Goal: Task Accomplishment & Management: Manage account settings

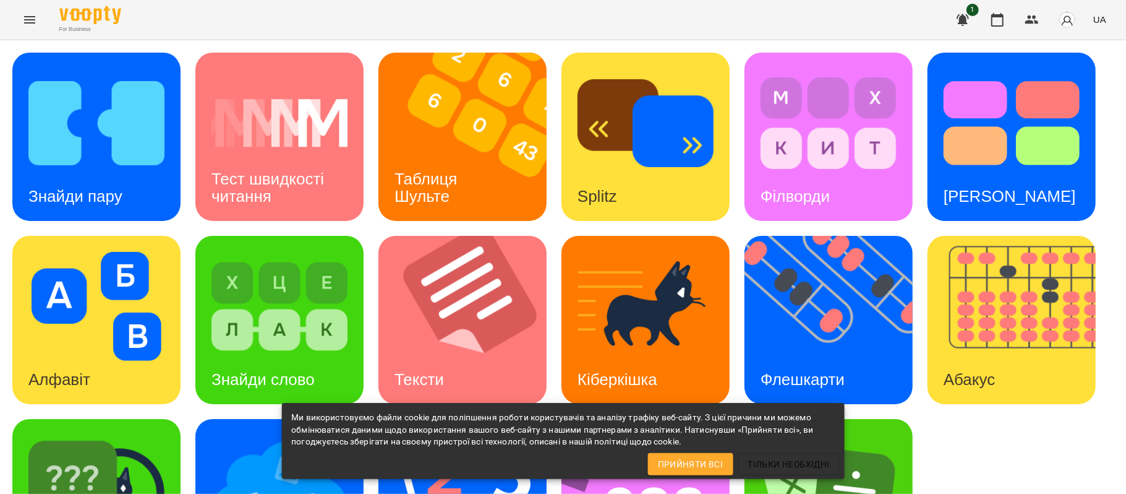
click at [33, 24] on icon "Menu" at bounding box center [29, 19] width 15 height 15
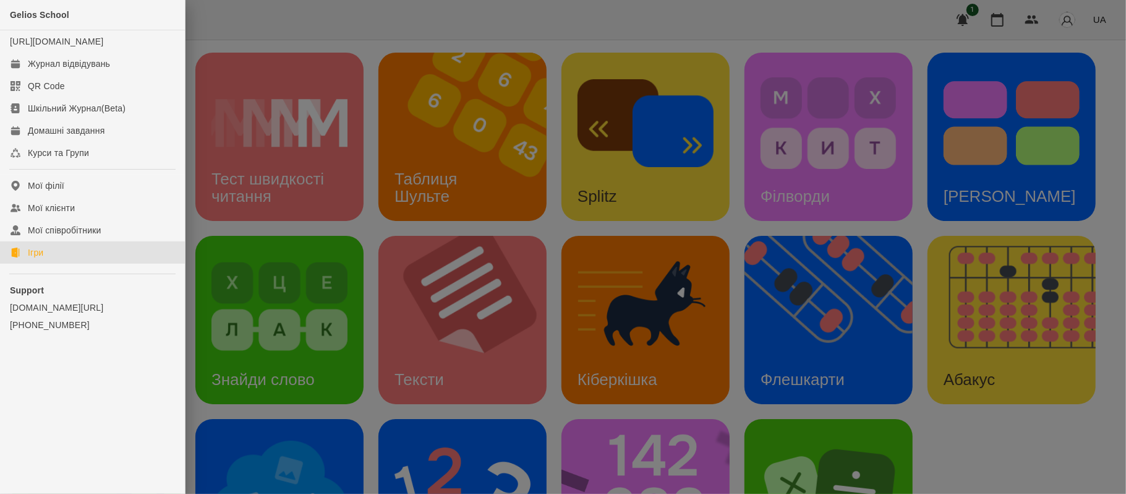
click at [90, 261] on link "Ігри" at bounding box center [92, 252] width 185 height 22
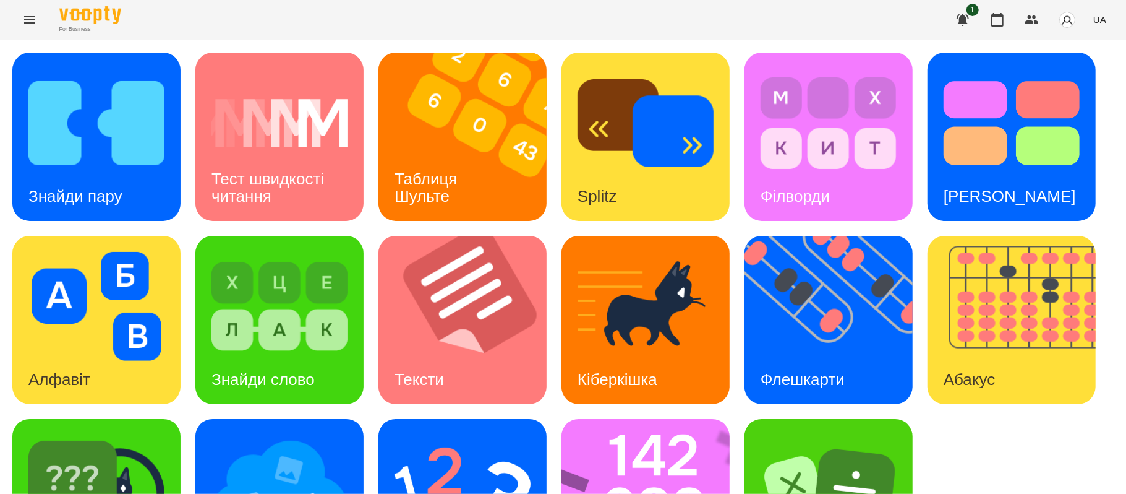
scroll to position [105, 0]
click at [113, 187] on h3 "Знайди пару" at bounding box center [75, 196] width 94 height 19
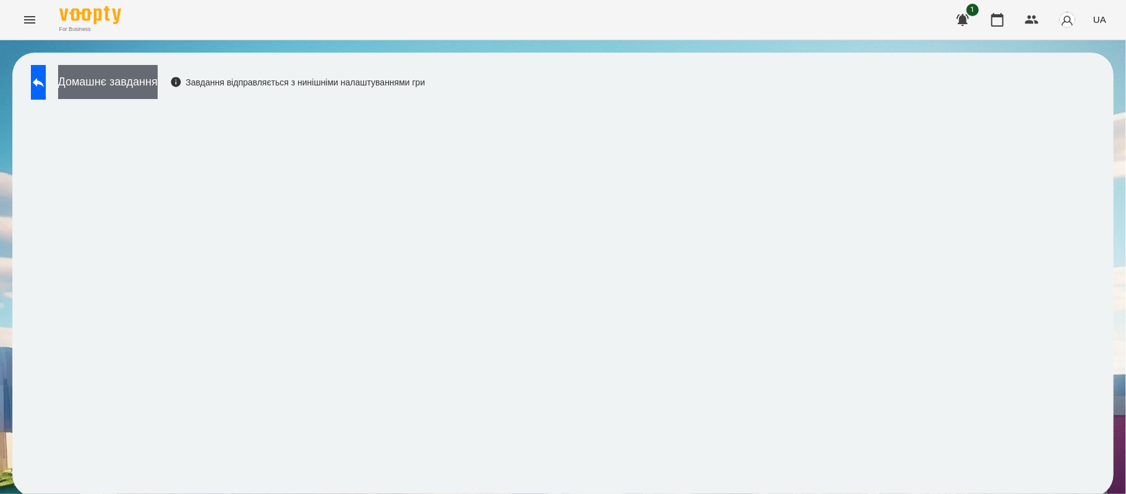
click at [158, 84] on button "Домашнє завдання" at bounding box center [108, 82] width 100 height 34
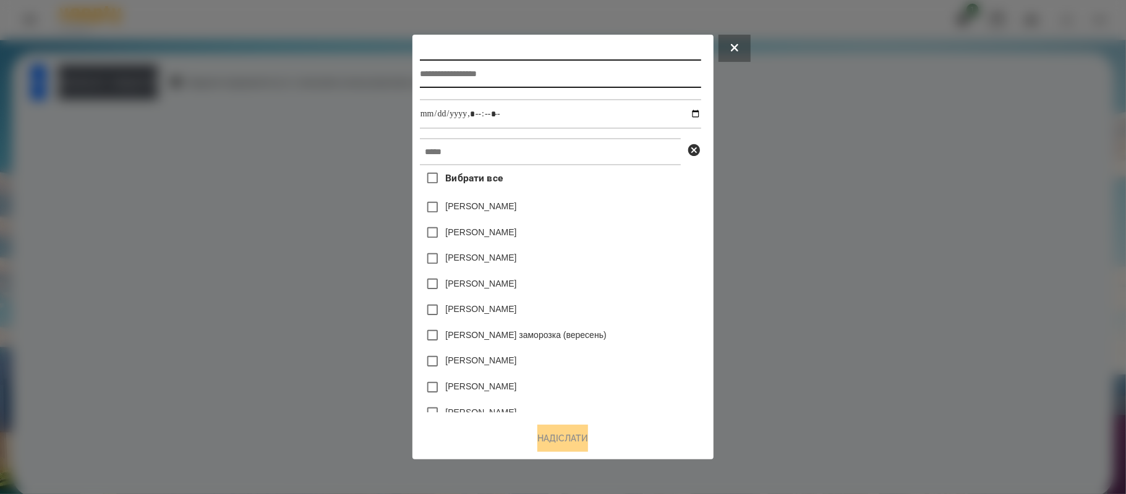
click at [564, 76] on input "text" at bounding box center [560, 73] width 281 height 28
type input "**********"
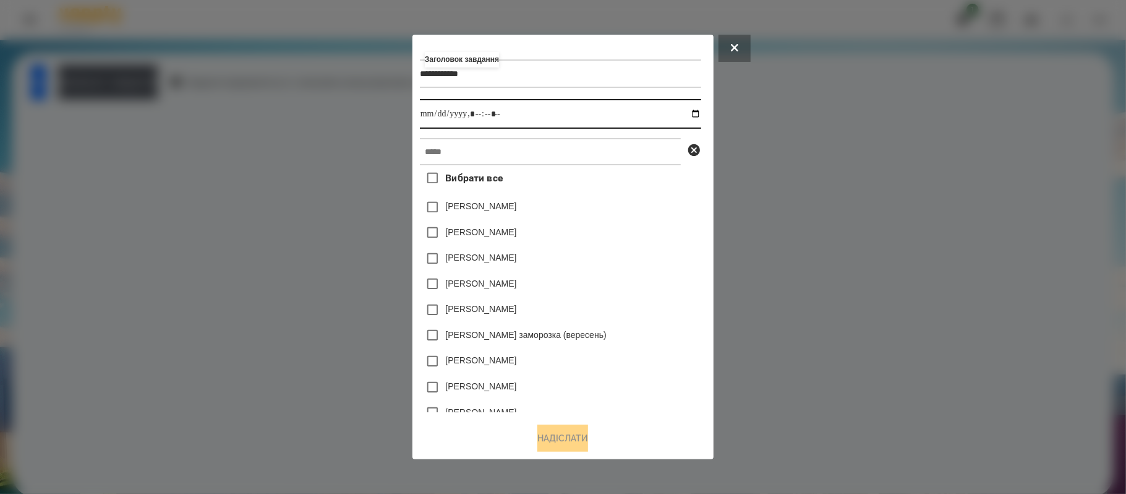
click at [699, 114] on input "datetime-local" at bounding box center [560, 114] width 281 height 30
type input "**********"
click at [714, 131] on div "**********" at bounding box center [563, 247] width 301 height 424
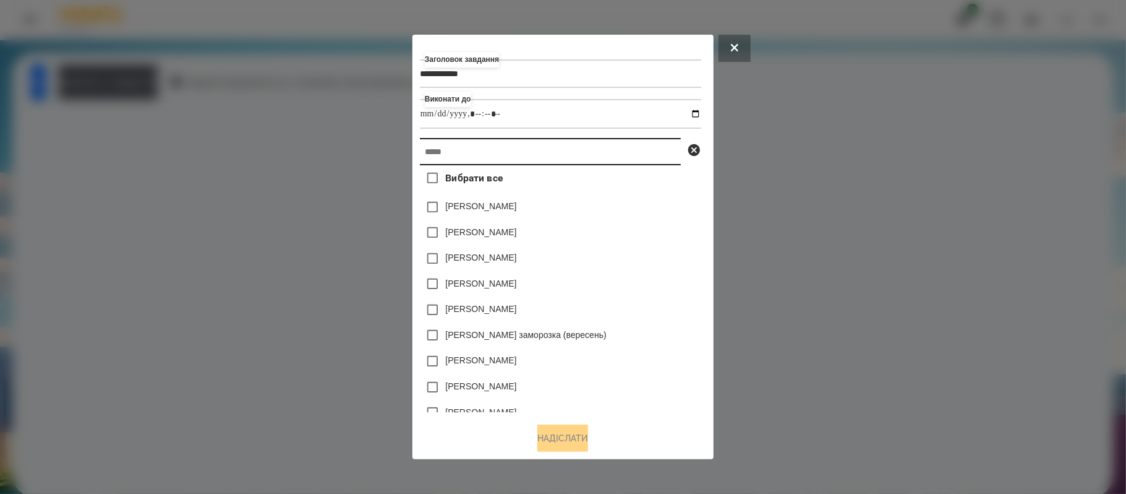
click at [641, 144] on input "text" at bounding box center [550, 151] width 261 height 27
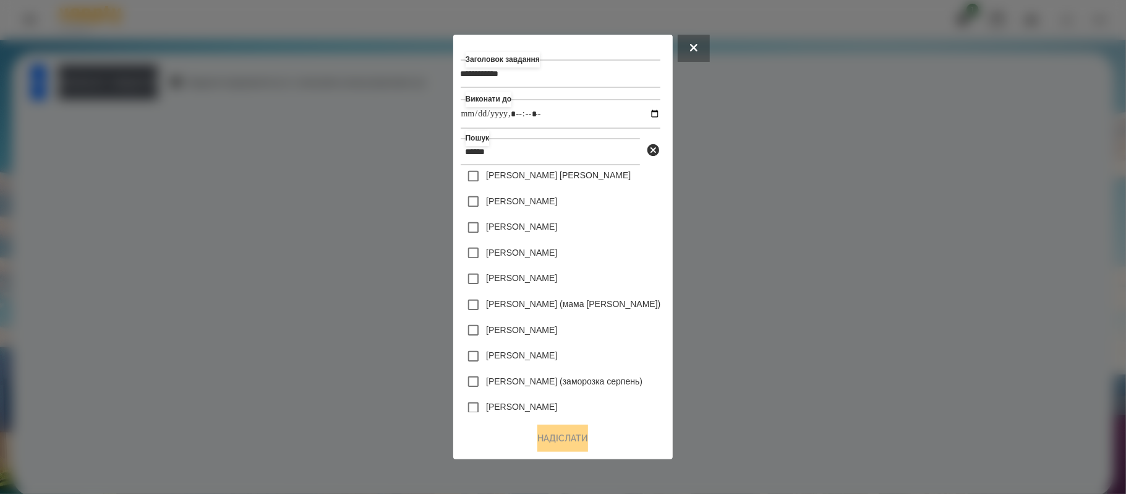
scroll to position [92, 0]
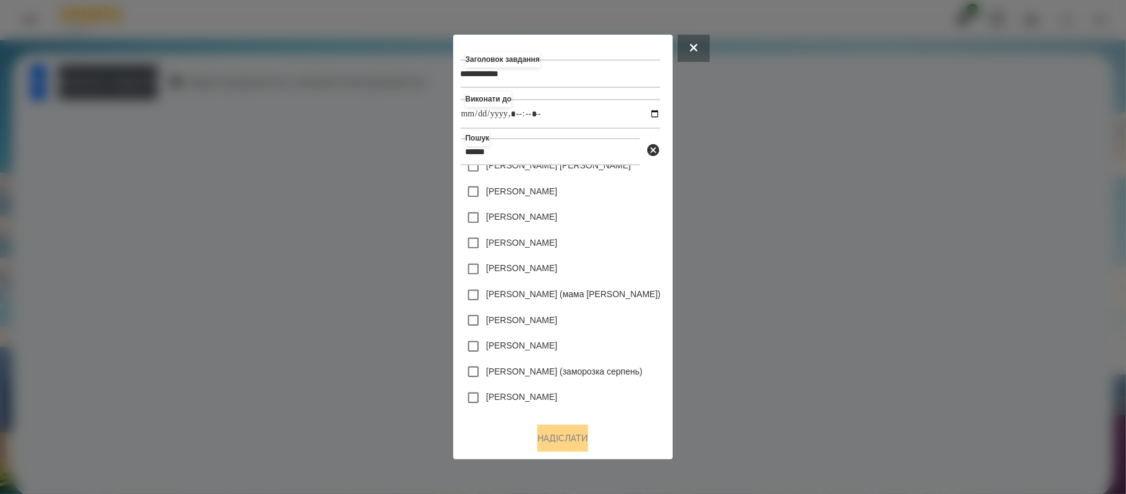
click at [609, 404] on div "[PERSON_NAME]" at bounding box center [561, 398] width 200 height 26
click at [512, 395] on label "[PERSON_NAME]" at bounding box center [521, 396] width 71 height 12
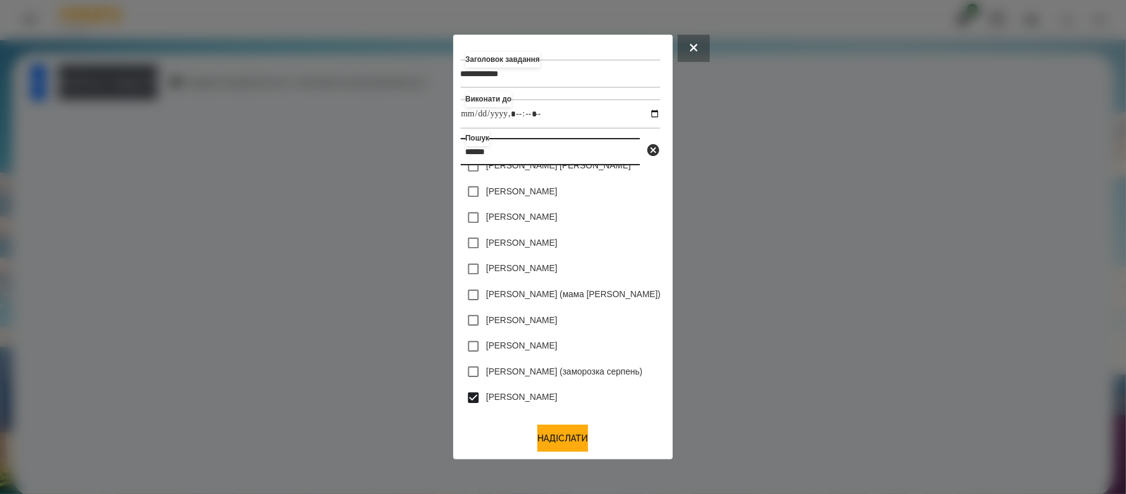
drag, startPoint x: 641, startPoint y: 157, endPoint x: 386, endPoint y: 157, distance: 255.5
click at [386, 157] on div "**********" at bounding box center [563, 247] width 1126 height 494
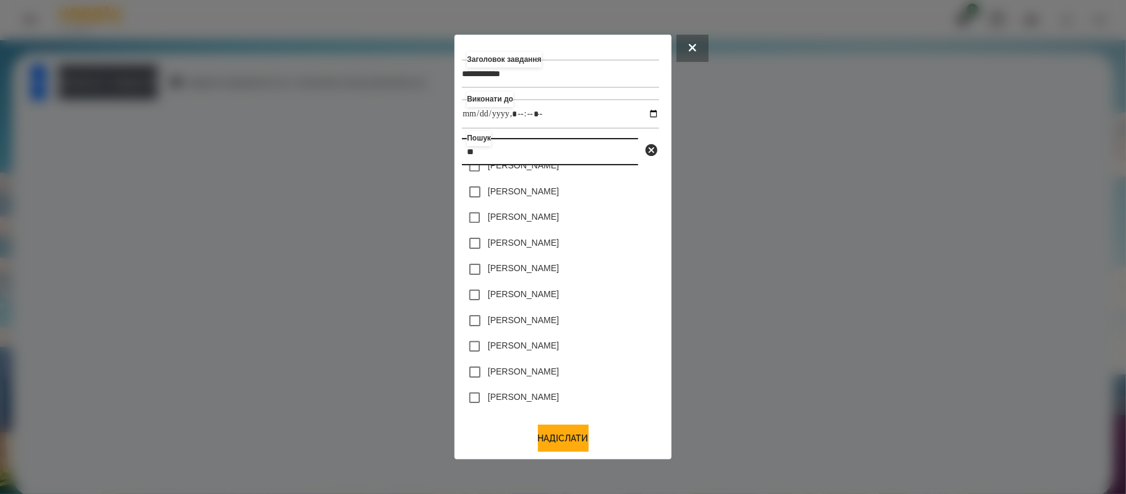
scroll to position [0, 0]
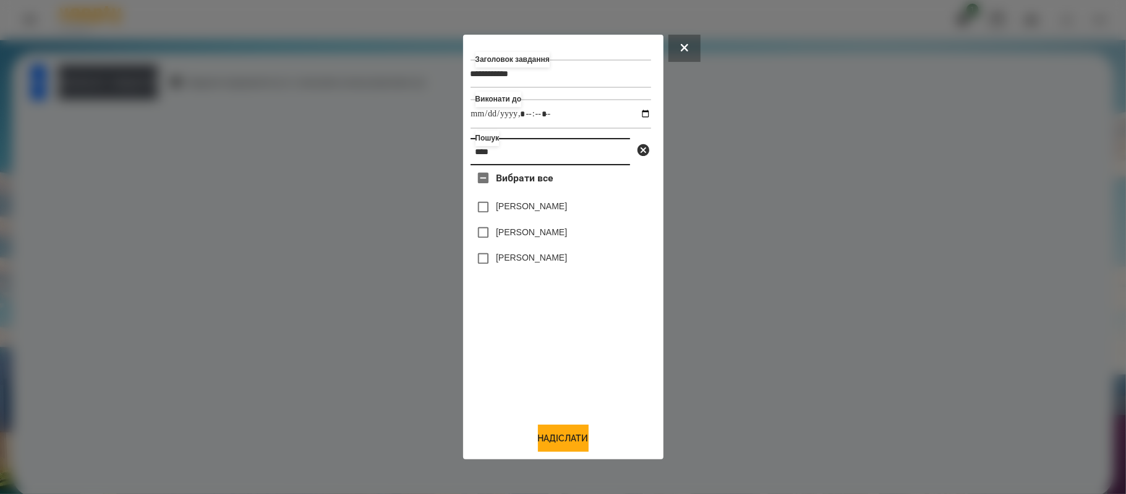
type input "****"
click at [504, 235] on label "[PERSON_NAME]" at bounding box center [531, 232] width 71 height 12
click at [560, 160] on input "****" at bounding box center [551, 151] width 160 height 27
drag, startPoint x: 560, startPoint y: 160, endPoint x: 439, endPoint y: 153, distance: 121.4
click at [439, 153] on div "**********" at bounding box center [563, 247] width 1126 height 494
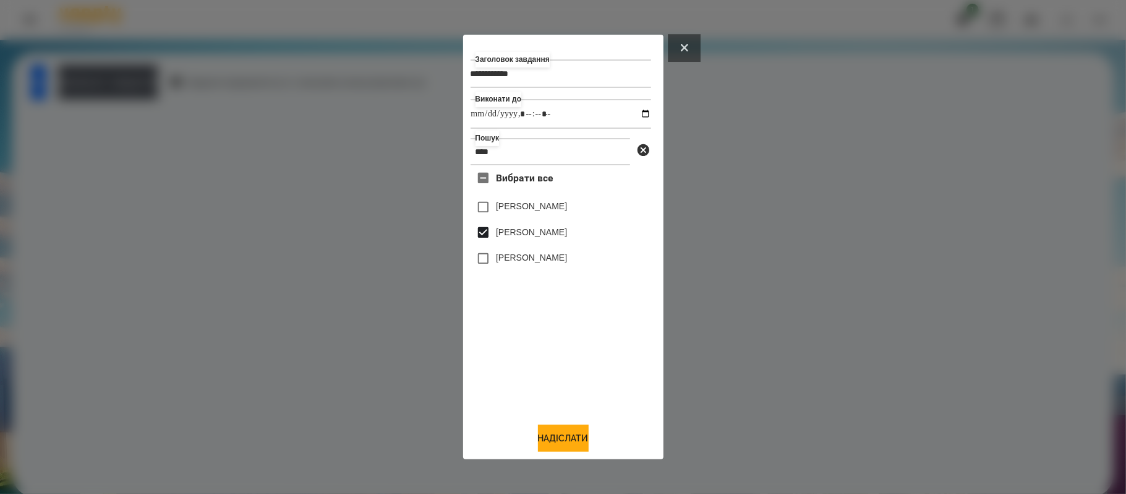
click at [687, 53] on button at bounding box center [685, 48] width 32 height 27
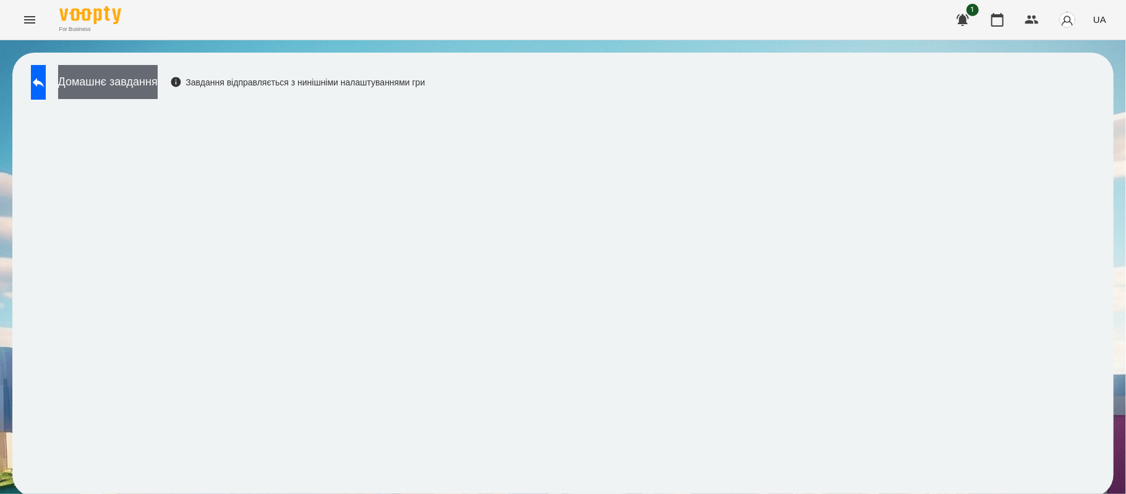
click at [158, 80] on button "Домашнє завдання" at bounding box center [108, 82] width 100 height 34
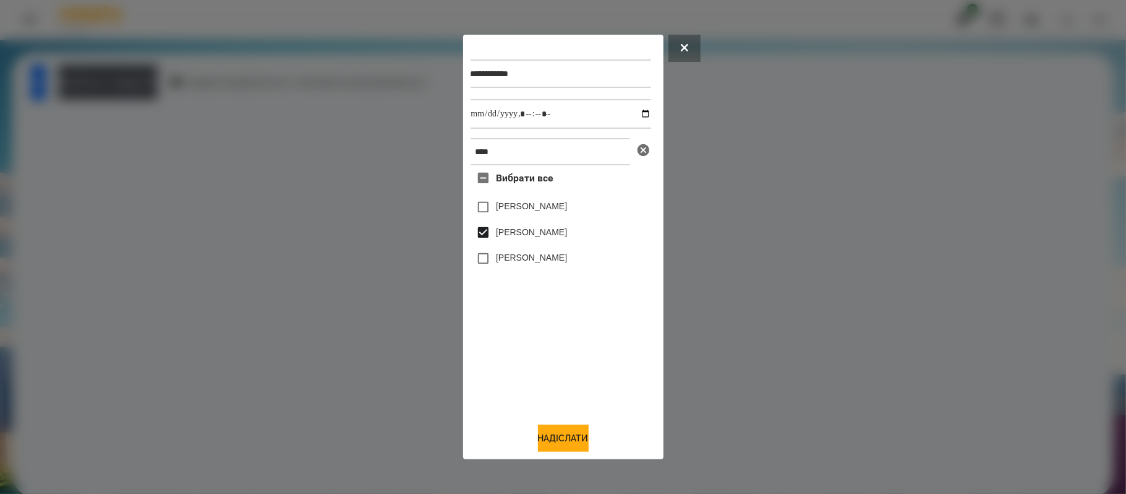
click at [646, 150] on icon at bounding box center [644, 150] width 12 height 12
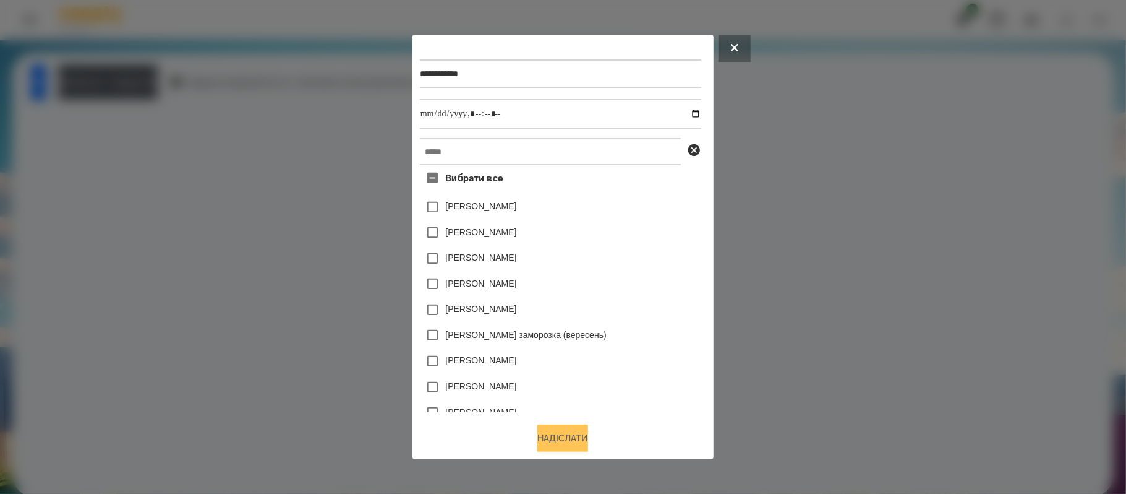
click at [576, 440] on button "Надіслати" at bounding box center [563, 437] width 51 height 27
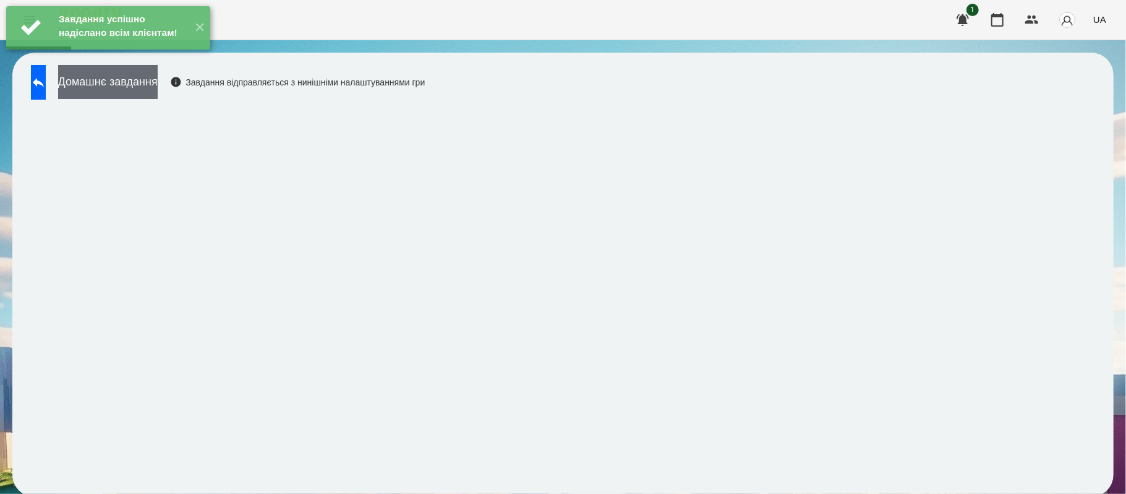
click at [158, 83] on button "Домашнє завдання" at bounding box center [108, 82] width 100 height 34
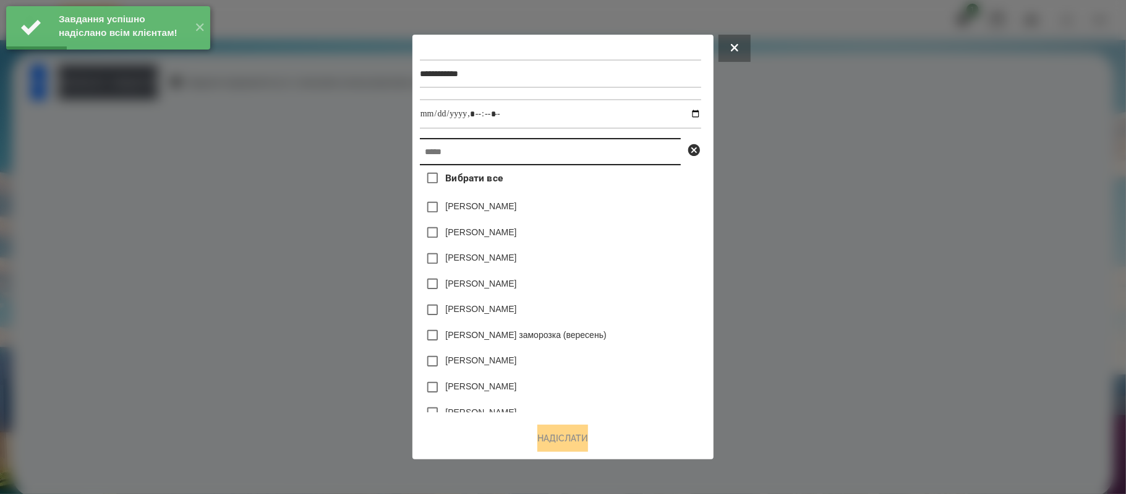
click at [517, 155] on input "text" at bounding box center [550, 151] width 261 height 27
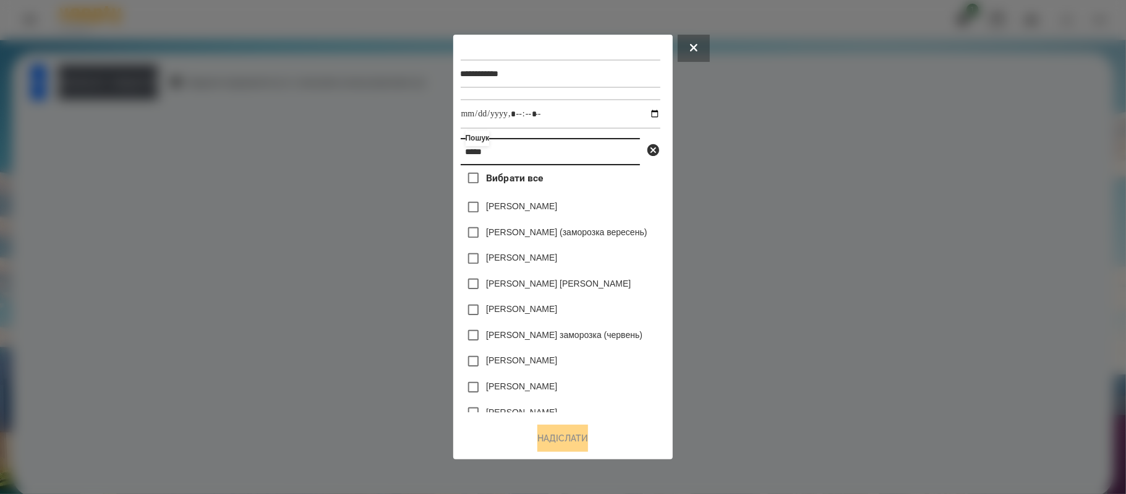
type input "*****"
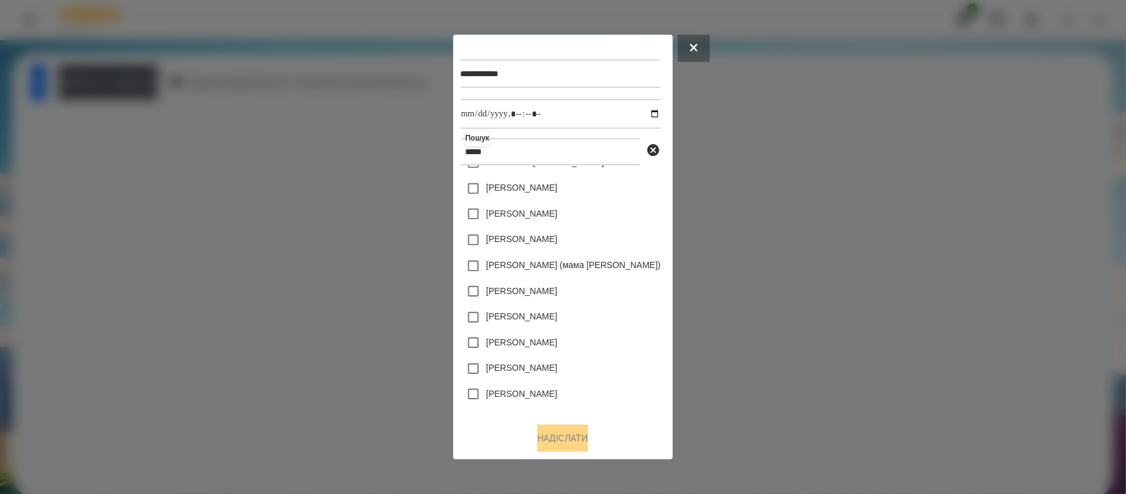
scroll to position [401, 0]
click at [520, 401] on div "[PERSON_NAME]" at bounding box center [561, 398] width 200 height 26
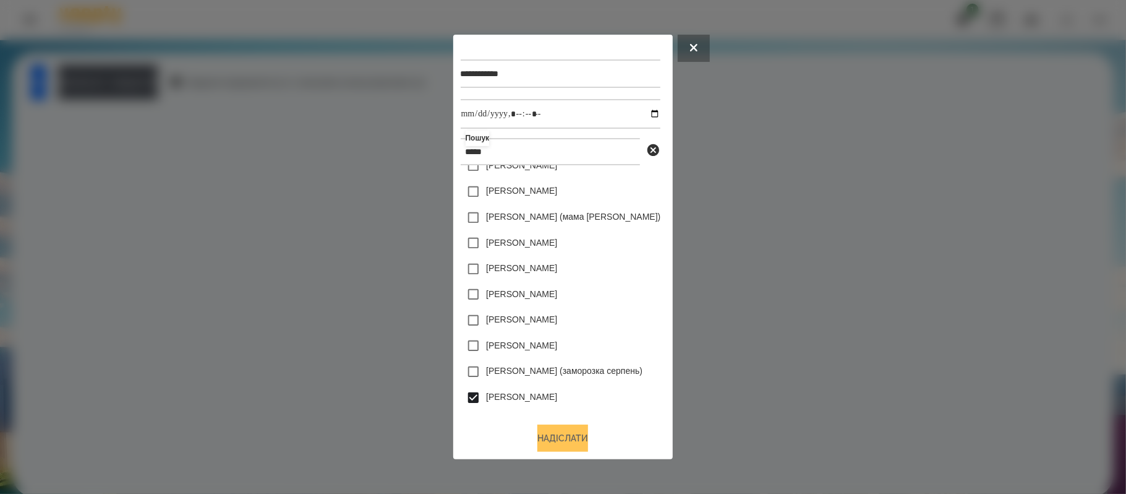
click at [545, 430] on button "Надіслати" at bounding box center [563, 437] width 51 height 27
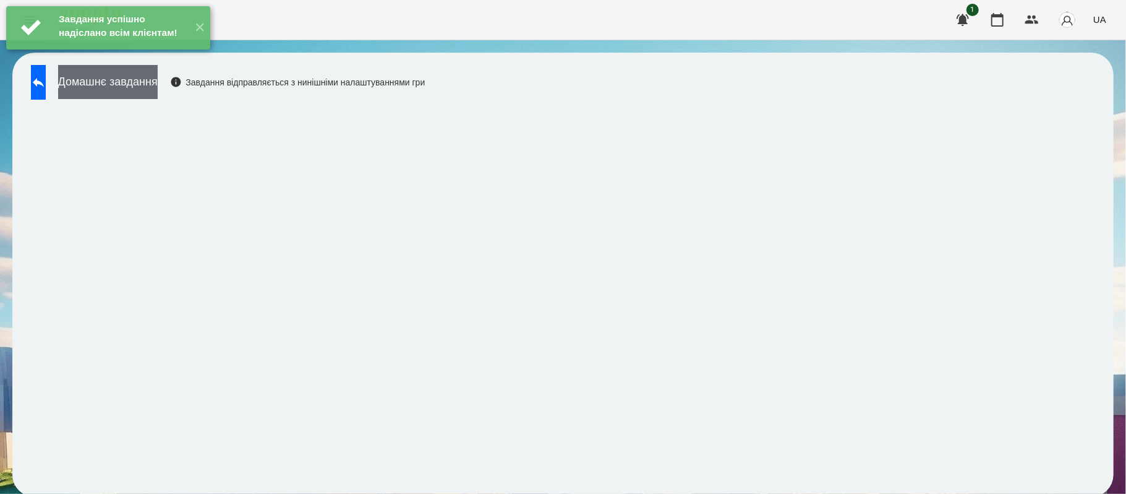
click at [158, 84] on button "Домашнє завдання" at bounding box center [108, 82] width 100 height 34
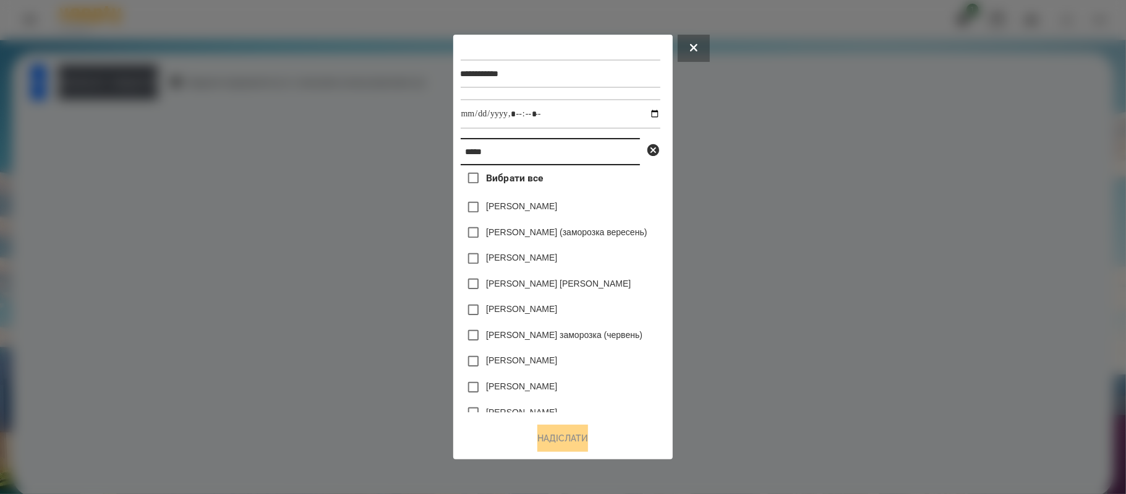
click at [575, 149] on input "*****" at bounding box center [550, 151] width 179 height 27
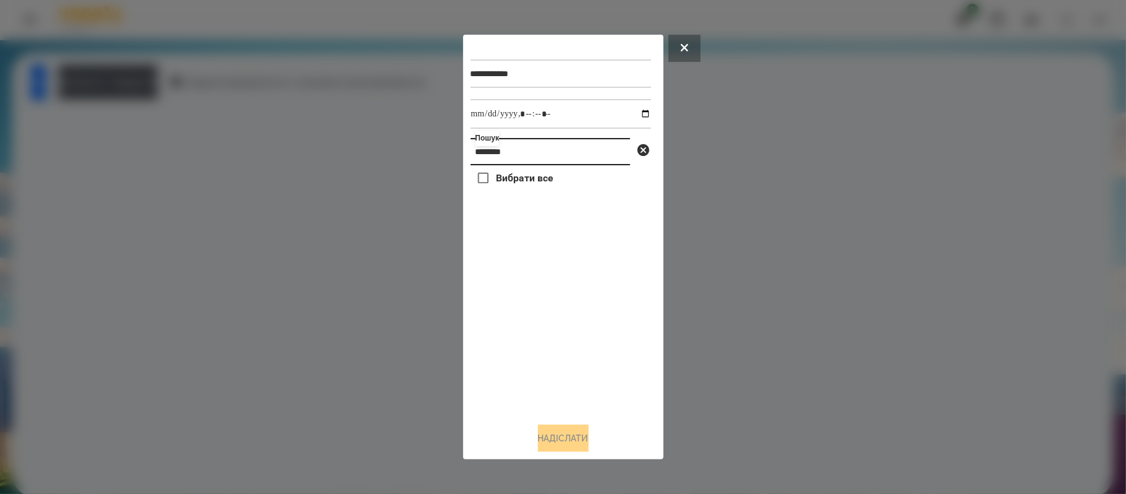
click at [577, 156] on input "*****" at bounding box center [551, 151] width 160 height 27
click at [559, 138] on input "**********" at bounding box center [551, 151] width 160 height 27
type input "*******"
click at [529, 209] on label "[PERSON_NAME]" at bounding box center [531, 206] width 71 height 12
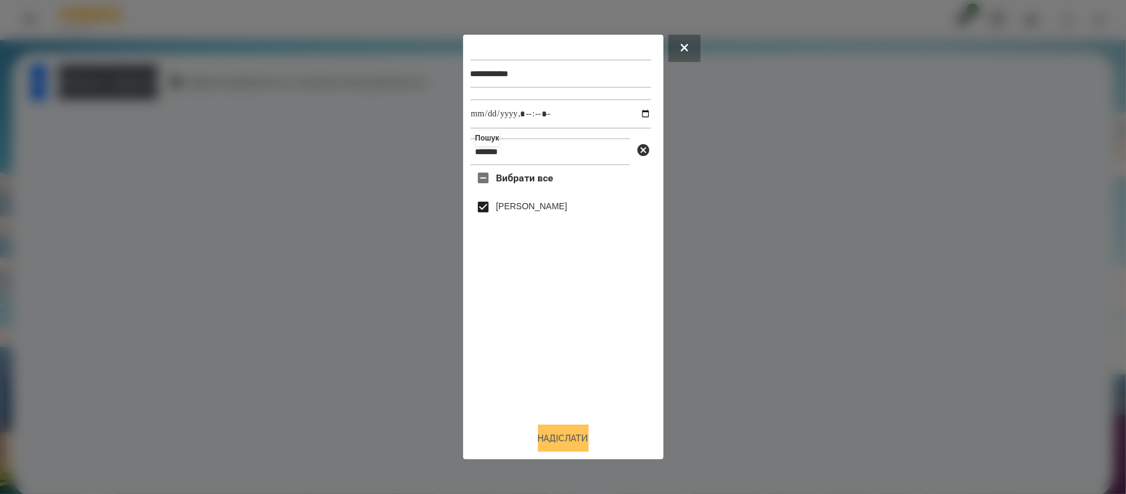
click at [551, 435] on button "Надіслати" at bounding box center [563, 437] width 51 height 27
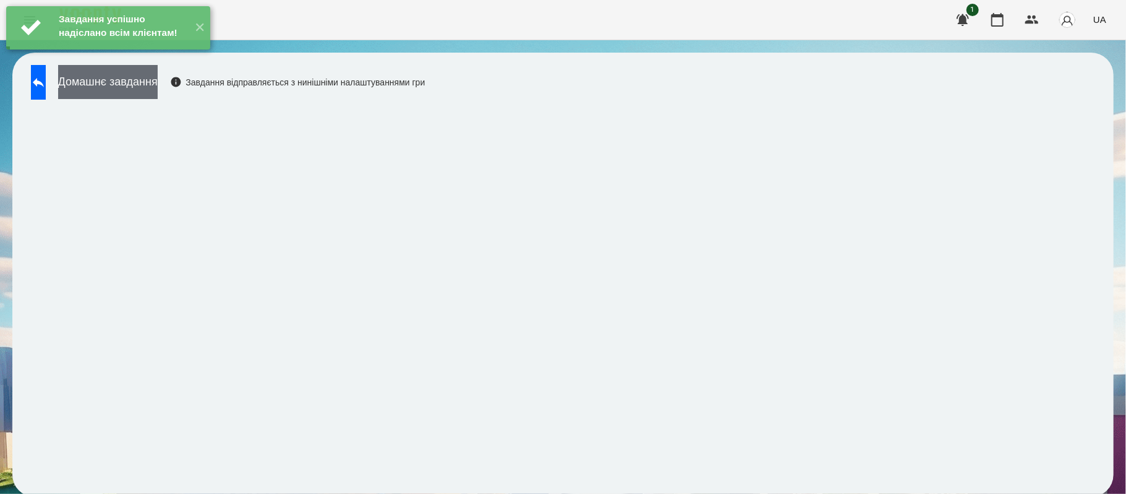
click at [143, 79] on button "Домашнє завдання" at bounding box center [108, 82] width 100 height 34
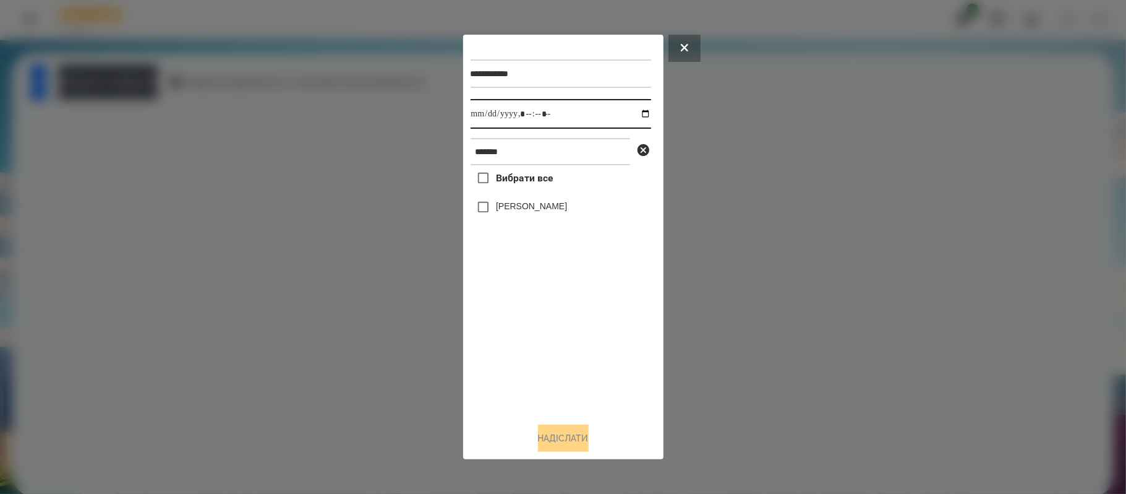
click at [639, 110] on input "datetime-local" at bounding box center [561, 114] width 181 height 30
type input "**********"
click at [580, 363] on div "Вибрати все [PERSON_NAME]" at bounding box center [561, 288] width 181 height 247
click at [510, 210] on label "[PERSON_NAME]" at bounding box center [531, 206] width 71 height 12
click at [563, 444] on button "Надіслати" at bounding box center [563, 437] width 51 height 27
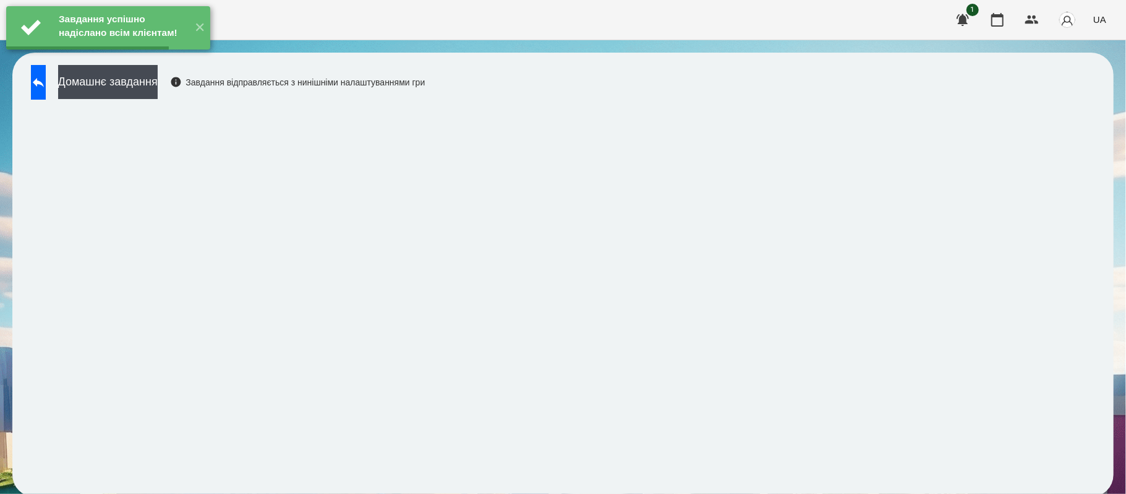
click at [158, 88] on button "Домашнє завдання" at bounding box center [108, 82] width 100 height 34
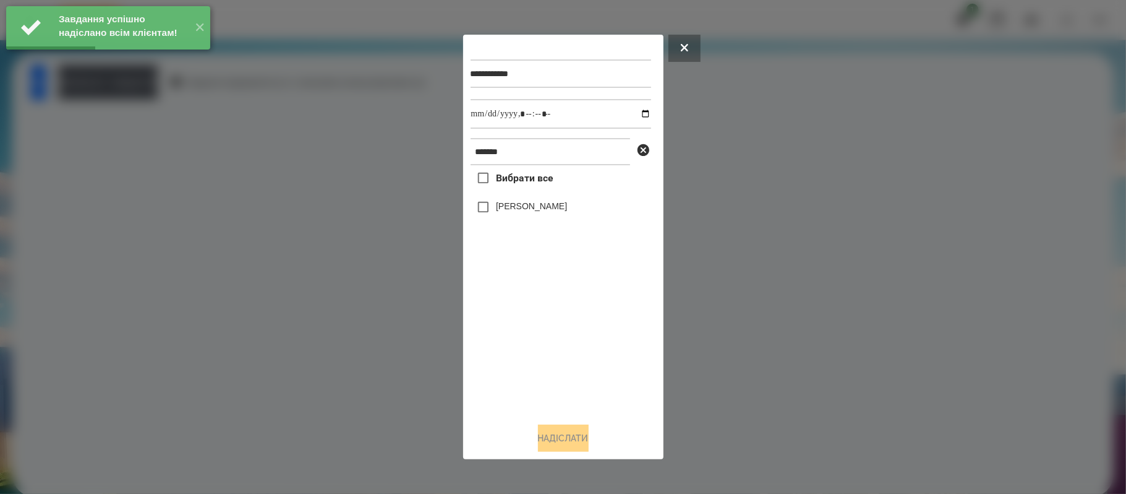
click at [541, 207] on div "[PERSON_NAME]" at bounding box center [561, 207] width 181 height 26
click at [528, 207] on label "[PERSON_NAME]" at bounding box center [531, 206] width 71 height 12
click at [578, 436] on button "Надіслати" at bounding box center [563, 437] width 51 height 27
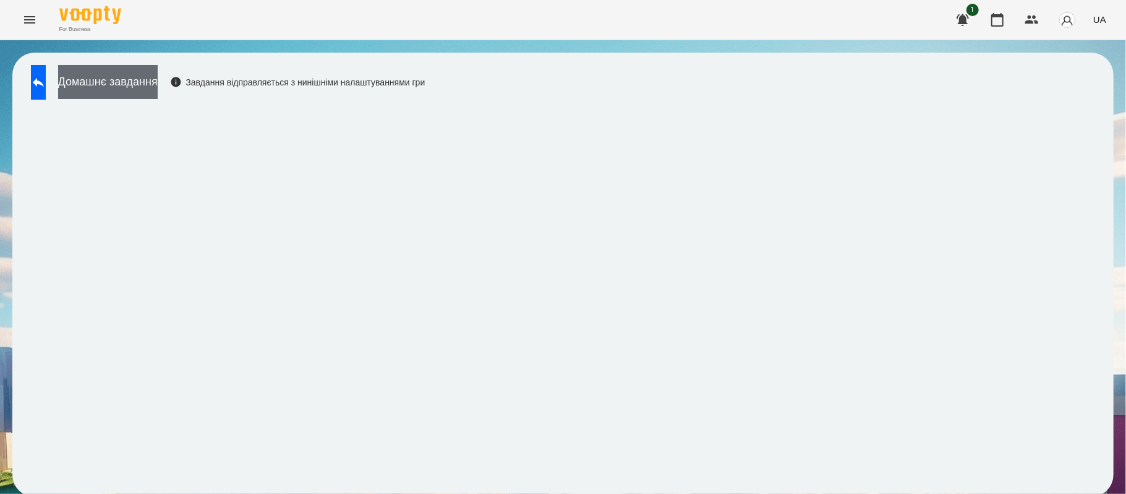
click at [158, 90] on button "Домашнє завдання" at bounding box center [108, 82] width 100 height 34
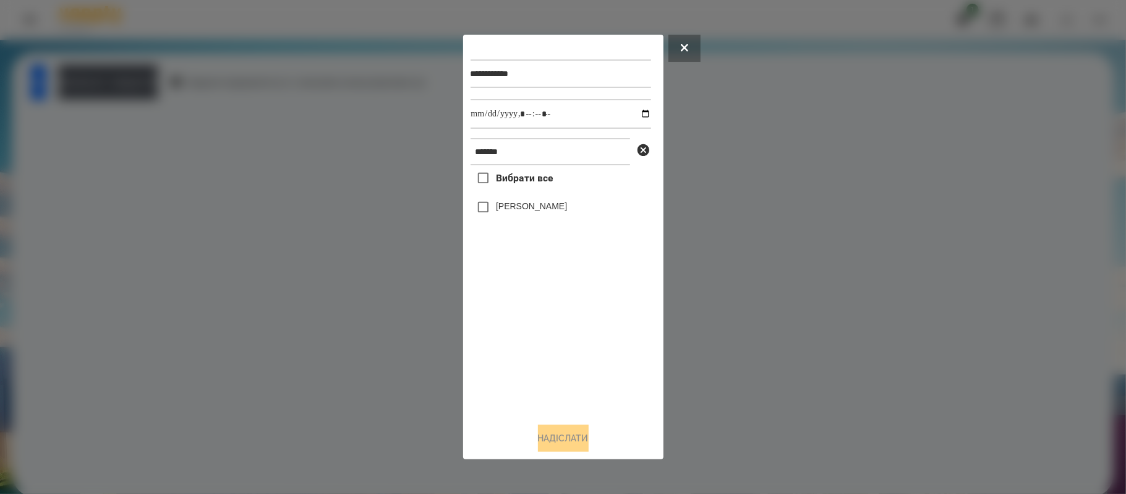
click at [526, 199] on div "[PERSON_NAME]" at bounding box center [561, 207] width 181 height 26
click at [526, 206] on label "[PERSON_NAME]" at bounding box center [531, 206] width 71 height 12
click at [544, 438] on button "Надіслати" at bounding box center [563, 437] width 51 height 27
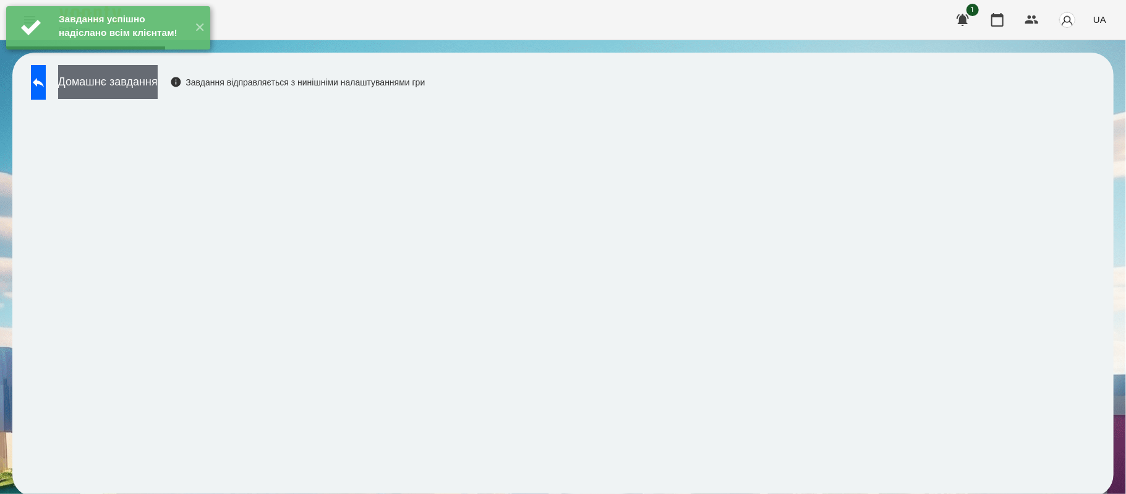
click at [158, 75] on button "Домашнє завдання" at bounding box center [108, 82] width 100 height 34
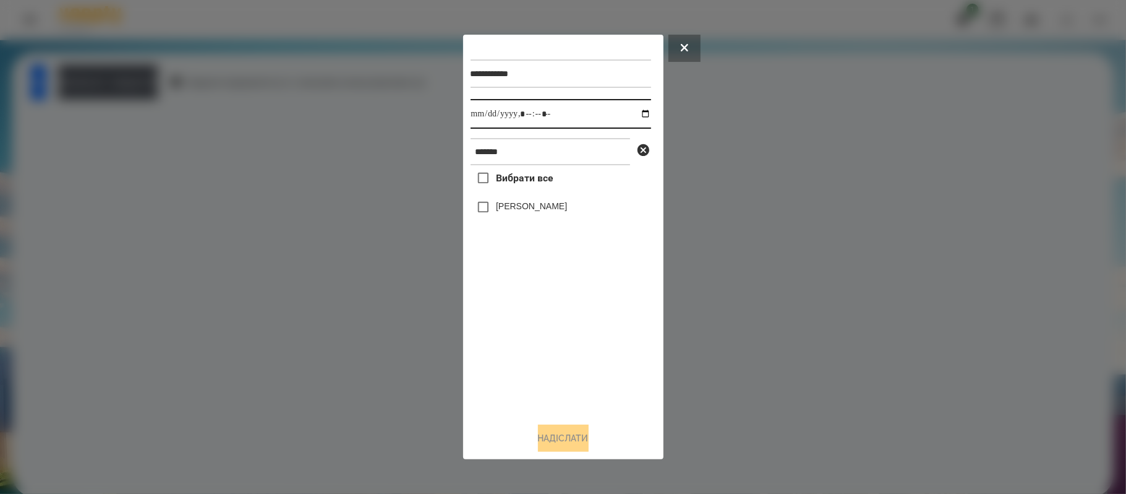
click at [639, 109] on input "datetime-local" at bounding box center [561, 114] width 181 height 30
click at [555, 398] on div "Вибрати все [PERSON_NAME]" at bounding box center [561, 288] width 181 height 247
type input "**********"
click at [555, 398] on div "Вибрати все [PERSON_NAME]" at bounding box center [561, 288] width 181 height 247
click at [534, 203] on label "[PERSON_NAME]" at bounding box center [531, 206] width 71 height 12
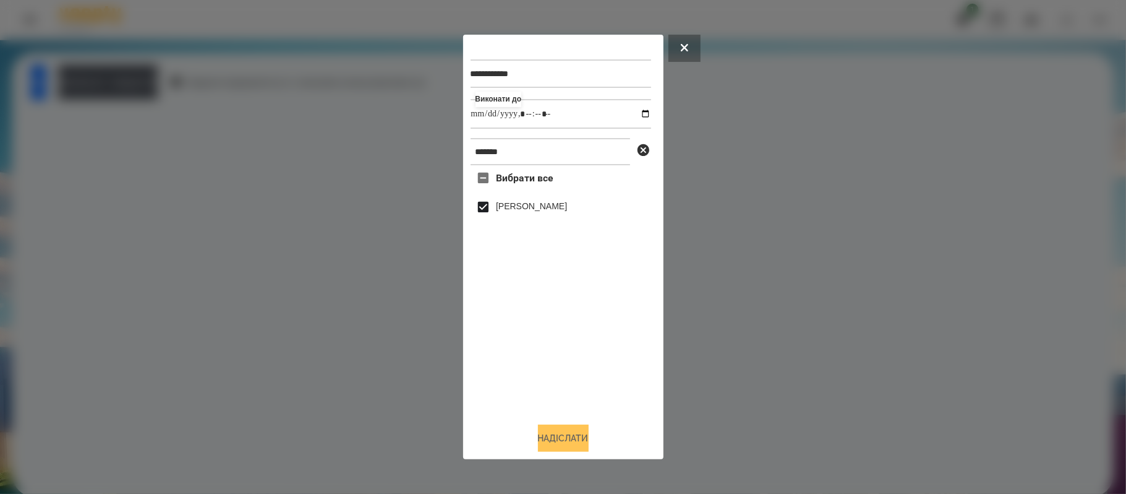
click at [564, 435] on button "Надіслати" at bounding box center [563, 437] width 51 height 27
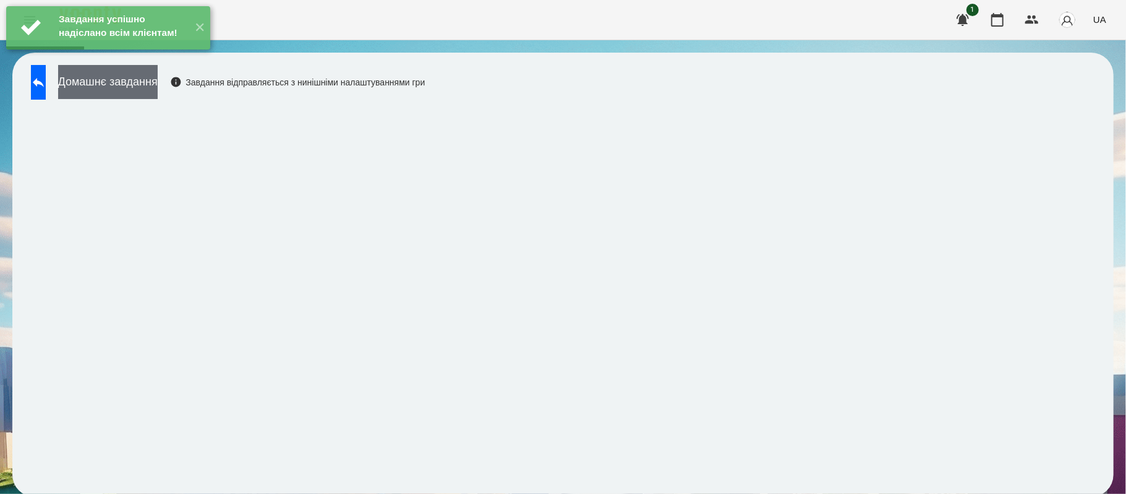
click at [158, 87] on button "Домашнє завдання" at bounding box center [108, 82] width 100 height 34
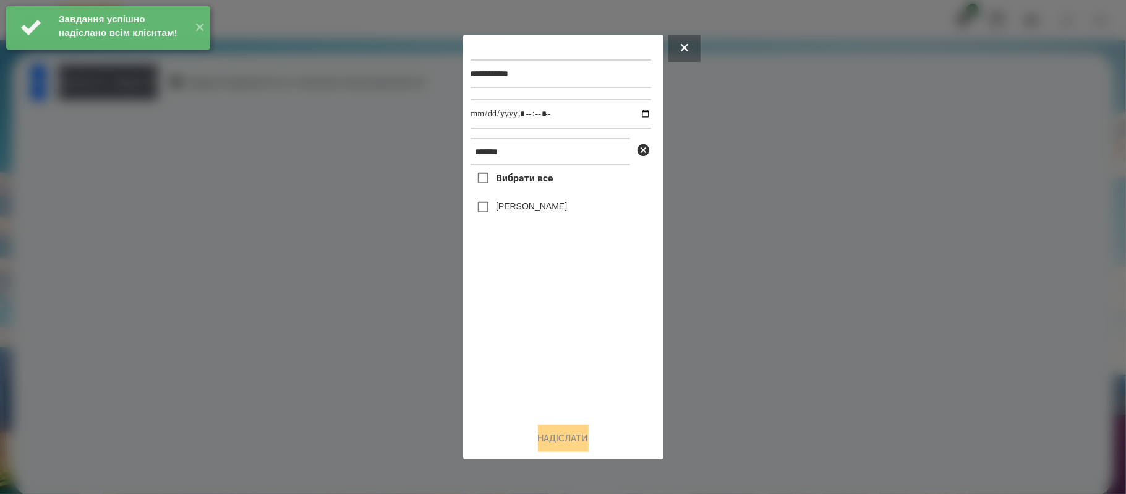
click at [528, 209] on label "[PERSON_NAME]" at bounding box center [531, 206] width 71 height 12
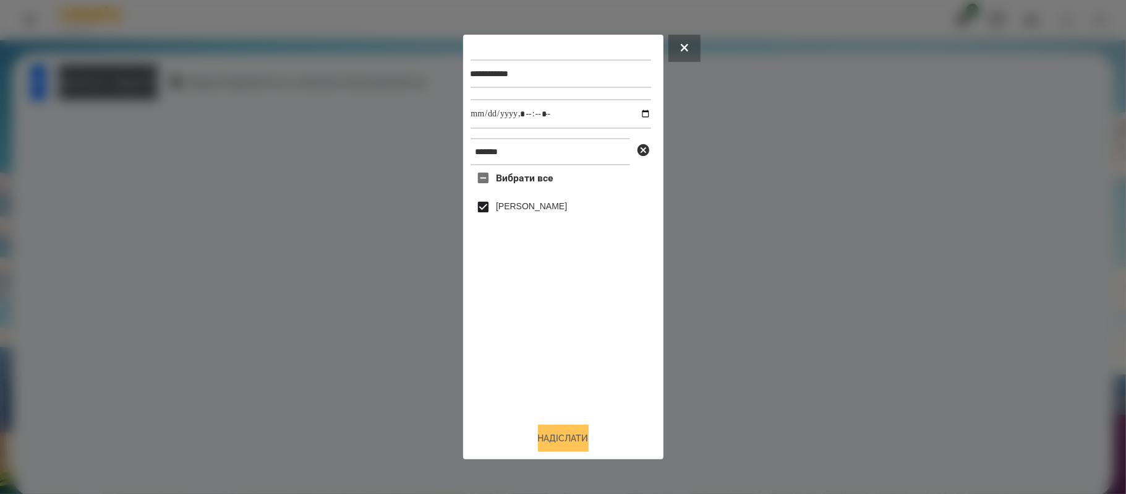
click at [562, 439] on button "Надіслати" at bounding box center [563, 437] width 51 height 27
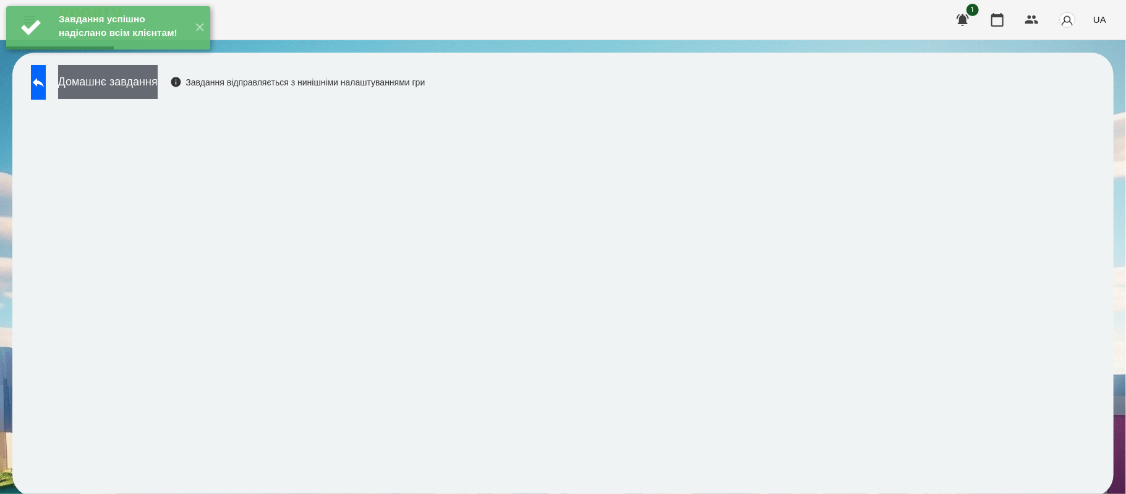
click at [158, 77] on button "Домашнє завдання" at bounding box center [108, 82] width 100 height 34
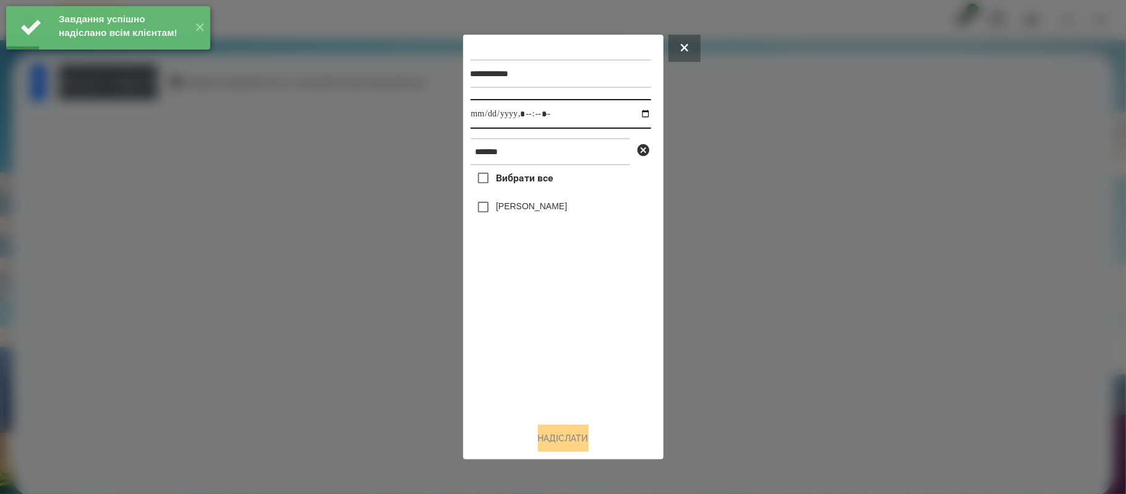
click at [634, 108] on input "datetime-local" at bounding box center [561, 114] width 181 height 30
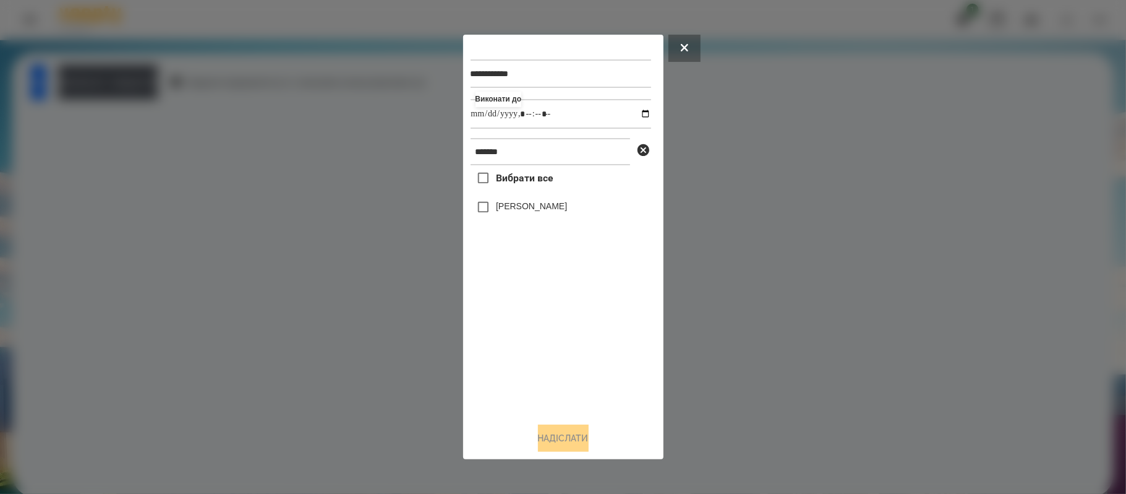
type input "**********"
click at [569, 377] on div "Вибрати все [PERSON_NAME]" at bounding box center [561, 288] width 181 height 247
click at [523, 209] on label "[PERSON_NAME]" at bounding box center [531, 206] width 71 height 12
click at [567, 457] on div "**********" at bounding box center [563, 247] width 200 height 424
click at [561, 448] on button "Надіслати" at bounding box center [563, 437] width 51 height 27
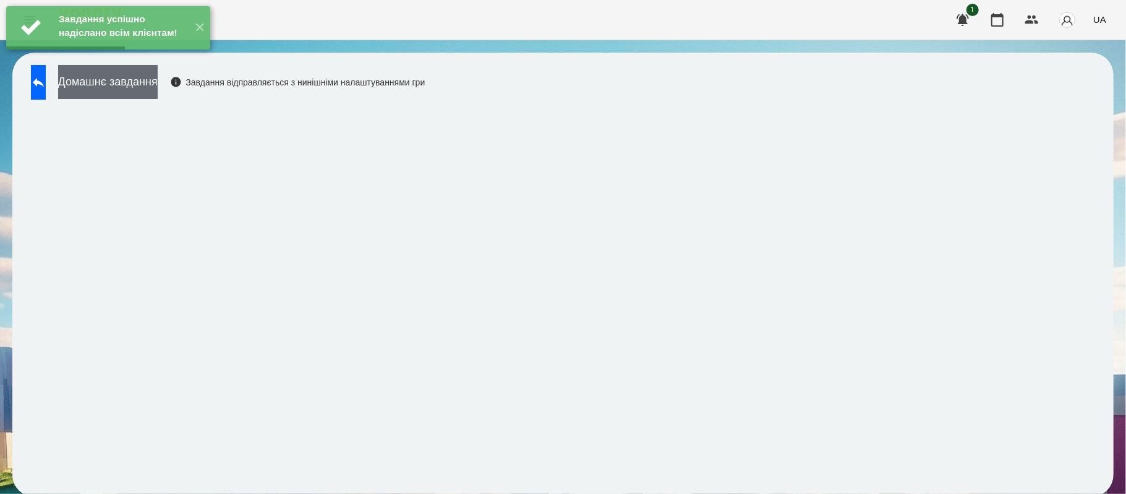
click at [158, 79] on button "Домашнє завдання" at bounding box center [108, 82] width 100 height 34
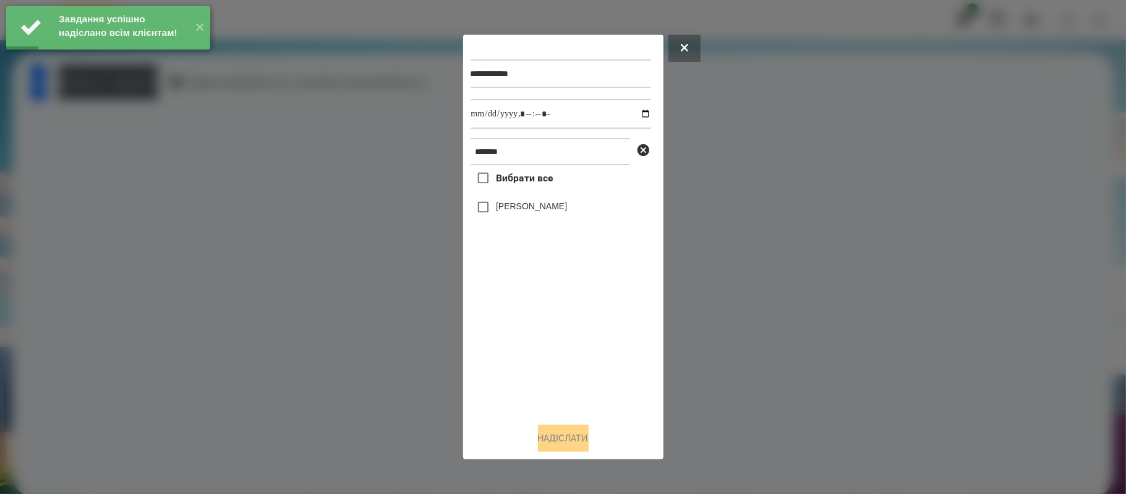
click at [536, 208] on label "[PERSON_NAME]" at bounding box center [531, 206] width 71 height 12
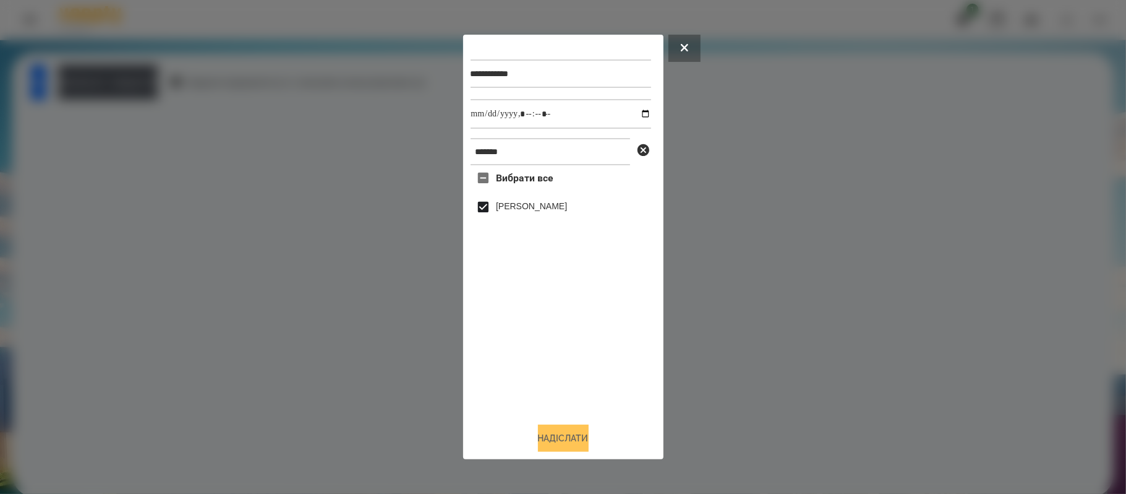
click at [574, 437] on button "Надіслати" at bounding box center [563, 437] width 51 height 27
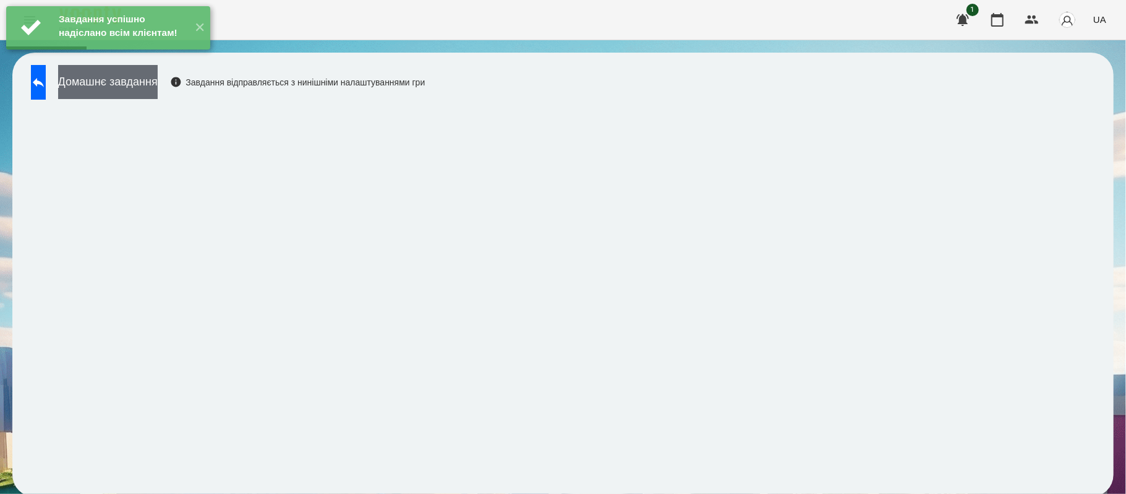
click at [145, 87] on button "Домашнє завдання" at bounding box center [108, 82] width 100 height 34
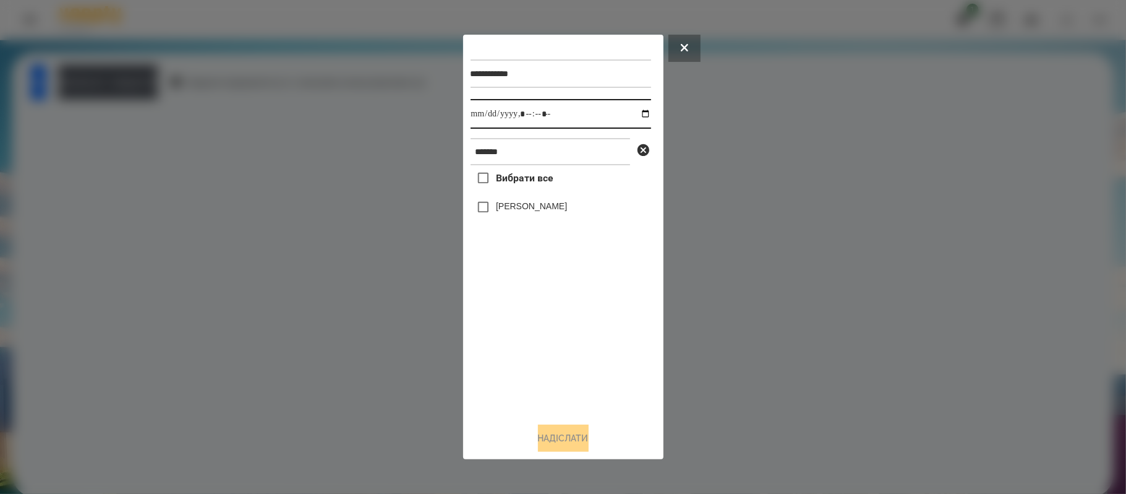
click at [630, 116] on input "datetime-local" at bounding box center [561, 114] width 181 height 30
type input "**********"
click at [528, 209] on label "[PERSON_NAME]" at bounding box center [531, 206] width 71 height 12
click at [574, 433] on button "Надіслати" at bounding box center [563, 437] width 51 height 27
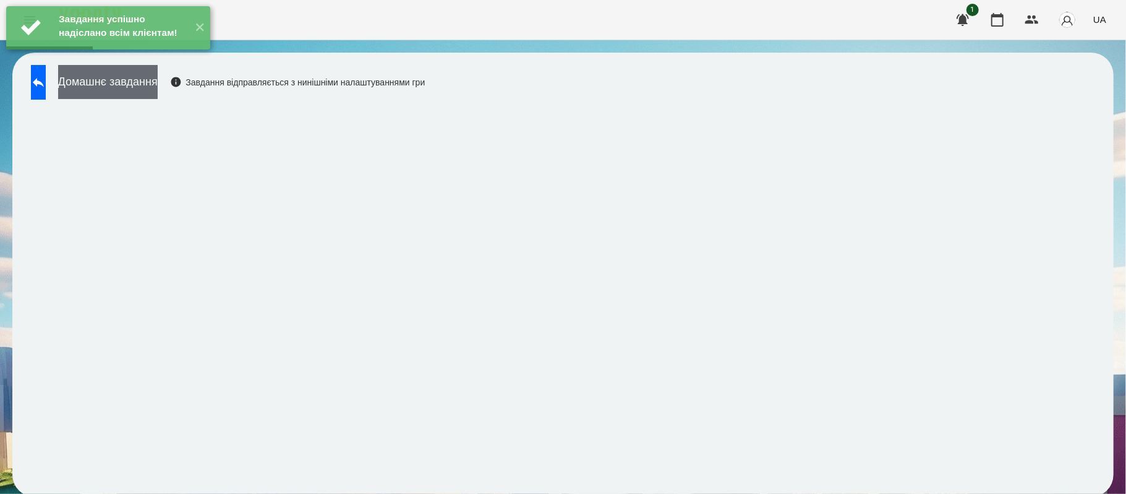
click at [158, 87] on button "Домашнє завдання" at bounding box center [108, 82] width 100 height 34
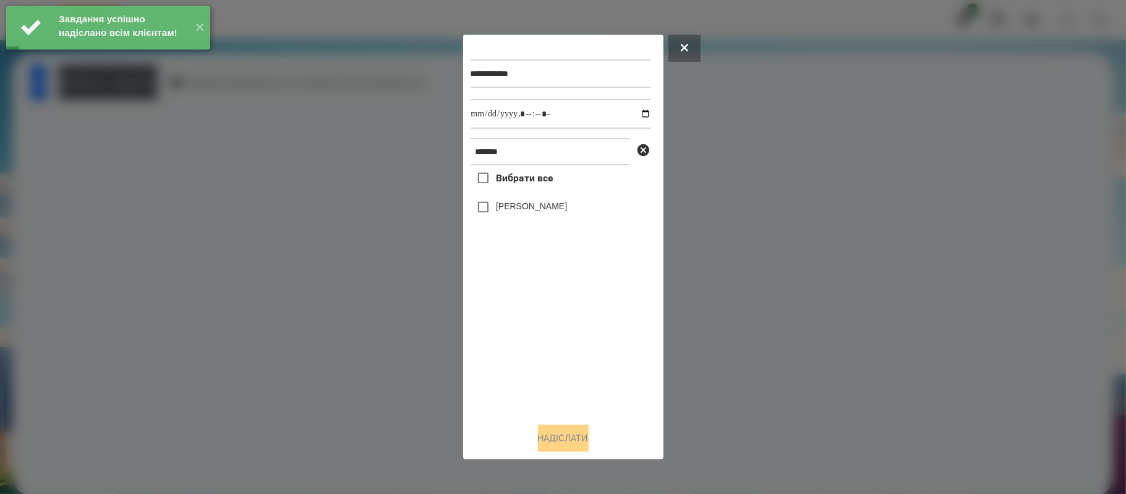
click at [522, 209] on label "[PERSON_NAME]" at bounding box center [531, 206] width 71 height 12
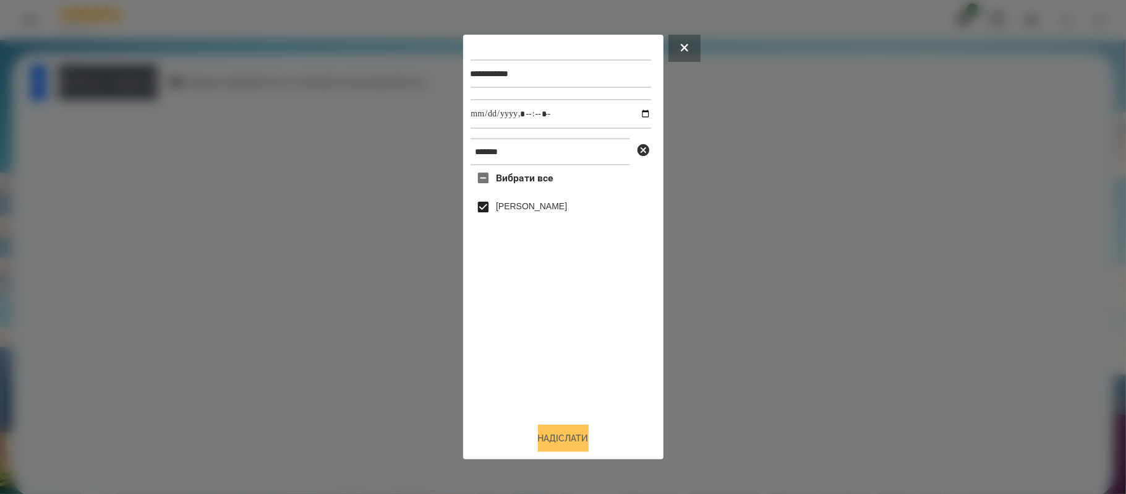
click at [578, 442] on button "Надіслати" at bounding box center [563, 437] width 51 height 27
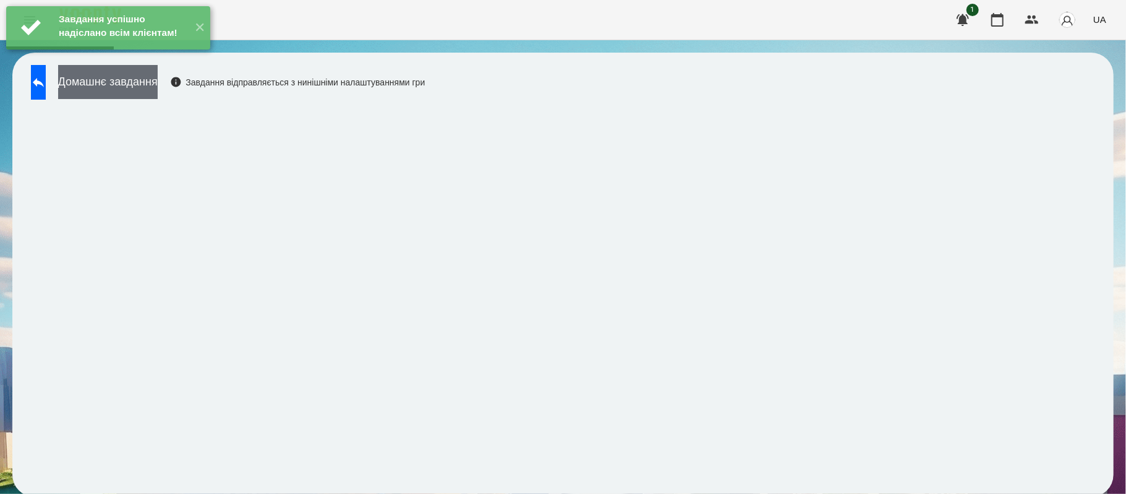
click at [140, 76] on button "Домашнє завдання" at bounding box center [108, 82] width 100 height 34
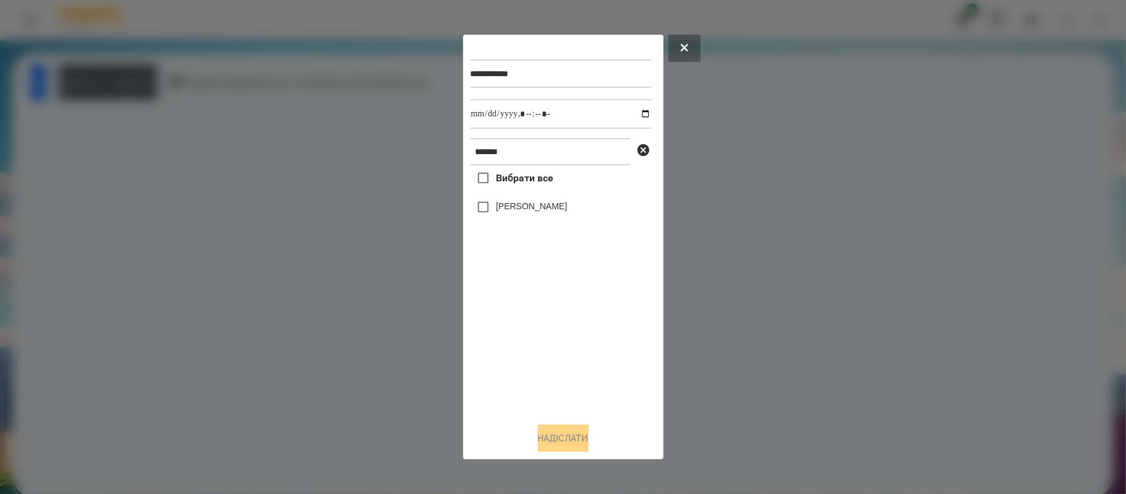
click at [497, 209] on label "[PERSON_NAME]" at bounding box center [531, 206] width 71 height 12
click at [637, 118] on input "datetime-local" at bounding box center [561, 114] width 181 height 30
type input "**********"
click at [570, 439] on button "Надіслати" at bounding box center [563, 437] width 51 height 27
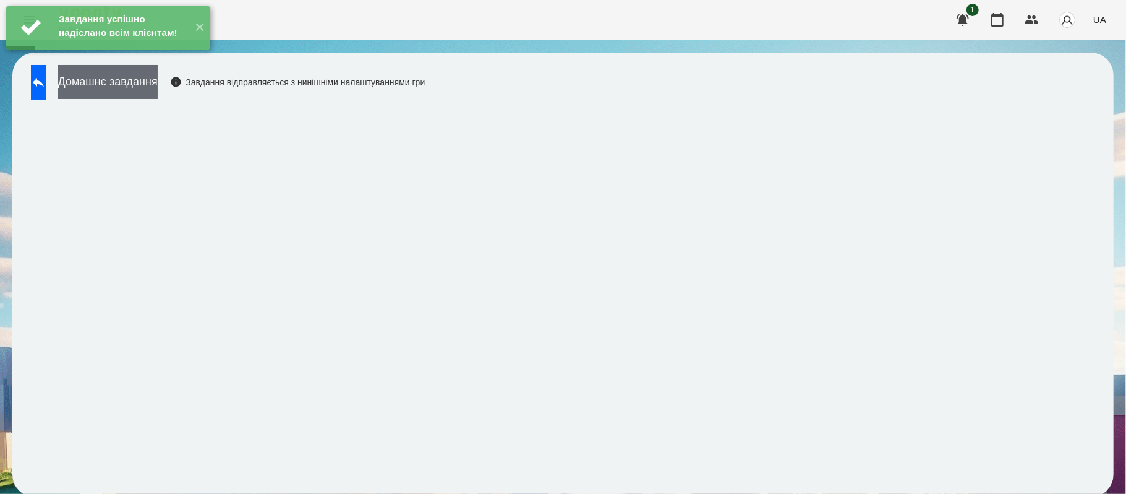
click at [158, 79] on button "Домашнє завдання" at bounding box center [108, 82] width 100 height 34
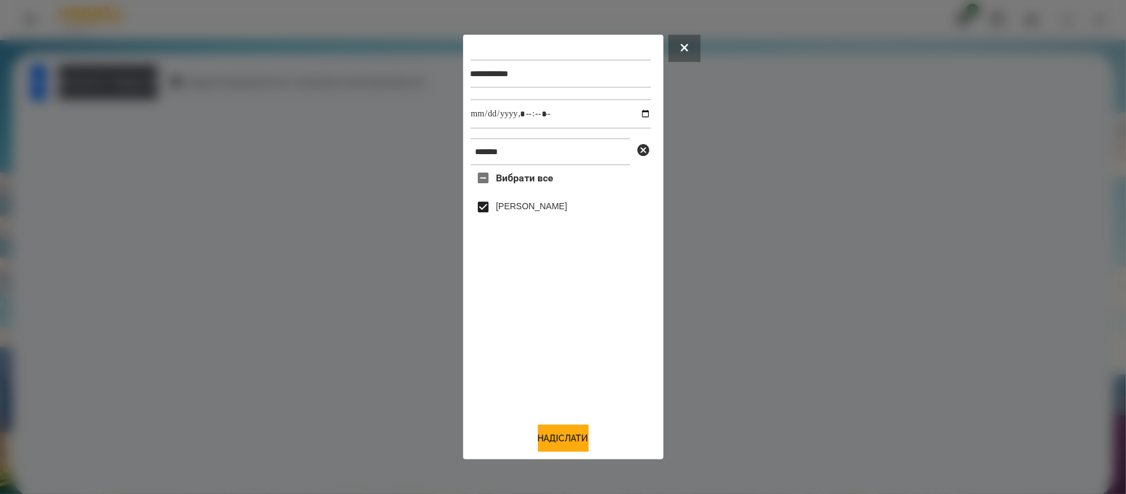
click at [582, 456] on div "**********" at bounding box center [563, 247] width 200 height 424
click at [572, 437] on button "Надіслати" at bounding box center [563, 437] width 51 height 27
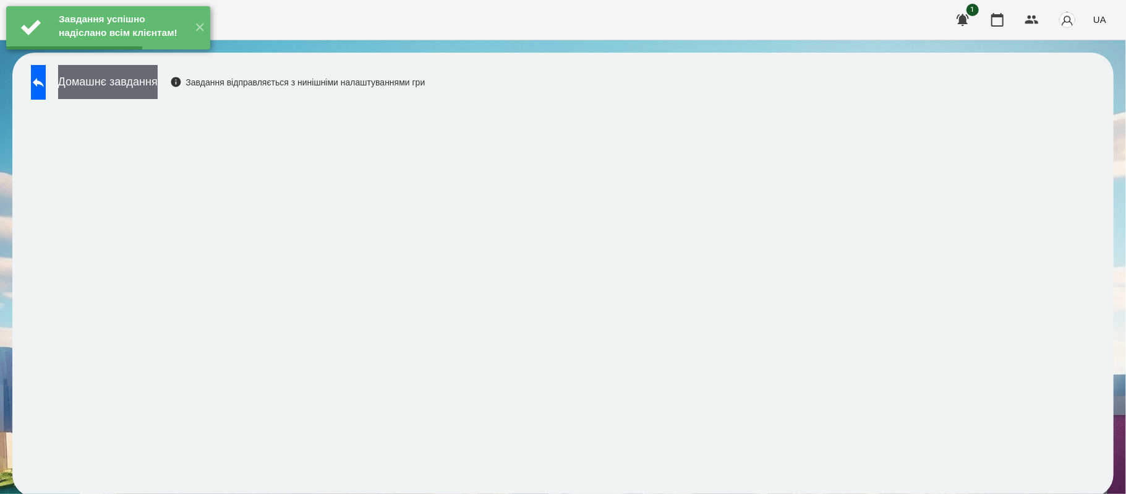
click at [158, 85] on button "Домашнє завдання" at bounding box center [108, 82] width 100 height 34
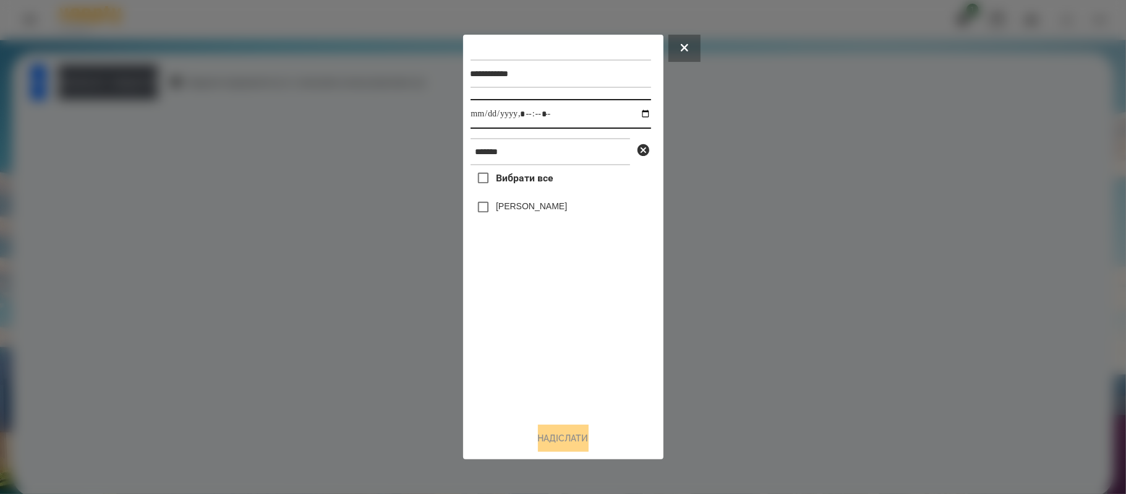
click at [638, 112] on input "datetime-local" at bounding box center [561, 114] width 181 height 30
click at [521, 427] on div "Надіслати" at bounding box center [564, 437] width 186 height 27
type input "**********"
click at [525, 207] on label "[PERSON_NAME]" at bounding box center [531, 206] width 71 height 12
click at [567, 432] on button "Надіслати" at bounding box center [563, 437] width 51 height 27
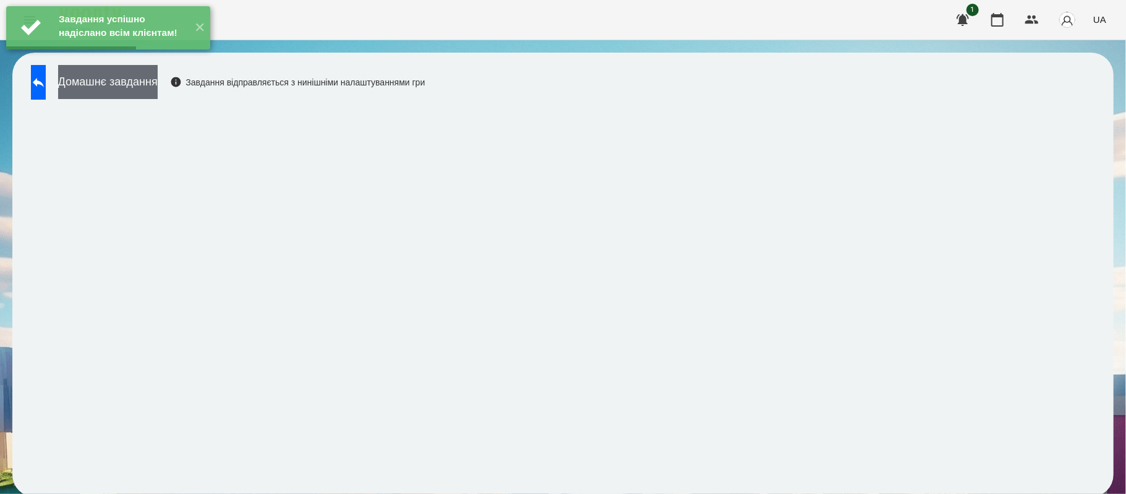
click at [148, 96] on button "Домашнє завдання" at bounding box center [108, 82] width 100 height 34
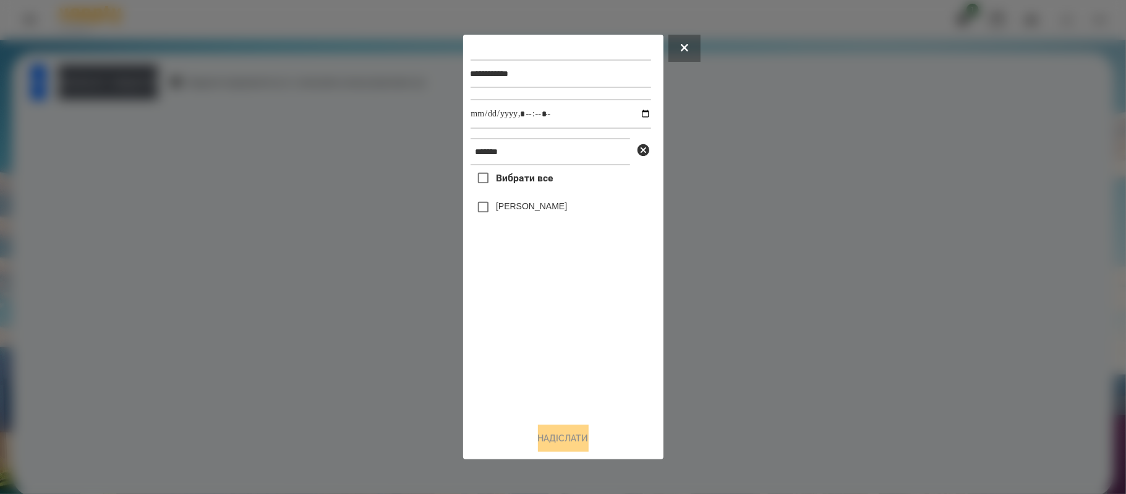
click at [501, 210] on label "[PERSON_NAME]" at bounding box center [531, 206] width 71 height 12
click at [581, 432] on button "Надіслати" at bounding box center [563, 437] width 51 height 27
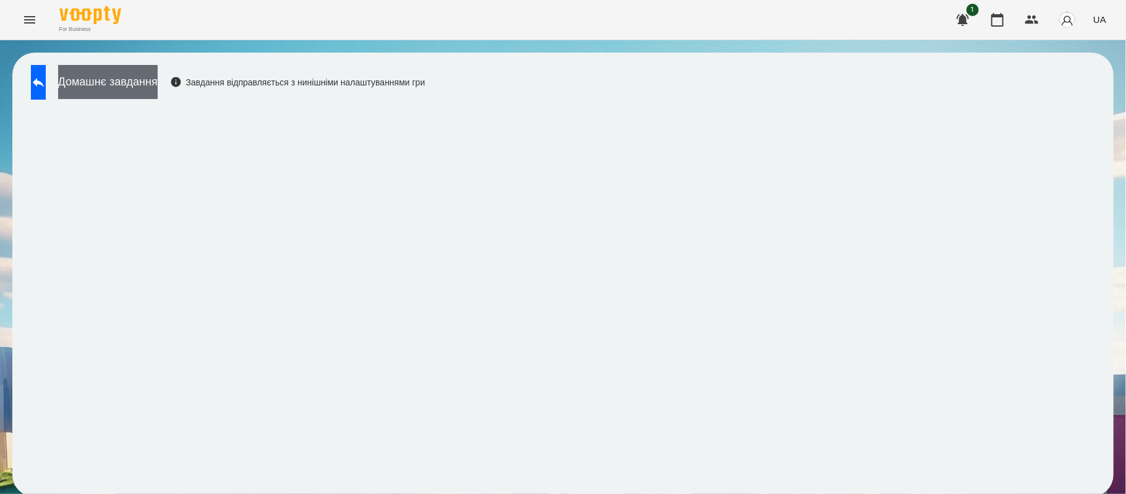
click at [127, 86] on button "Домашнє завдання" at bounding box center [108, 82] width 100 height 34
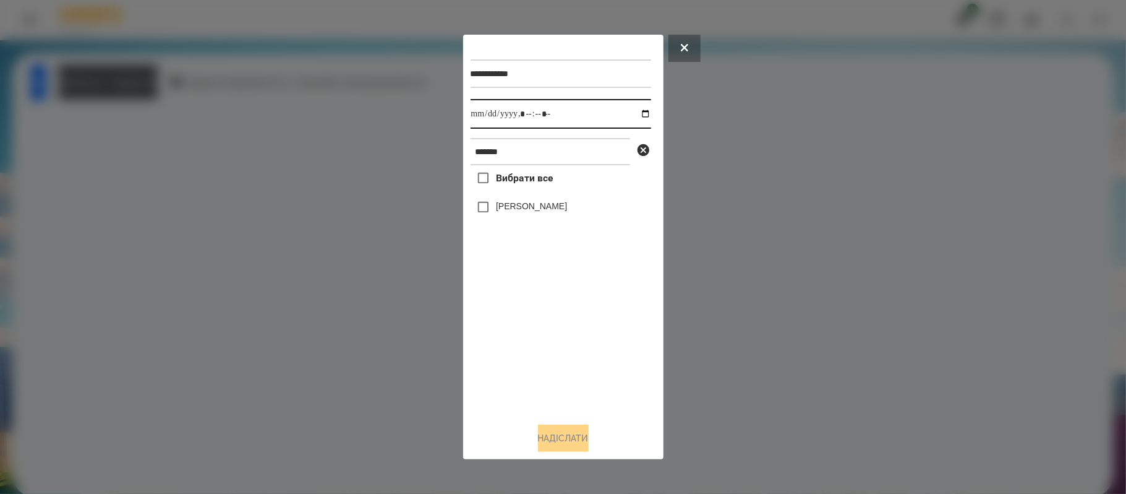
click at [637, 114] on input "datetime-local" at bounding box center [561, 114] width 181 height 30
type input "**********"
click at [550, 330] on div "Вибрати все [PERSON_NAME]" at bounding box center [561, 288] width 181 height 247
click at [523, 207] on label "[PERSON_NAME]" at bounding box center [531, 206] width 71 height 12
click at [575, 424] on div "**********" at bounding box center [564, 246] width 186 height 409
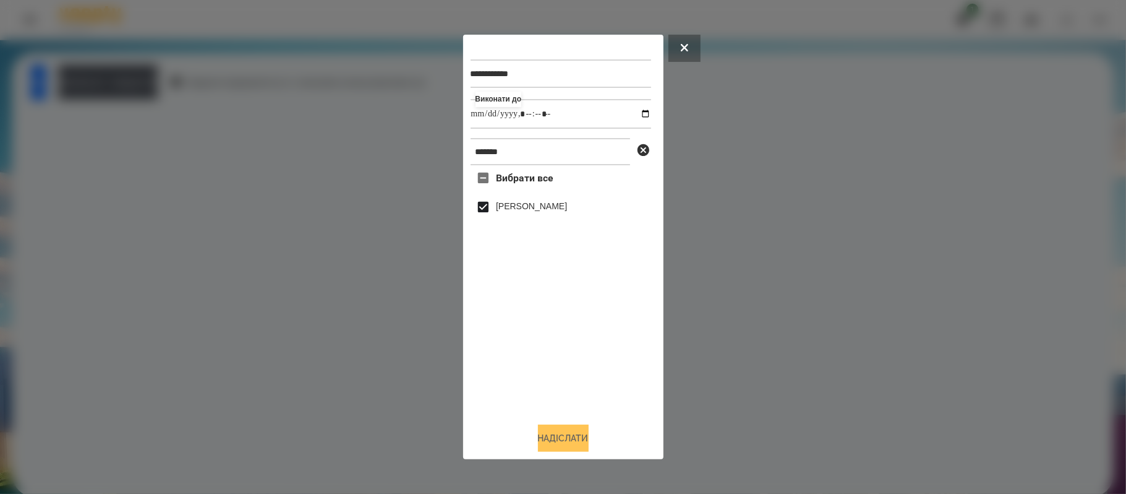
click at [578, 433] on button "Надіслати" at bounding box center [563, 437] width 51 height 27
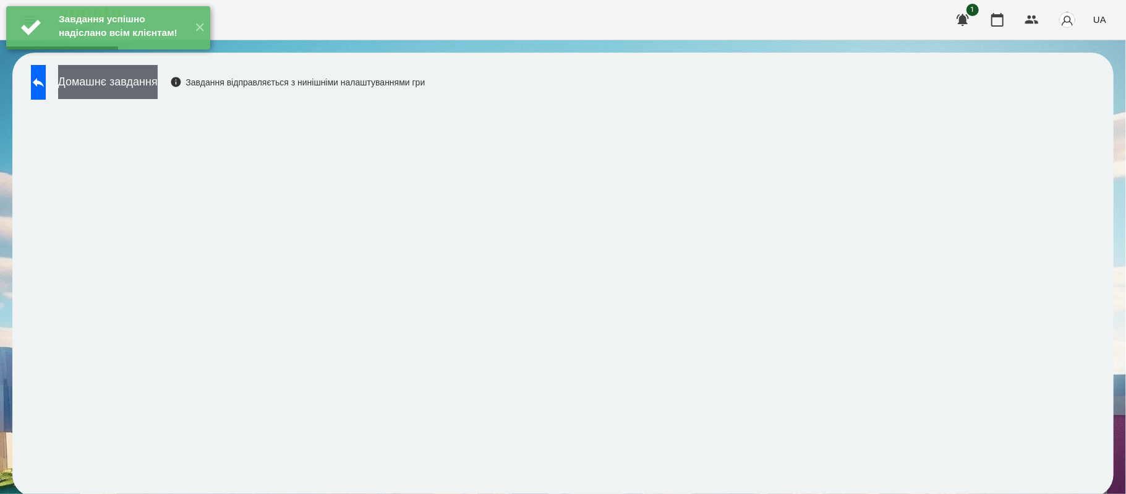
click at [158, 90] on button "Домашнє завдання" at bounding box center [108, 82] width 100 height 34
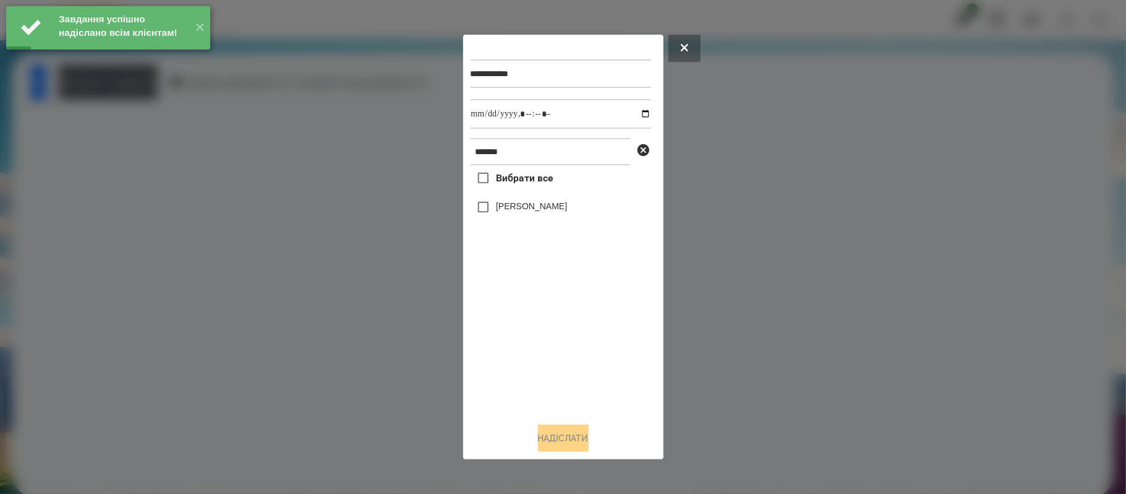
click at [506, 204] on label "[PERSON_NAME]" at bounding box center [531, 206] width 71 height 12
click at [589, 436] on button "Надіслати" at bounding box center [563, 437] width 51 height 27
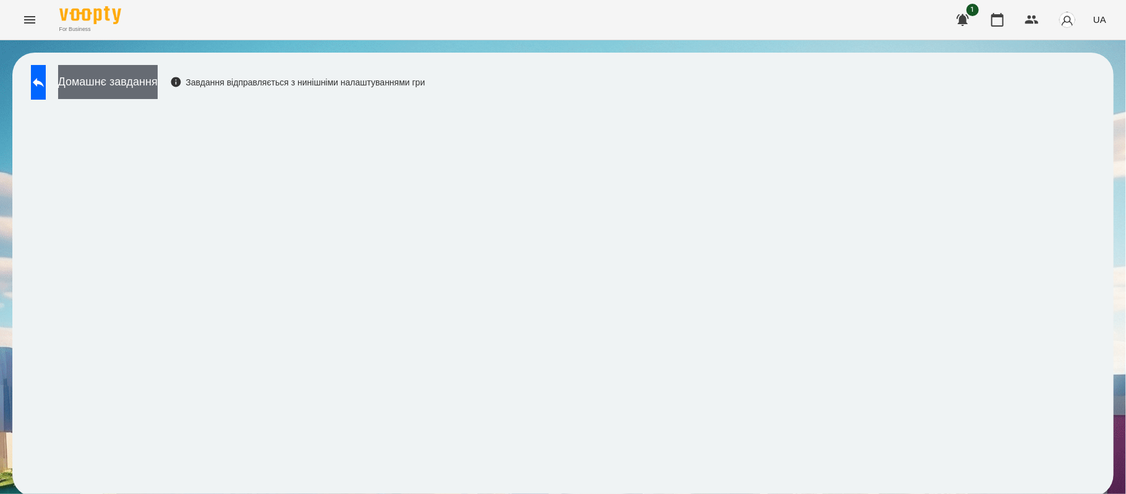
click at [152, 90] on button "Домашнє завдання" at bounding box center [108, 82] width 100 height 34
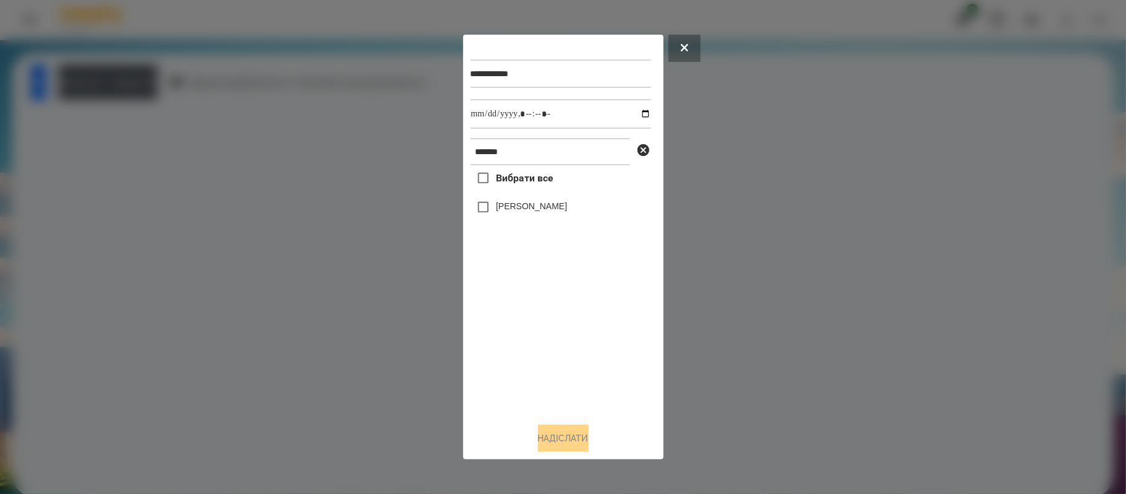
click at [500, 211] on label "[PERSON_NAME]" at bounding box center [531, 206] width 71 height 12
click at [640, 111] on input "datetime-local" at bounding box center [561, 114] width 181 height 30
type input "**********"
click at [573, 363] on div "Вибрати все [PERSON_NAME]" at bounding box center [561, 288] width 181 height 247
click at [570, 434] on button "Надіслати" at bounding box center [563, 437] width 51 height 27
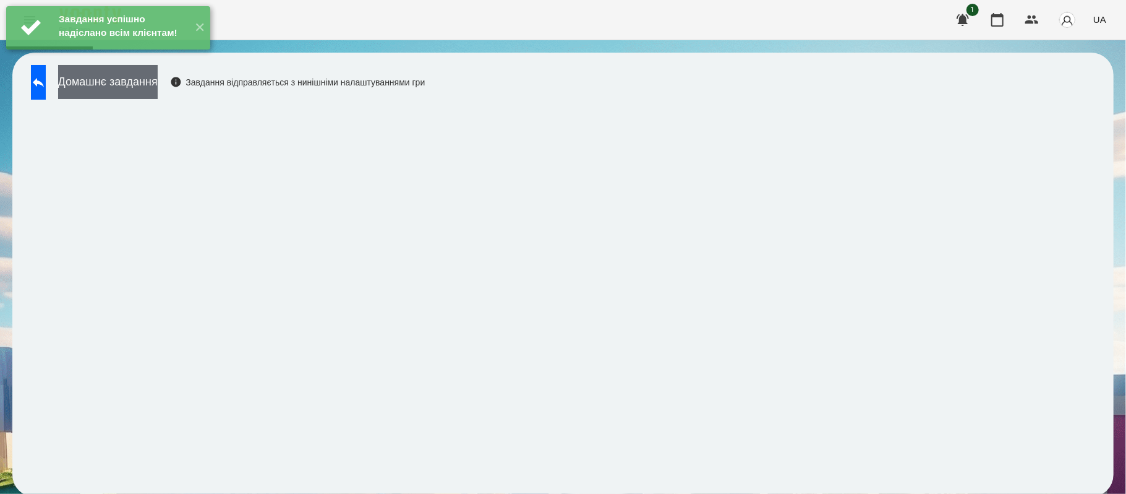
click at [158, 85] on button "Домашнє завдання" at bounding box center [108, 82] width 100 height 34
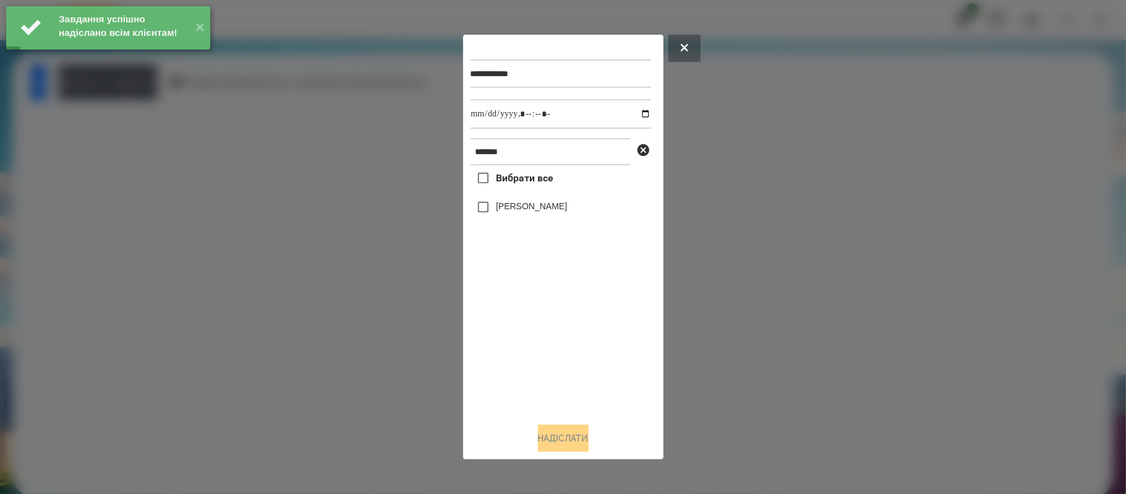
click at [532, 203] on label "[PERSON_NAME]" at bounding box center [531, 206] width 71 height 12
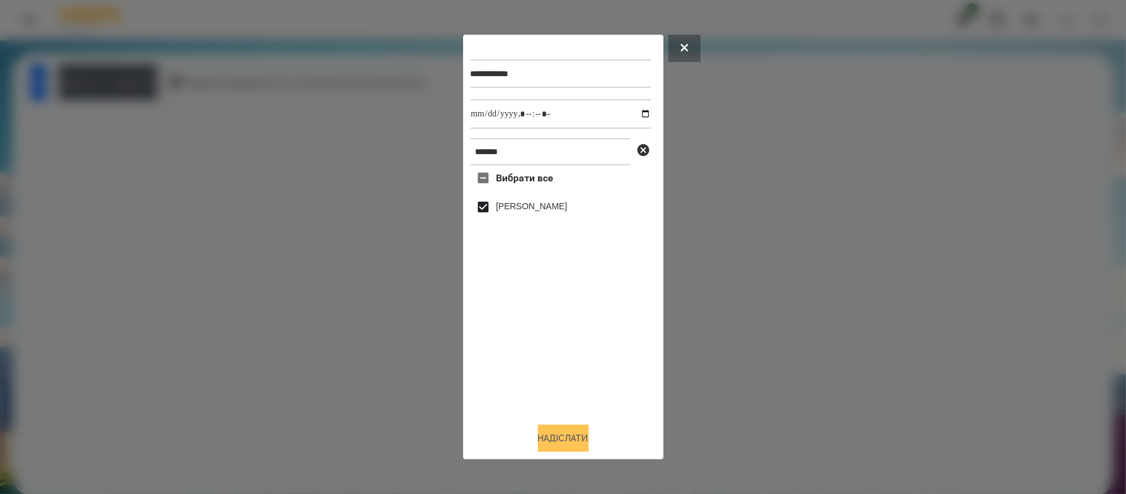
click at [559, 440] on button "Надіслати" at bounding box center [563, 437] width 51 height 27
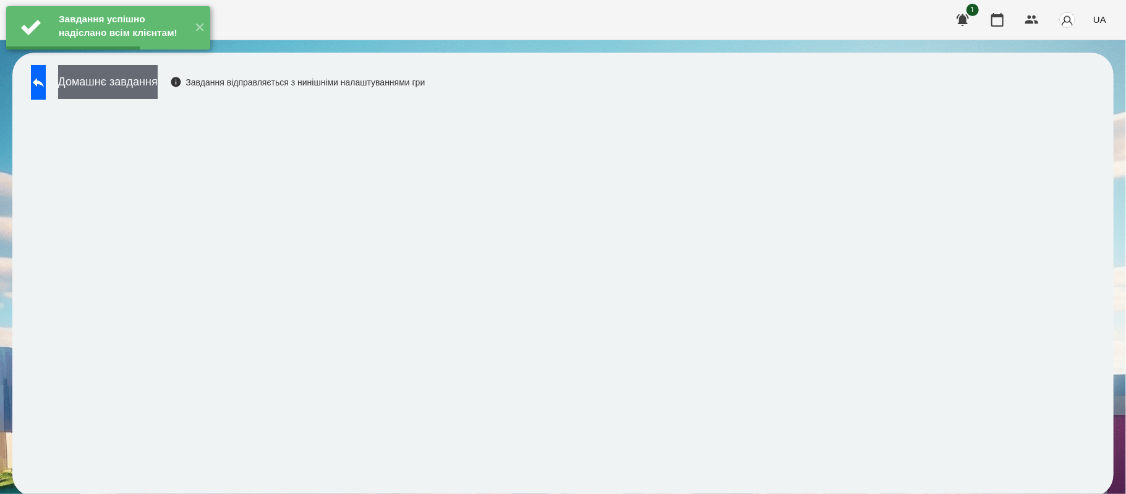
click at [158, 93] on button "Домашнє завдання" at bounding box center [108, 82] width 100 height 34
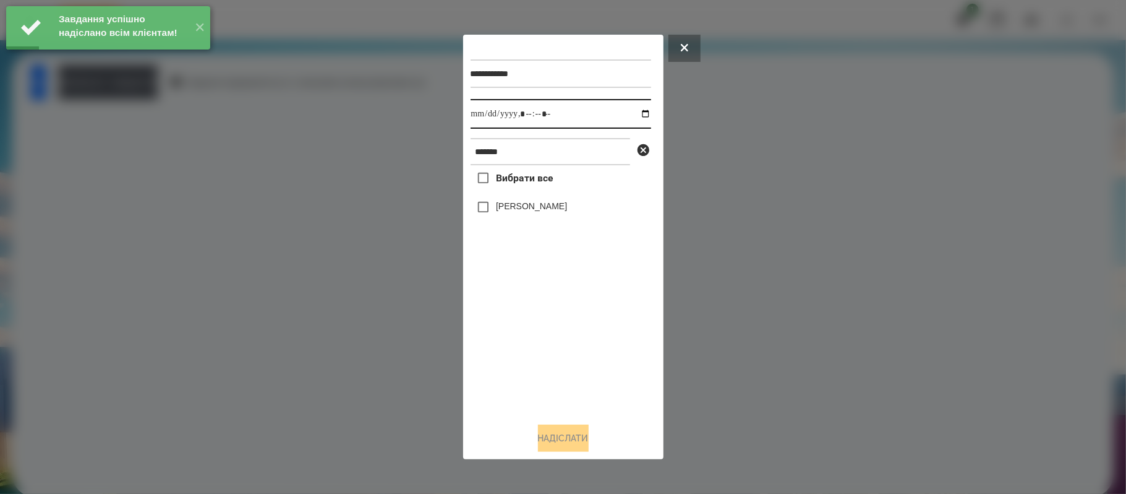
click at [636, 117] on input "datetime-local" at bounding box center [561, 114] width 181 height 30
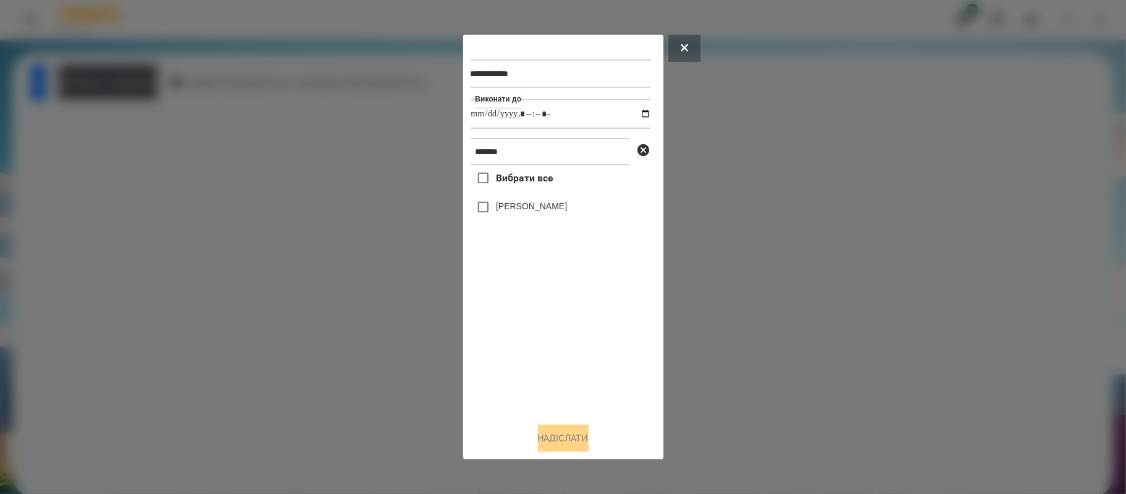
type input "**********"
click at [590, 382] on div "Вибрати все [PERSON_NAME]" at bounding box center [561, 288] width 181 height 247
click at [512, 179] on span "Вибрати все" at bounding box center [525, 178] width 58 height 15
click at [544, 428] on button "Надіслати" at bounding box center [563, 437] width 51 height 27
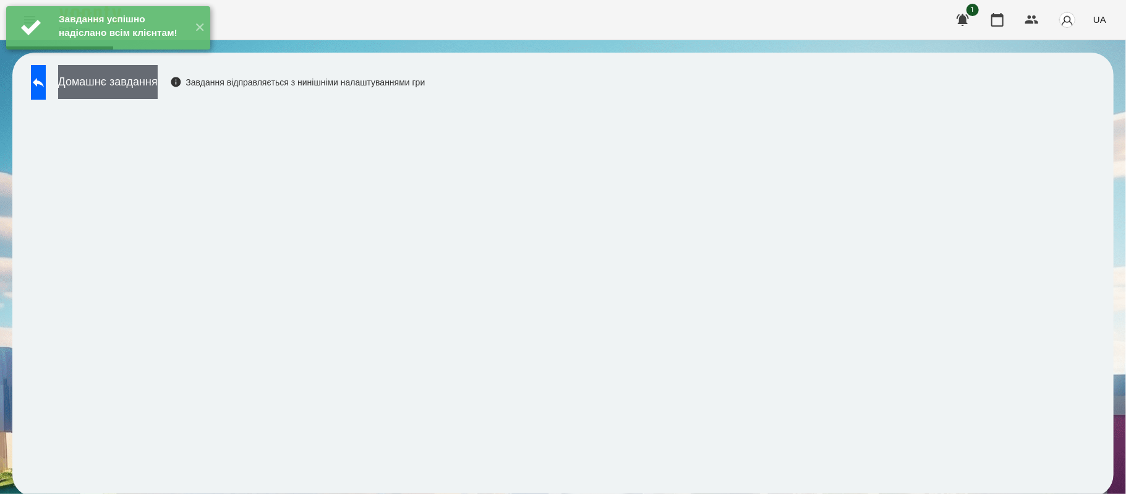
click at [158, 95] on button "Домашнє завдання" at bounding box center [108, 82] width 100 height 34
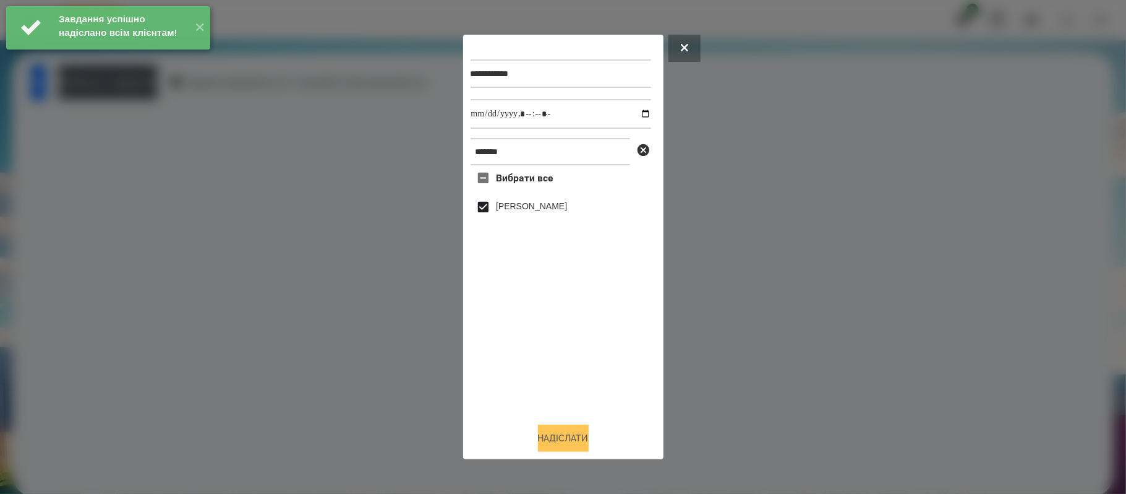
click at [583, 437] on button "Надіслати" at bounding box center [563, 437] width 51 height 27
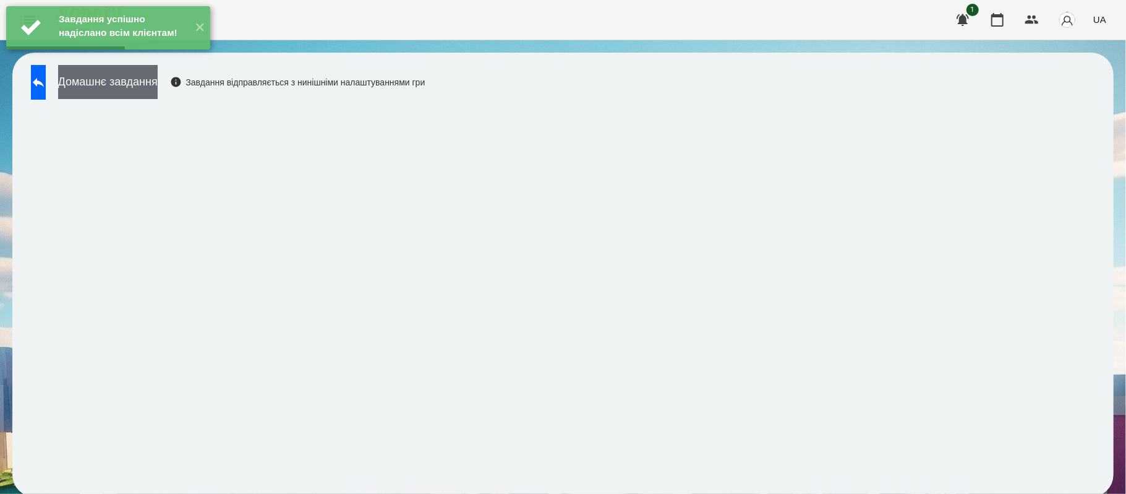
click at [142, 83] on button "Домашнє завдання" at bounding box center [108, 82] width 100 height 34
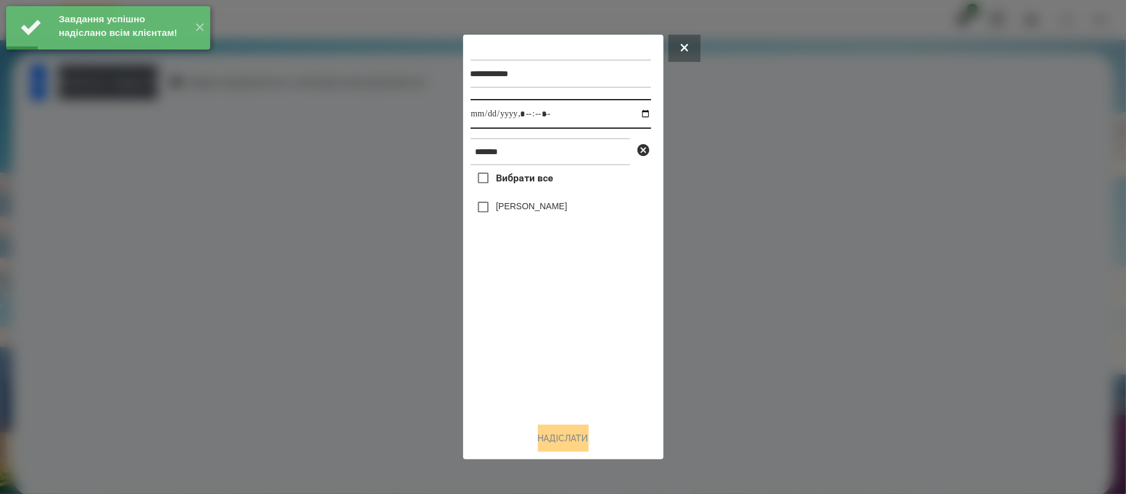
click at [639, 117] on input "datetime-local" at bounding box center [561, 114] width 181 height 30
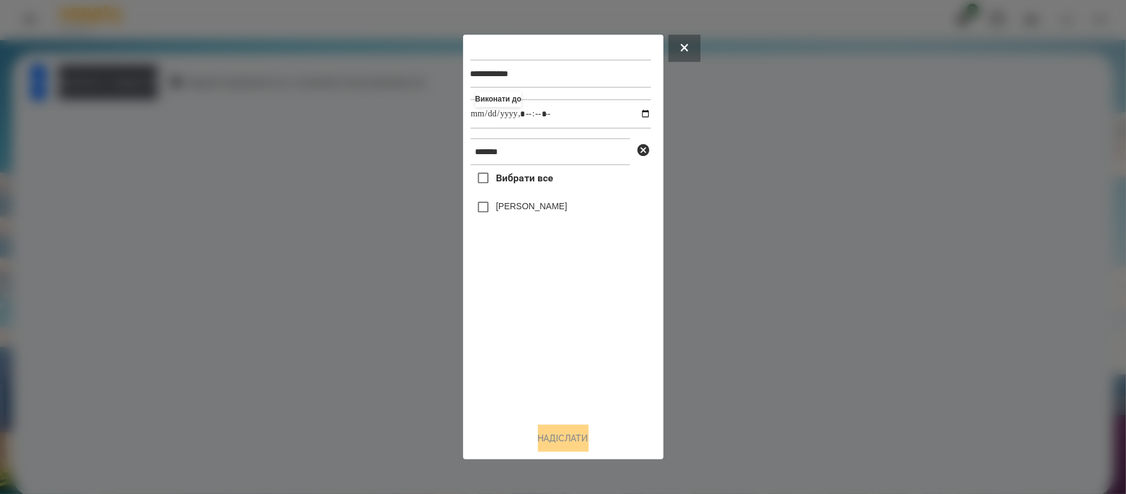
click at [585, 346] on div "Вибрати все [PERSON_NAME]" at bounding box center [561, 288] width 181 height 247
type input "**********"
click at [575, 437] on button "Надіслати" at bounding box center [563, 437] width 51 height 27
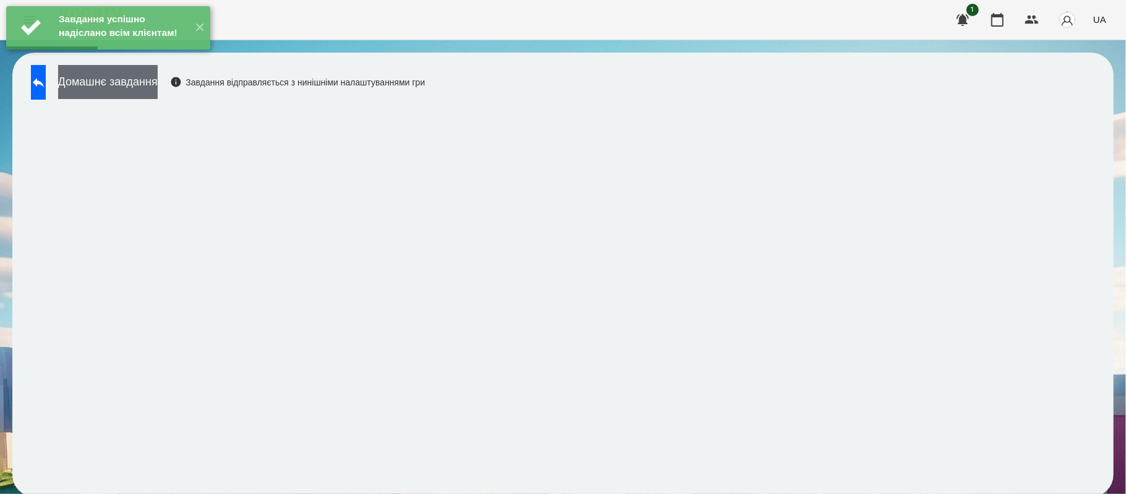
click at [156, 85] on button "Домашнє завдання" at bounding box center [108, 82] width 100 height 34
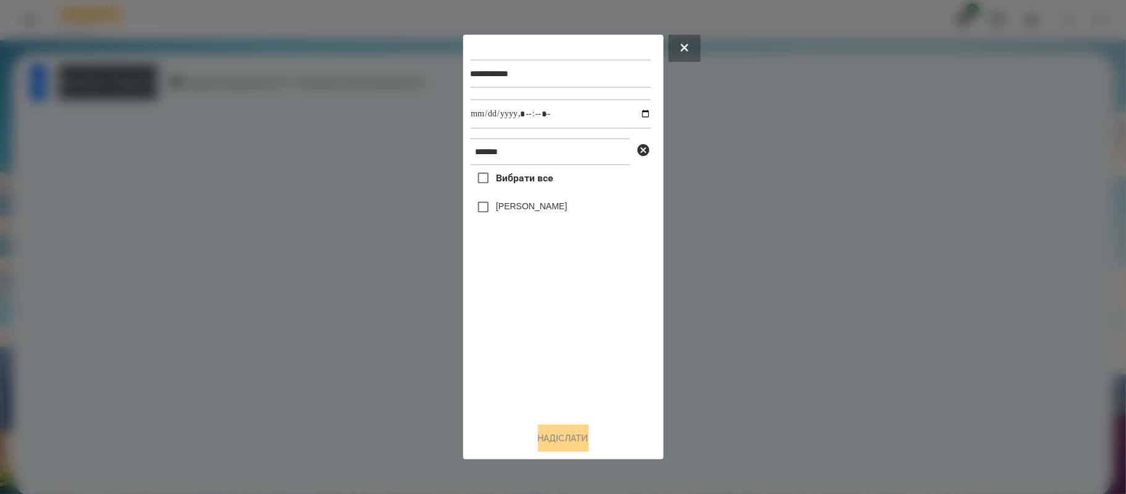
click at [511, 212] on label "[PERSON_NAME]" at bounding box center [531, 206] width 71 height 12
click at [573, 435] on button "Надіслати" at bounding box center [563, 437] width 51 height 27
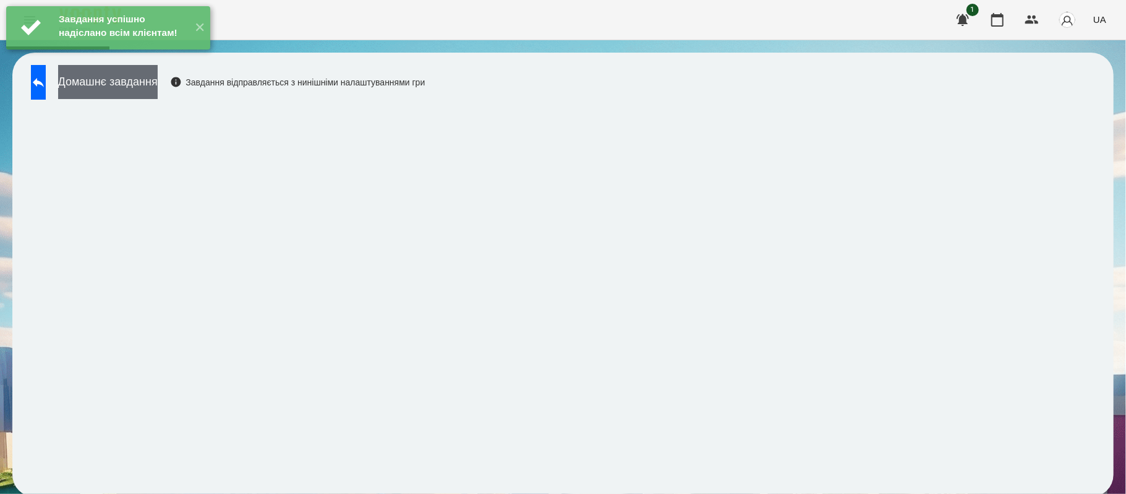
click at [158, 75] on button "Домашнє завдання" at bounding box center [108, 82] width 100 height 34
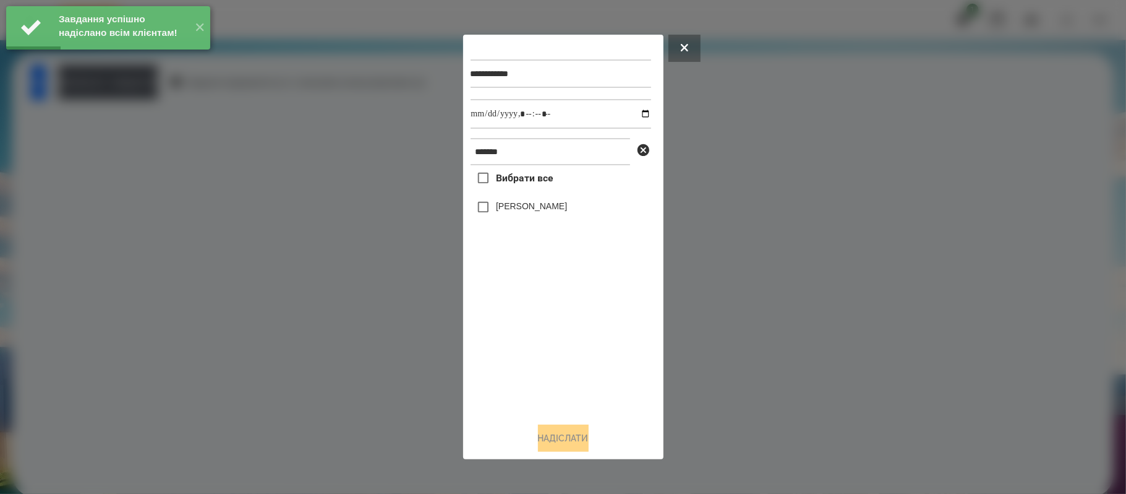
click at [510, 212] on label "[PERSON_NAME]" at bounding box center [531, 206] width 71 height 12
click at [627, 111] on input "datetime-local" at bounding box center [561, 114] width 181 height 30
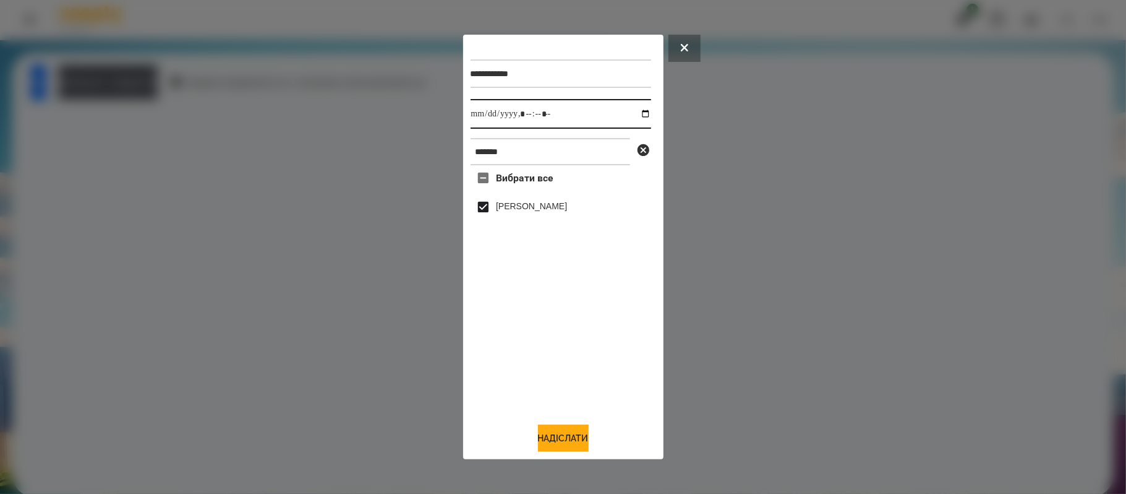
click at [635, 113] on input "datetime-local" at bounding box center [561, 114] width 181 height 30
type input "**********"
click at [573, 438] on button "Надіслати" at bounding box center [563, 437] width 51 height 27
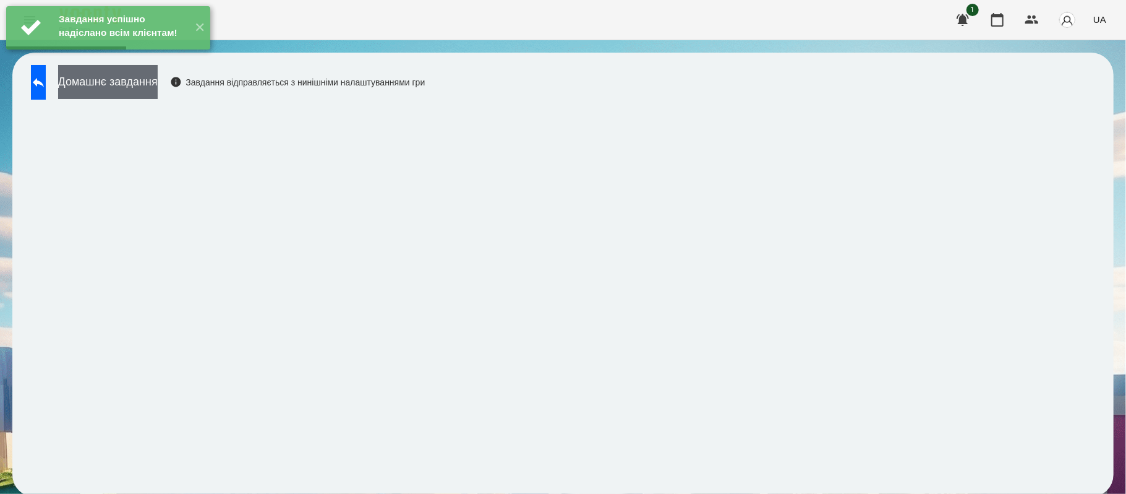
click at [158, 85] on button "Домашнє завдання" at bounding box center [108, 82] width 100 height 34
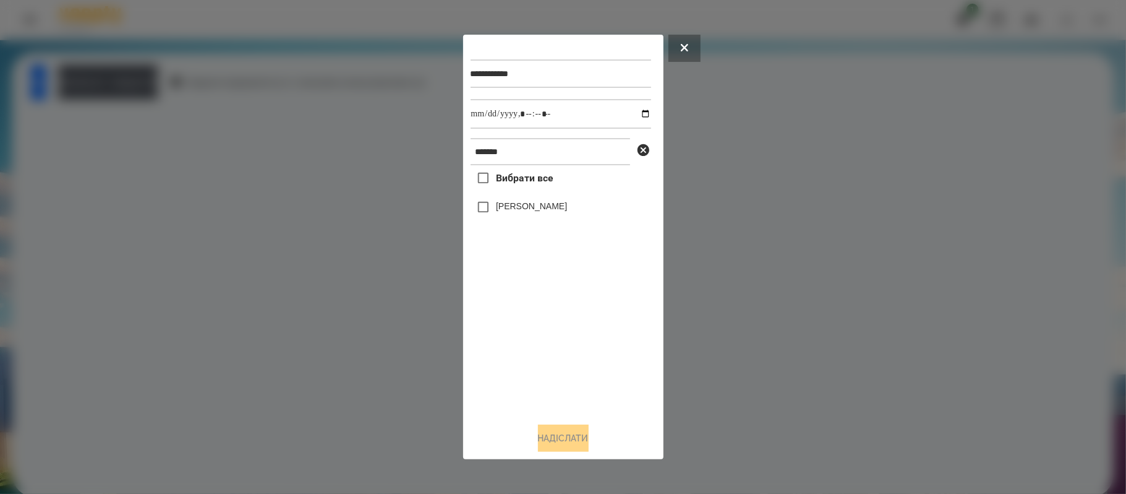
click at [543, 207] on div "[PERSON_NAME]" at bounding box center [561, 207] width 181 height 26
click at [528, 208] on label "[PERSON_NAME]" at bounding box center [531, 206] width 71 height 12
click at [567, 429] on button "Надіслати" at bounding box center [563, 437] width 51 height 27
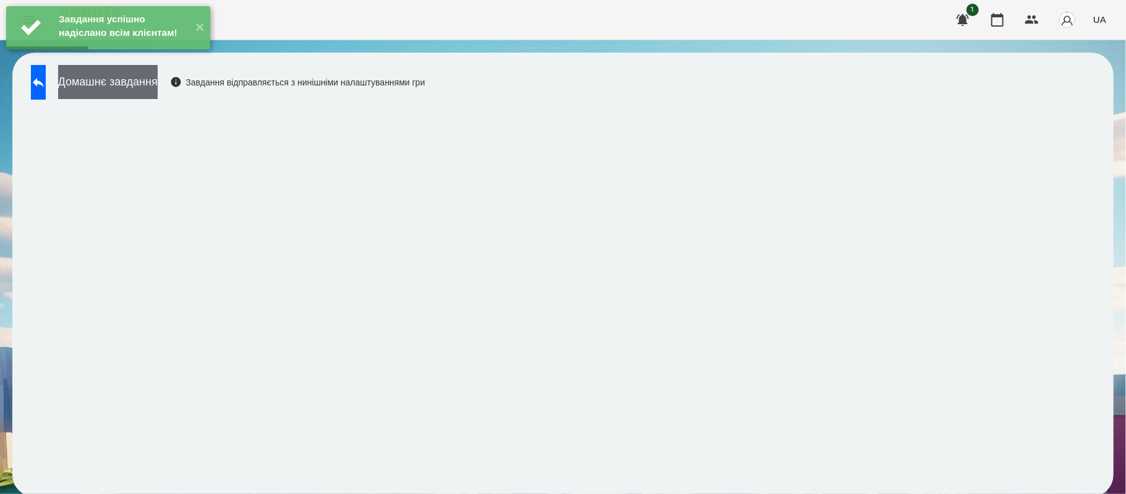
click at [144, 90] on button "Домашнє завдання" at bounding box center [108, 82] width 100 height 34
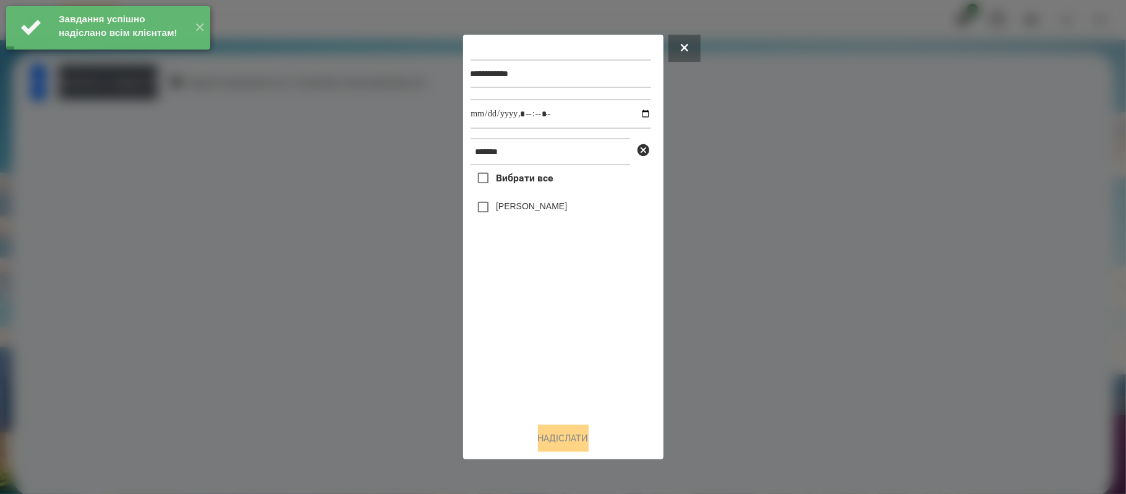
click at [525, 211] on label "[PERSON_NAME]" at bounding box center [531, 206] width 71 height 12
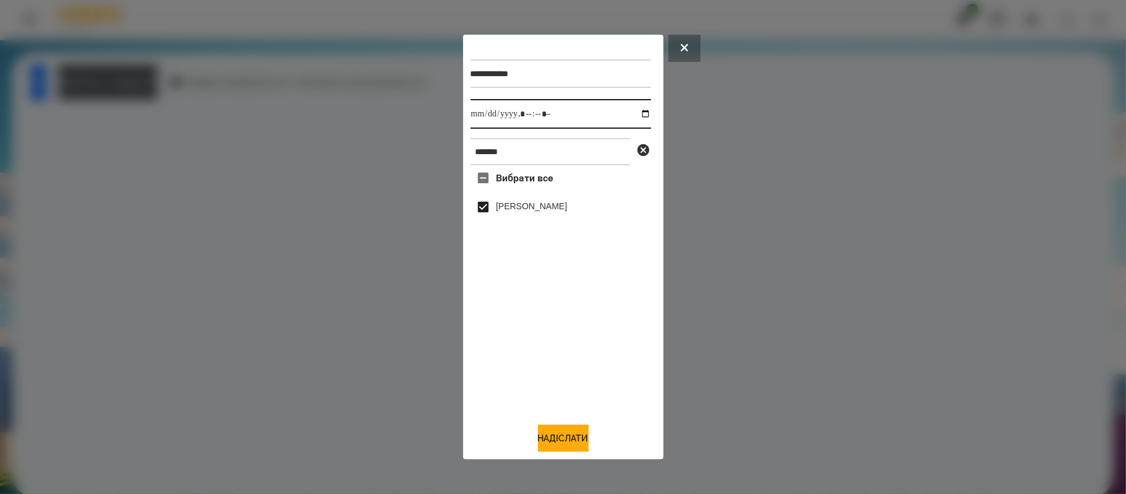
click at [639, 114] on input "datetime-local" at bounding box center [561, 114] width 181 height 30
type input "**********"
click at [569, 444] on button "Надіслати" at bounding box center [563, 437] width 51 height 27
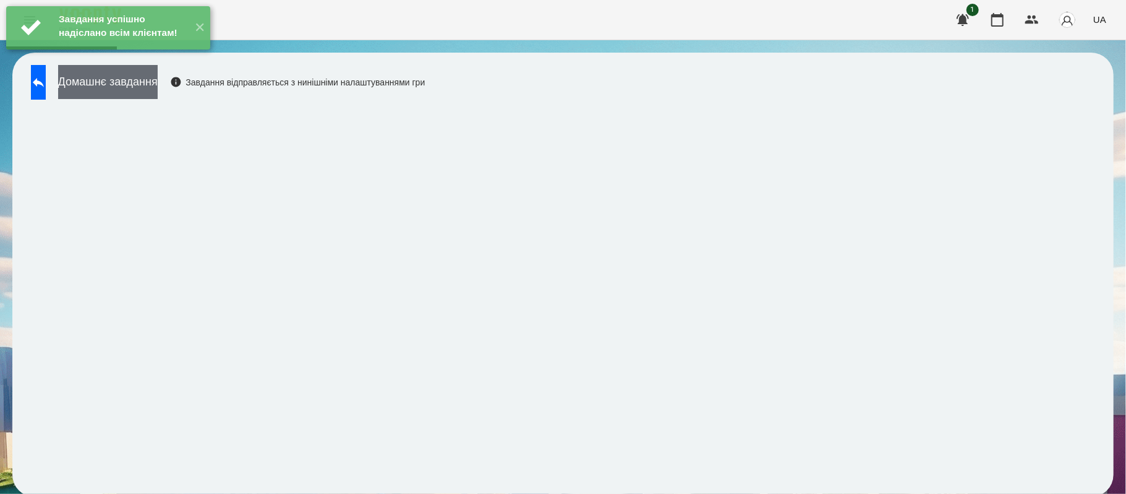
click at [158, 77] on button "Домашнє завдання" at bounding box center [108, 82] width 100 height 34
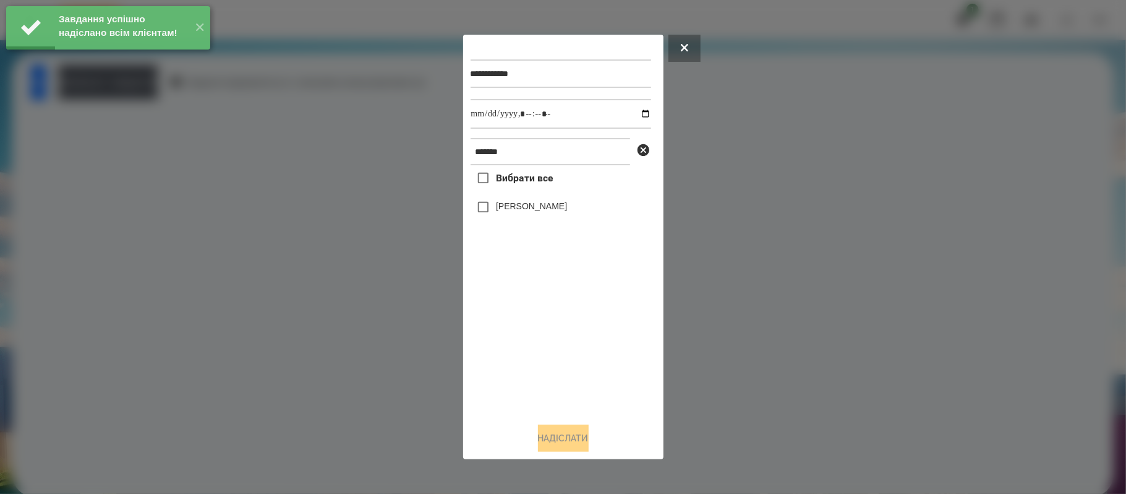
click at [536, 206] on label "[PERSON_NAME]" at bounding box center [531, 206] width 71 height 12
click at [572, 434] on button "Надіслати" at bounding box center [563, 437] width 51 height 27
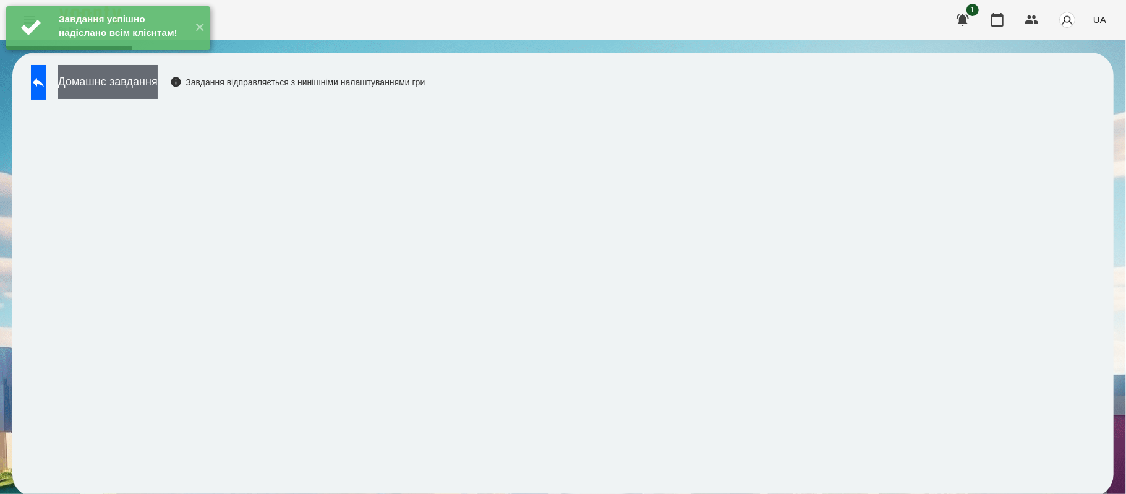
click at [150, 86] on button "Домашнє завдання" at bounding box center [108, 82] width 100 height 34
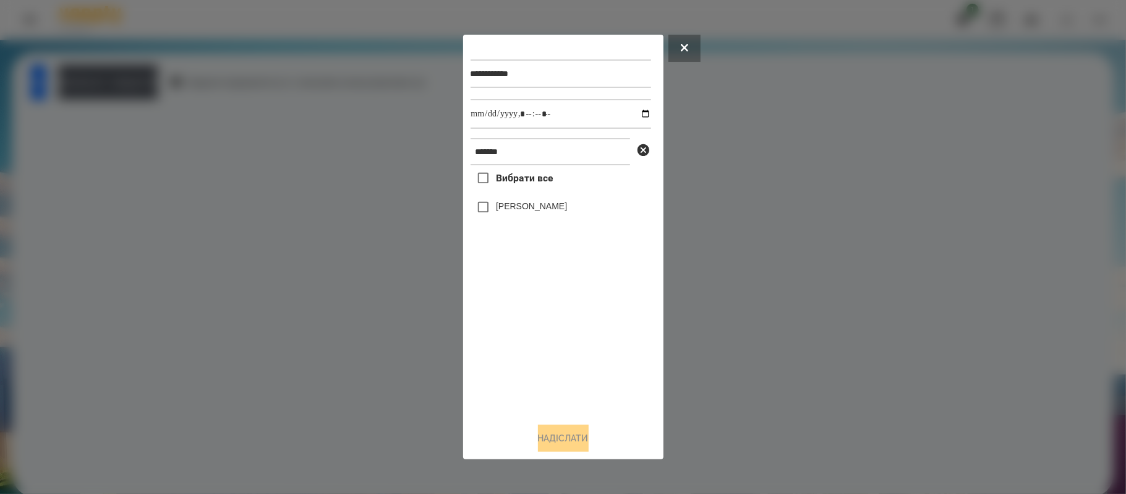
click at [518, 207] on label "[PERSON_NAME]" at bounding box center [531, 206] width 71 height 12
click at [637, 115] on input "datetime-local" at bounding box center [561, 114] width 181 height 30
type input "**********"
click at [569, 444] on button "Надіслати" at bounding box center [563, 437] width 51 height 27
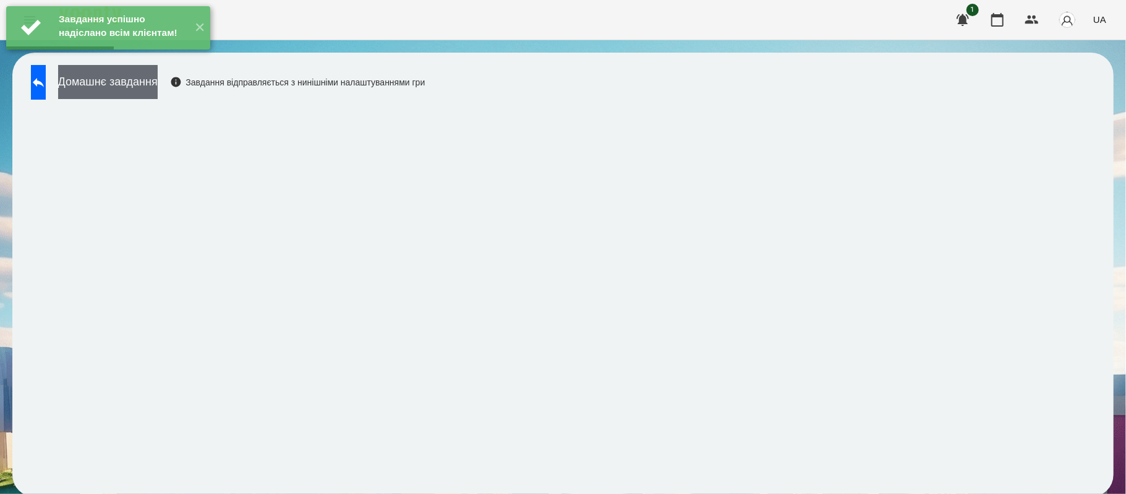
click at [158, 88] on button "Домашнє завдання" at bounding box center [108, 82] width 100 height 34
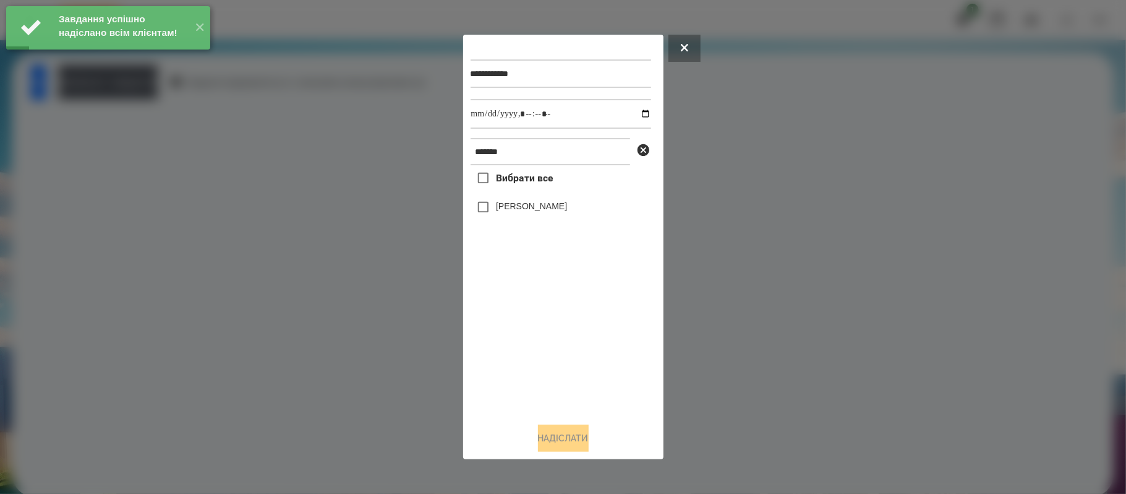
click at [524, 205] on label "[PERSON_NAME]" at bounding box center [531, 206] width 71 height 12
click at [577, 435] on button "Надіслати" at bounding box center [563, 437] width 51 height 27
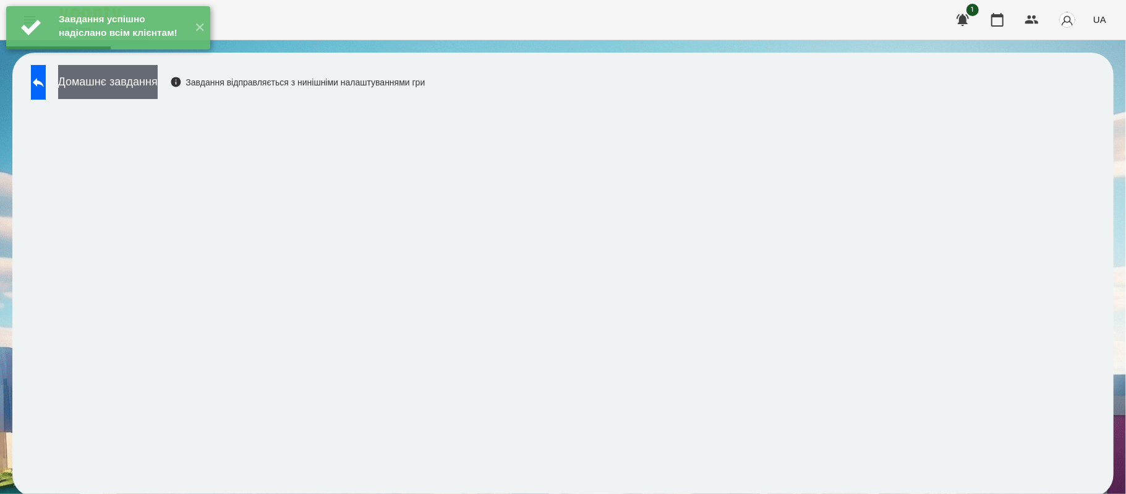
click at [158, 84] on button "Домашнє завдання" at bounding box center [108, 82] width 100 height 34
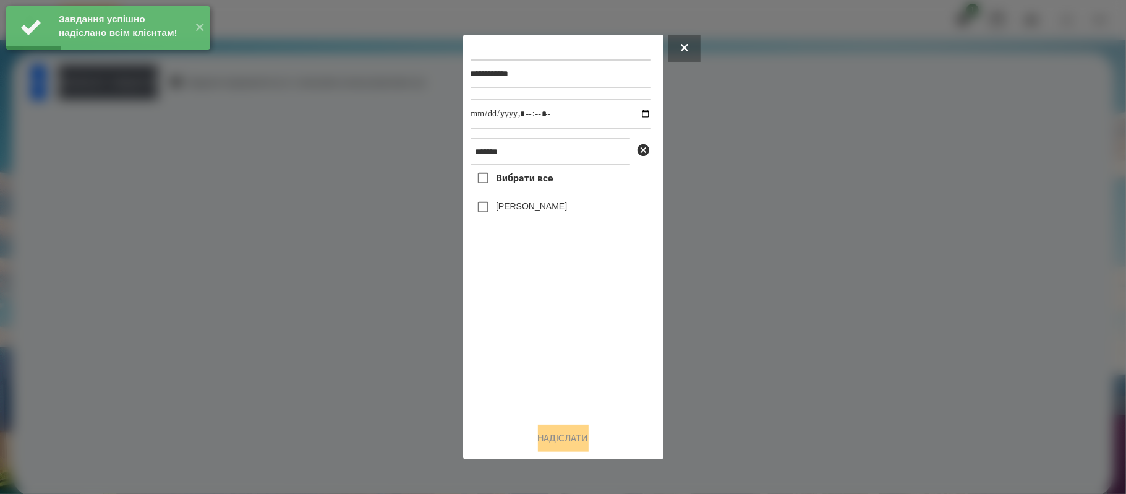
click at [553, 209] on div "[PERSON_NAME]" at bounding box center [561, 207] width 181 height 26
click at [513, 206] on label "[PERSON_NAME]" at bounding box center [531, 206] width 71 height 12
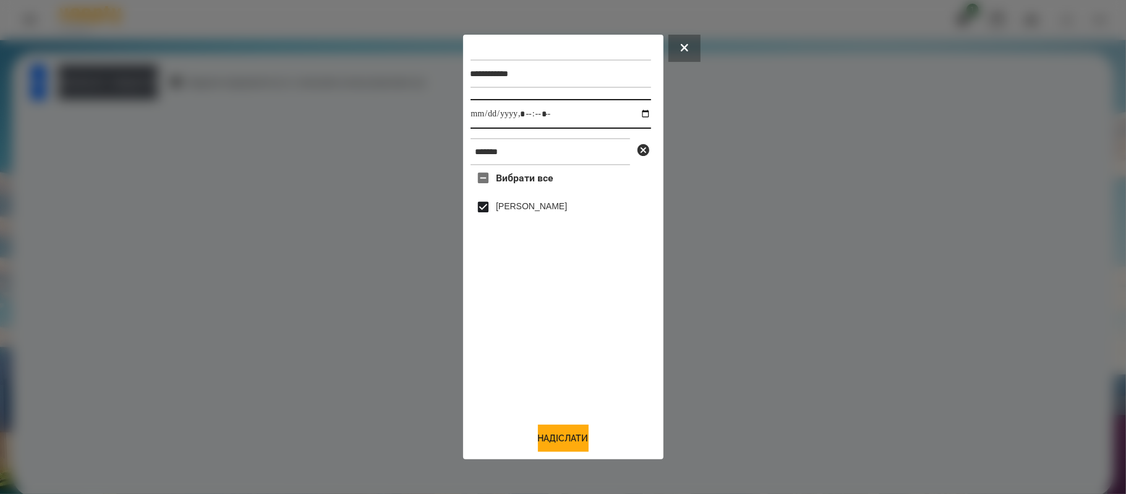
click at [635, 114] on input "datetime-local" at bounding box center [561, 114] width 181 height 30
type input "**********"
click at [569, 434] on button "Надіслати" at bounding box center [563, 437] width 51 height 27
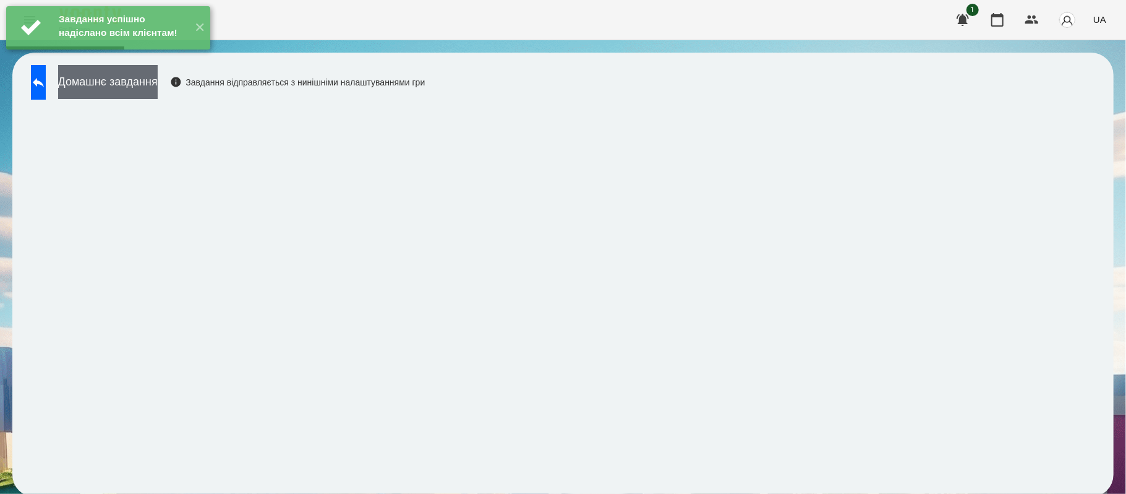
click at [158, 87] on button "Домашнє завдання" at bounding box center [108, 82] width 100 height 34
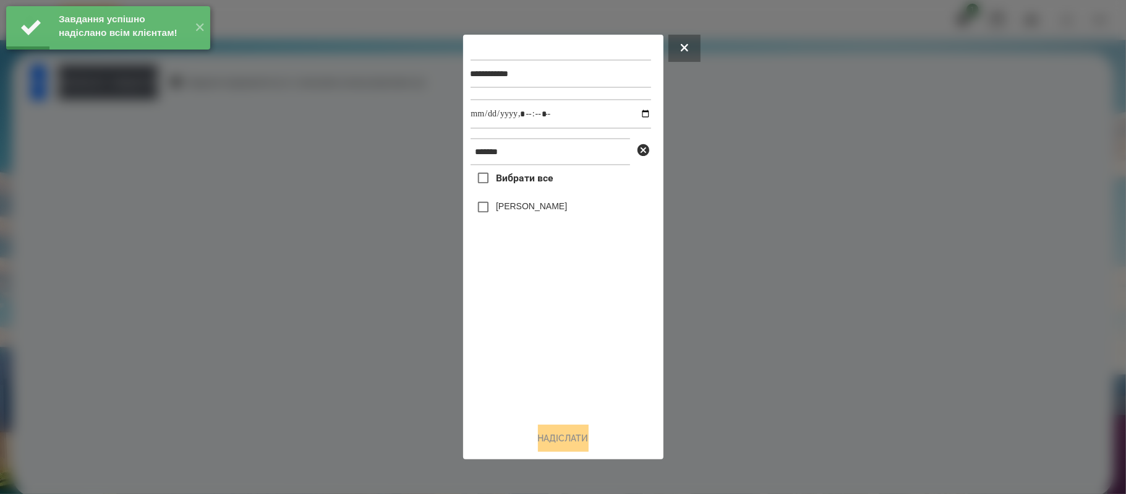
click at [513, 209] on label "[PERSON_NAME]" at bounding box center [531, 206] width 71 height 12
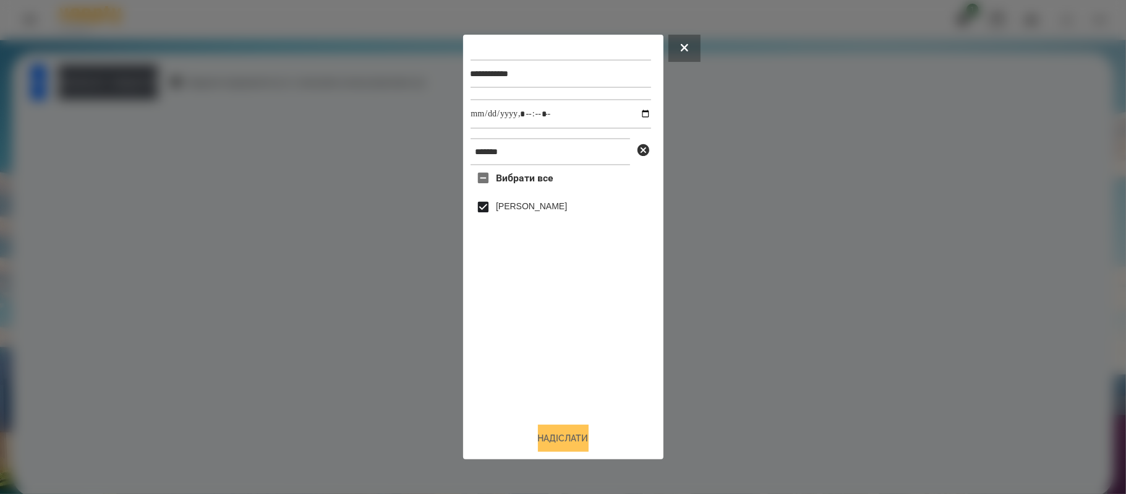
click at [575, 446] on button "Надіслати" at bounding box center [563, 437] width 51 height 27
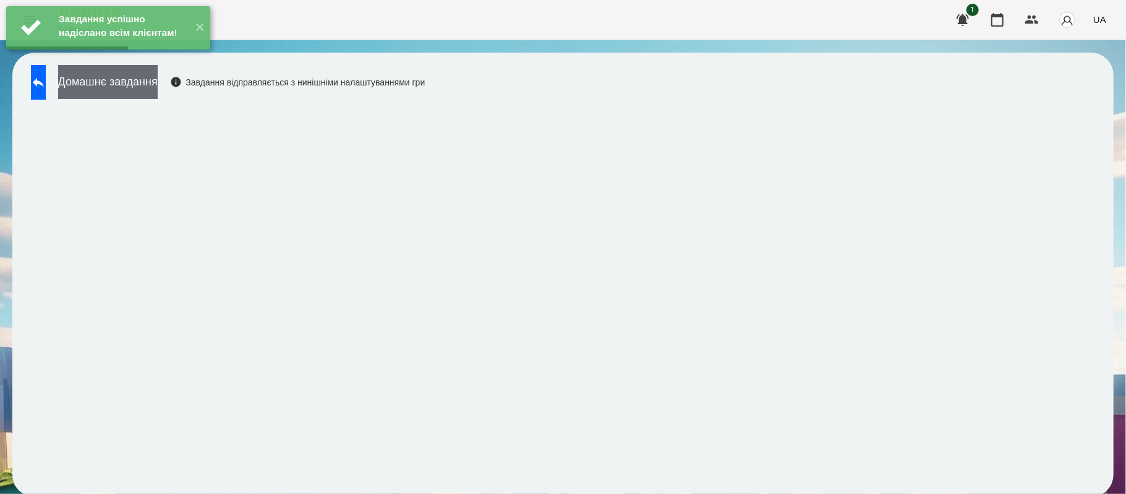
click at [158, 85] on button "Домашнє завдання" at bounding box center [108, 82] width 100 height 34
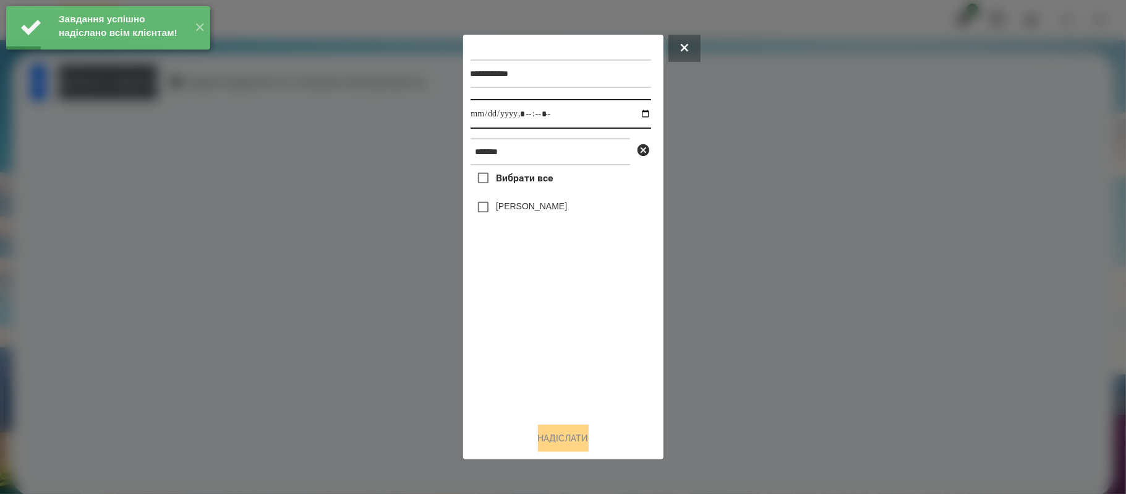
click at [640, 112] on input "datetime-local" at bounding box center [561, 114] width 181 height 30
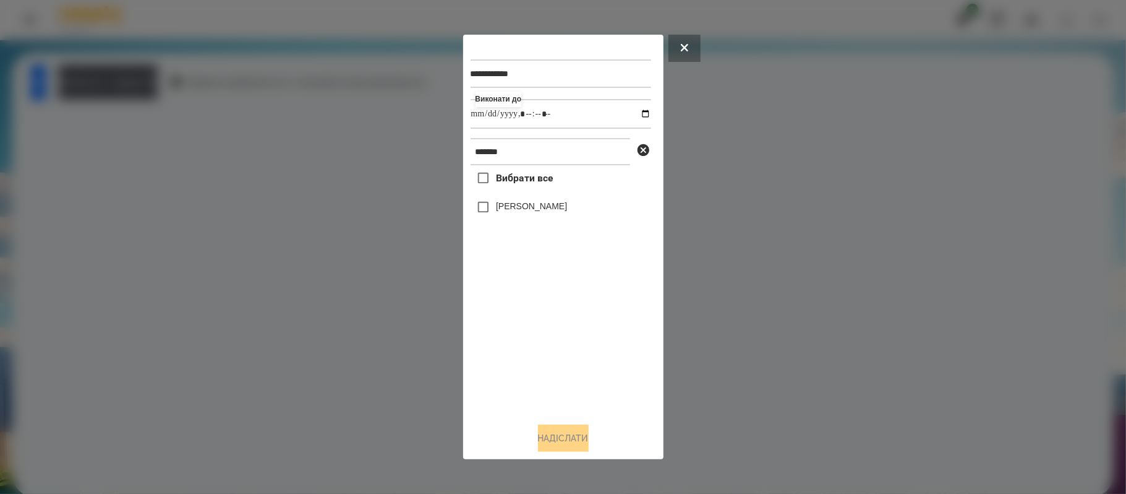
type input "**********"
click at [544, 432] on button "Надіслати" at bounding box center [563, 437] width 51 height 27
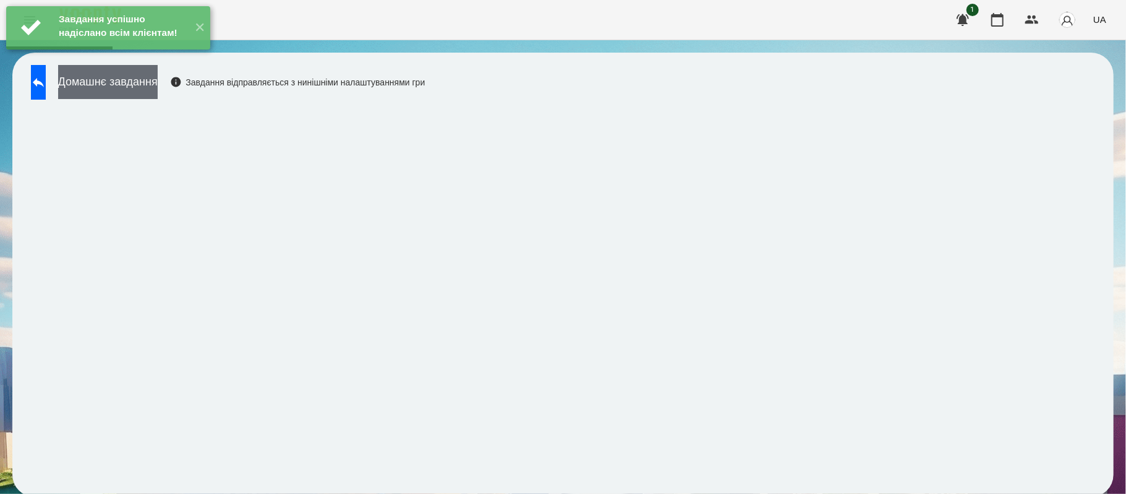
click at [92, 75] on button "Домашнє завдання" at bounding box center [108, 82] width 100 height 34
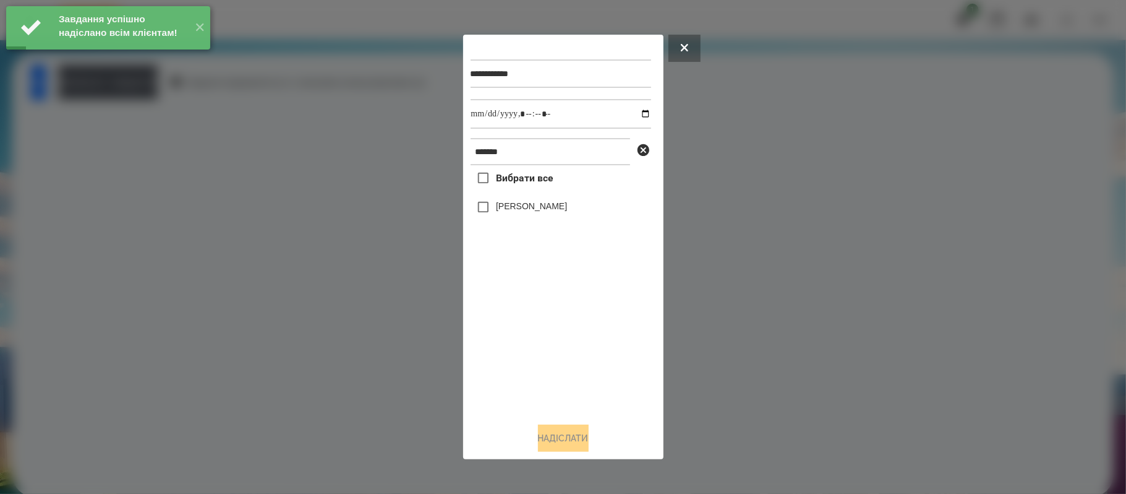
click at [531, 217] on div "[PERSON_NAME]" at bounding box center [561, 207] width 181 height 26
click at [521, 207] on label "[PERSON_NAME]" at bounding box center [531, 206] width 71 height 12
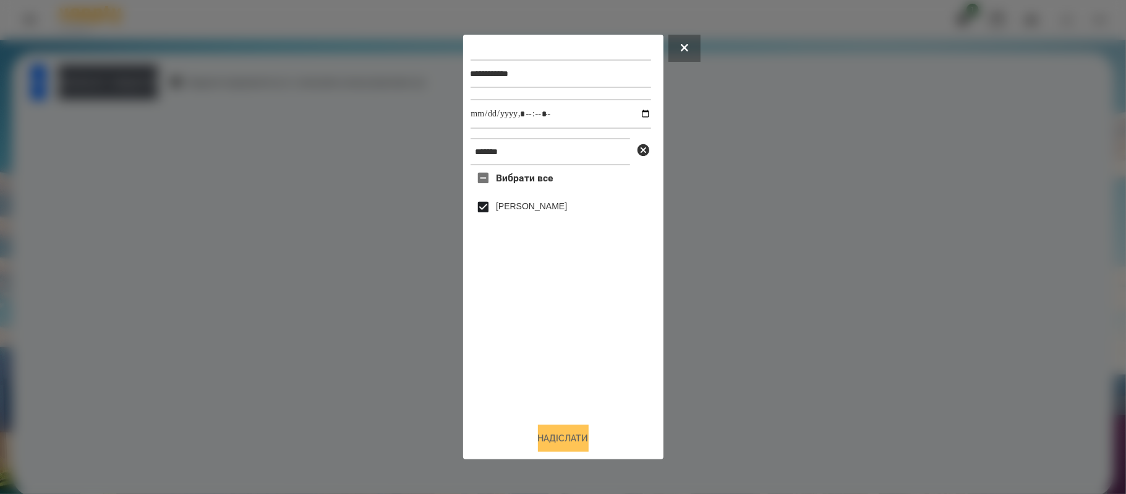
click at [568, 438] on button "Надіслати" at bounding box center [563, 437] width 51 height 27
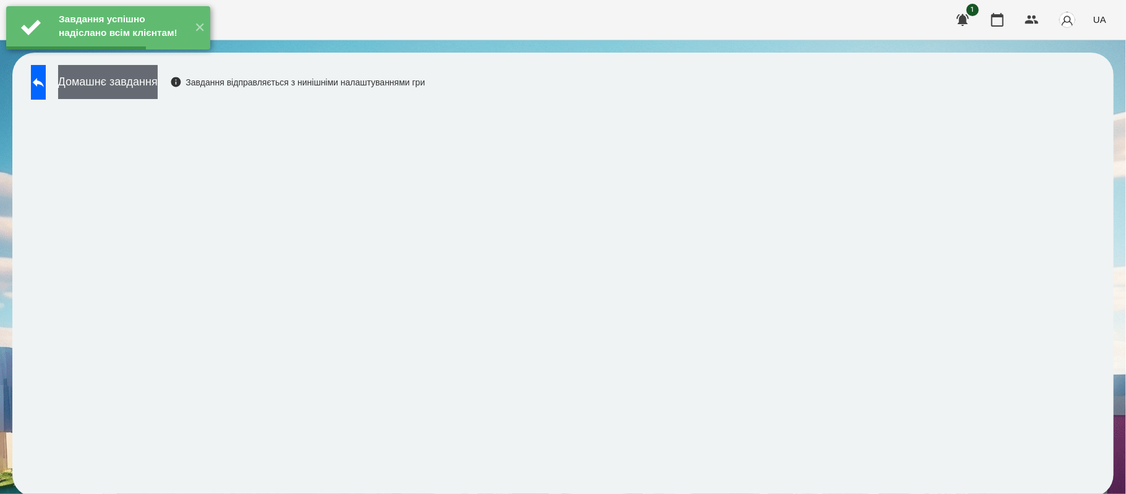
click at [158, 88] on button "Домашнє завдання" at bounding box center [108, 82] width 100 height 34
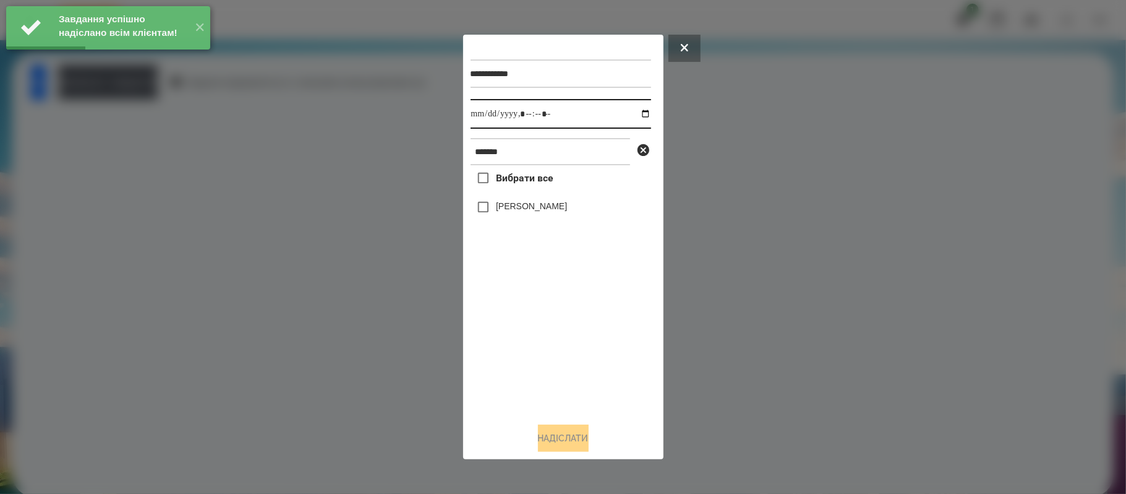
click at [555, 111] on input "datetime-local" at bounding box center [561, 114] width 181 height 30
click at [635, 110] on input "datetime-local" at bounding box center [561, 114] width 181 height 30
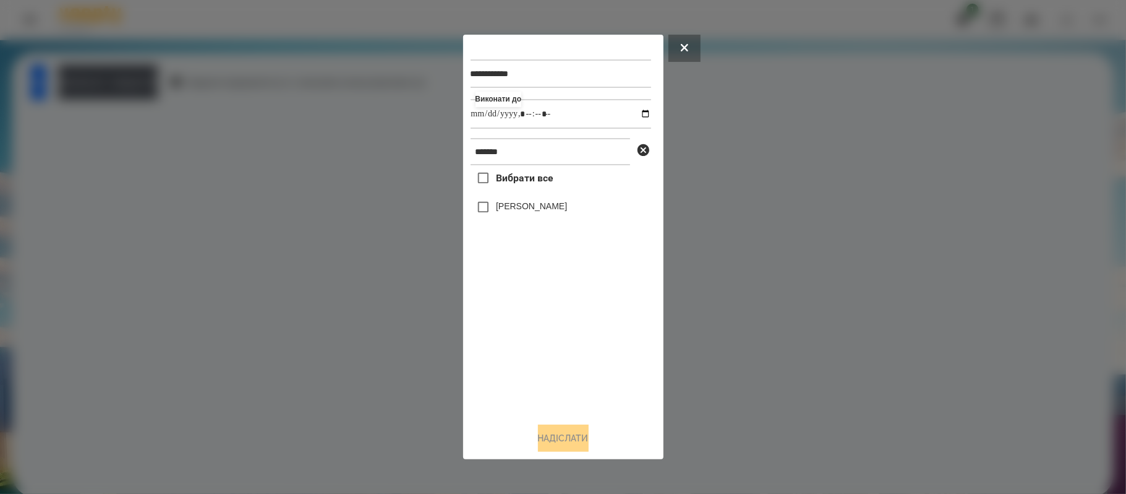
type input "**********"
click at [552, 363] on div "Вибрати все [PERSON_NAME]" at bounding box center [561, 288] width 181 height 247
click at [523, 212] on label "[PERSON_NAME]" at bounding box center [531, 206] width 71 height 12
click at [565, 440] on button "Надіслати" at bounding box center [563, 437] width 51 height 27
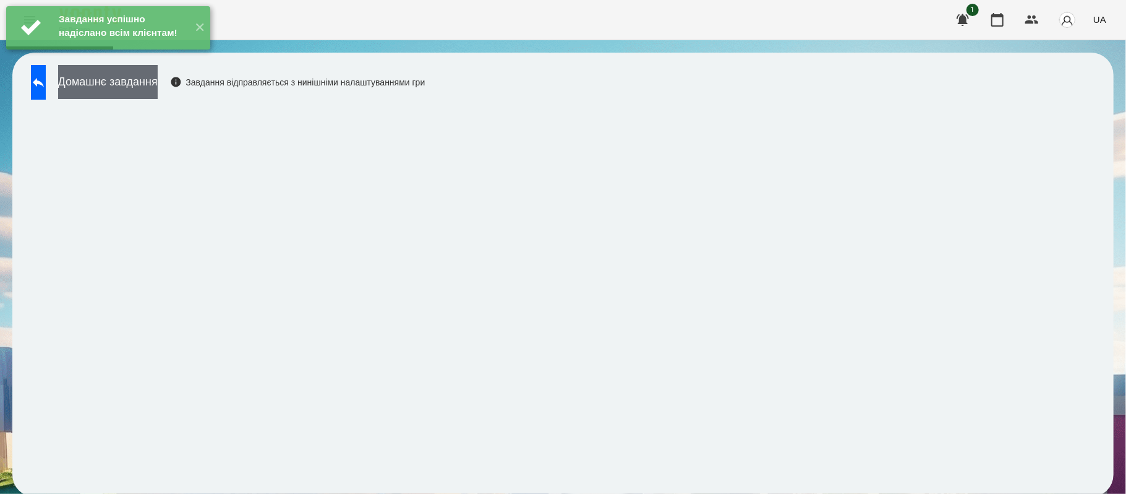
click at [117, 87] on button "Домашнє завдання" at bounding box center [108, 82] width 100 height 34
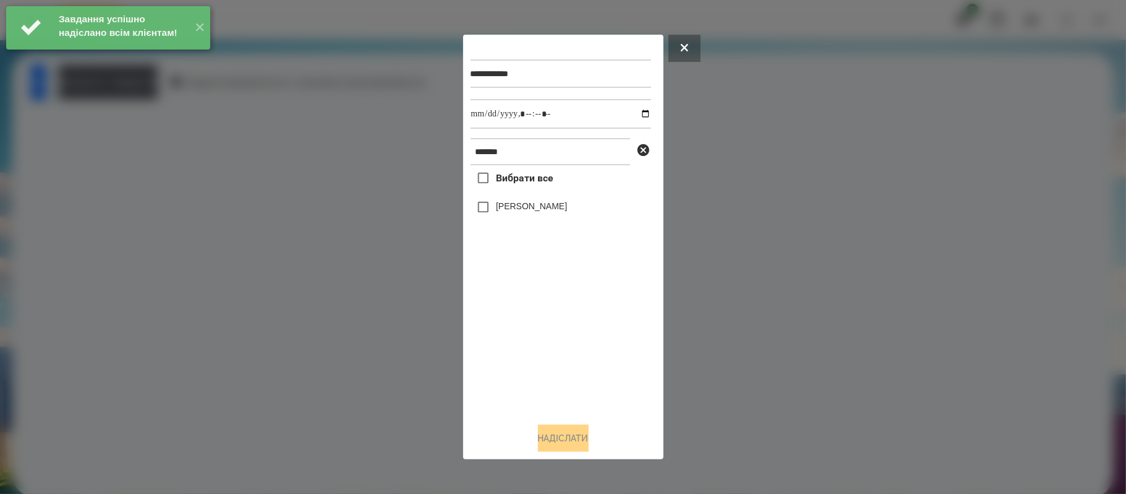
click at [514, 210] on label "[PERSON_NAME]" at bounding box center [531, 206] width 71 height 12
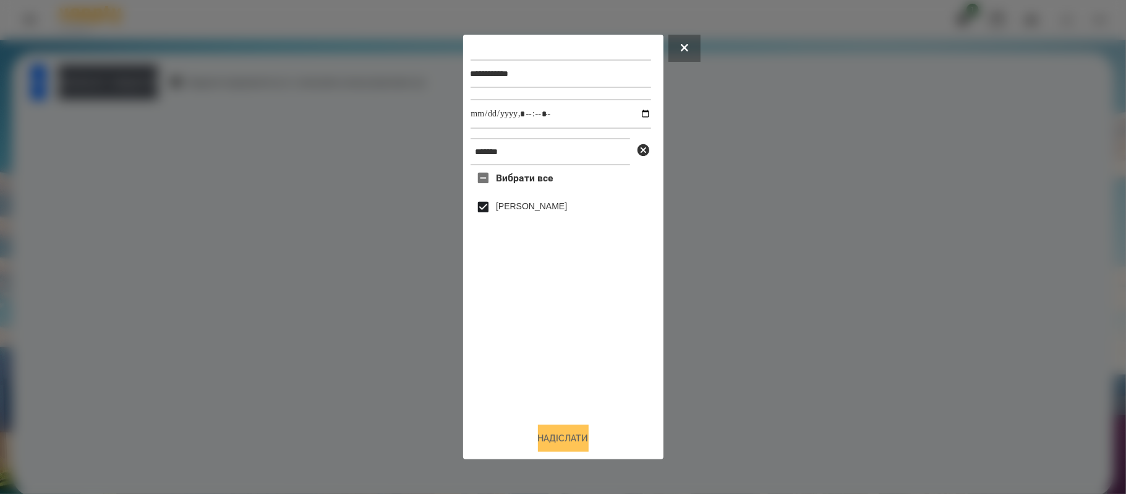
click at [583, 433] on button "Надіслати" at bounding box center [563, 437] width 51 height 27
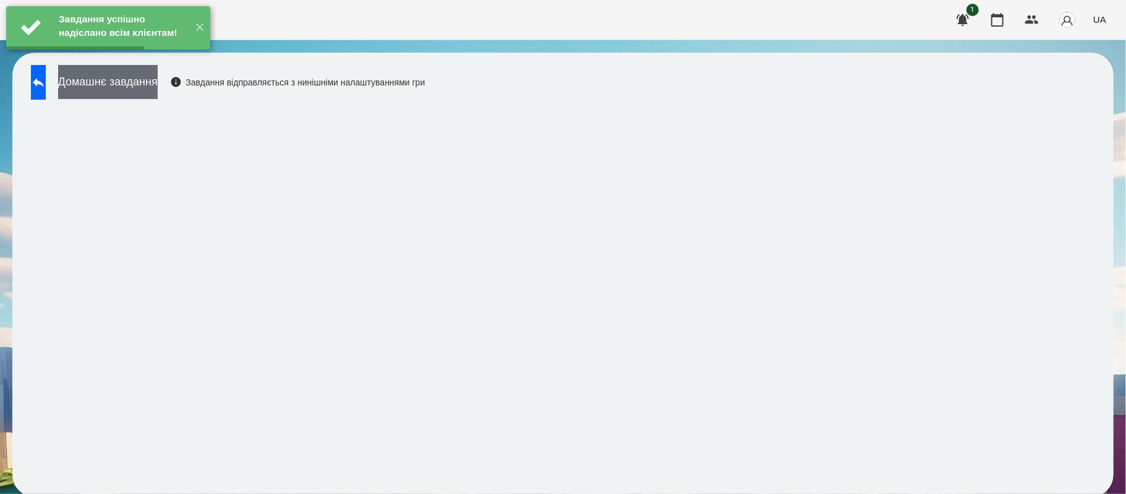
click at [158, 84] on button "Домашнє завдання" at bounding box center [108, 82] width 100 height 34
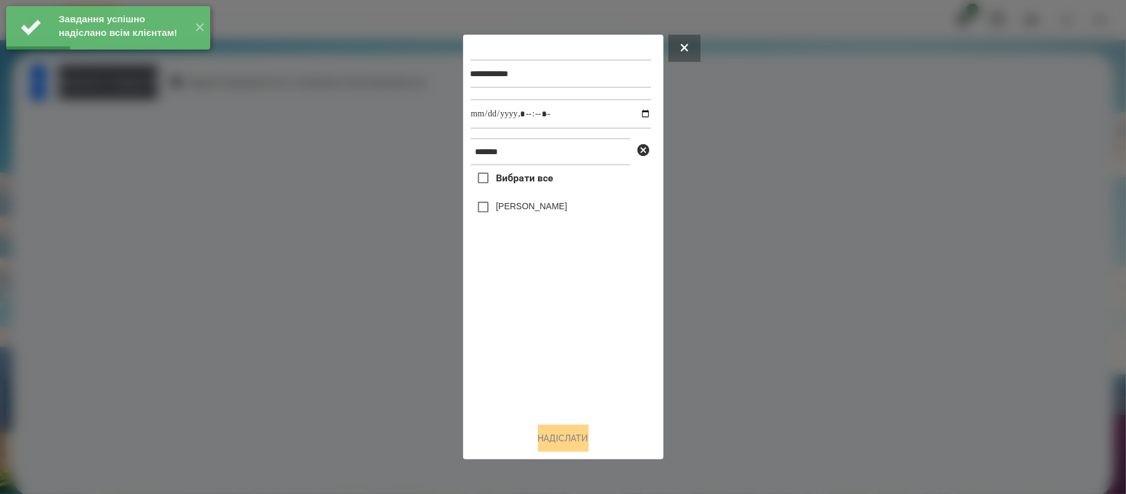
click at [529, 197] on div "[PERSON_NAME]" at bounding box center [561, 207] width 181 height 26
click at [530, 203] on label "[PERSON_NAME]" at bounding box center [531, 206] width 71 height 12
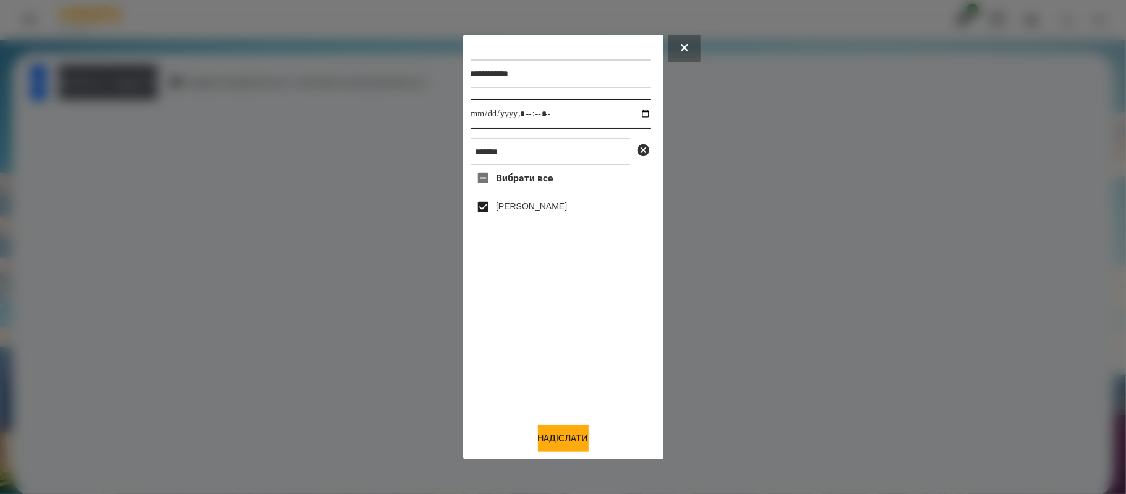
click at [639, 113] on input "datetime-local" at bounding box center [561, 114] width 181 height 30
type input "**********"
click at [552, 466] on div at bounding box center [563, 247] width 1126 height 494
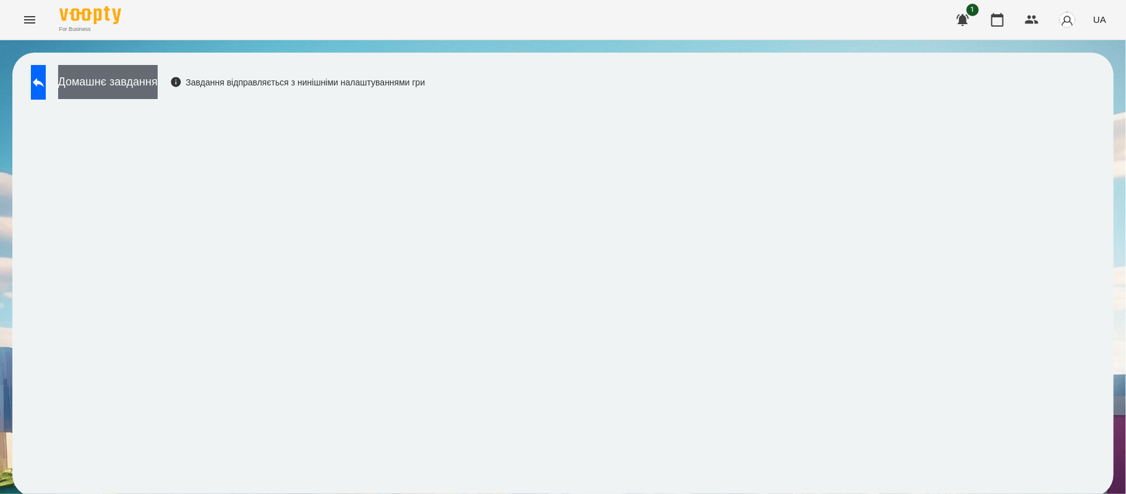
click at [158, 94] on button "Домашнє завдання" at bounding box center [108, 82] width 100 height 34
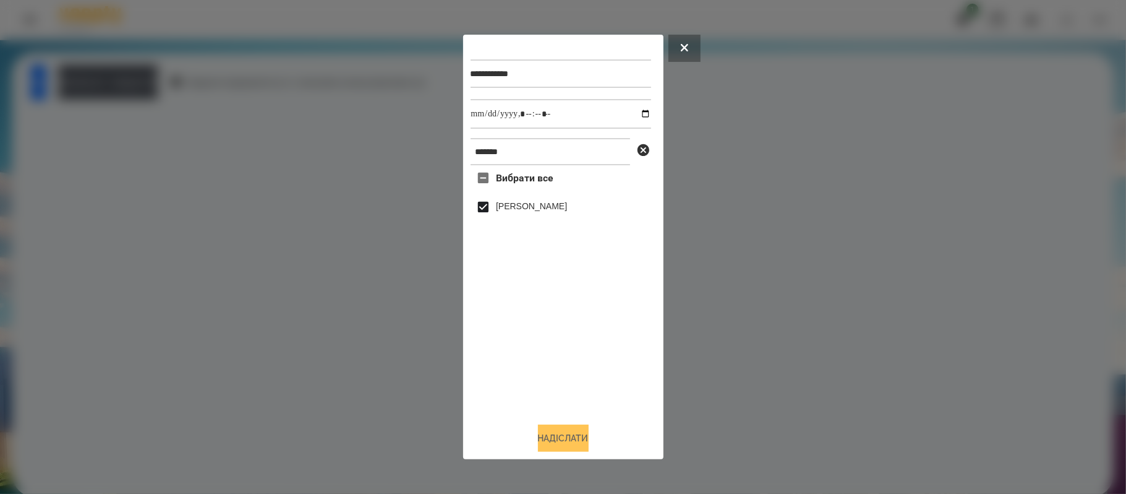
click at [570, 441] on button "Надіслати" at bounding box center [563, 437] width 51 height 27
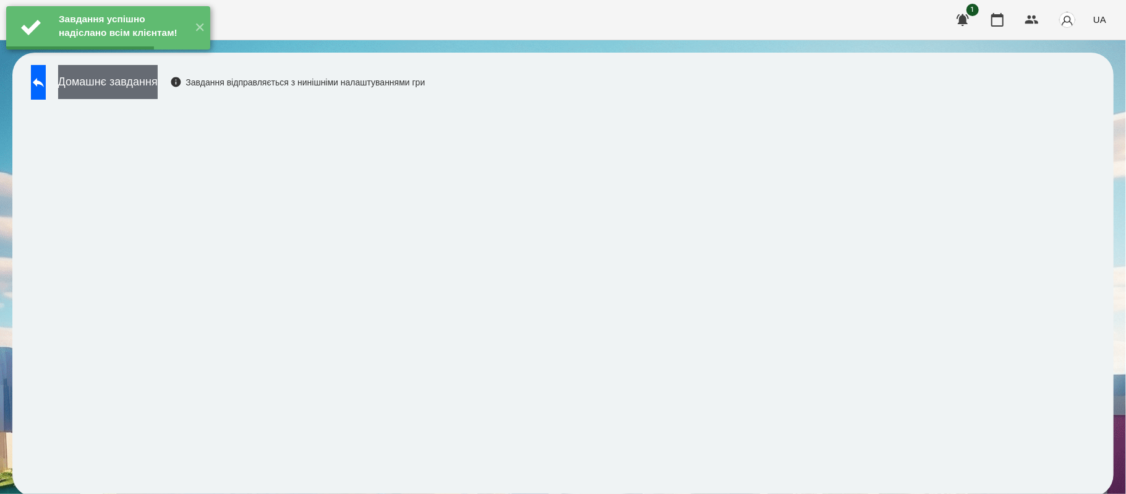
click at [158, 95] on button "Домашнє завдання" at bounding box center [108, 82] width 100 height 34
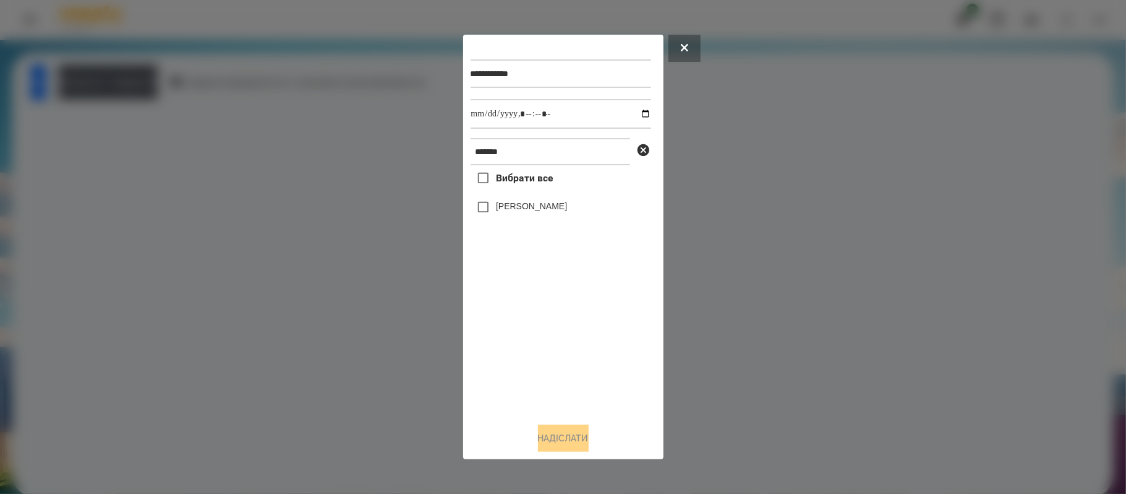
click at [531, 193] on div "Вибрати все [PERSON_NAME]" at bounding box center [561, 288] width 181 height 247
click at [541, 208] on div "[PERSON_NAME]" at bounding box center [561, 207] width 181 height 26
click at [527, 210] on label "[PERSON_NAME]" at bounding box center [531, 206] width 71 height 12
click at [571, 442] on button "Надіслати" at bounding box center [563, 437] width 51 height 27
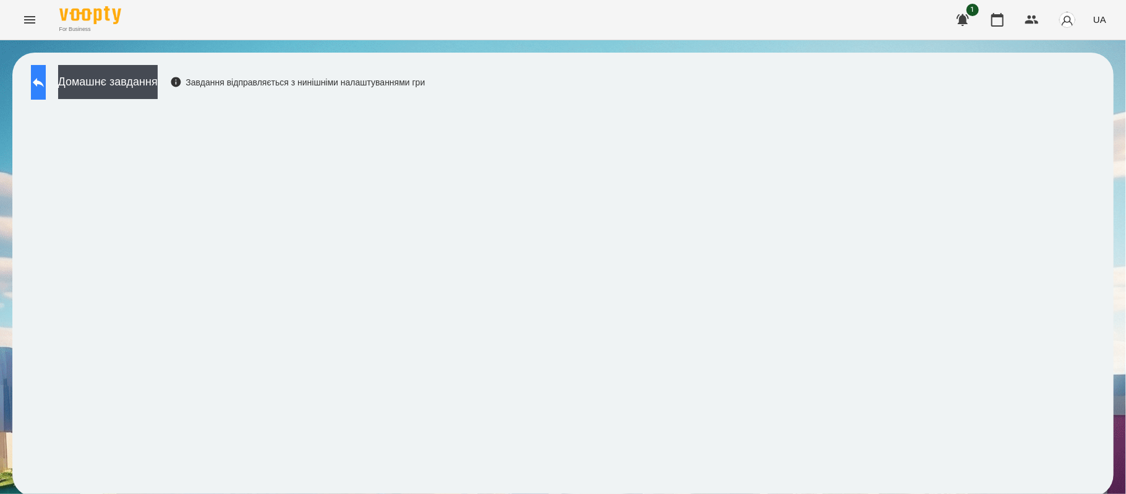
click at [41, 75] on button at bounding box center [38, 82] width 15 height 35
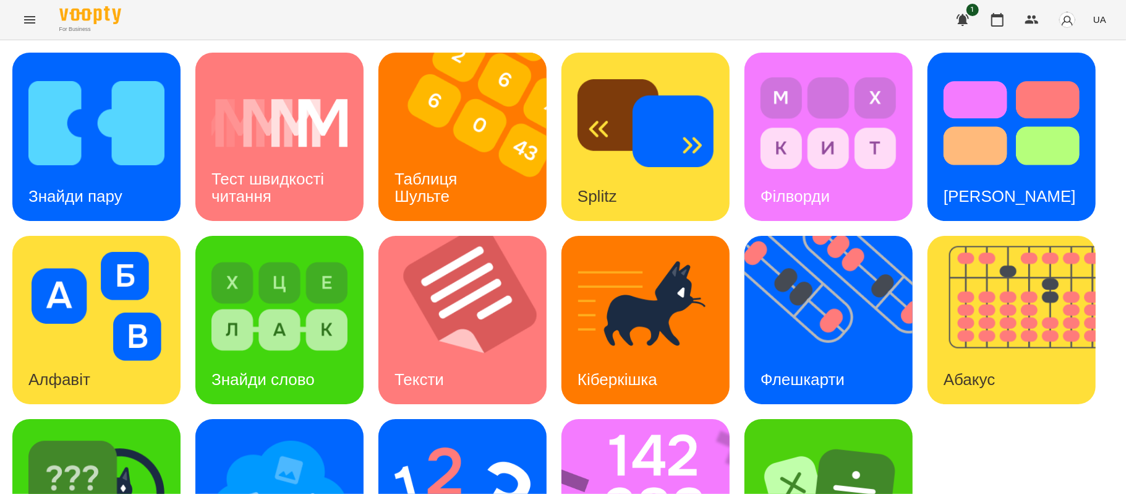
scroll to position [105, 0]
click at [85, 435] on img at bounding box center [96, 489] width 136 height 109
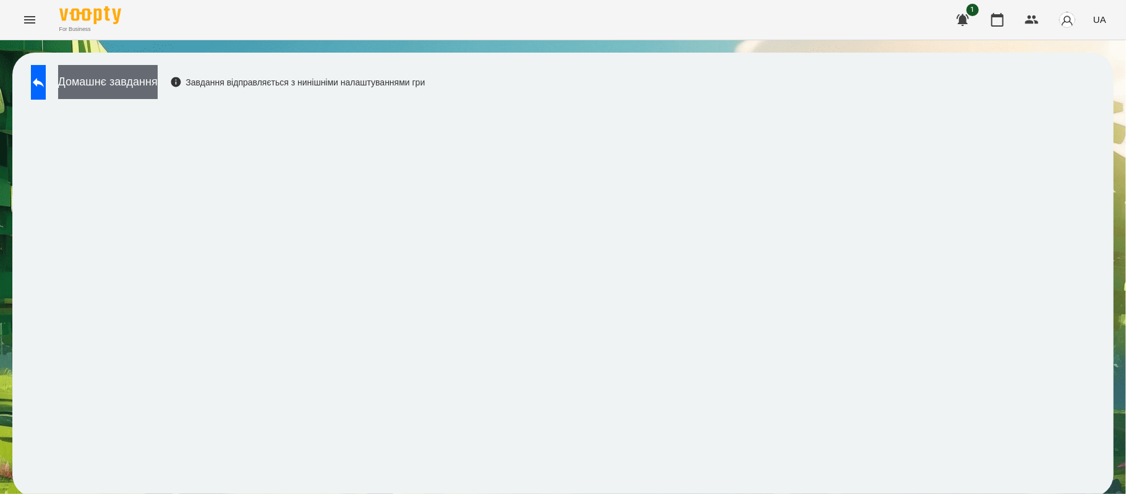
click at [116, 90] on button "Домашнє завдання" at bounding box center [108, 82] width 100 height 34
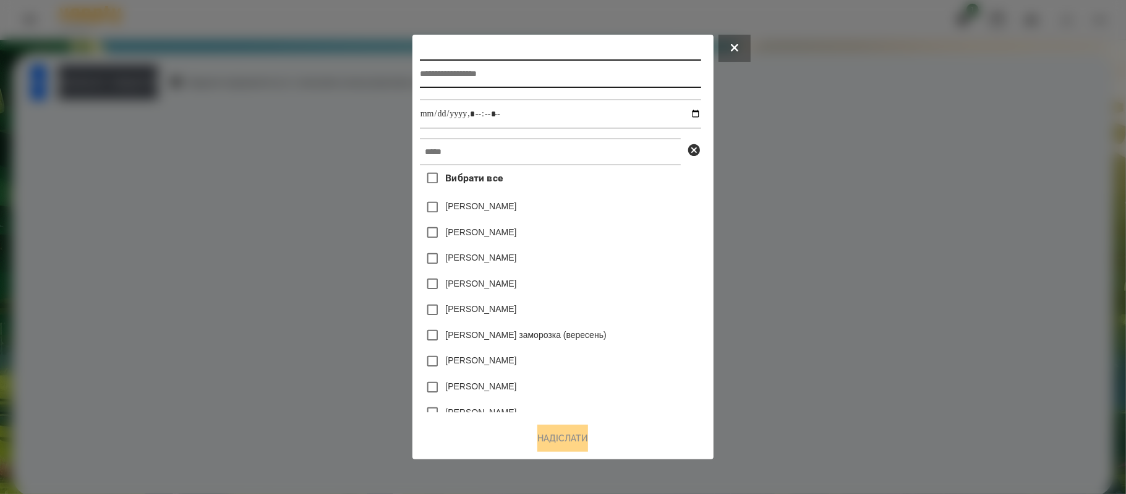
click at [605, 80] on input "text" at bounding box center [560, 73] width 281 height 28
type input "*"
click at [629, 83] on input "text" at bounding box center [560, 73] width 281 height 28
type input "**********"
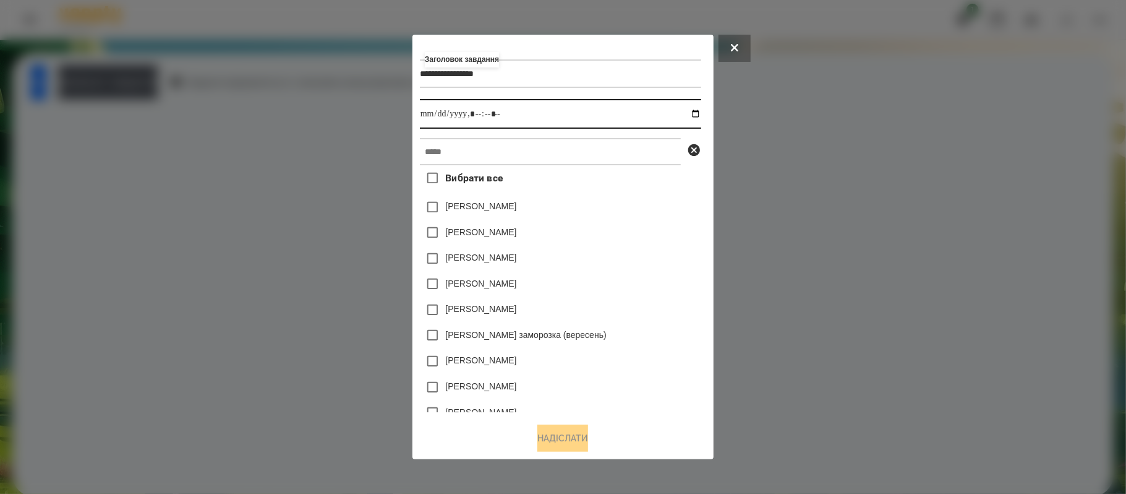
click at [698, 112] on input "datetime-local" at bounding box center [560, 114] width 281 height 30
type input "**********"
click at [714, 358] on div "**********" at bounding box center [563, 247] width 301 height 424
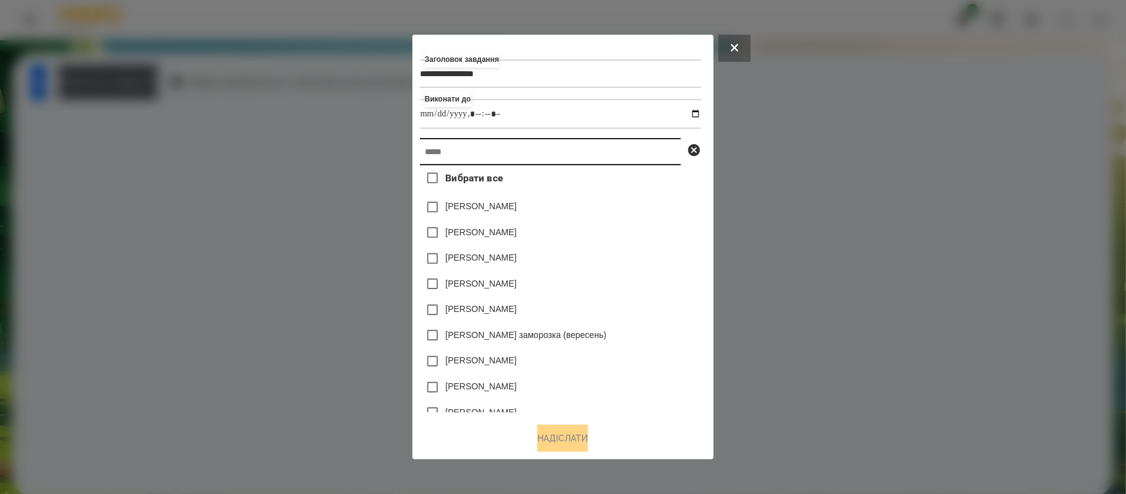
click at [482, 138] on input "text" at bounding box center [550, 151] width 261 height 27
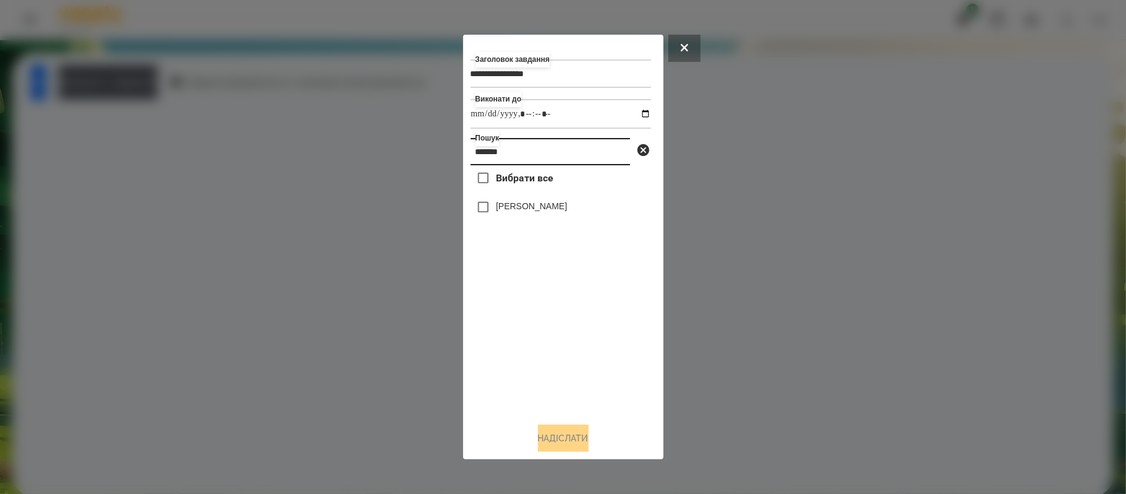
type input "*******"
click at [531, 204] on label "[PERSON_NAME]" at bounding box center [531, 206] width 71 height 12
click at [585, 433] on button "Надіслати" at bounding box center [563, 437] width 51 height 27
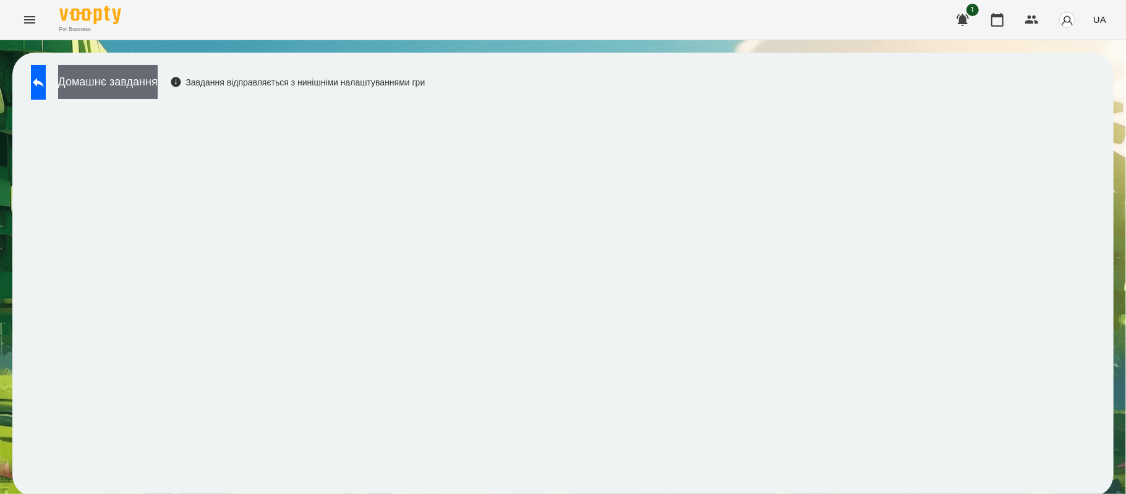
click at [158, 82] on button "Домашнє завдання" at bounding box center [108, 82] width 100 height 34
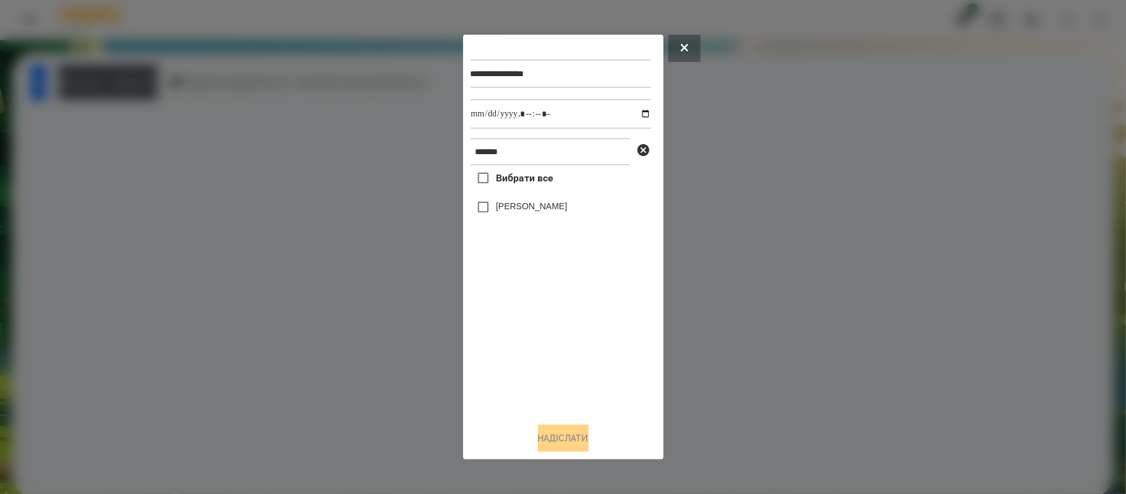
click at [526, 208] on label "[PERSON_NAME]" at bounding box center [531, 206] width 71 height 12
click at [638, 119] on input "datetime-local" at bounding box center [561, 114] width 181 height 30
type input "**********"
click at [581, 442] on button "Надіслати" at bounding box center [563, 437] width 51 height 27
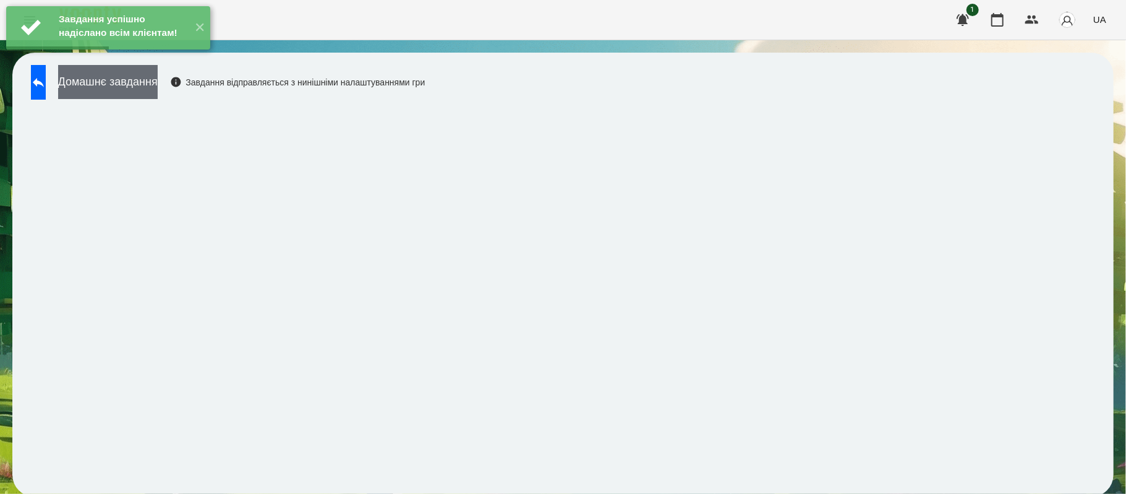
click at [158, 84] on button "Домашнє завдання" at bounding box center [108, 82] width 100 height 34
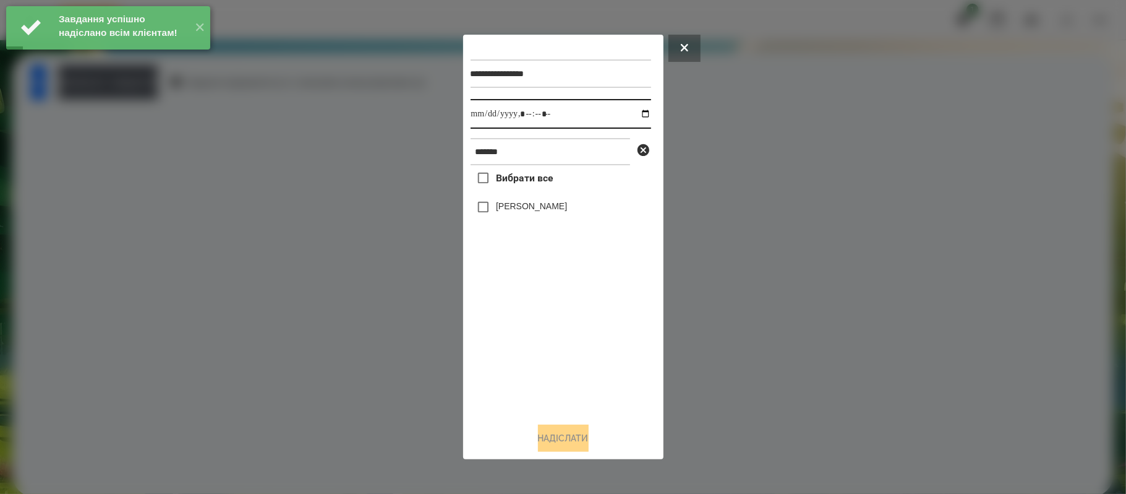
click at [634, 114] on input "datetime-local" at bounding box center [561, 114] width 181 height 30
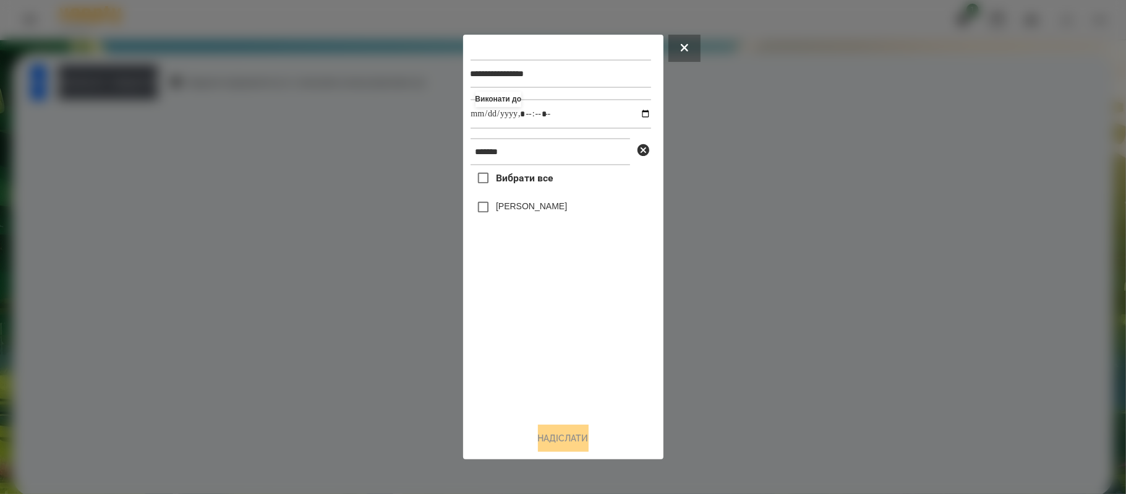
type input "**********"
click at [536, 315] on div "**********" at bounding box center [564, 246] width 186 height 409
click at [518, 172] on span "Вибрати все" at bounding box center [525, 178] width 58 height 15
click at [580, 436] on button "Надіслати" at bounding box center [563, 437] width 51 height 27
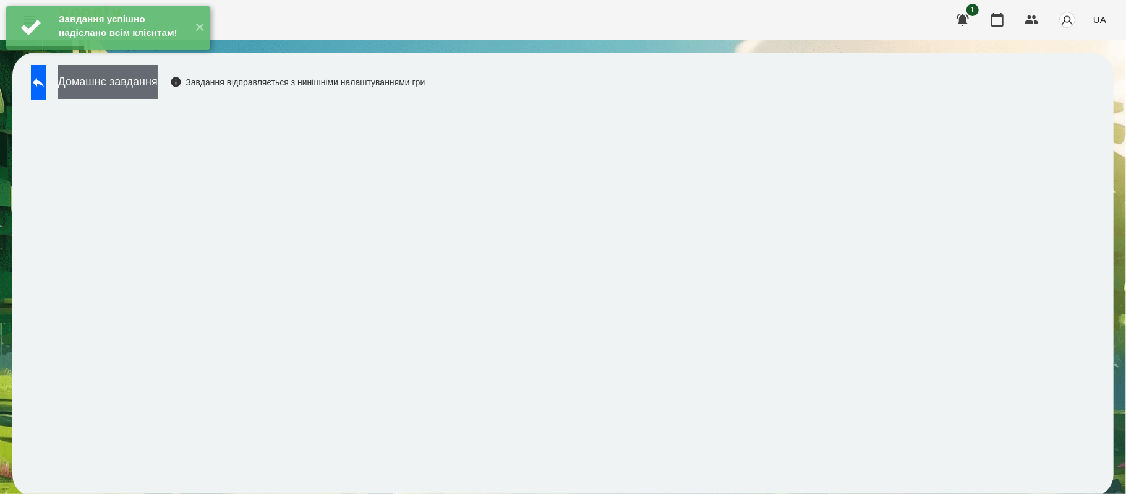
click at [158, 83] on button "Домашнє завдання" at bounding box center [108, 82] width 100 height 34
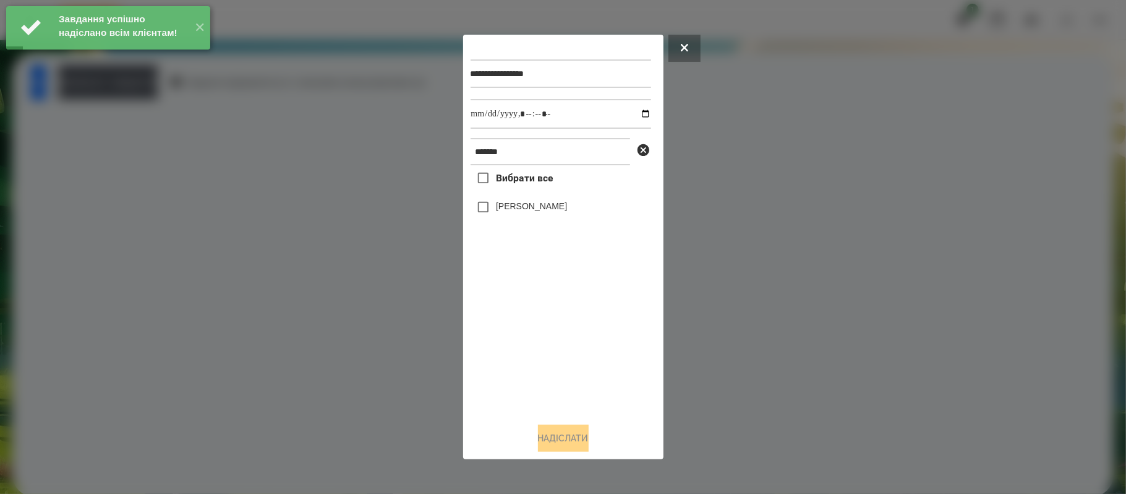
click at [536, 204] on label "[PERSON_NAME]" at bounding box center [531, 206] width 71 height 12
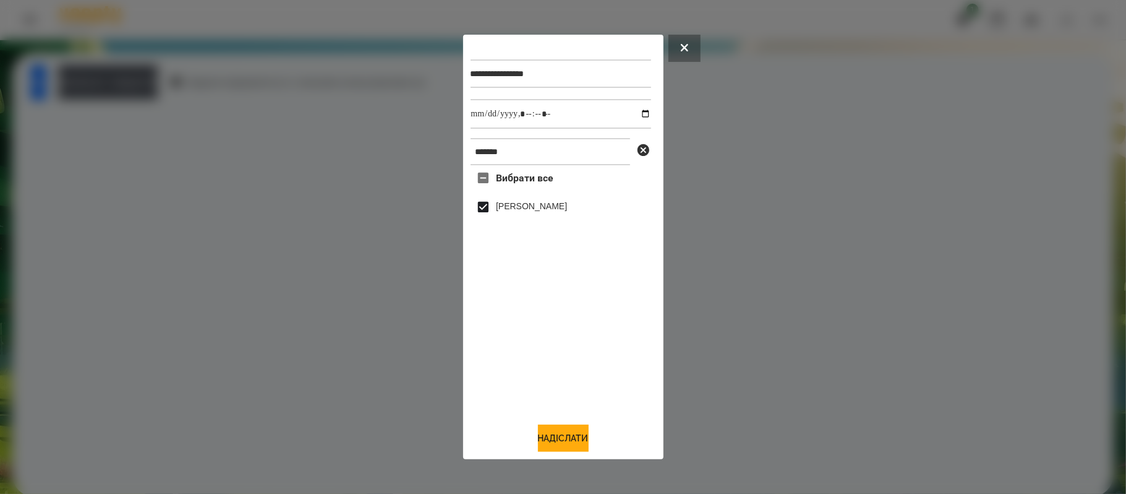
click at [662, 142] on div "**********" at bounding box center [563, 247] width 200 height 424
click at [637, 120] on input "datetime-local" at bounding box center [561, 114] width 181 height 30
click at [637, 113] on input "datetime-local" at bounding box center [561, 114] width 181 height 30
type input "**********"
click at [577, 442] on button "Надіслати" at bounding box center [563, 437] width 51 height 27
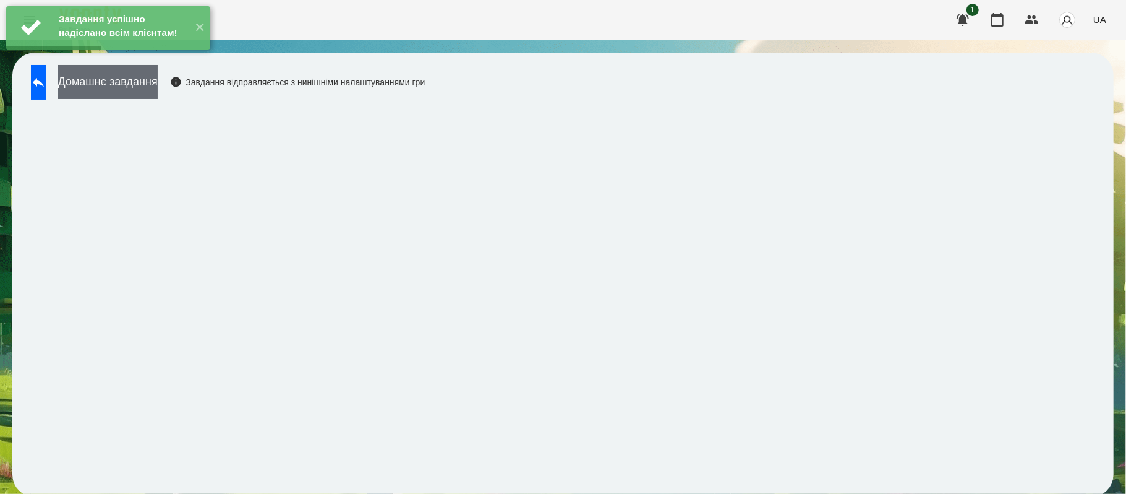
click at [158, 88] on button "Домашнє завдання" at bounding box center [108, 82] width 100 height 34
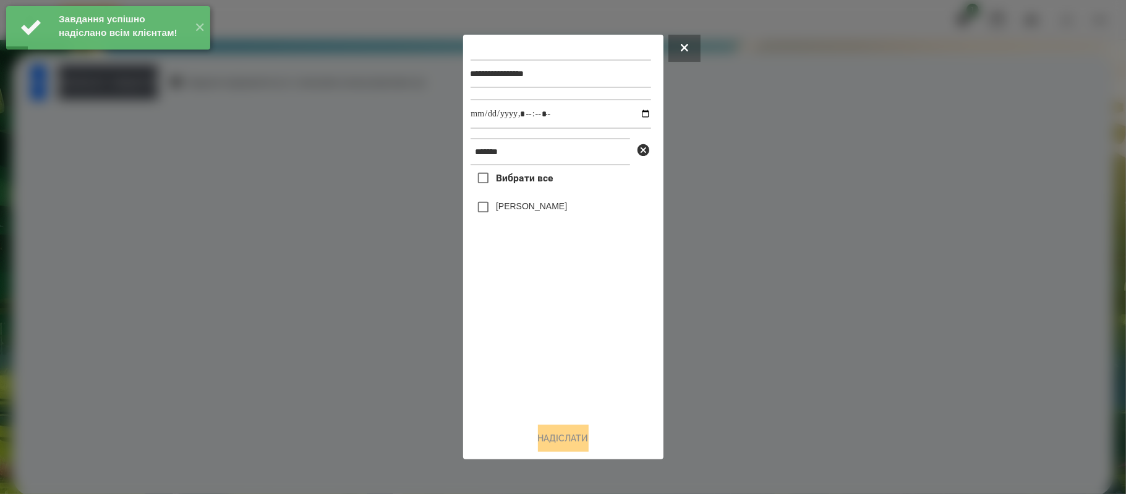
click at [545, 212] on div "[PERSON_NAME]" at bounding box center [561, 207] width 181 height 26
click at [520, 210] on label "[PERSON_NAME]" at bounding box center [531, 206] width 71 height 12
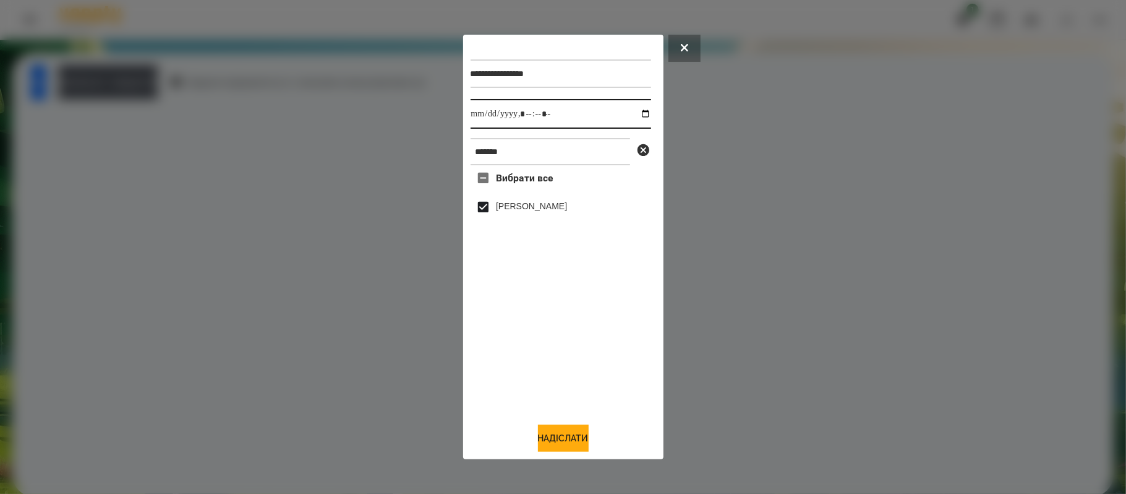
click at [638, 118] on input "datetime-local" at bounding box center [561, 114] width 181 height 30
type input "**********"
click at [586, 419] on div "**********" at bounding box center [564, 246] width 186 height 409
click at [582, 432] on button "Надіслати" at bounding box center [563, 437] width 51 height 27
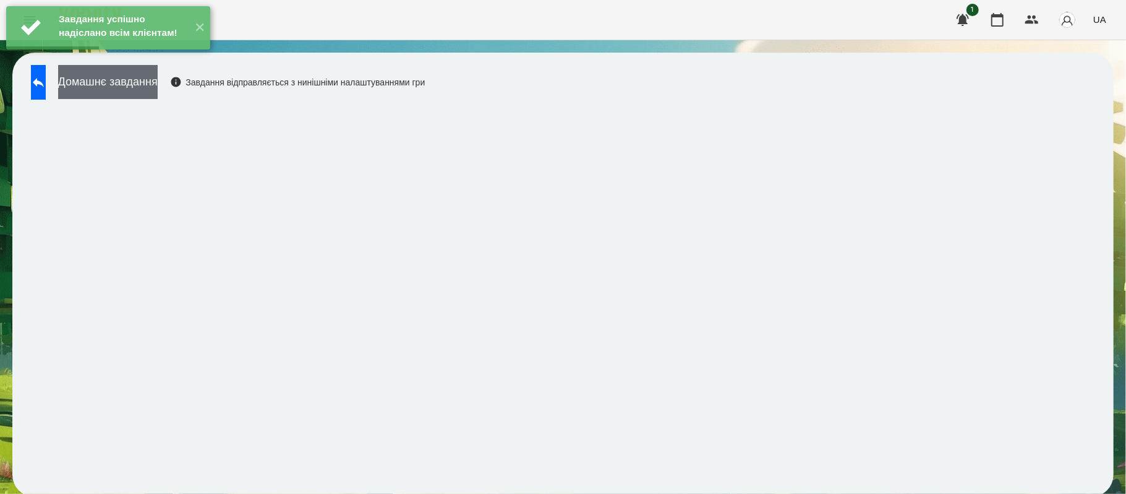
click at [158, 98] on button "Домашнє завдання" at bounding box center [108, 82] width 100 height 34
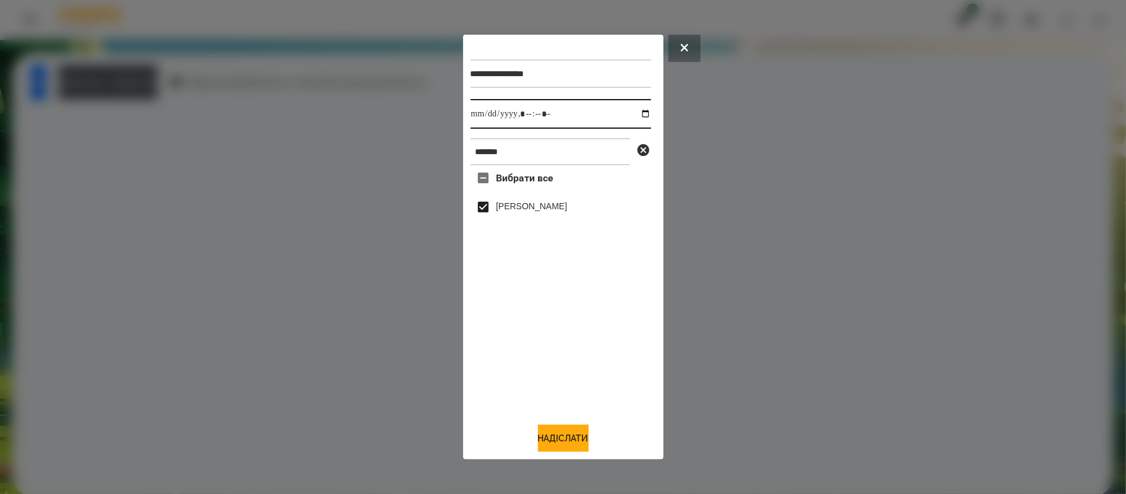
click at [637, 119] on input "datetime-local" at bounding box center [561, 114] width 181 height 30
type input "**********"
click at [568, 403] on div "Вибрати все [PERSON_NAME]" at bounding box center [561, 288] width 181 height 247
click at [578, 444] on button "Надіслати" at bounding box center [563, 437] width 51 height 27
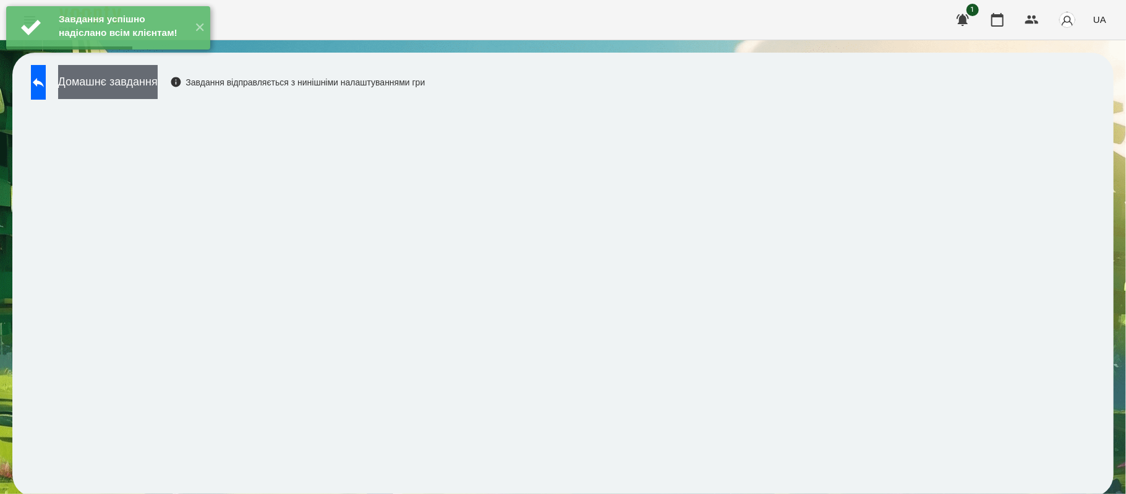
click at [158, 82] on button "Домашнє завдання" at bounding box center [108, 82] width 100 height 34
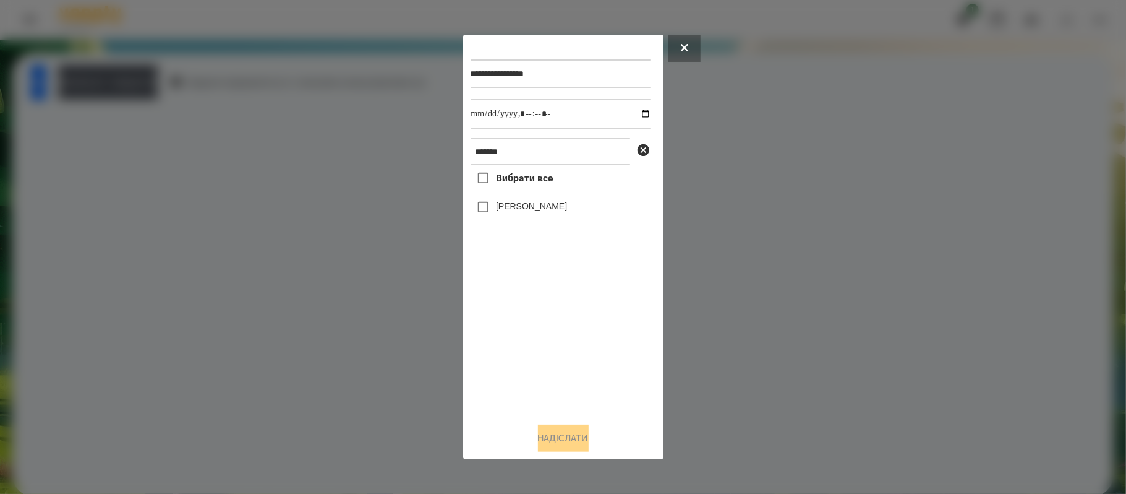
click at [505, 202] on label "[PERSON_NAME]" at bounding box center [531, 206] width 71 height 12
click at [639, 111] on input "datetime-local" at bounding box center [561, 114] width 181 height 30
type input "**********"
click at [580, 385] on div "Вибрати все [PERSON_NAME]" at bounding box center [561, 288] width 181 height 247
drag, startPoint x: 580, startPoint y: 455, endPoint x: 578, endPoint y: 449, distance: 6.5
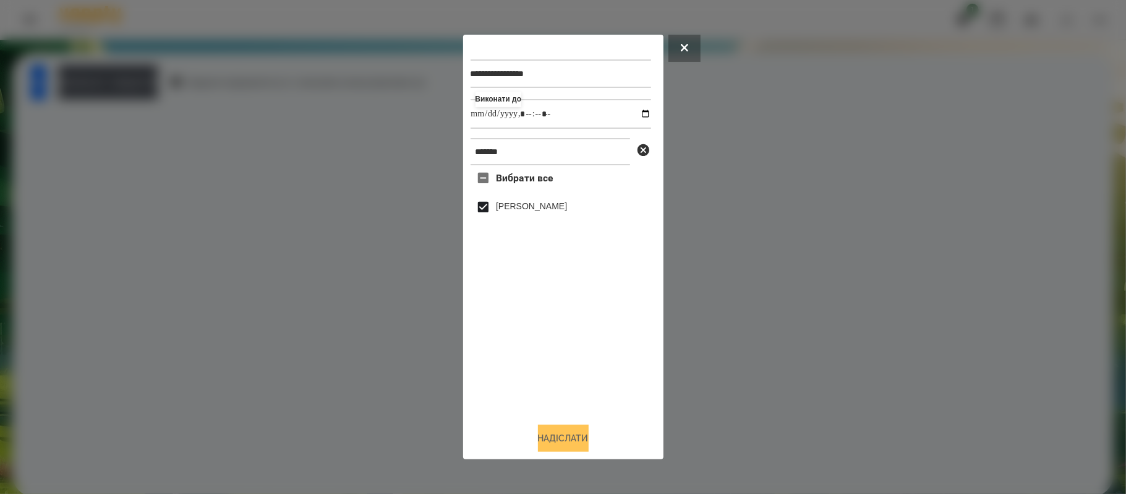
click at [578, 449] on div "**********" at bounding box center [563, 247] width 200 height 424
click at [578, 448] on button "Надіслати" at bounding box center [563, 437] width 51 height 27
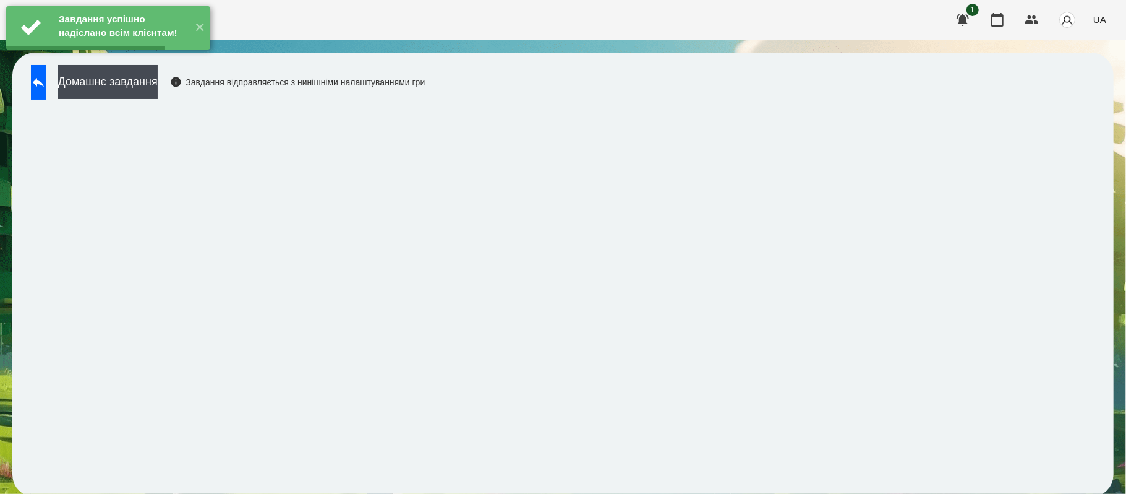
click at [167, 40] on div "Завдання успішно надіслано всім клієнтам!" at bounding box center [122, 25] width 127 height 27
click at [158, 87] on button "Домашнє завдання" at bounding box center [108, 82] width 100 height 34
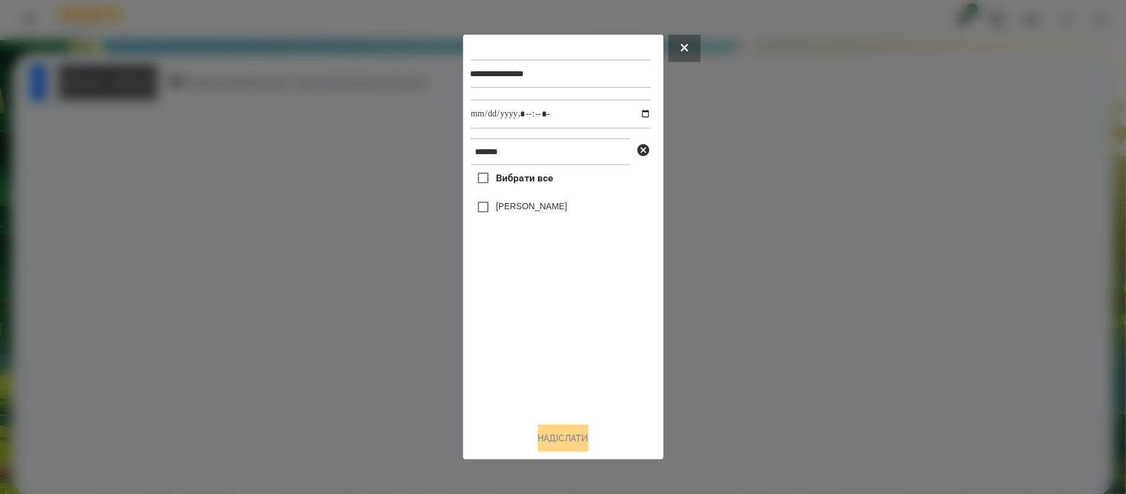
click at [544, 201] on div "[PERSON_NAME]" at bounding box center [561, 207] width 181 height 26
click at [523, 203] on label "[PERSON_NAME]" at bounding box center [531, 206] width 71 height 12
click at [643, 109] on input "datetime-local" at bounding box center [561, 114] width 181 height 30
type input "**********"
click at [557, 352] on div "Вибрати все [PERSON_NAME]" at bounding box center [561, 288] width 181 height 247
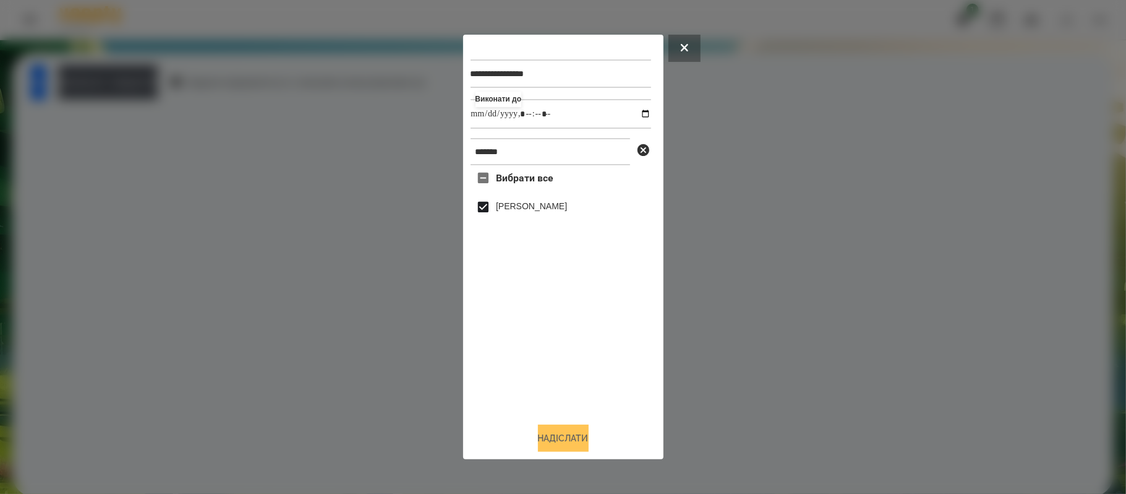
click at [581, 439] on button "Надіслати" at bounding box center [563, 437] width 51 height 27
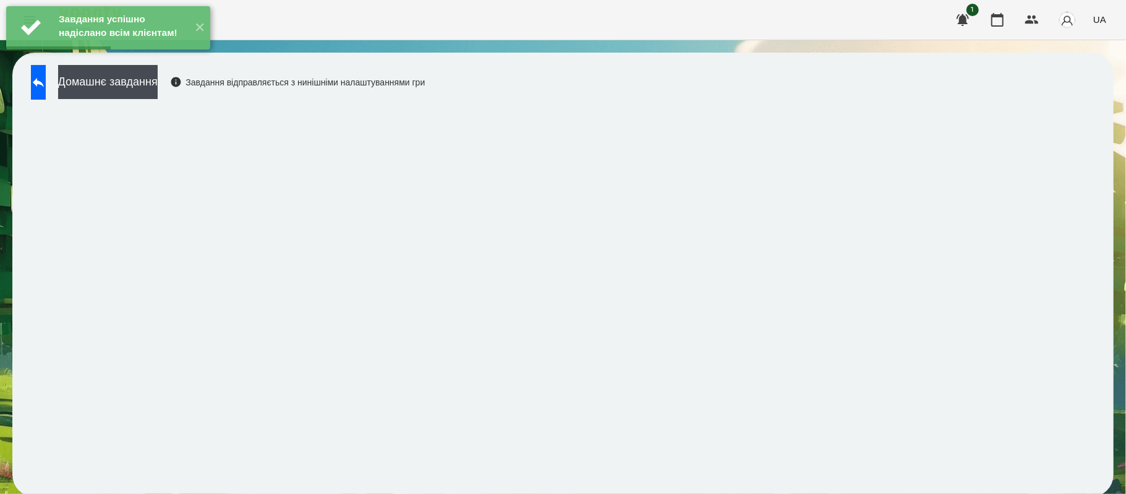
click at [139, 56] on div "Завдання успішно надіслано всім клієнтам! ✕" at bounding box center [108, 28] width 216 height 56
click at [152, 82] on button "Домашнє завдання" at bounding box center [108, 82] width 100 height 34
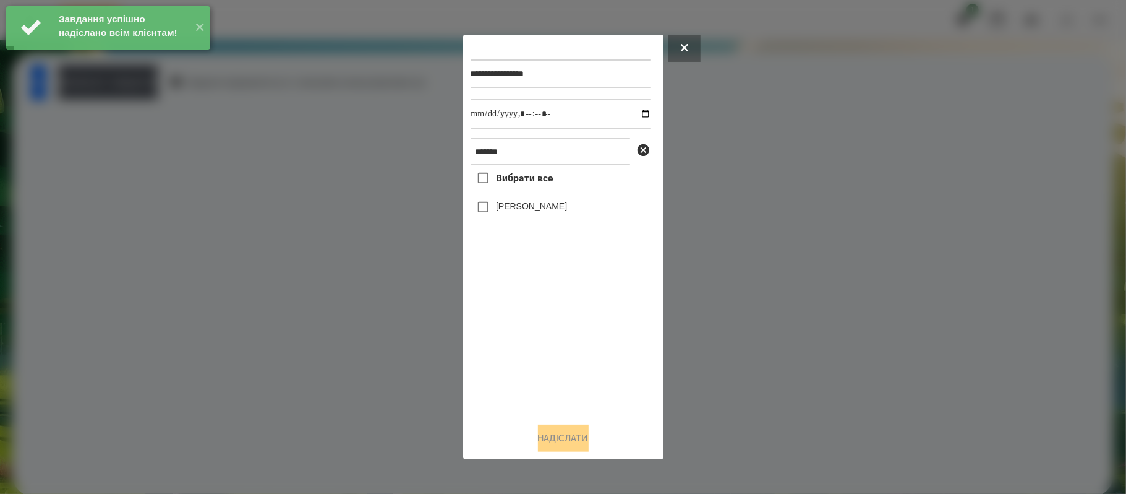
click at [520, 207] on label "[PERSON_NAME]" at bounding box center [531, 206] width 71 height 12
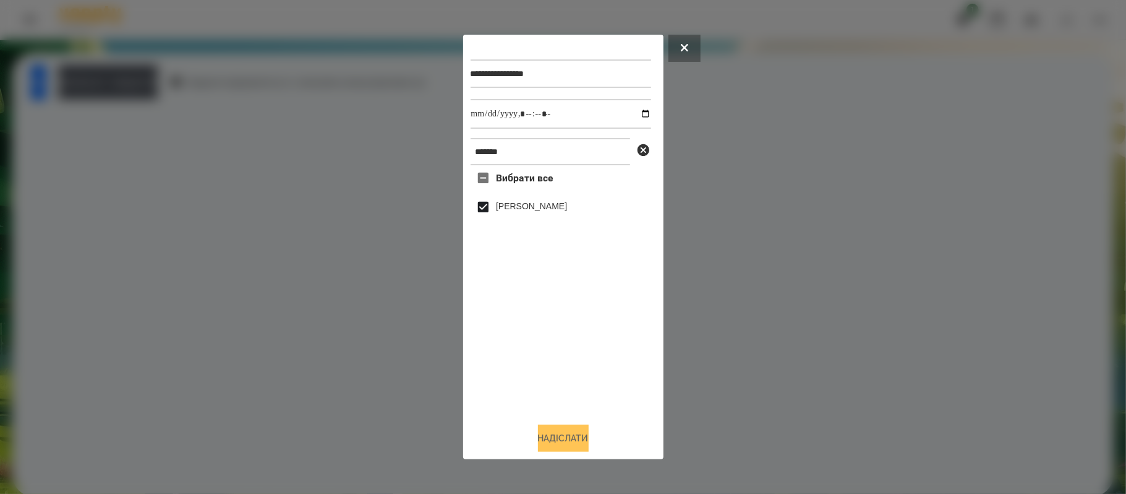
click at [577, 440] on button "Надіслати" at bounding box center [563, 437] width 51 height 27
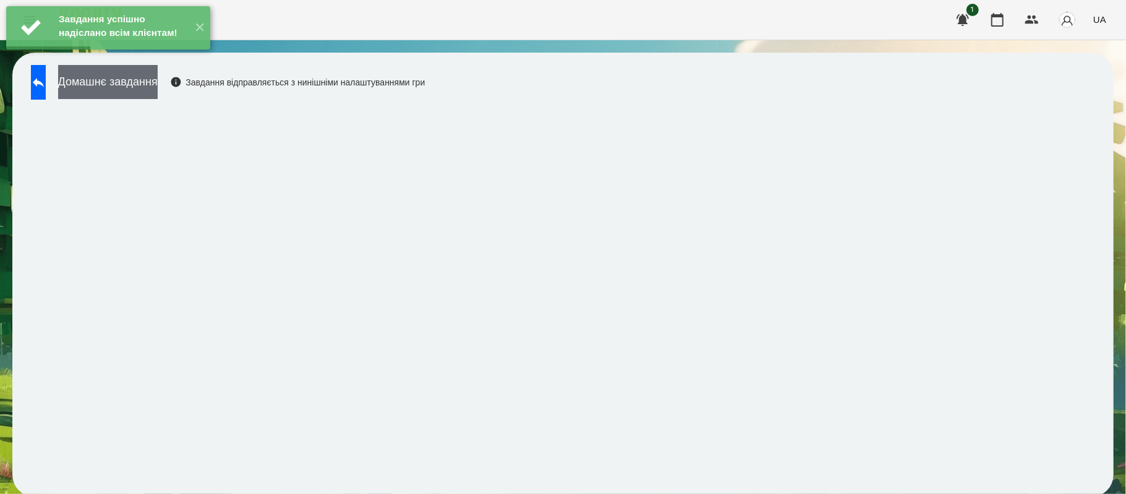
click at [158, 91] on button "Домашнє завдання" at bounding box center [108, 82] width 100 height 34
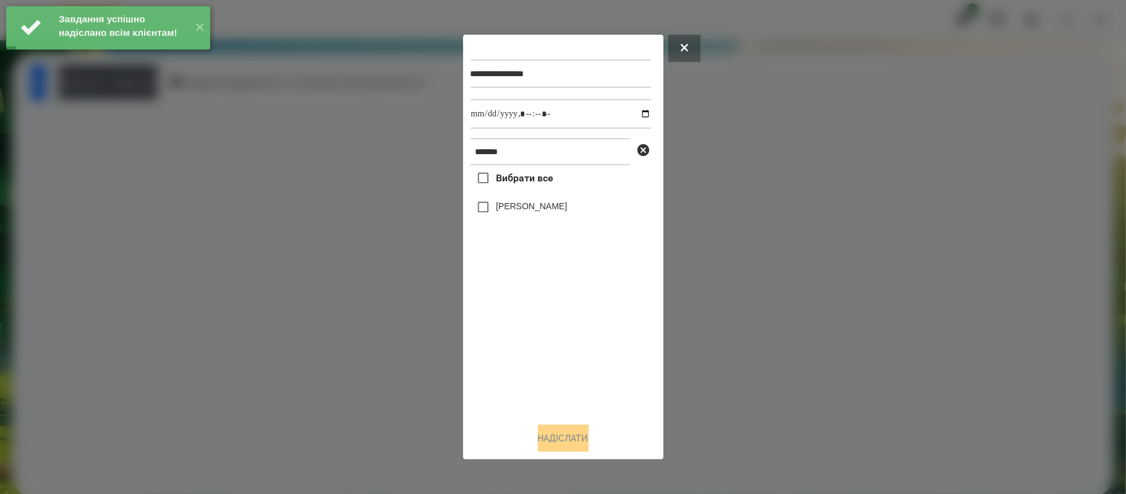
click at [497, 210] on label "[PERSON_NAME]" at bounding box center [531, 206] width 71 height 12
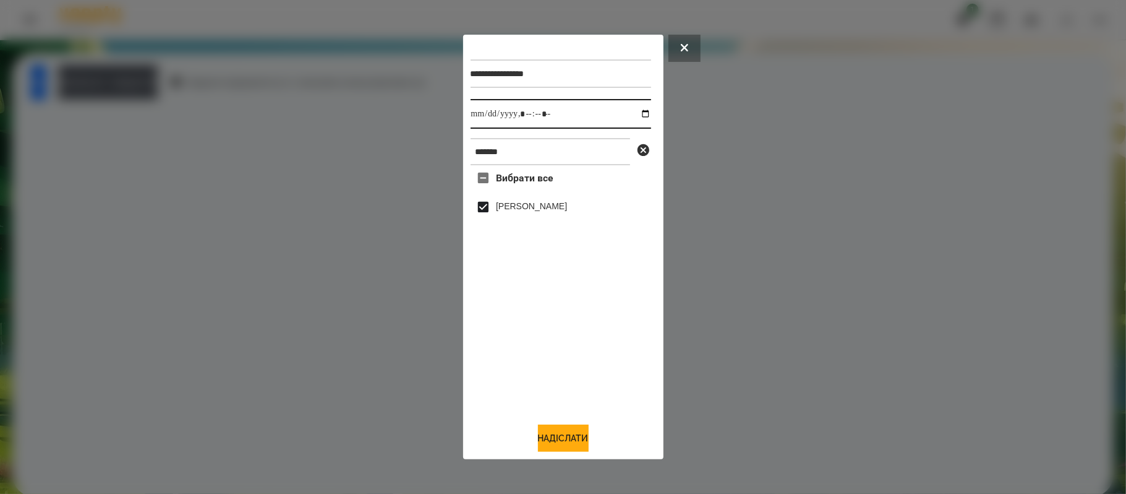
click at [636, 113] on input "datetime-local" at bounding box center [561, 114] width 181 height 30
type input "**********"
click at [589, 431] on button "Надіслати" at bounding box center [563, 437] width 51 height 27
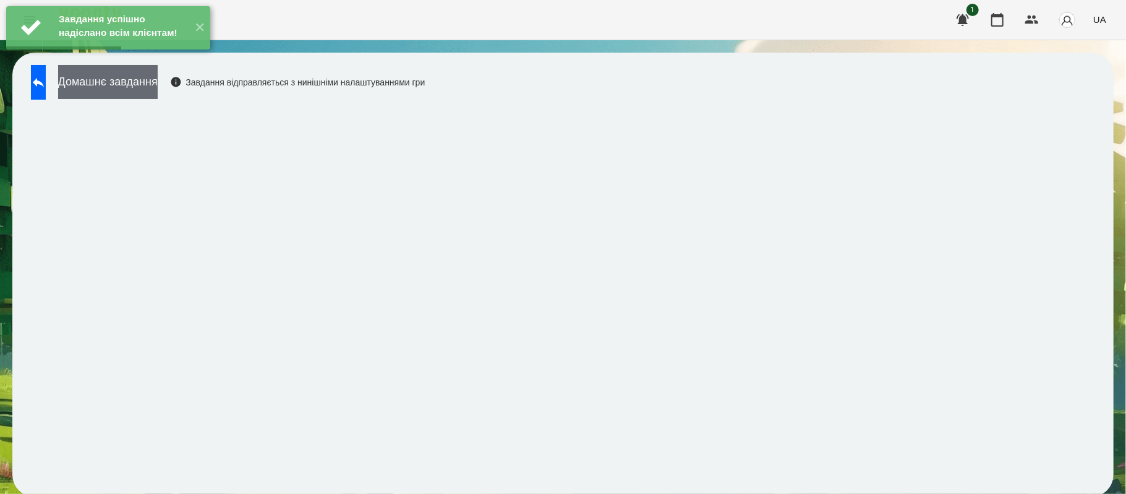
click at [158, 92] on button "Домашнє завдання" at bounding box center [108, 82] width 100 height 34
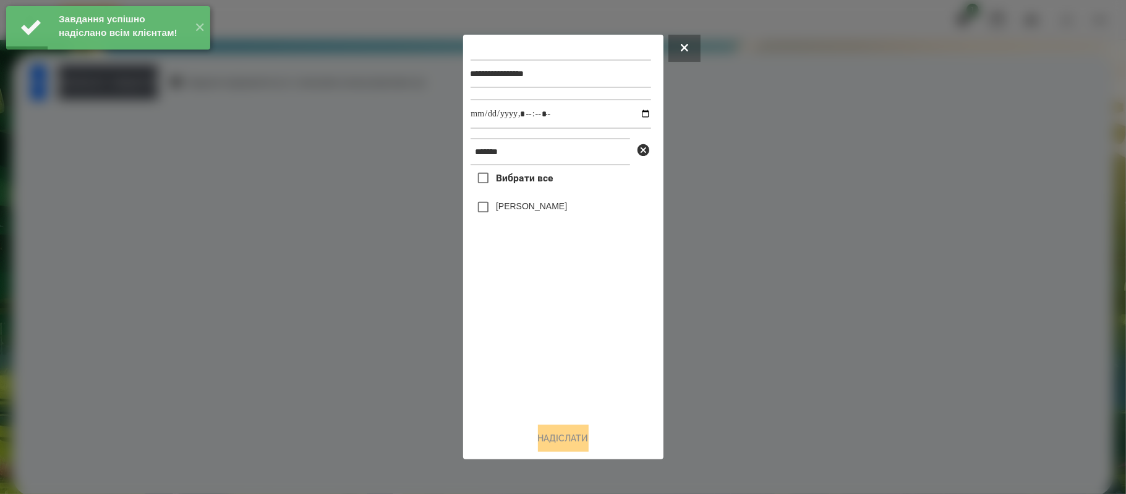
click at [506, 209] on label "[PERSON_NAME]" at bounding box center [531, 206] width 71 height 12
click at [634, 109] on input "datetime-local" at bounding box center [561, 114] width 181 height 30
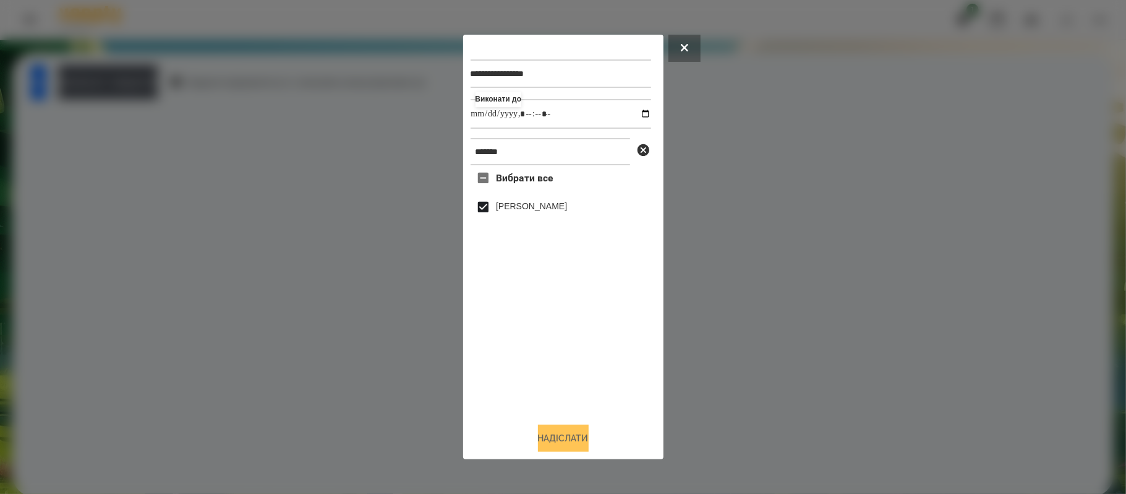
type input "**********"
click at [552, 444] on button "Надіслати" at bounding box center [563, 437] width 51 height 27
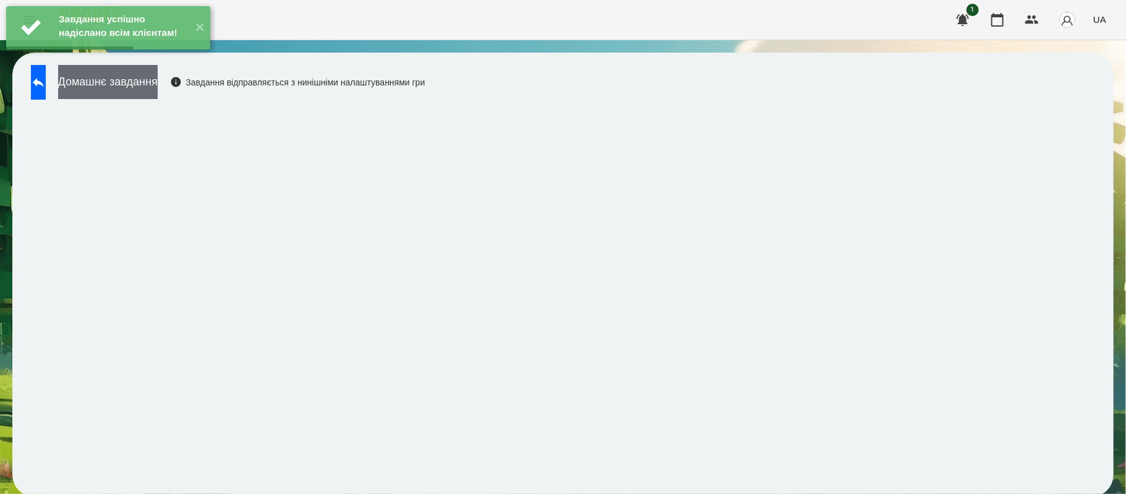
click at [158, 93] on button "Домашнє завдання" at bounding box center [108, 82] width 100 height 34
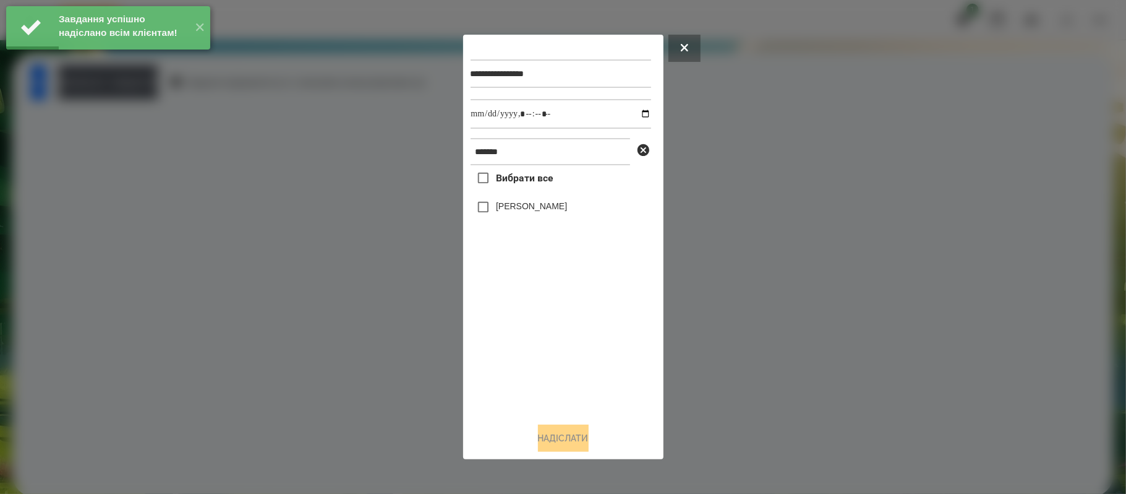
click at [547, 206] on div "[PERSON_NAME]" at bounding box center [561, 207] width 181 height 26
click at [531, 207] on label "[PERSON_NAME]" at bounding box center [531, 206] width 71 height 12
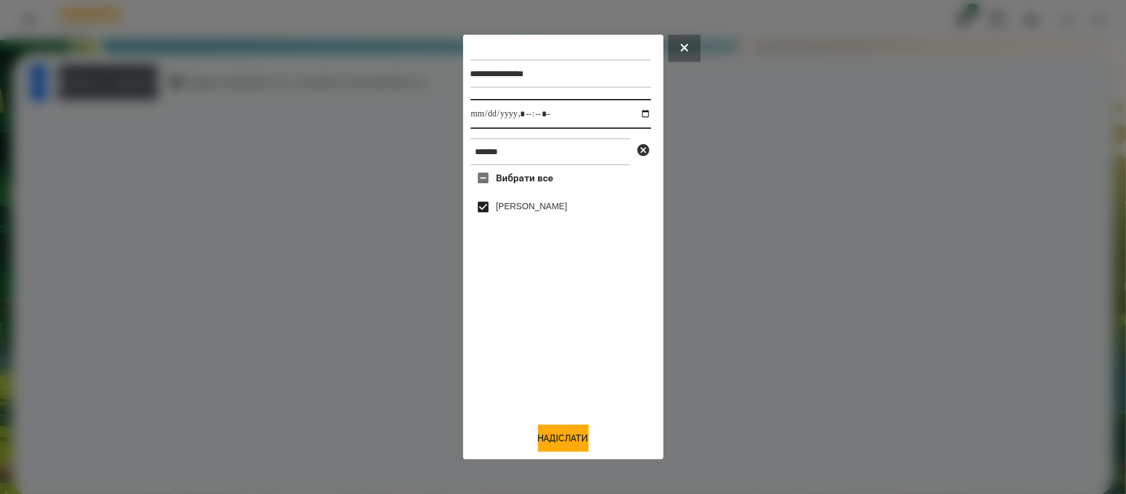
click at [636, 110] on input "datetime-local" at bounding box center [561, 114] width 181 height 30
type input "**********"
click at [570, 453] on div "**********" at bounding box center [563, 247] width 200 height 424
click at [568, 440] on button "Надіслати" at bounding box center [563, 437] width 51 height 27
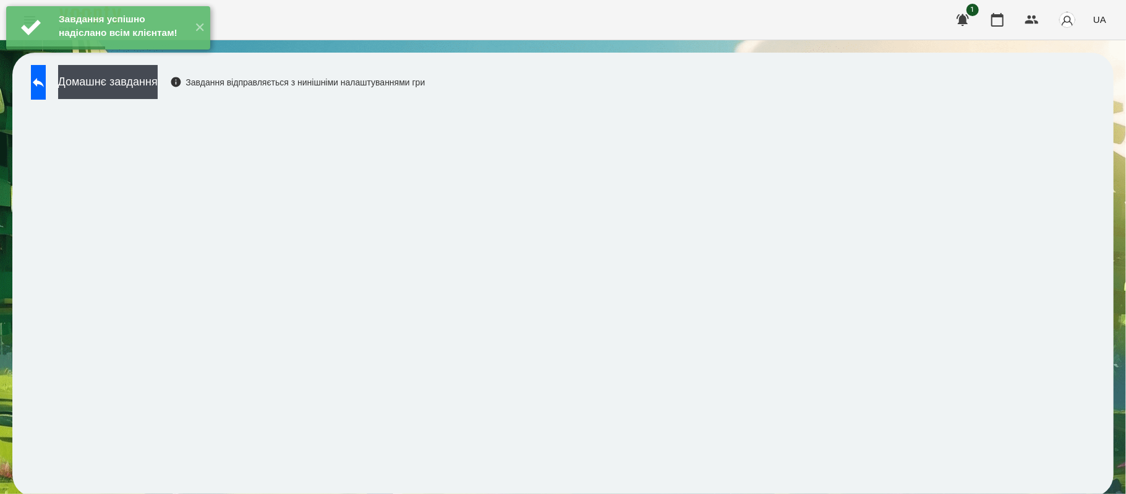
click at [189, 101] on div "Домашнє завдання Завдання відправляється з нинішніми налаштуваннями гри" at bounding box center [225, 85] width 400 height 41
click at [158, 98] on button "Домашнє завдання" at bounding box center [108, 82] width 100 height 34
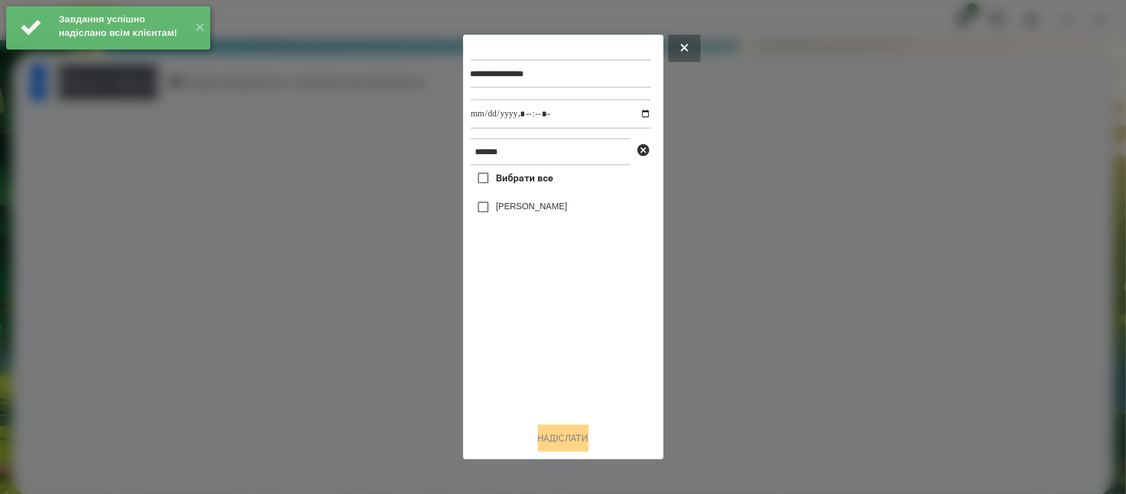
click at [500, 205] on label "[PERSON_NAME]" at bounding box center [531, 206] width 71 height 12
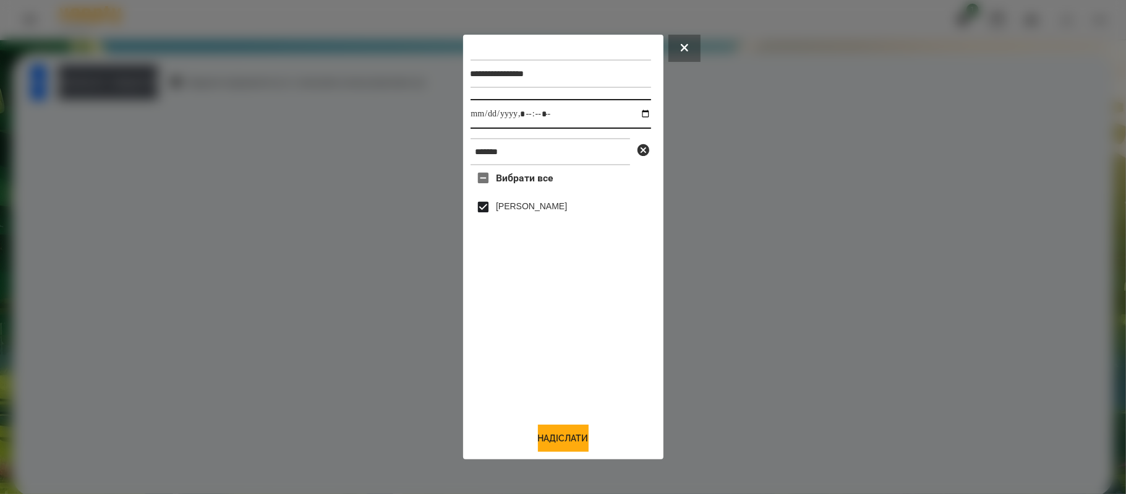
click at [638, 110] on input "datetime-local" at bounding box center [561, 114] width 181 height 30
type input "**********"
click at [580, 399] on div "Вибрати все [PERSON_NAME]" at bounding box center [561, 288] width 181 height 247
click at [574, 432] on button "Надіслати" at bounding box center [563, 437] width 51 height 27
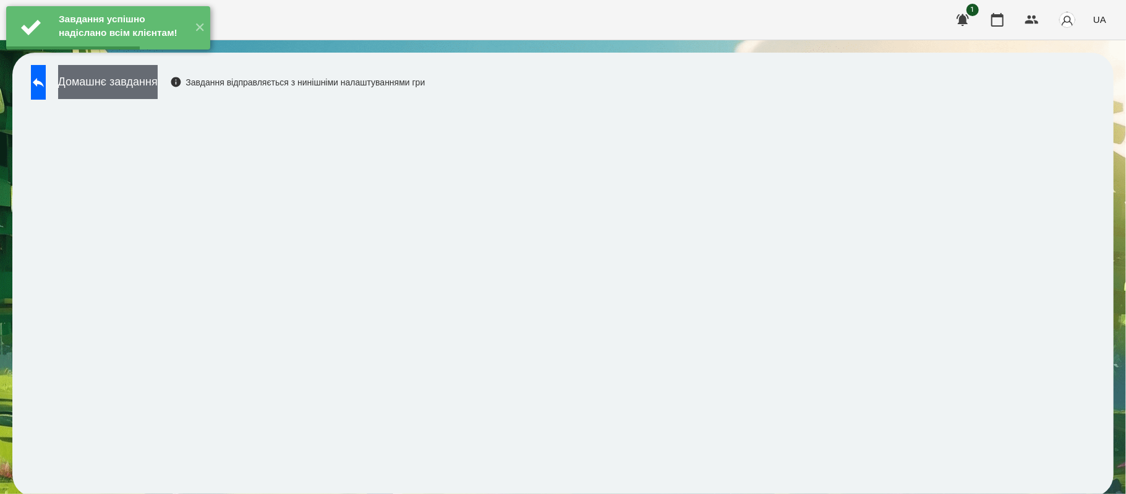
click at [158, 95] on button "Домашнє завдання" at bounding box center [108, 82] width 100 height 34
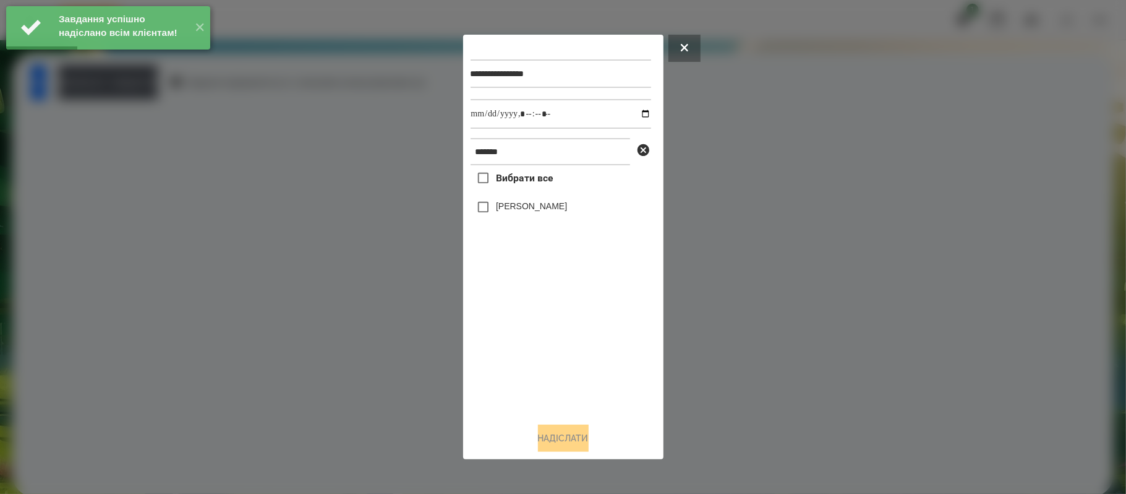
click at [518, 221] on div "Вибрати все [PERSON_NAME]" at bounding box center [561, 288] width 181 height 247
click at [518, 215] on div "[PERSON_NAME]" at bounding box center [561, 207] width 181 height 26
click at [518, 212] on label "[PERSON_NAME]" at bounding box center [531, 206] width 71 height 12
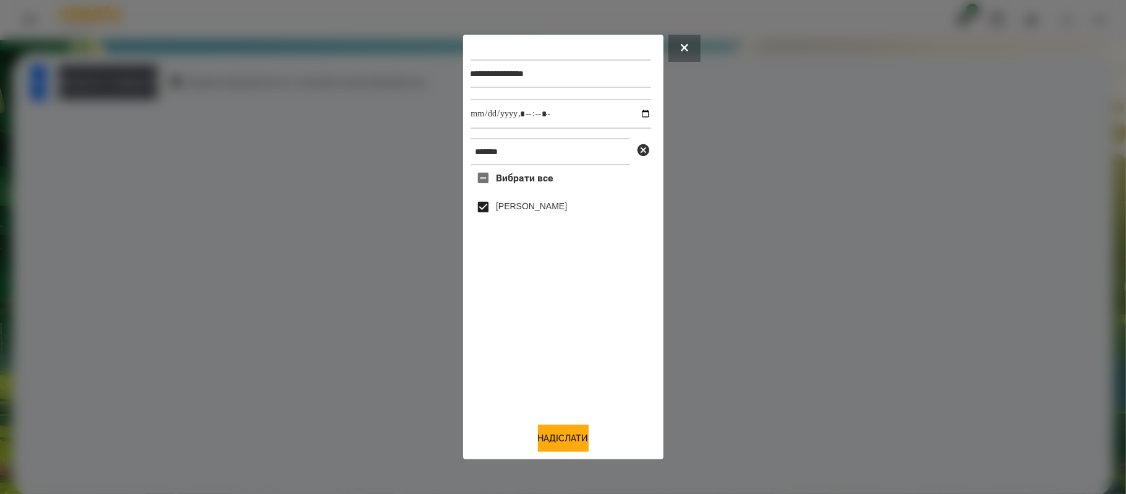
click at [634, 96] on div "**********" at bounding box center [561, 73] width 181 height 51
click at [635, 108] on input "datetime-local" at bounding box center [561, 114] width 181 height 30
type input "**********"
click at [584, 449] on button "Надіслати" at bounding box center [563, 437] width 51 height 27
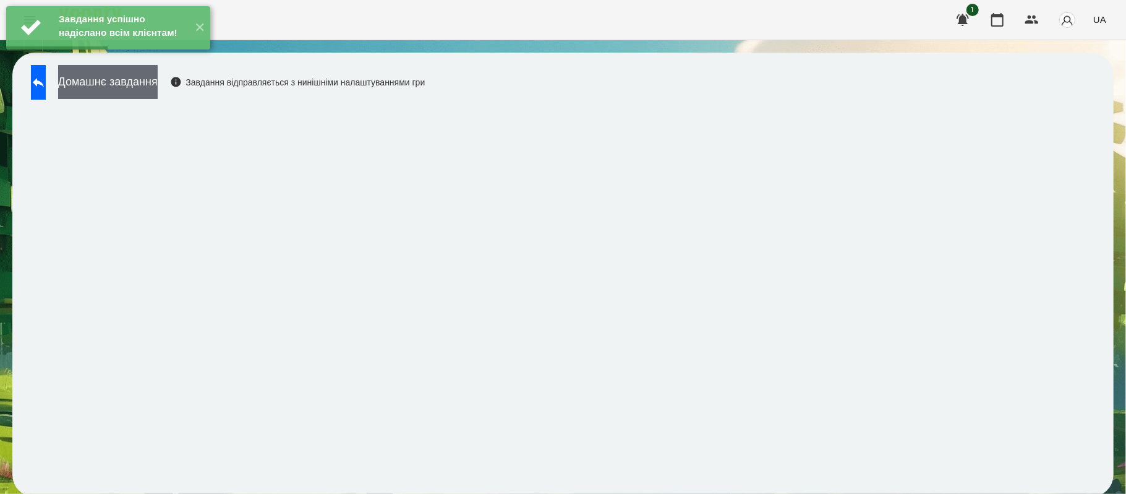
click at [158, 77] on button "Домашнє завдання" at bounding box center [108, 82] width 100 height 34
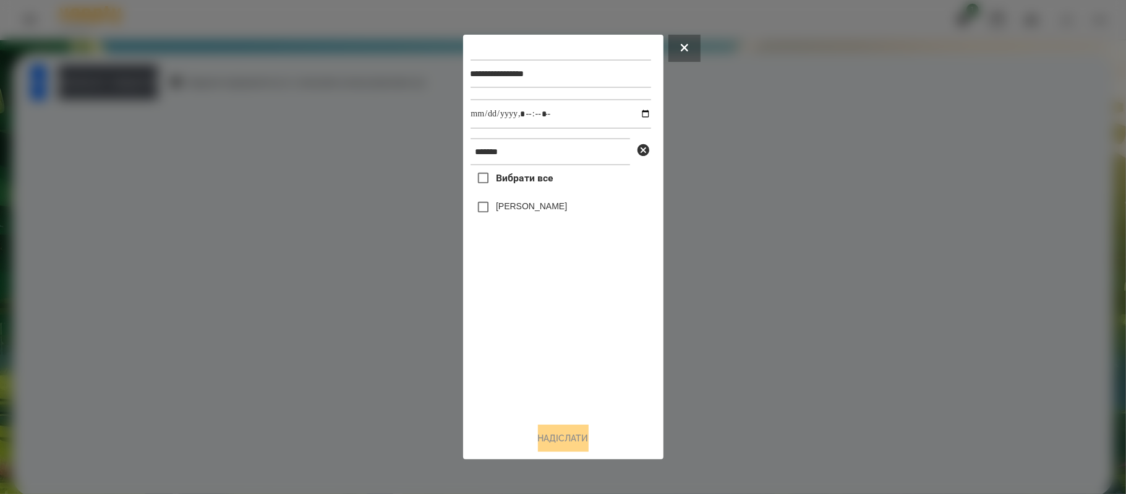
click at [507, 207] on label "[PERSON_NAME]" at bounding box center [531, 206] width 71 height 12
click at [634, 115] on input "datetime-local" at bounding box center [561, 114] width 181 height 30
type input "**********"
click at [598, 456] on div "**********" at bounding box center [563, 247] width 200 height 424
click at [589, 450] on button "Надіслати" at bounding box center [563, 437] width 51 height 27
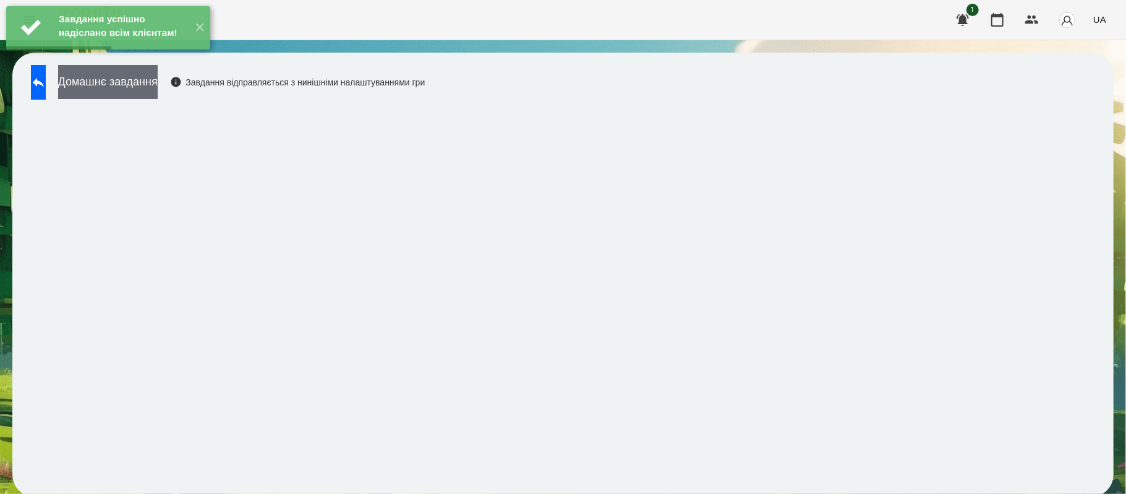
click at [144, 80] on button "Домашнє завдання" at bounding box center [108, 82] width 100 height 34
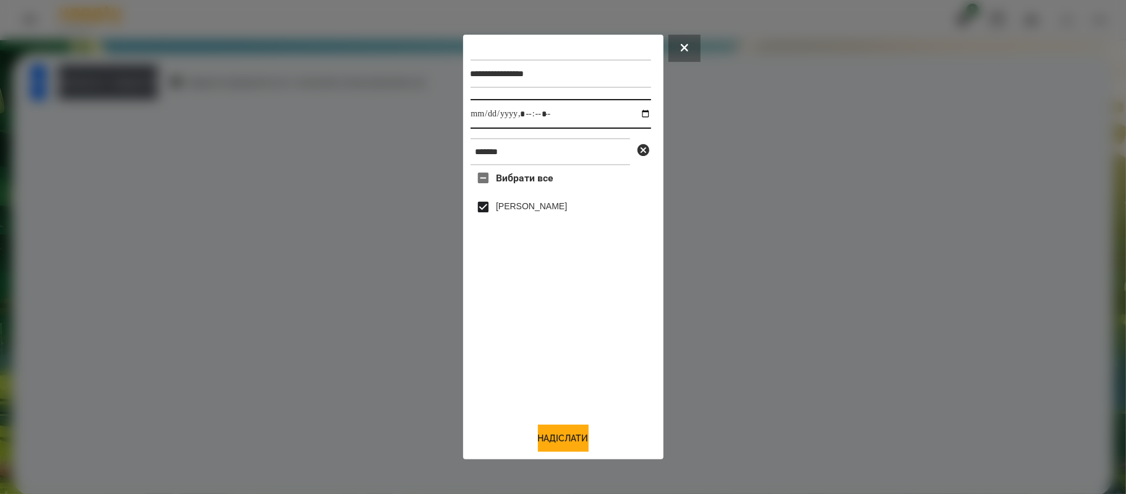
click at [633, 113] on input "datetime-local" at bounding box center [561, 114] width 181 height 30
type input "**********"
click at [564, 349] on div "Вибрати все [PERSON_NAME]" at bounding box center [561, 288] width 181 height 247
click at [565, 432] on button "Надіслати" at bounding box center [563, 437] width 51 height 27
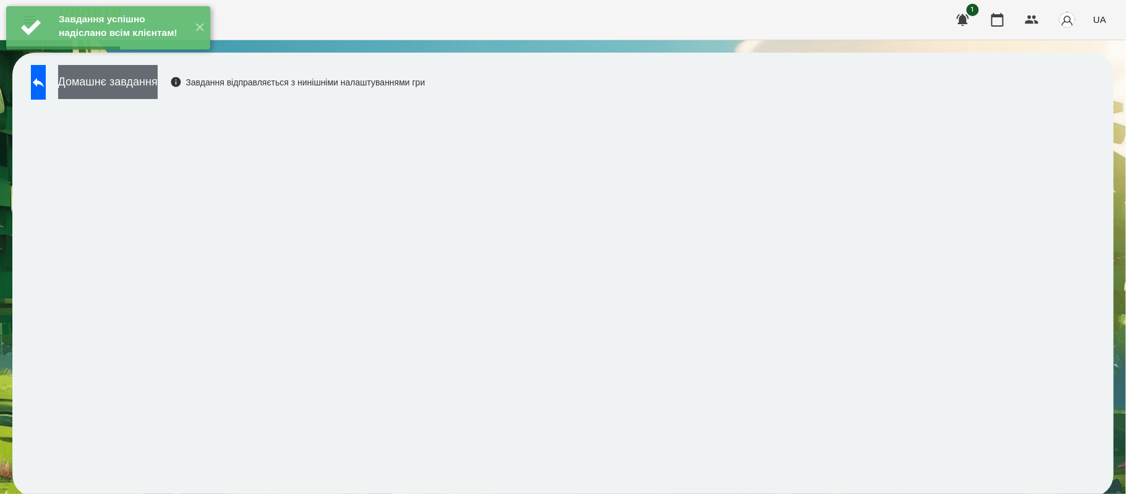
click at [158, 83] on button "Домашнє завдання" at bounding box center [108, 82] width 100 height 34
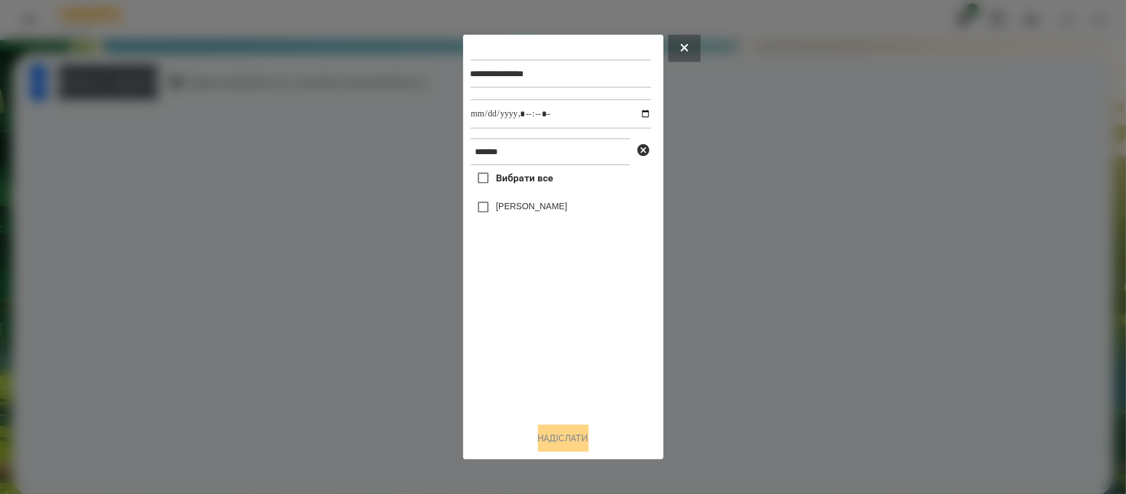
click at [499, 200] on label "[PERSON_NAME]" at bounding box center [531, 206] width 71 height 12
click at [636, 109] on input "datetime-local" at bounding box center [561, 114] width 181 height 30
type input "**********"
click at [578, 437] on button "Надіслати" at bounding box center [563, 437] width 51 height 27
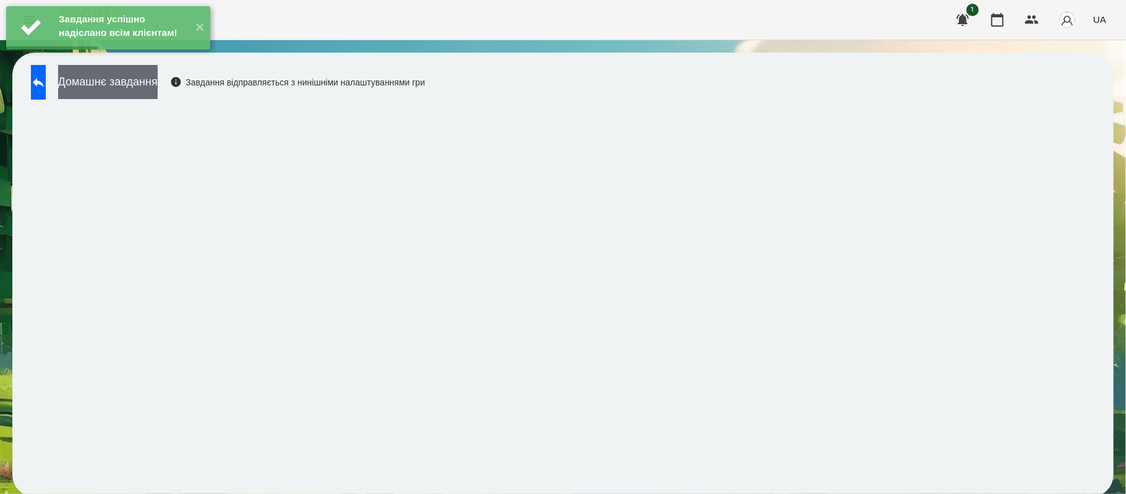
click at [158, 83] on button "Домашнє завдання" at bounding box center [108, 82] width 100 height 34
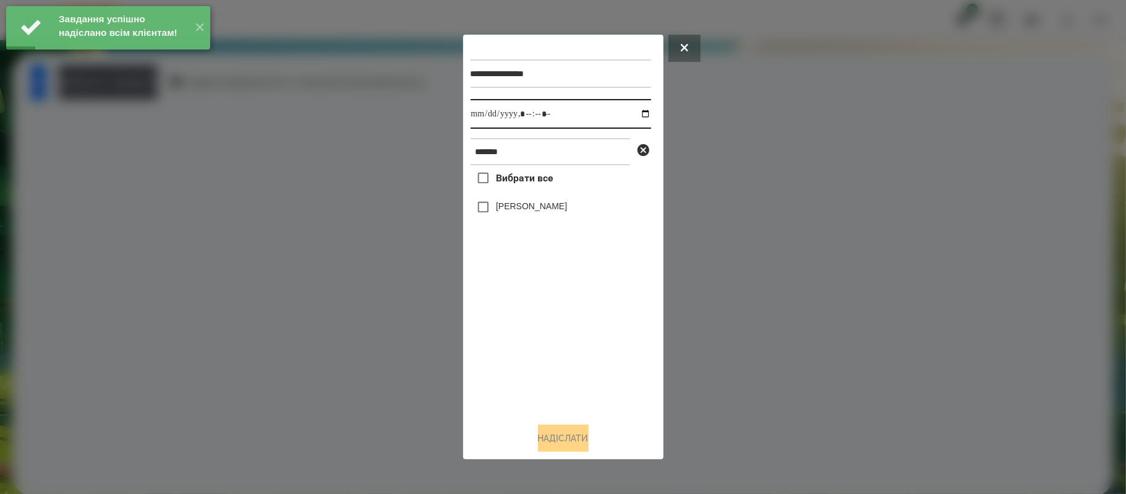
click at [635, 119] on input "datetime-local" at bounding box center [561, 114] width 181 height 30
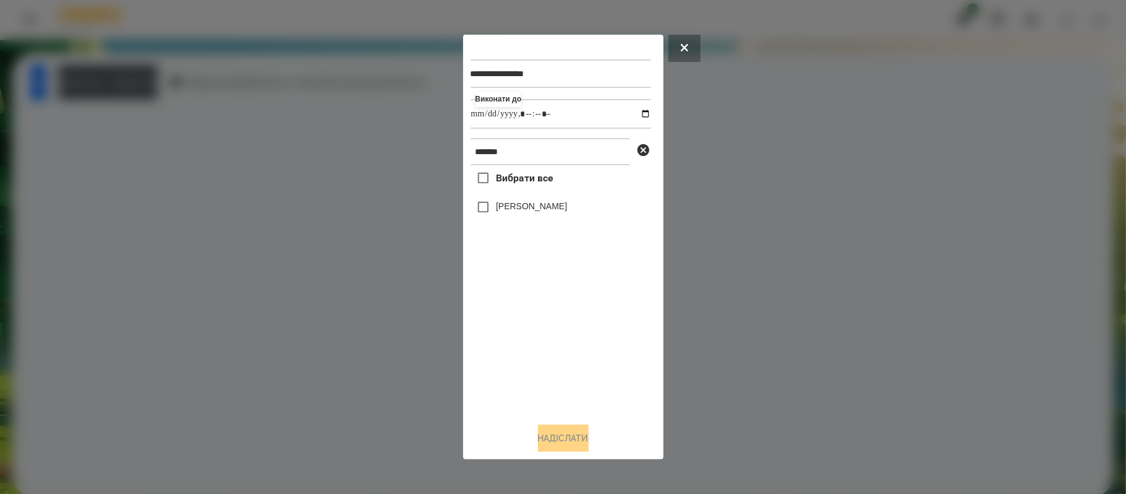
type input "**********"
click at [547, 332] on div "Вибрати все [PERSON_NAME]" at bounding box center [561, 288] width 181 height 247
click at [518, 205] on label "[PERSON_NAME]" at bounding box center [531, 206] width 71 height 12
click at [573, 444] on button "Надіслати" at bounding box center [563, 437] width 51 height 27
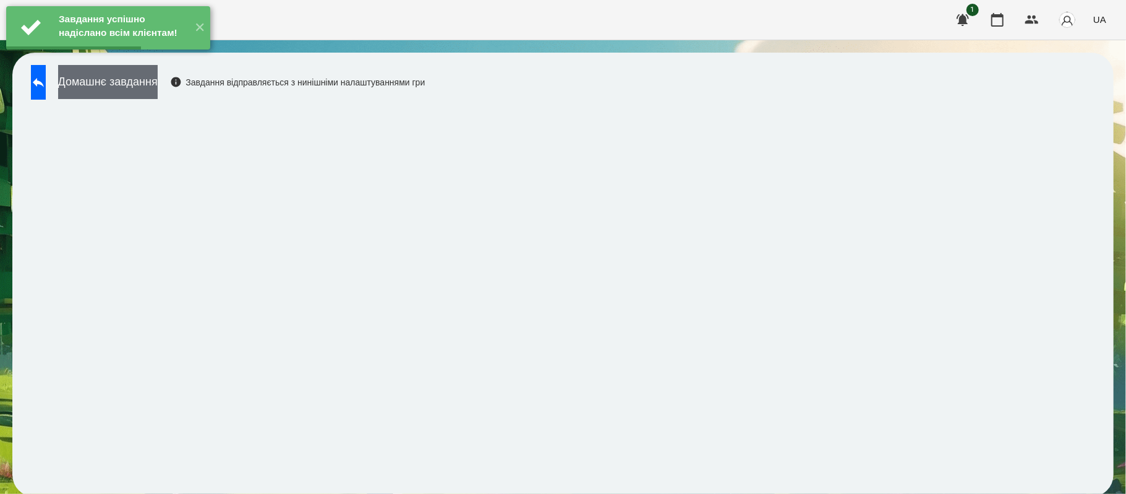
click at [158, 90] on button "Домашнє завдання" at bounding box center [108, 82] width 100 height 34
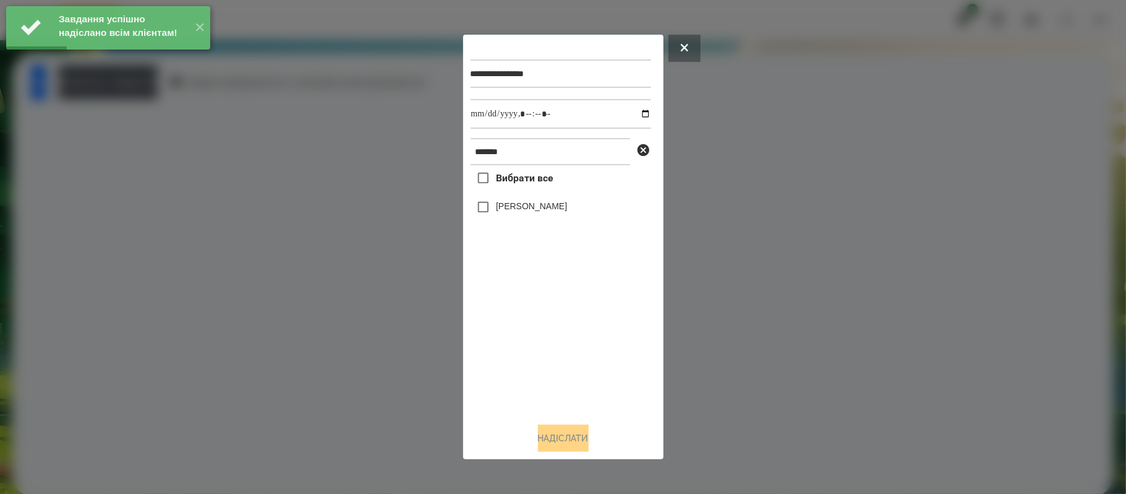
click at [531, 200] on label "[PERSON_NAME]" at bounding box center [531, 206] width 71 height 12
click at [623, 110] on input "datetime-local" at bounding box center [561, 114] width 181 height 30
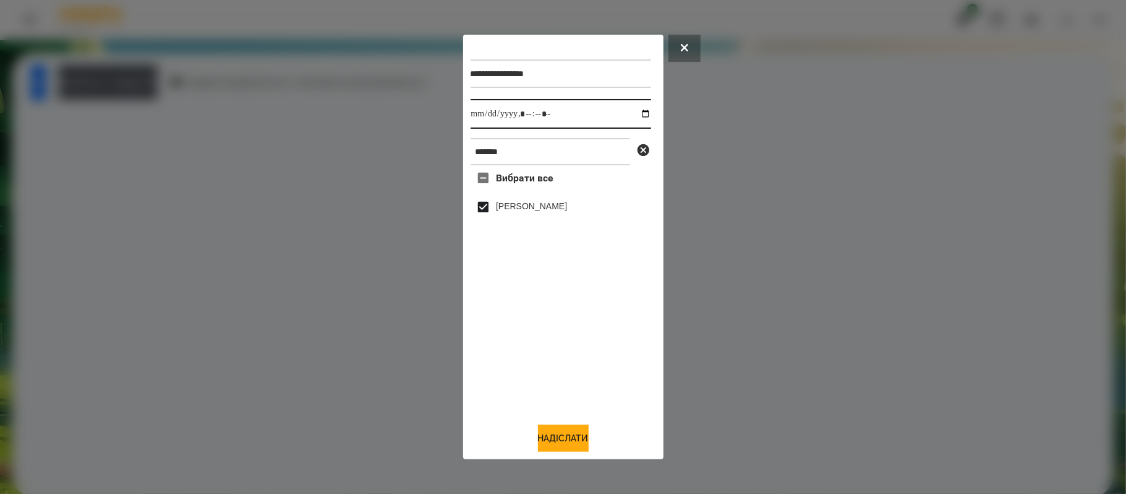
click at [629, 113] on input "datetime-local" at bounding box center [561, 114] width 181 height 30
click at [637, 111] on input "datetime-local" at bounding box center [561, 114] width 181 height 30
type input "**********"
click at [564, 433] on button "Надіслати" at bounding box center [563, 437] width 51 height 27
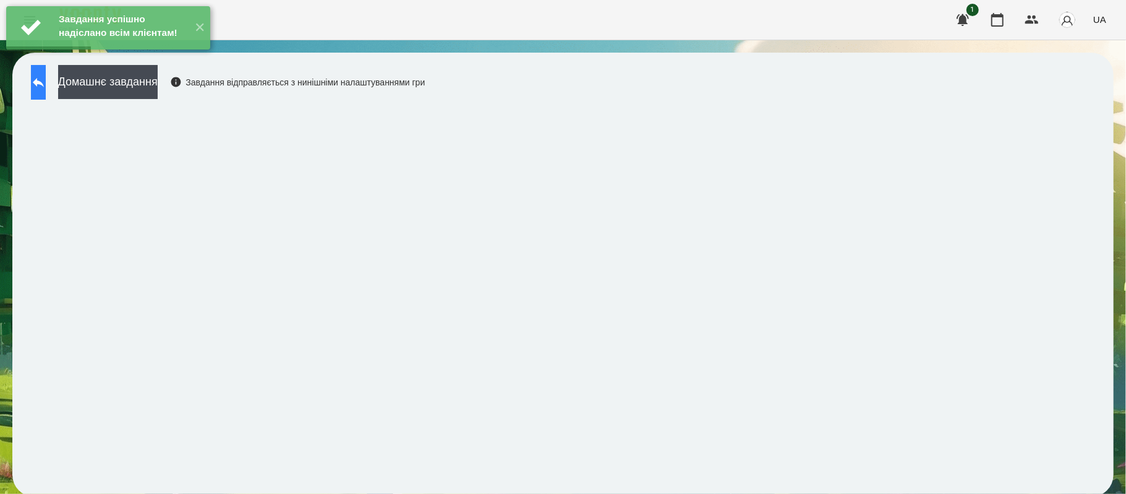
click at [46, 82] on button at bounding box center [38, 82] width 15 height 35
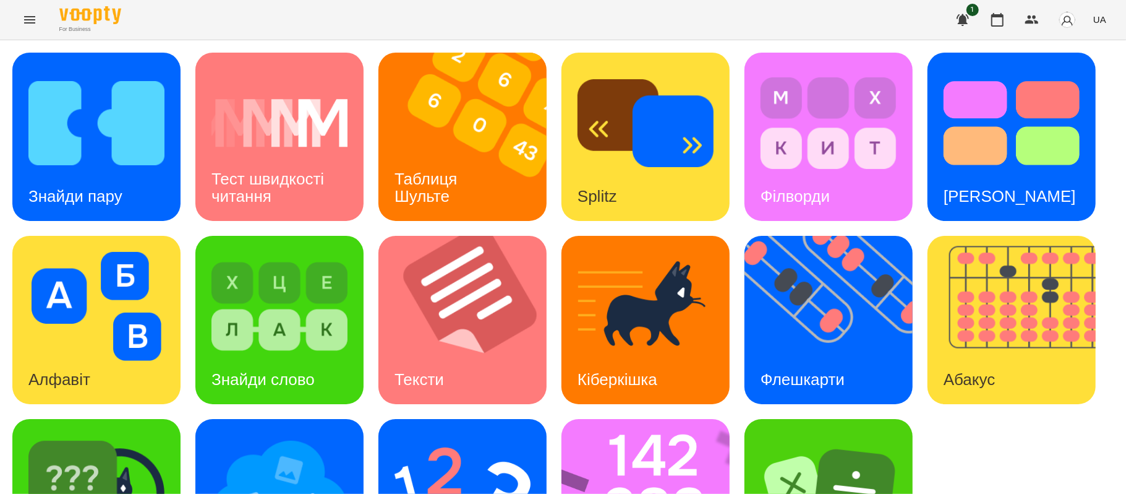
scroll to position [105, 0]
click at [261, 435] on img at bounding box center [280, 489] width 136 height 109
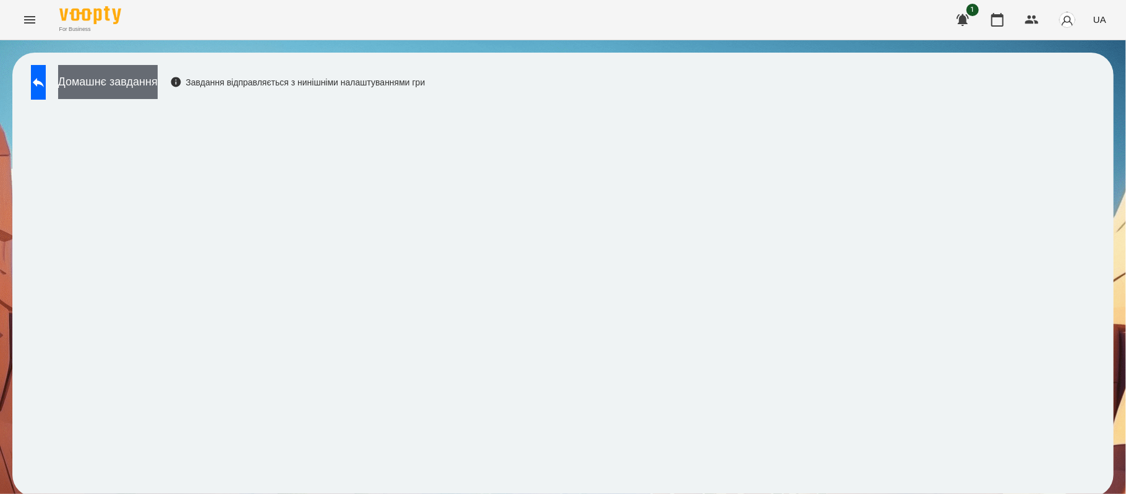
click at [158, 88] on button "Домашнє завдання" at bounding box center [108, 82] width 100 height 34
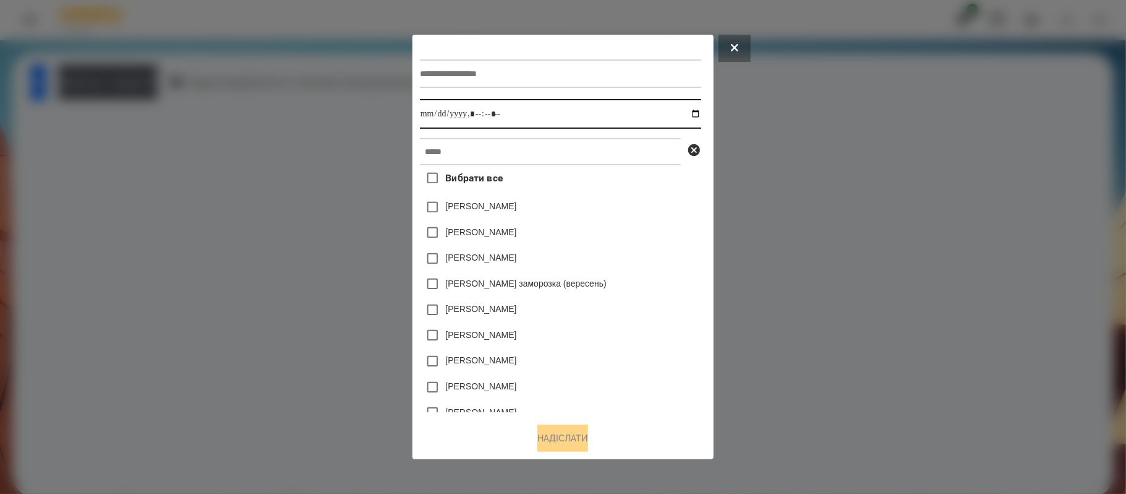
click at [695, 113] on input "datetime-local" at bounding box center [560, 114] width 281 height 30
type input "**********"
click at [685, 279] on div "[PERSON_NAME] заморозка (вересень)" at bounding box center [560, 284] width 281 height 26
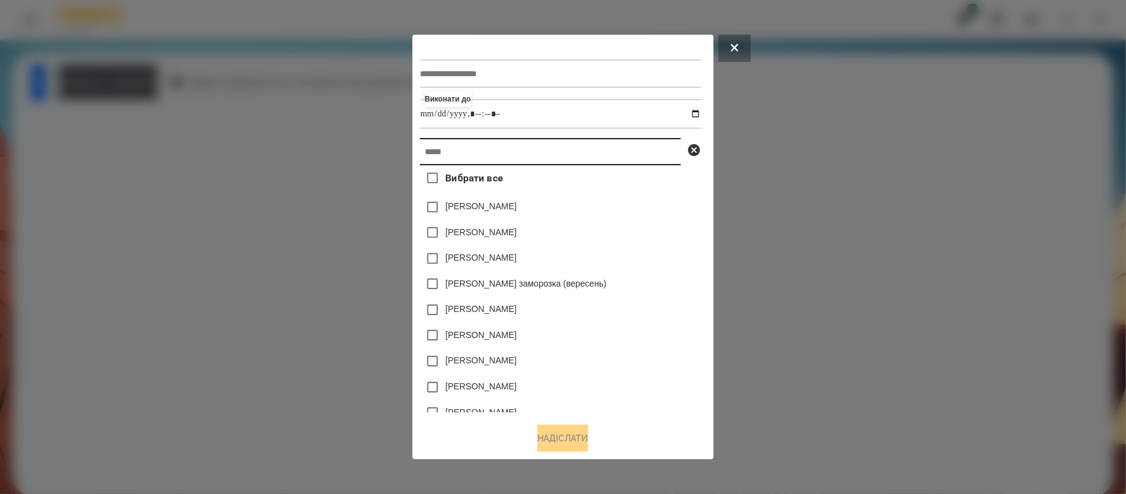
click at [557, 153] on input "text" at bounding box center [550, 151] width 261 height 27
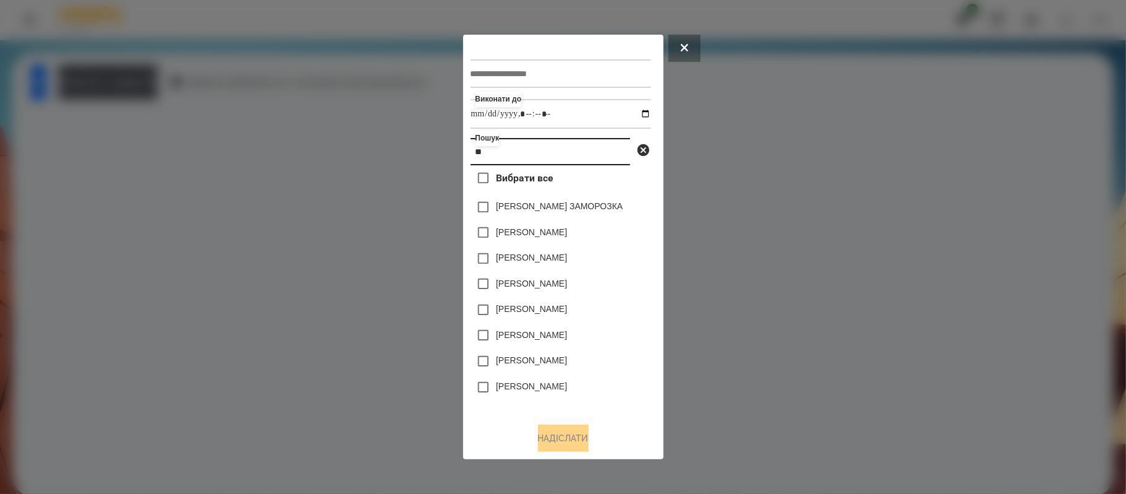
type input "*"
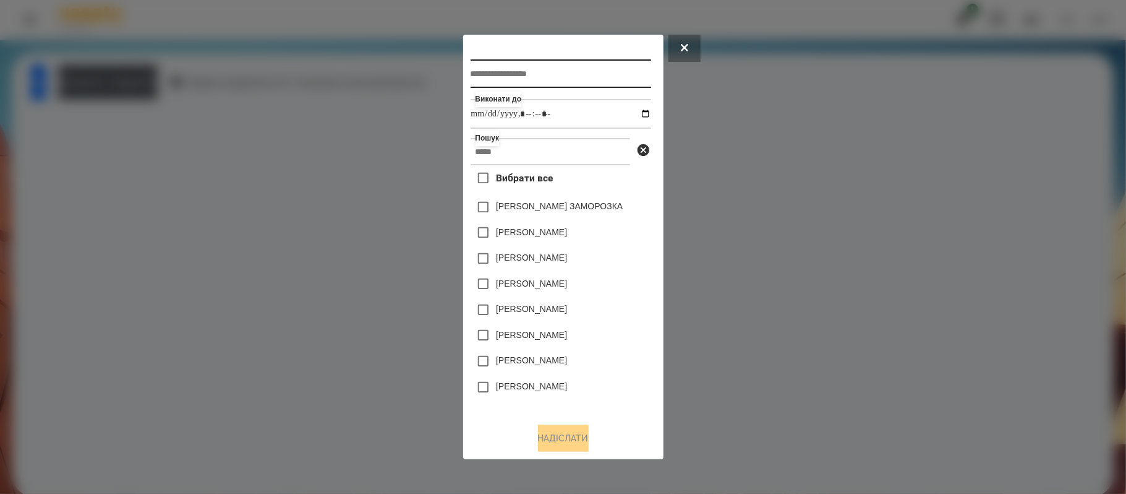
click at [526, 71] on input "text" at bounding box center [561, 73] width 181 height 28
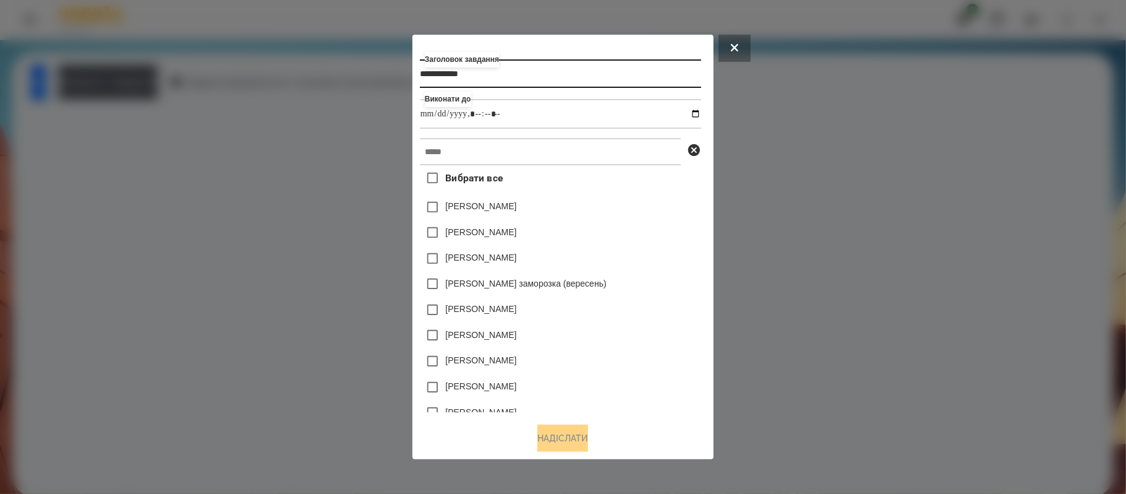
type input "**********"
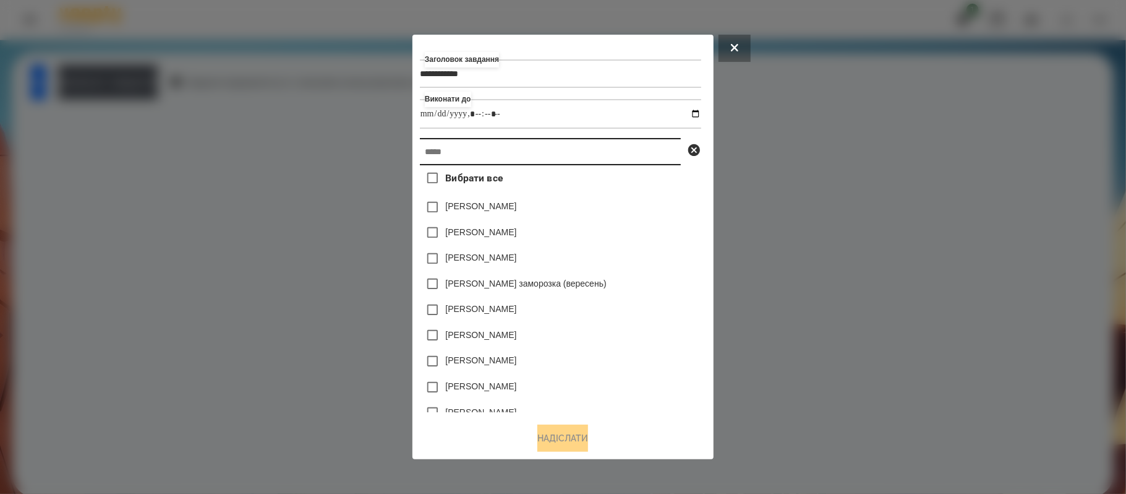
click at [450, 154] on input "text" at bounding box center [550, 151] width 261 height 27
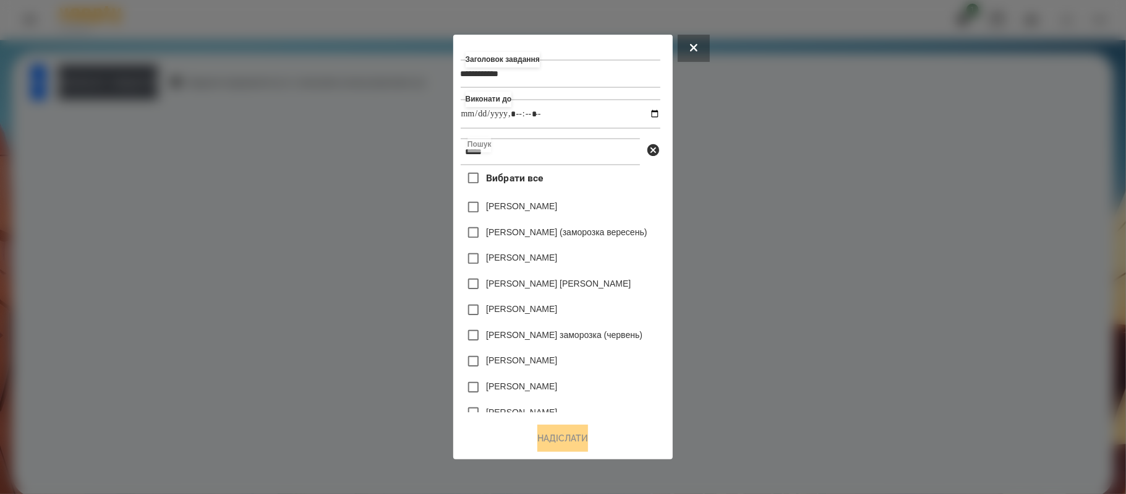
click at [442, 155] on div at bounding box center [563, 247] width 1126 height 494
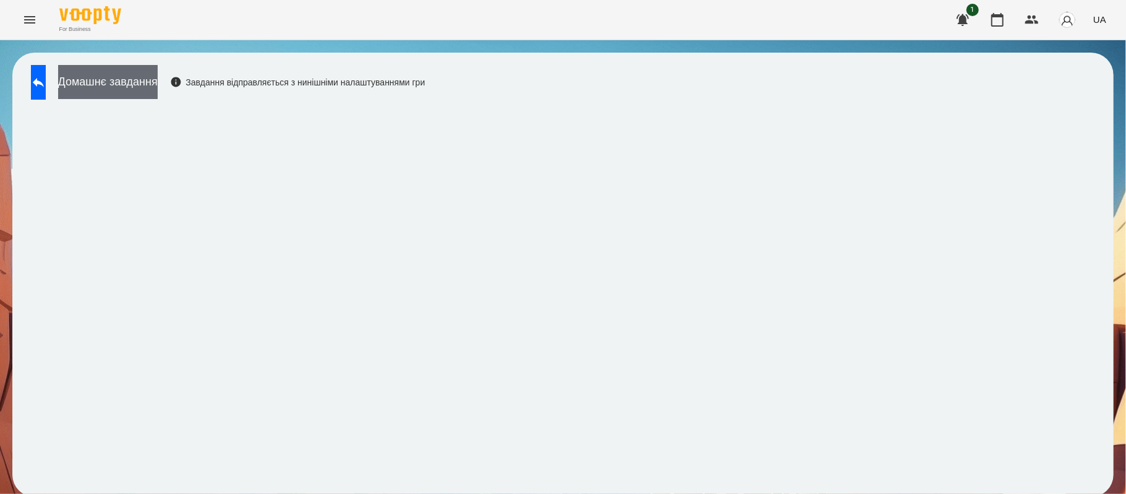
click at [158, 86] on button "Домашнє завдання" at bounding box center [108, 82] width 100 height 34
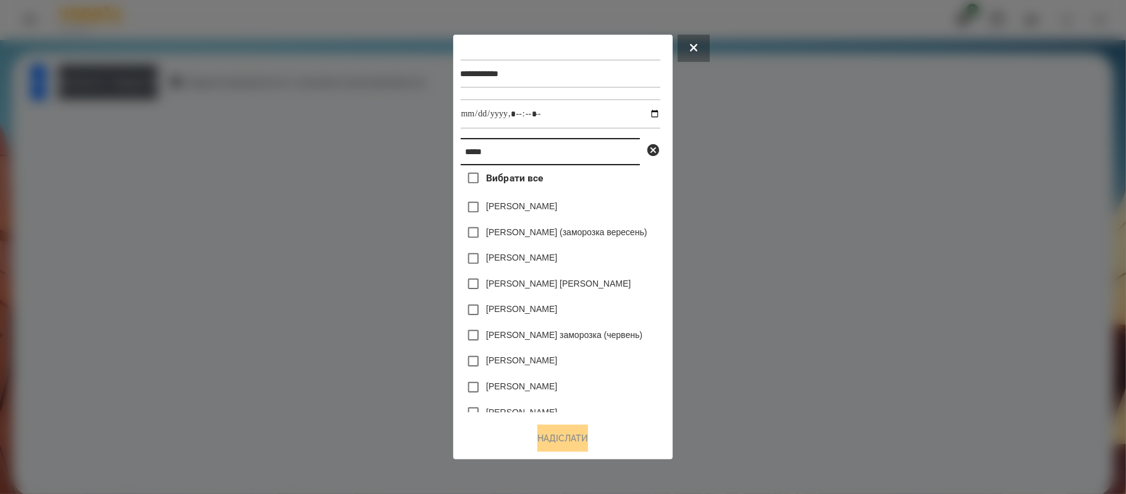
click at [487, 159] on input "*****" at bounding box center [550, 151] width 179 height 27
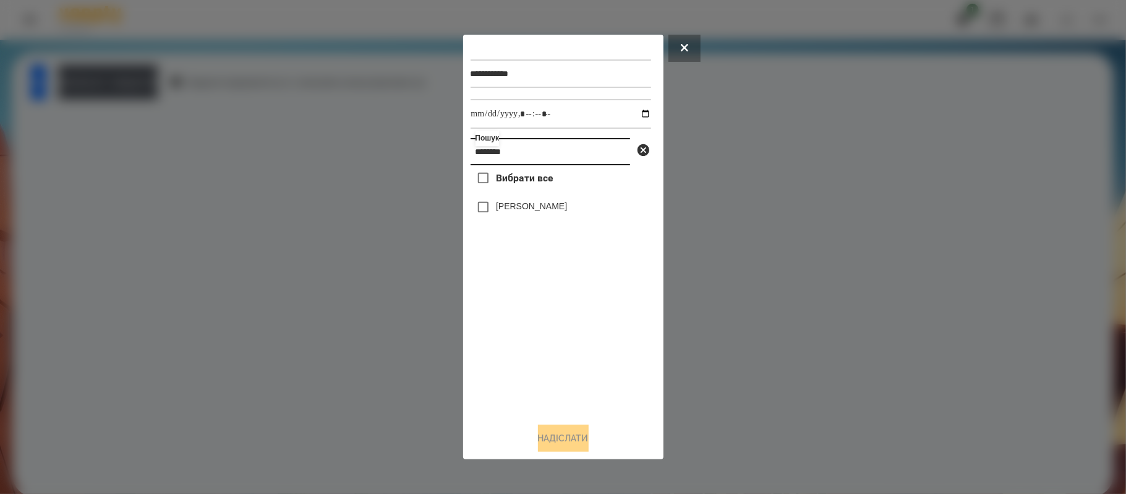
type input "********"
click at [536, 212] on label "[PERSON_NAME]" at bounding box center [531, 206] width 71 height 12
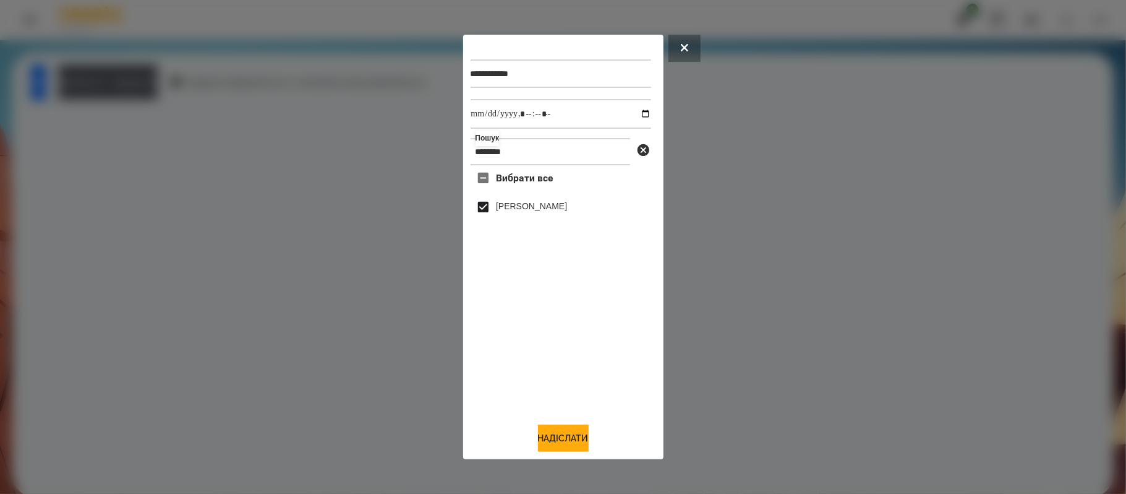
click at [594, 482] on div at bounding box center [563, 247] width 1126 height 494
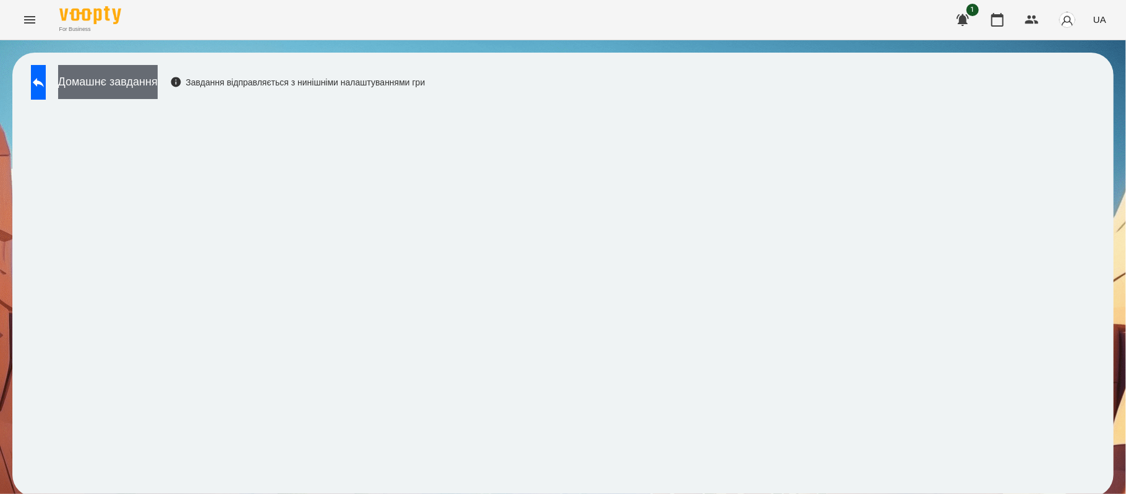
click at [158, 83] on button "Домашнє завдання" at bounding box center [108, 82] width 100 height 34
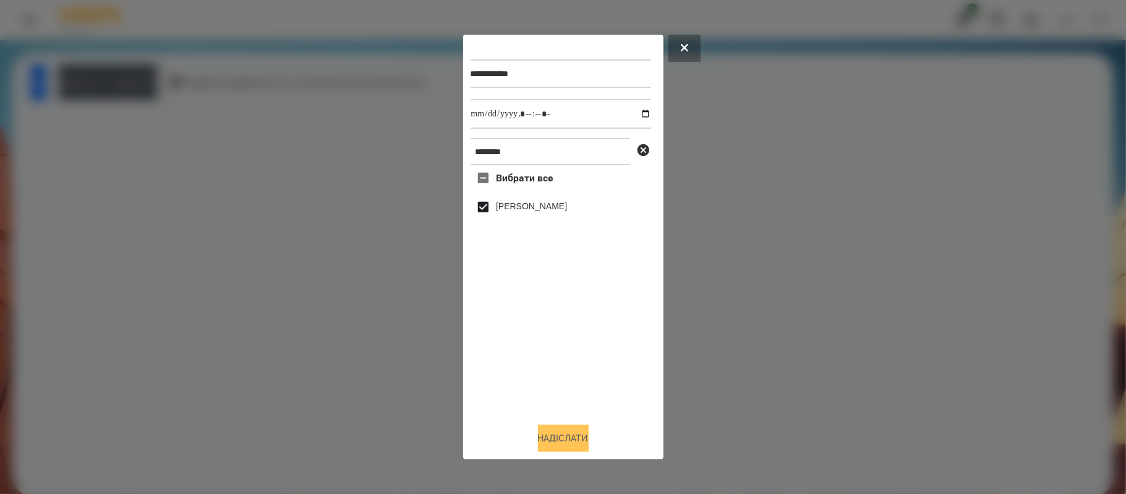
click at [581, 435] on button "Надіслати" at bounding box center [563, 437] width 51 height 27
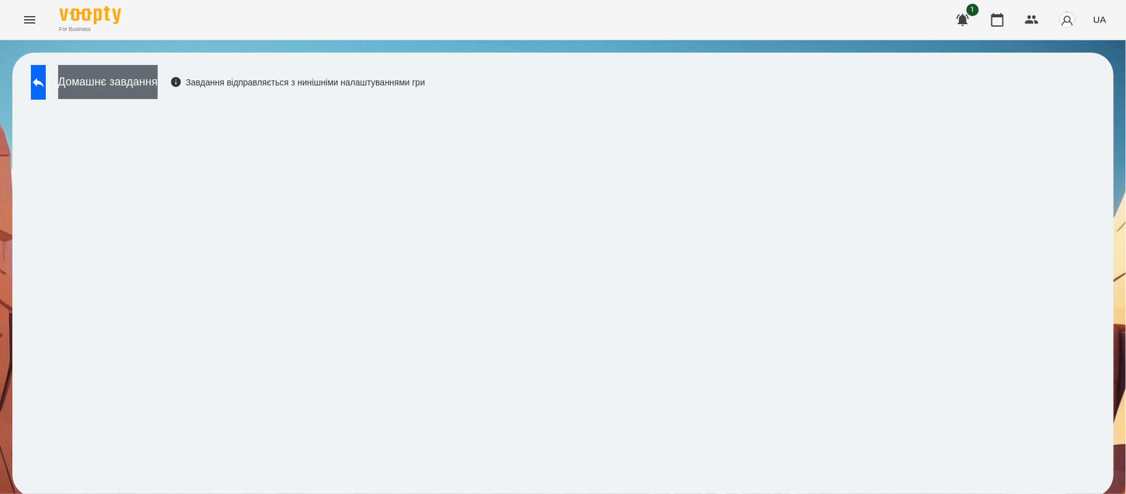
click at [158, 87] on button "Домашнє завдання" at bounding box center [108, 82] width 100 height 34
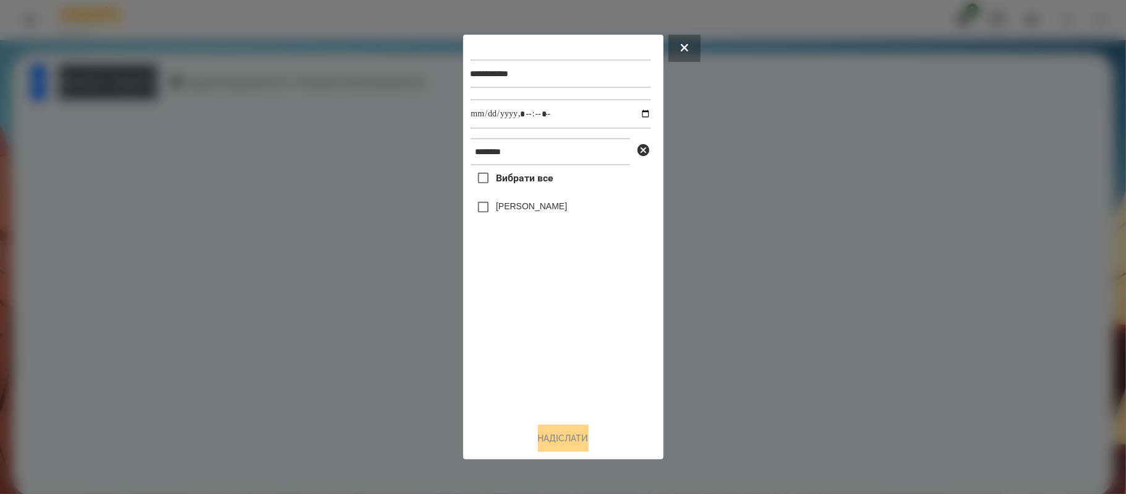
click at [540, 194] on div "Вибрати все [PERSON_NAME]" at bounding box center [561, 288] width 181 height 247
click at [539, 179] on span "Вибрати все" at bounding box center [525, 178] width 58 height 15
click at [640, 119] on input "datetime-local" at bounding box center [561, 114] width 181 height 30
type input "**********"
click at [584, 437] on button "Надіслати" at bounding box center [563, 437] width 51 height 27
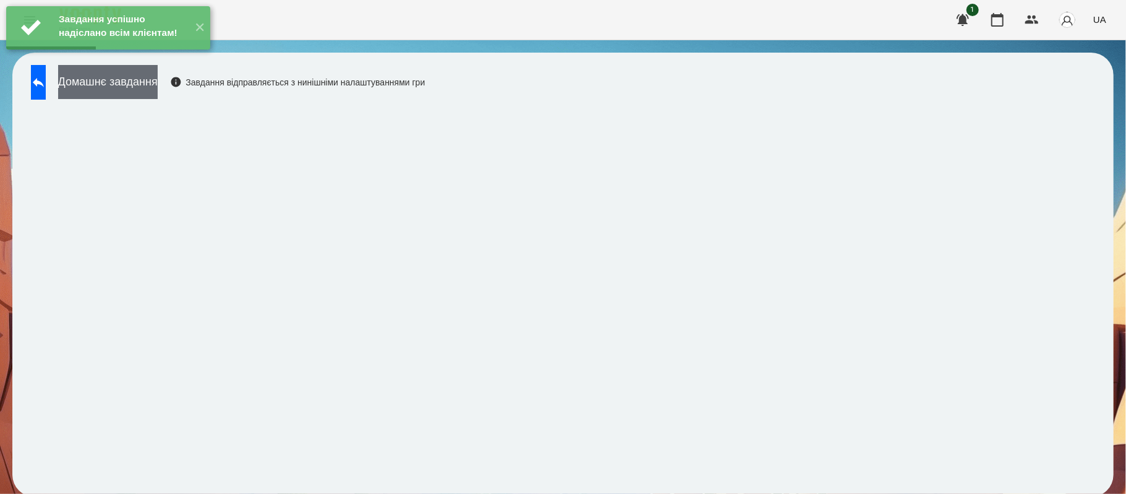
click at [158, 74] on button "Домашнє завдання" at bounding box center [108, 82] width 100 height 34
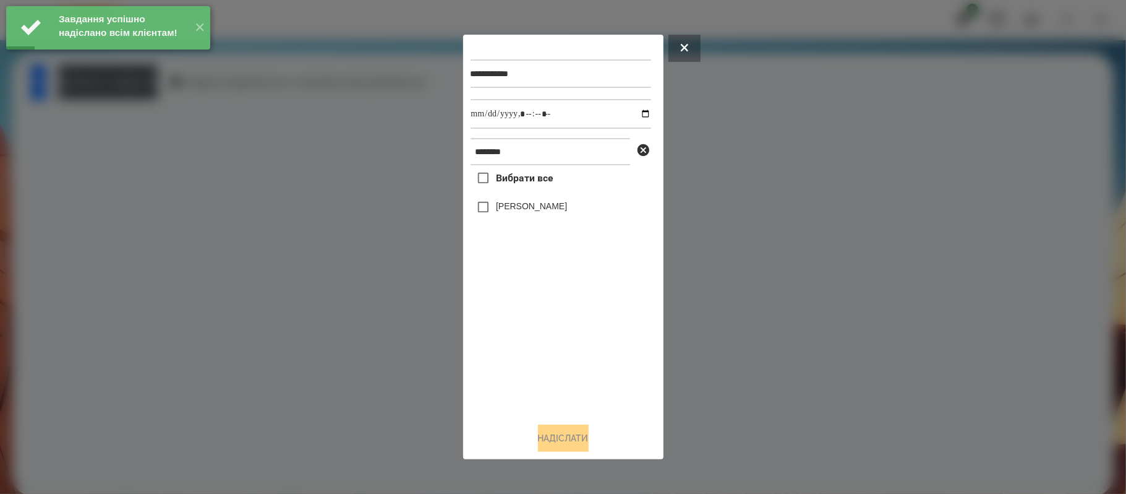
click at [506, 202] on label "[PERSON_NAME]" at bounding box center [531, 206] width 71 height 12
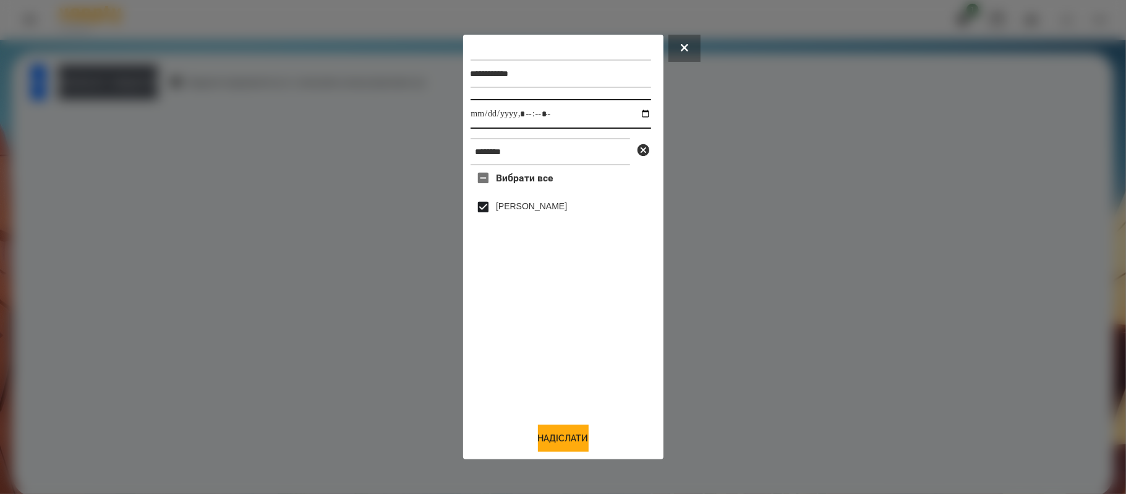
click at [634, 108] on input "datetime-local" at bounding box center [561, 114] width 181 height 30
type input "**********"
click at [572, 387] on div "Вибрати все [PERSON_NAME]" at bounding box center [561, 288] width 181 height 247
click at [572, 435] on button "Надіслати" at bounding box center [563, 437] width 51 height 27
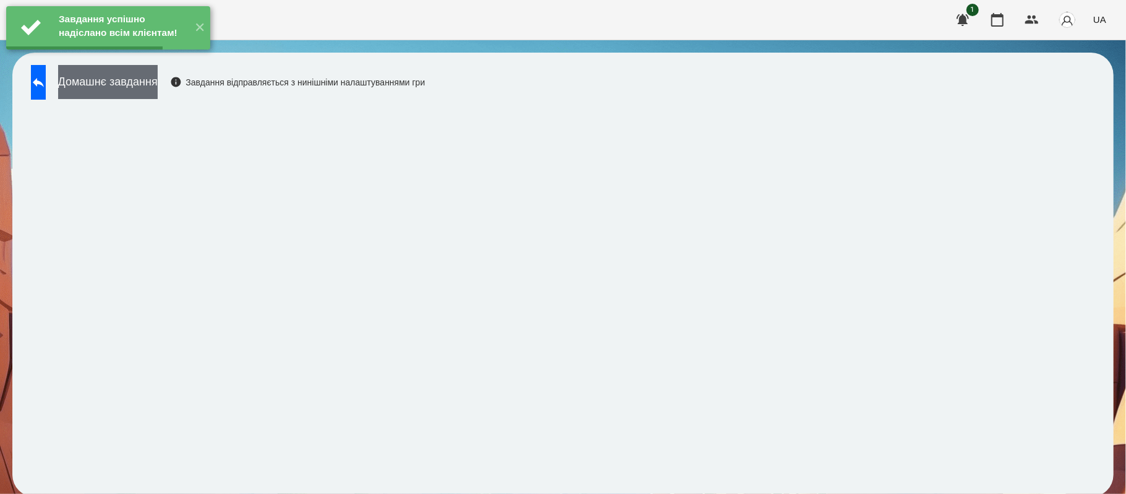
click at [158, 90] on button "Домашнє завдання" at bounding box center [108, 82] width 100 height 34
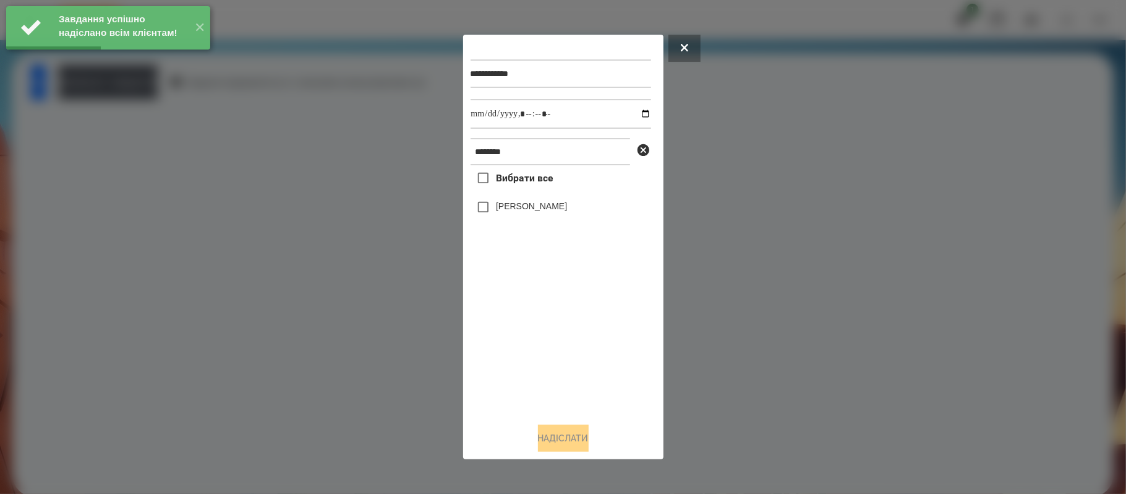
click at [510, 204] on label "[PERSON_NAME]" at bounding box center [531, 206] width 71 height 12
click at [635, 113] on input "datetime-local" at bounding box center [561, 114] width 181 height 30
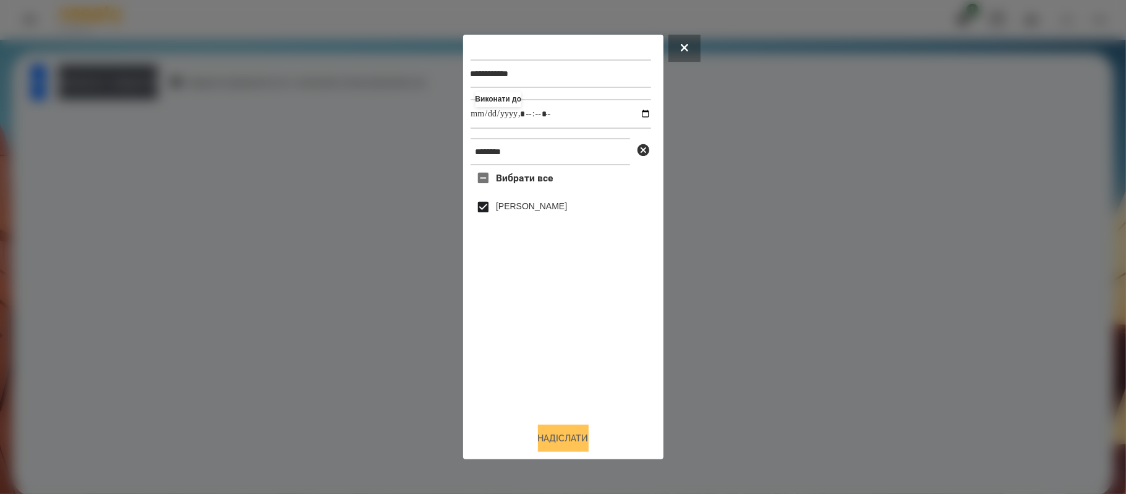
type input "**********"
click at [589, 439] on button "Надіслати" at bounding box center [563, 437] width 51 height 27
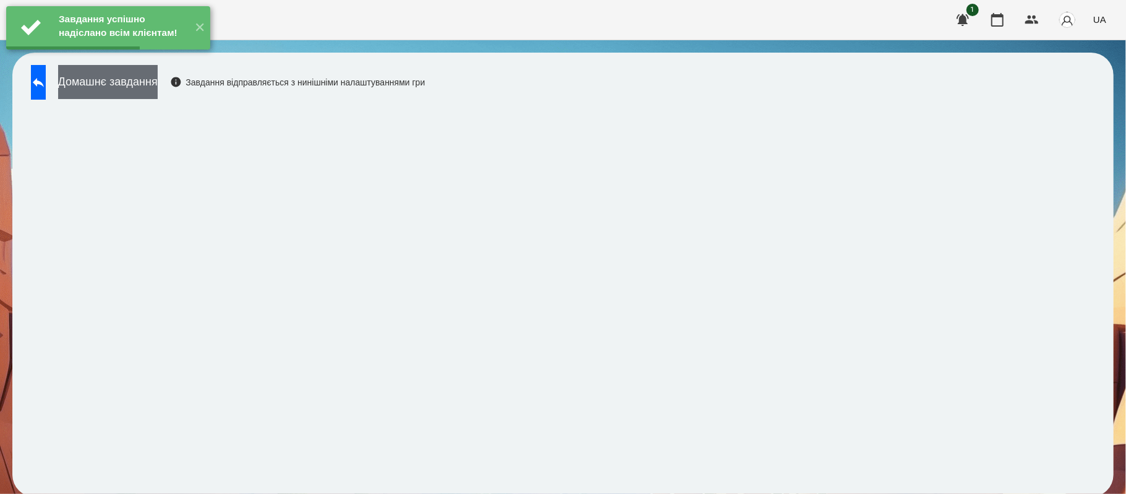
click at [158, 79] on button "Домашнє завдання" at bounding box center [108, 82] width 100 height 34
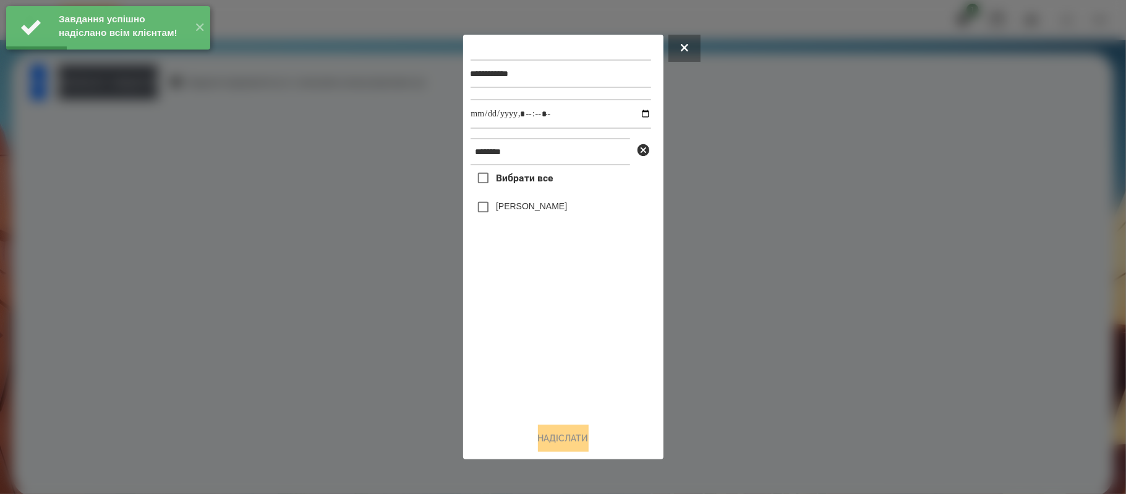
click at [511, 211] on label "[PERSON_NAME]" at bounding box center [531, 206] width 71 height 12
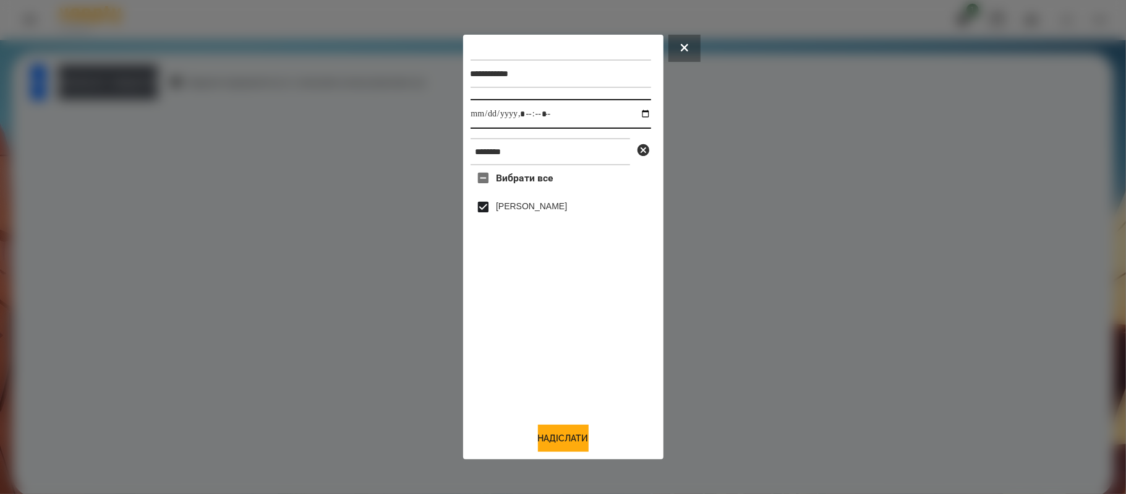
click at [640, 109] on input "datetime-local" at bounding box center [561, 114] width 181 height 30
type input "**********"
click at [585, 433] on button "Надіслати" at bounding box center [563, 437] width 51 height 27
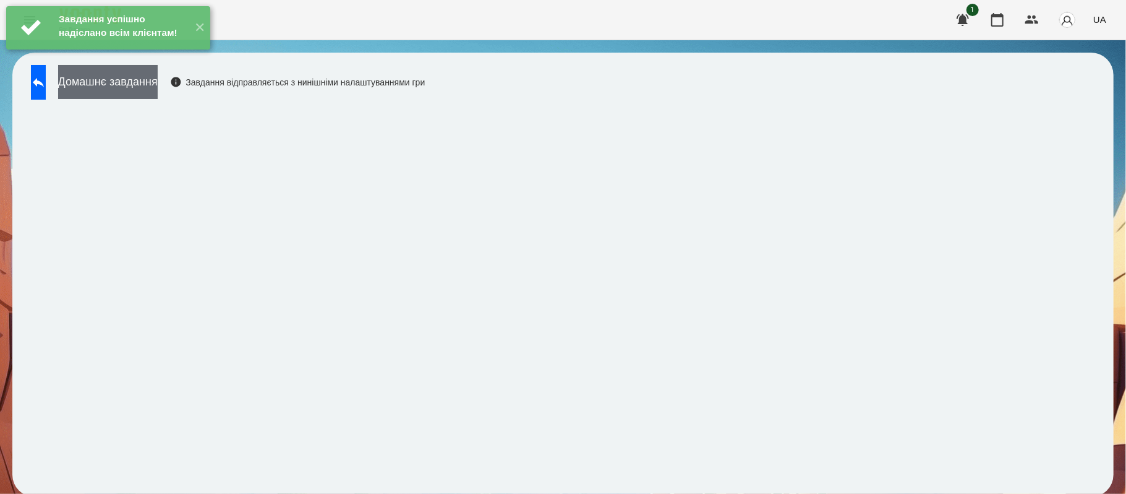
click at [158, 80] on button "Домашнє завдання" at bounding box center [108, 82] width 100 height 34
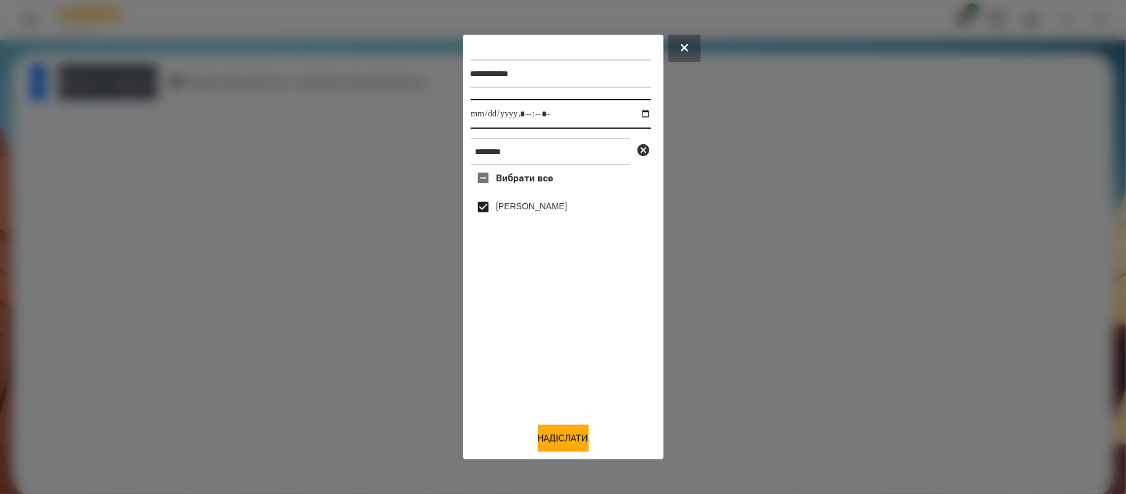
click at [636, 106] on input "datetime-local" at bounding box center [561, 114] width 181 height 30
click at [635, 119] on input "datetime-local" at bounding box center [561, 114] width 181 height 30
type input "**********"
click at [573, 355] on div "Вибрати все [PERSON_NAME]" at bounding box center [561, 288] width 181 height 247
click at [577, 432] on button "Надіслати" at bounding box center [563, 437] width 51 height 27
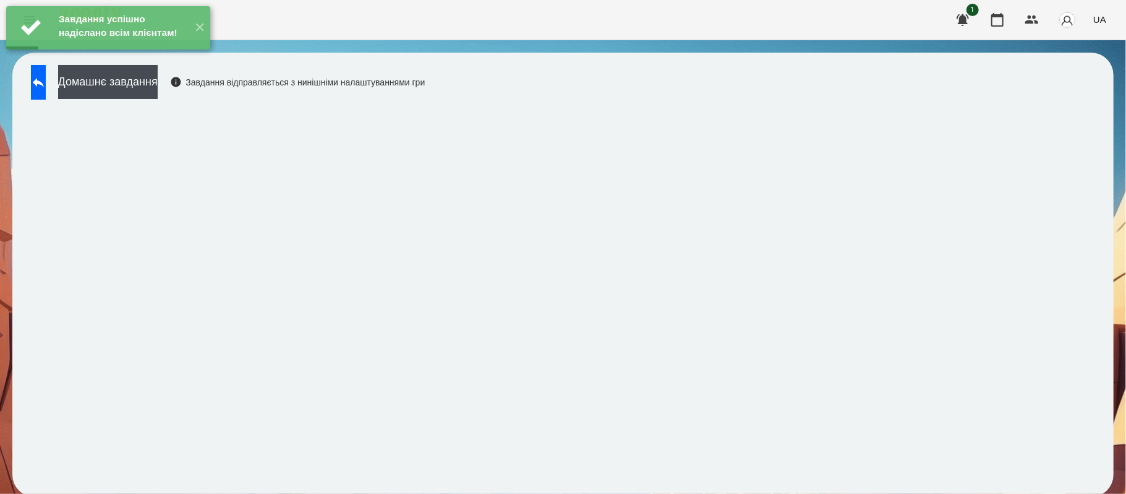
click at [189, 101] on div "Домашнє завдання Завдання відправляється з нинішніми налаштуваннями гри" at bounding box center [225, 85] width 400 height 41
click at [158, 89] on button "Домашнє завдання" at bounding box center [108, 82] width 100 height 34
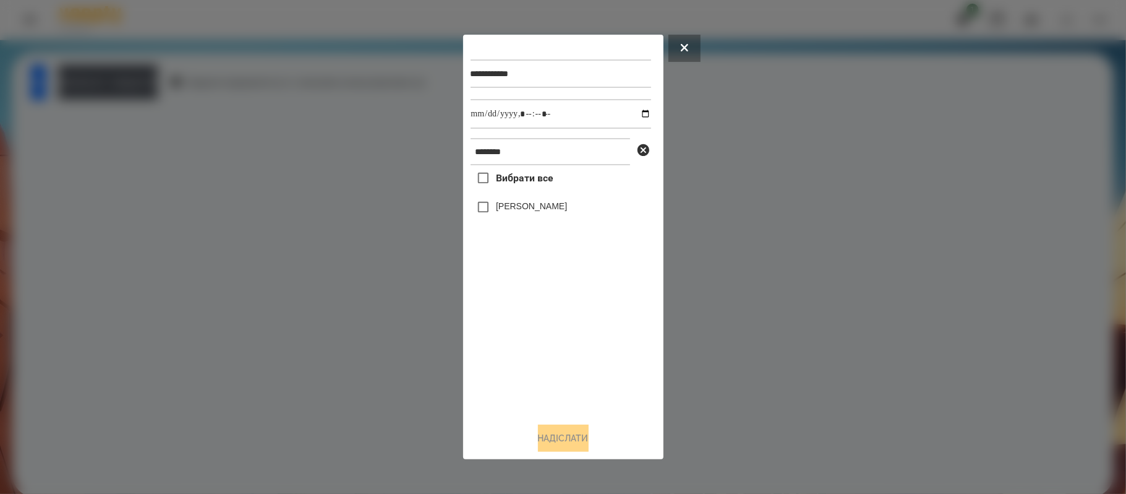
click at [523, 207] on label "[PERSON_NAME]" at bounding box center [531, 206] width 71 height 12
click at [634, 109] on input "datetime-local" at bounding box center [561, 114] width 181 height 30
type input "**********"
click at [565, 356] on div "Вибрати все [PERSON_NAME]" at bounding box center [561, 288] width 181 height 247
click at [574, 427] on button "Надіслати" at bounding box center [563, 437] width 51 height 27
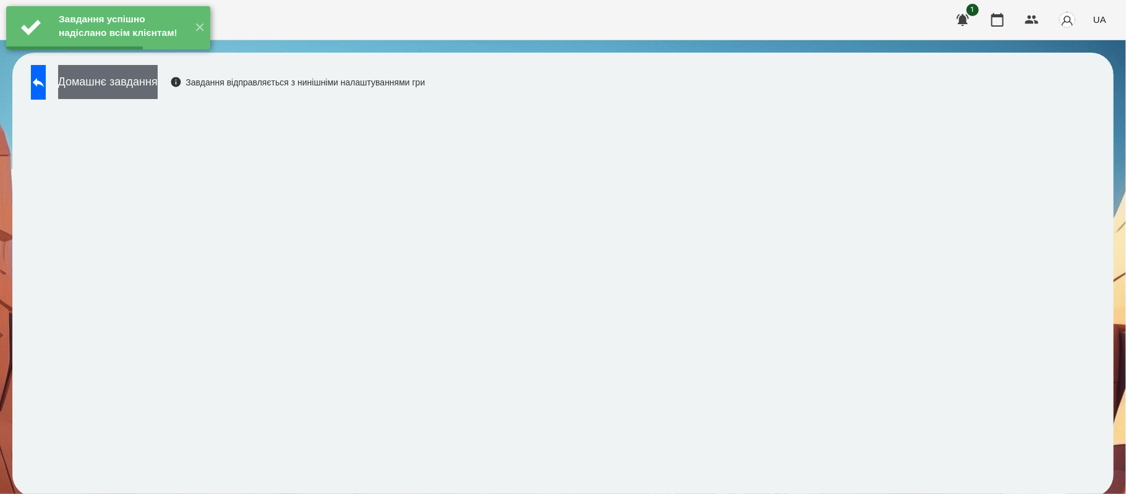
click at [158, 80] on button "Домашнє завдання" at bounding box center [108, 82] width 100 height 34
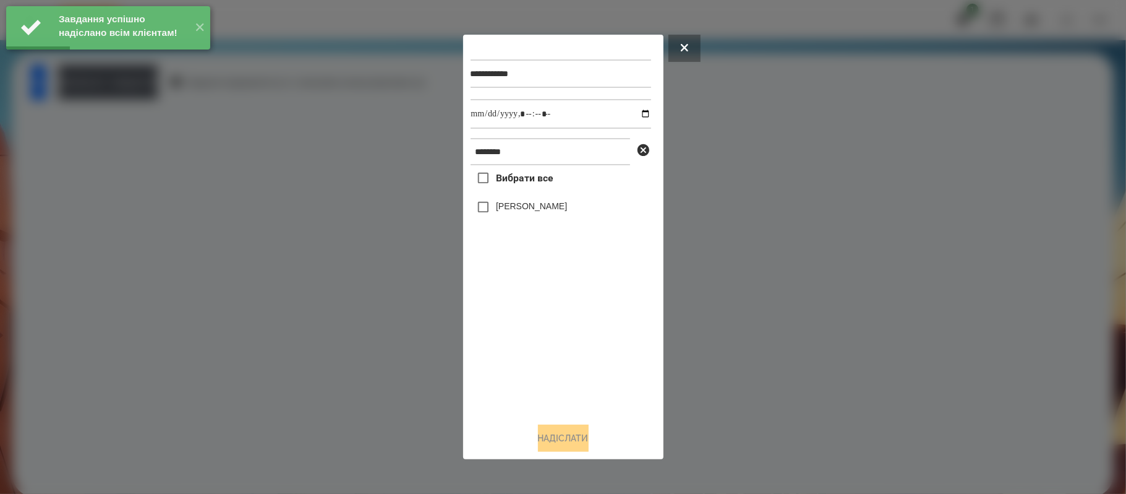
click at [550, 204] on div "[PERSON_NAME]" at bounding box center [561, 207] width 181 height 26
click at [547, 204] on div "[PERSON_NAME]" at bounding box center [561, 207] width 181 height 26
drag, startPoint x: 508, startPoint y: 226, endPoint x: 705, endPoint y: 90, distance: 239.0
click at [705, 90] on div "**********" at bounding box center [563, 247] width 1126 height 494
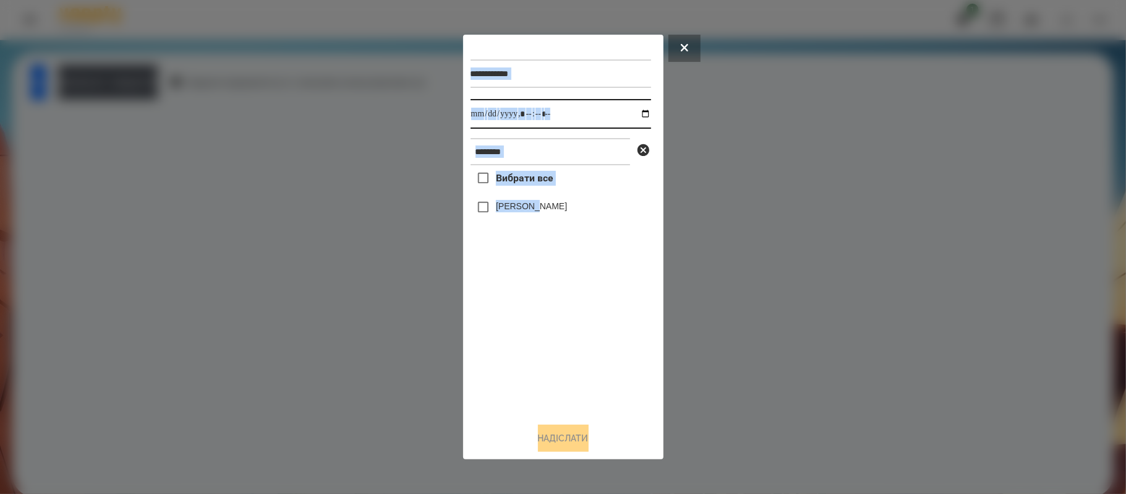
click at [632, 120] on input "datetime-local" at bounding box center [561, 114] width 181 height 30
type input "**********"
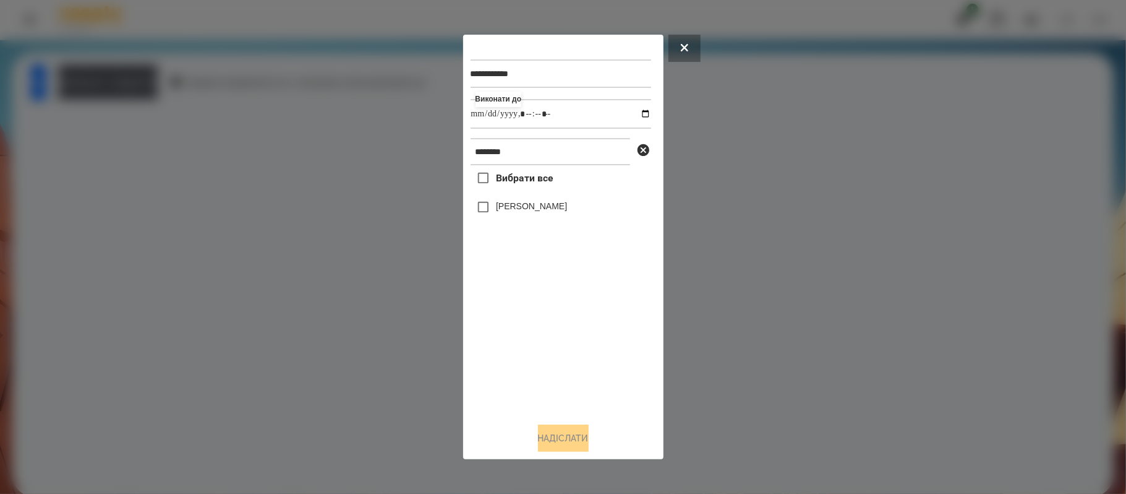
click at [566, 336] on div "Вибрати все [PERSON_NAME]" at bounding box center [561, 288] width 181 height 247
click at [539, 208] on div "[PERSON_NAME]" at bounding box center [561, 207] width 181 height 26
click at [515, 207] on label "[PERSON_NAME]" at bounding box center [531, 206] width 71 height 12
click at [584, 436] on button "Надіслати" at bounding box center [563, 437] width 51 height 27
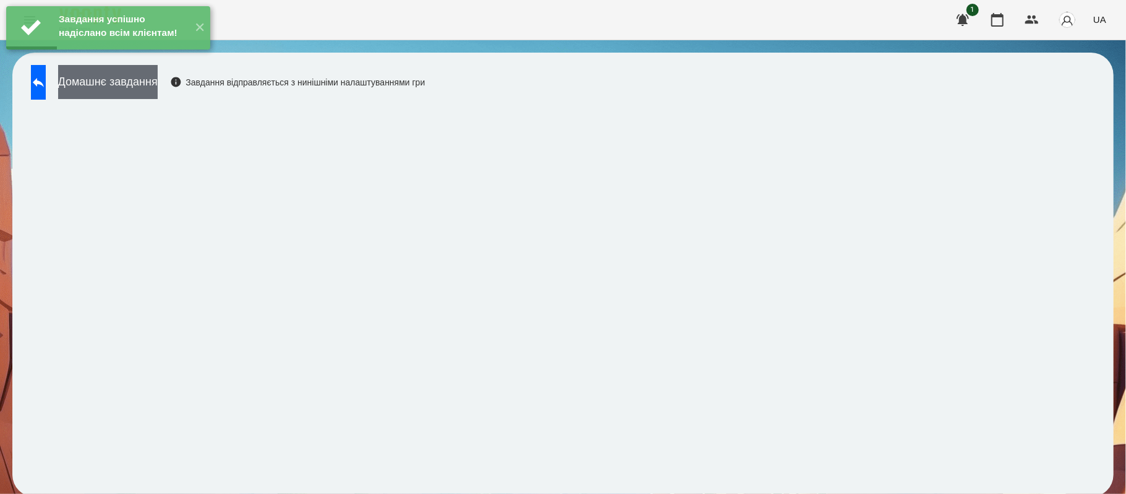
click at [158, 90] on button "Домашнє завдання" at bounding box center [108, 82] width 100 height 34
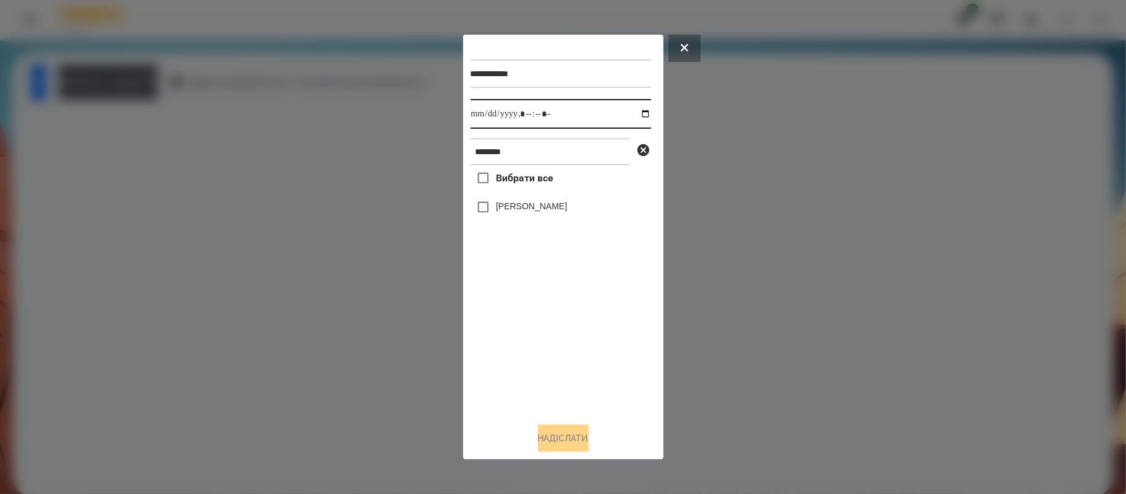
click at [635, 113] on input "datetime-local" at bounding box center [561, 114] width 181 height 30
type input "**********"
click at [593, 361] on div "Вибрати все [PERSON_NAME]" at bounding box center [561, 288] width 181 height 247
click at [539, 212] on div "[PERSON_NAME]" at bounding box center [561, 207] width 181 height 26
click at [536, 211] on label "[PERSON_NAME]" at bounding box center [531, 206] width 71 height 12
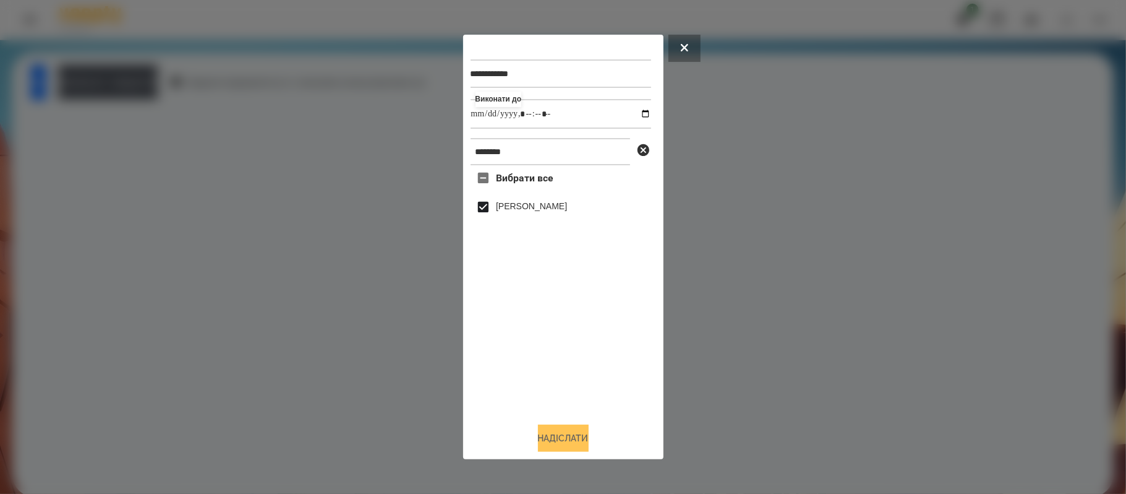
click at [572, 437] on button "Надіслати" at bounding box center [563, 437] width 51 height 27
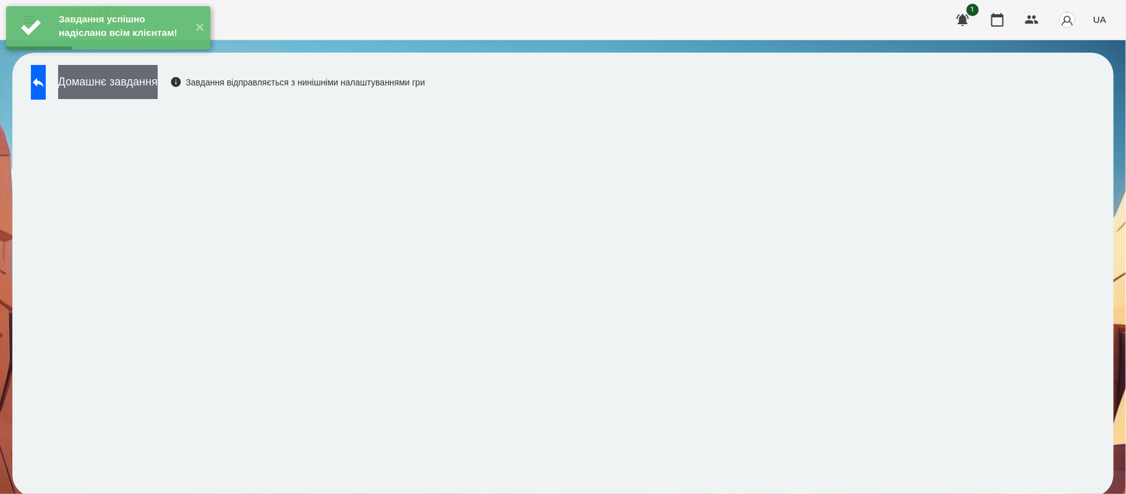
click at [152, 95] on button "Домашнє завдання" at bounding box center [108, 82] width 100 height 34
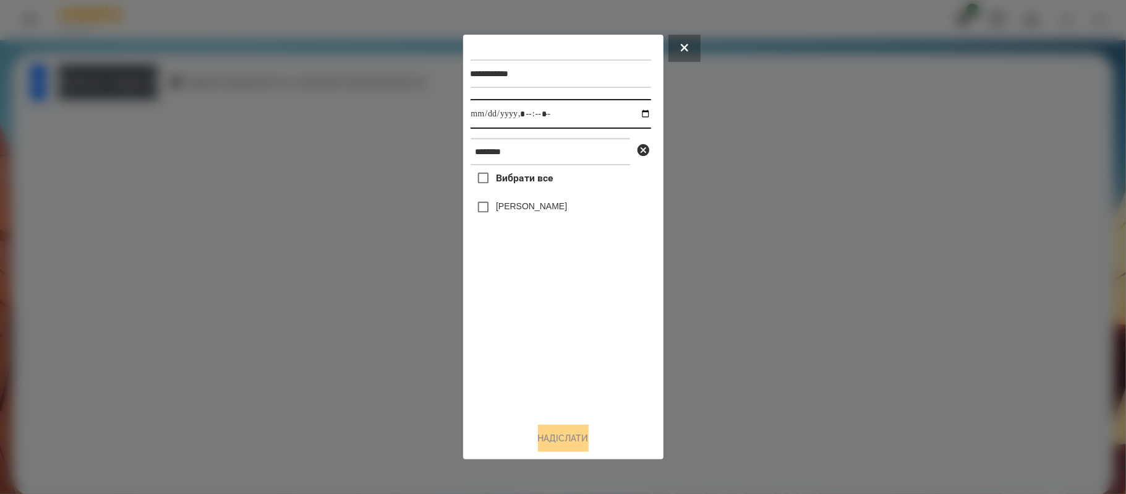
click at [633, 111] on input "datetime-local" at bounding box center [561, 114] width 181 height 30
type input "**********"
click at [594, 422] on div "**********" at bounding box center [564, 246] width 186 height 409
click at [544, 206] on div "[PERSON_NAME]" at bounding box center [561, 207] width 181 height 26
click at [531, 205] on label "[PERSON_NAME]" at bounding box center [531, 206] width 71 height 12
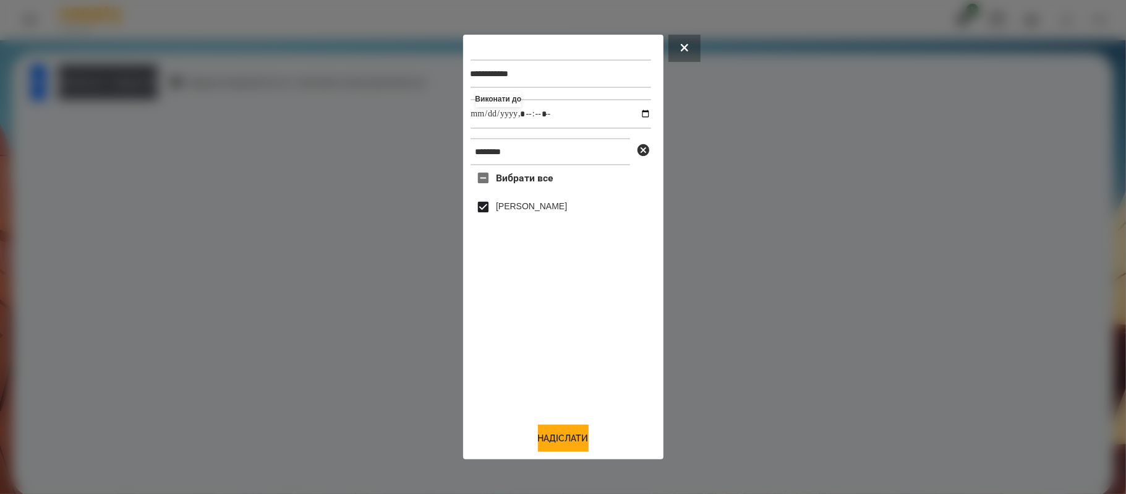
click at [577, 421] on div "**********" at bounding box center [564, 246] width 186 height 409
click at [580, 432] on button "Надіслати" at bounding box center [563, 437] width 51 height 27
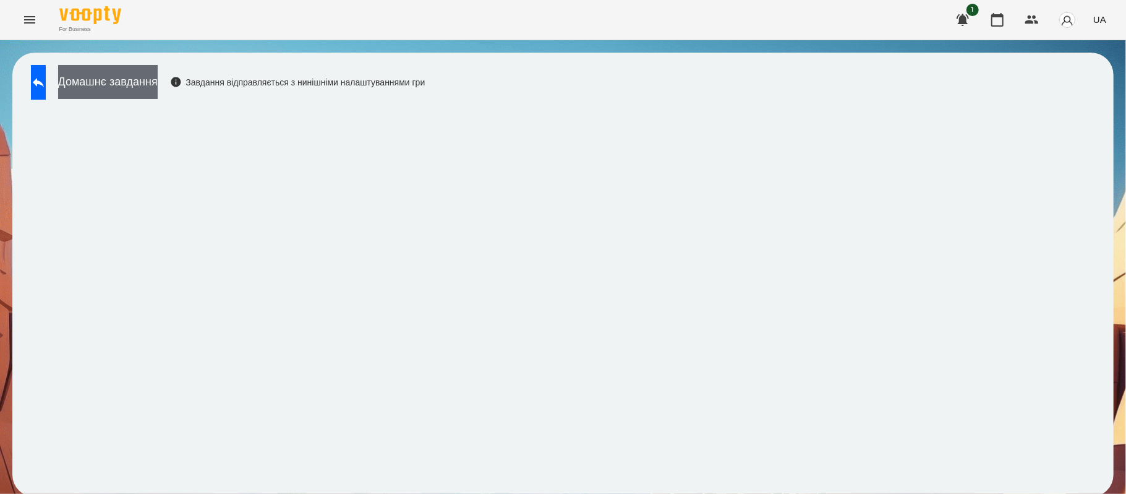
click at [158, 74] on button "Домашнє завдання" at bounding box center [108, 82] width 100 height 34
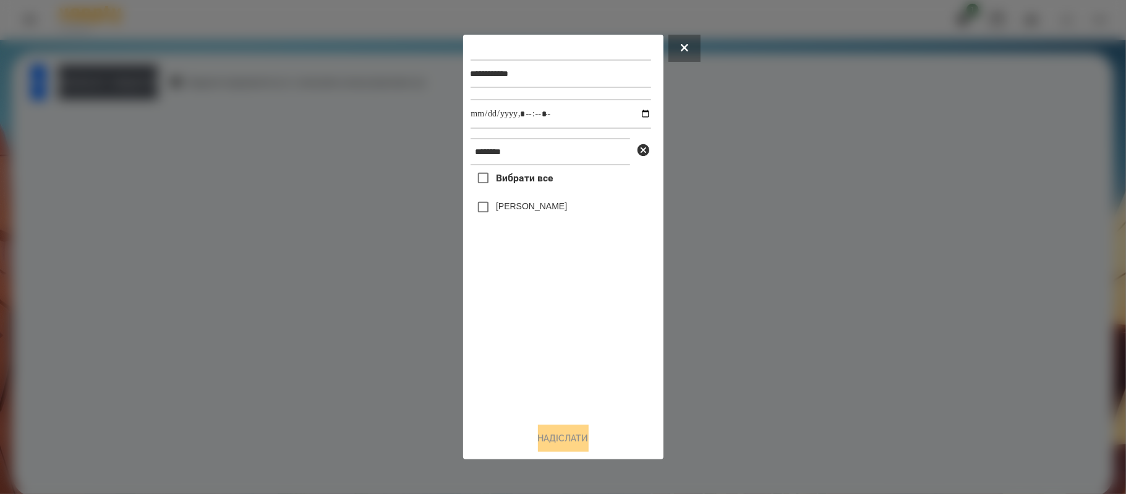
click at [514, 210] on label "[PERSON_NAME]" at bounding box center [531, 206] width 71 height 12
click at [641, 116] on input "datetime-local" at bounding box center [561, 114] width 181 height 30
type input "**********"
click at [578, 449] on button "Надіслати" at bounding box center [563, 437] width 51 height 27
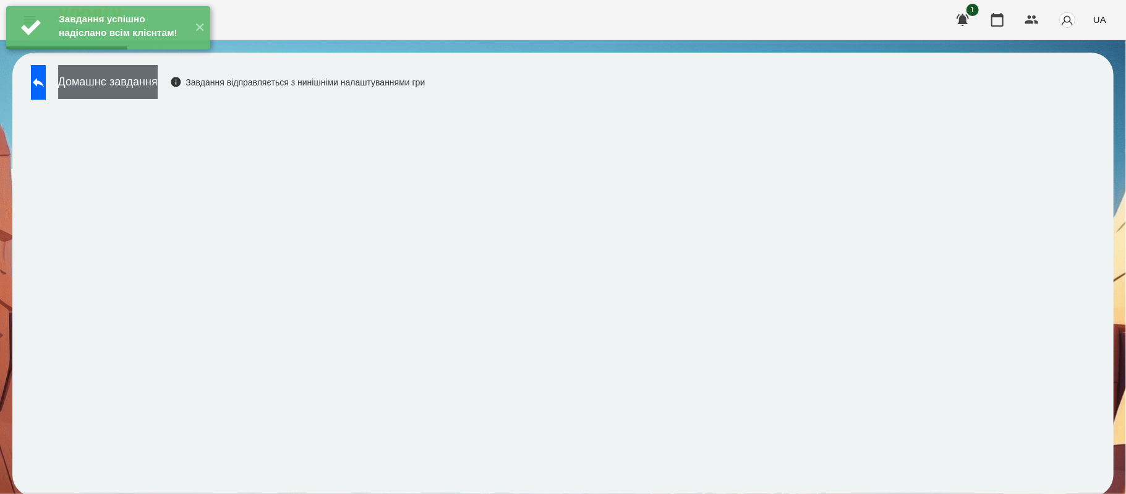
click at [158, 78] on button "Домашнє завдання" at bounding box center [108, 82] width 100 height 34
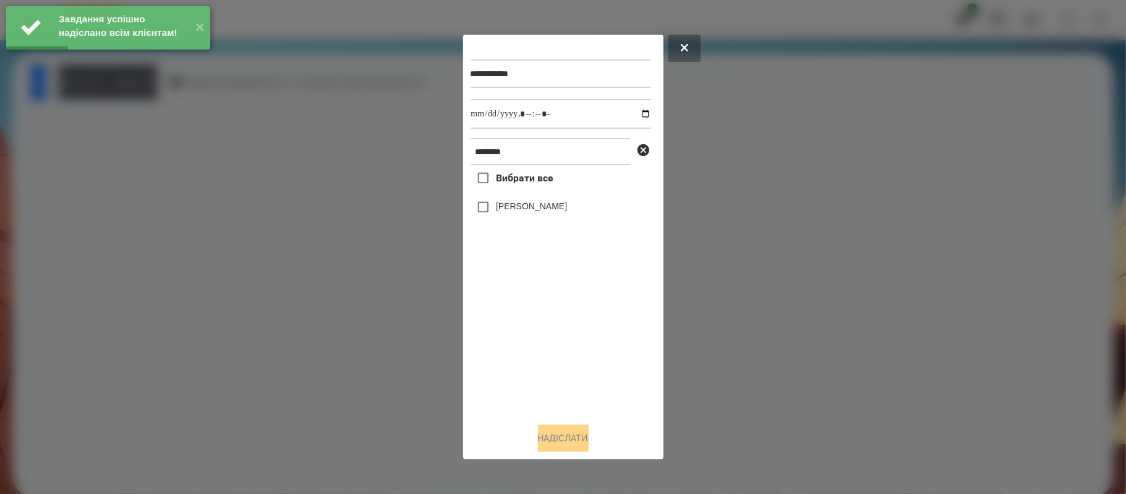
click at [532, 208] on label "[PERSON_NAME]" at bounding box center [531, 206] width 71 height 12
click at [641, 111] on input "datetime-local" at bounding box center [561, 114] width 181 height 30
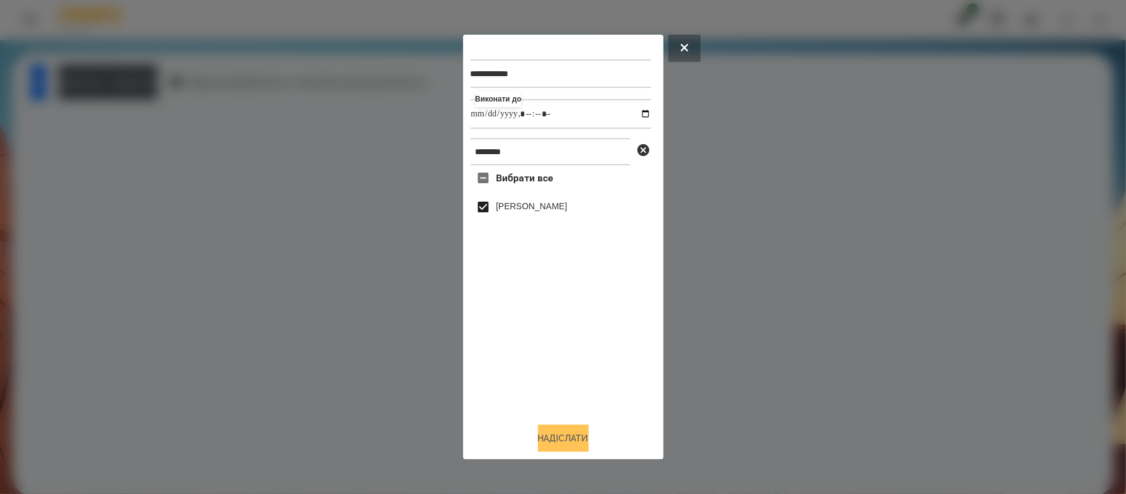
type input "**********"
click at [578, 442] on button "Надіслати" at bounding box center [563, 437] width 51 height 27
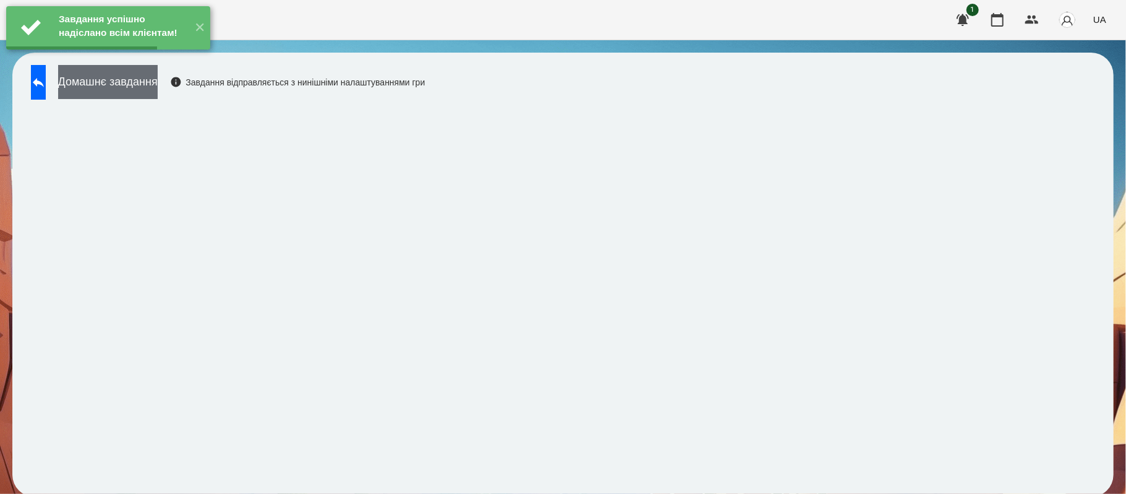
click at [158, 85] on button "Домашнє завдання" at bounding box center [108, 82] width 100 height 34
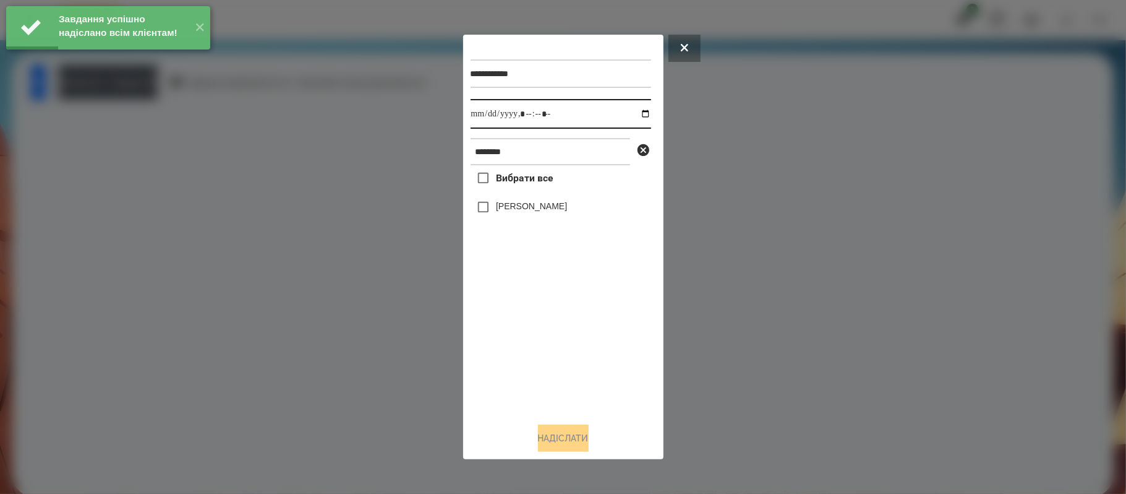
click at [635, 117] on input "datetime-local" at bounding box center [561, 114] width 181 height 30
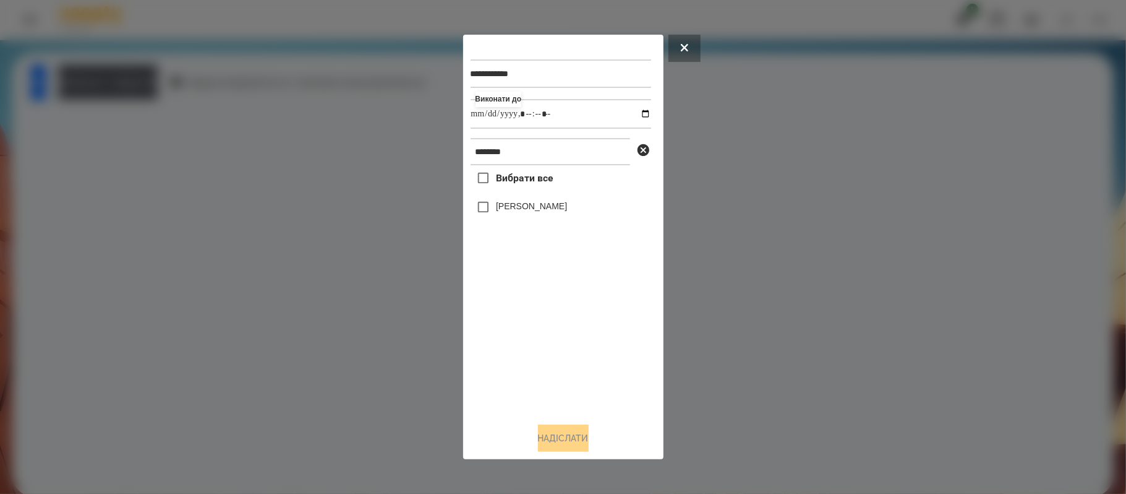
type input "**********"
click at [549, 182] on span "Вибрати все" at bounding box center [525, 178] width 58 height 15
click at [578, 440] on button "Надіслати" at bounding box center [563, 437] width 51 height 27
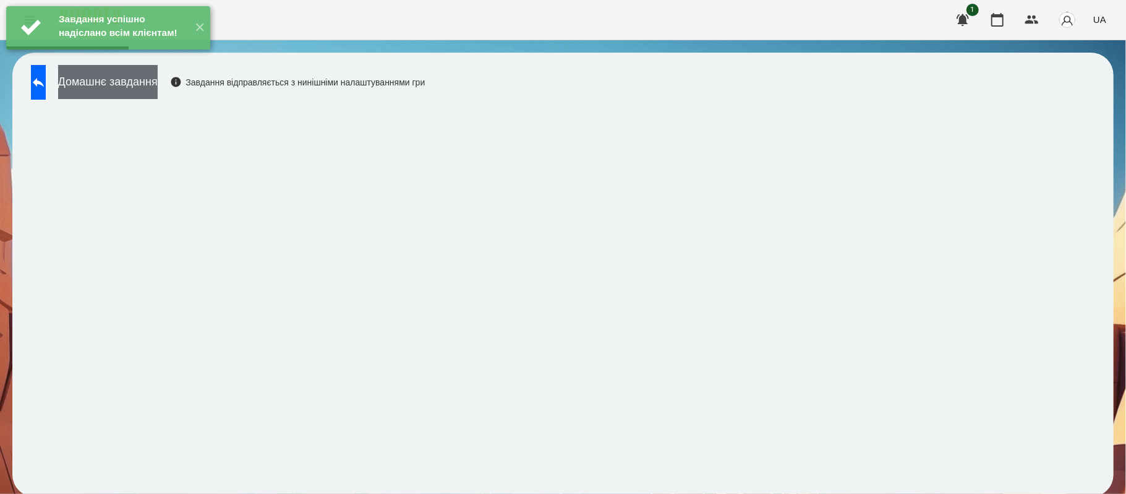
click at [158, 94] on button "Домашнє завдання" at bounding box center [108, 82] width 100 height 34
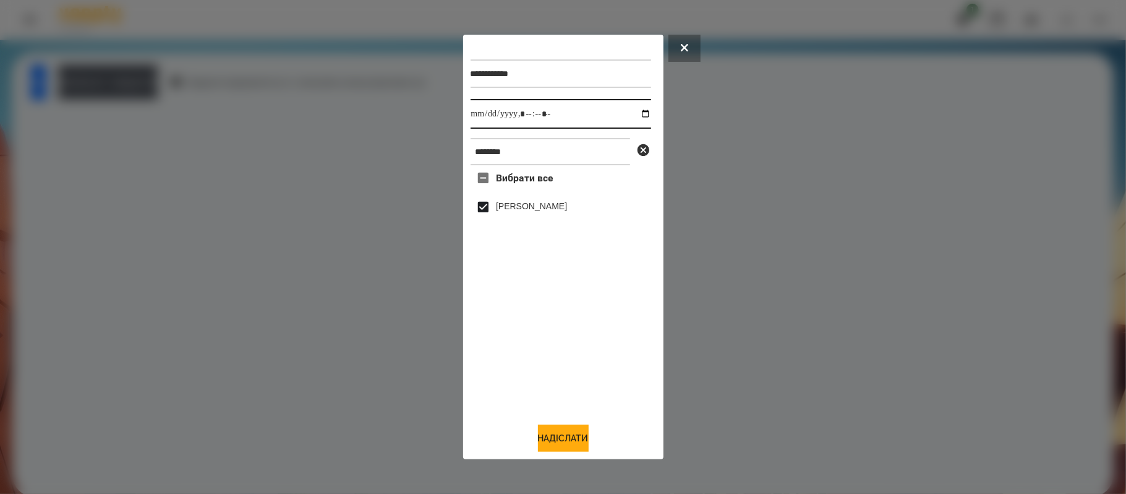
click at [638, 119] on input "datetime-local" at bounding box center [561, 114] width 181 height 30
type input "**********"
click at [566, 438] on button "Надіслати" at bounding box center [563, 437] width 51 height 27
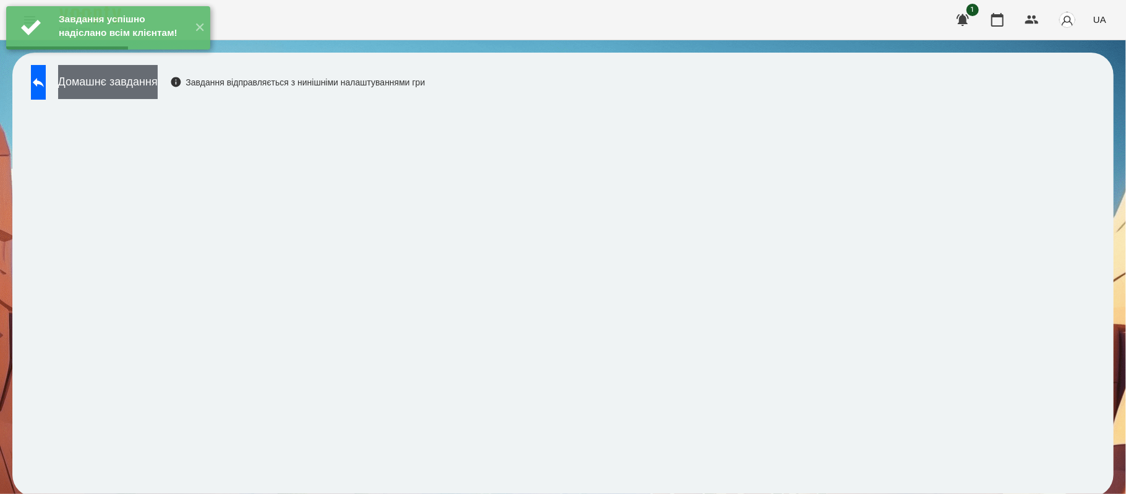
click at [158, 85] on button "Домашнє завдання" at bounding box center [108, 82] width 100 height 34
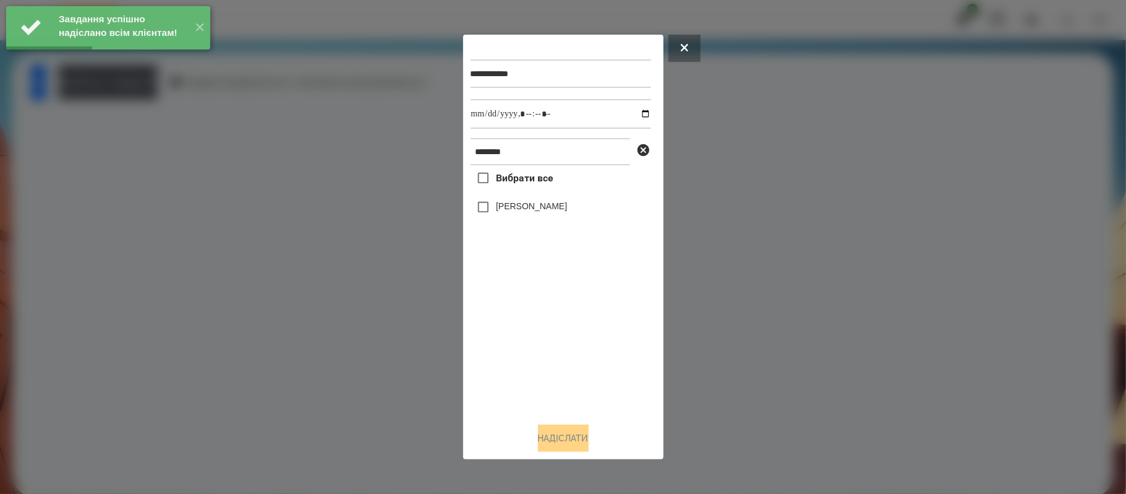
click at [500, 206] on label "[PERSON_NAME]" at bounding box center [531, 206] width 71 height 12
click at [640, 110] on input "datetime-local" at bounding box center [561, 114] width 181 height 30
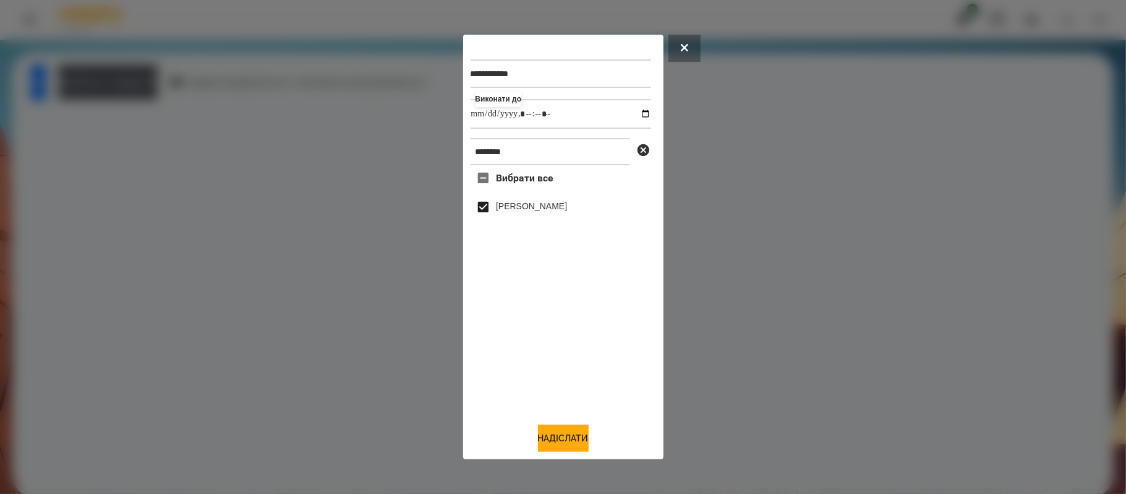
type input "**********"
click at [567, 375] on div "Вибрати все [PERSON_NAME]" at bounding box center [561, 288] width 181 height 247
click at [573, 442] on button "Надіслати" at bounding box center [563, 437] width 51 height 27
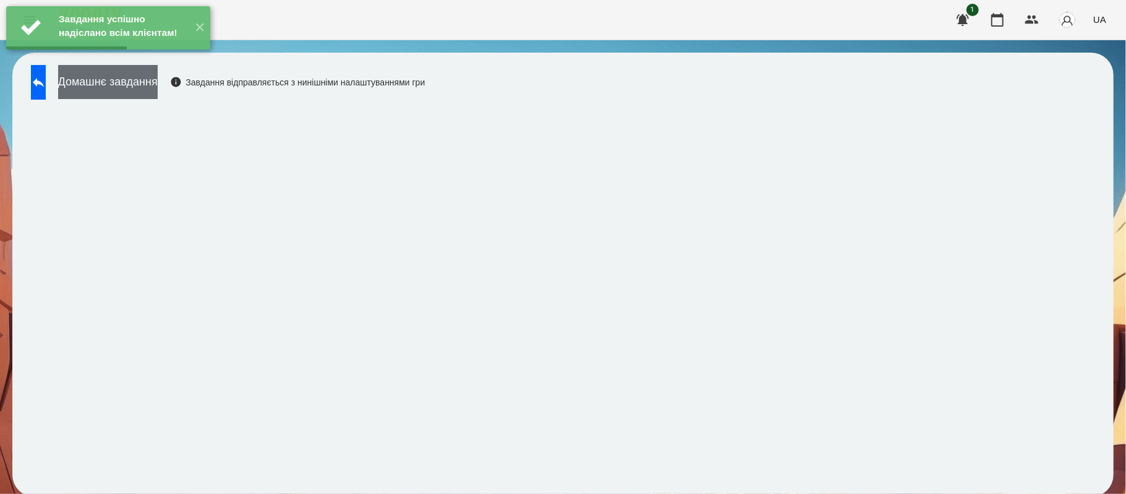
click at [158, 97] on button "Домашнє завдання" at bounding box center [108, 82] width 100 height 34
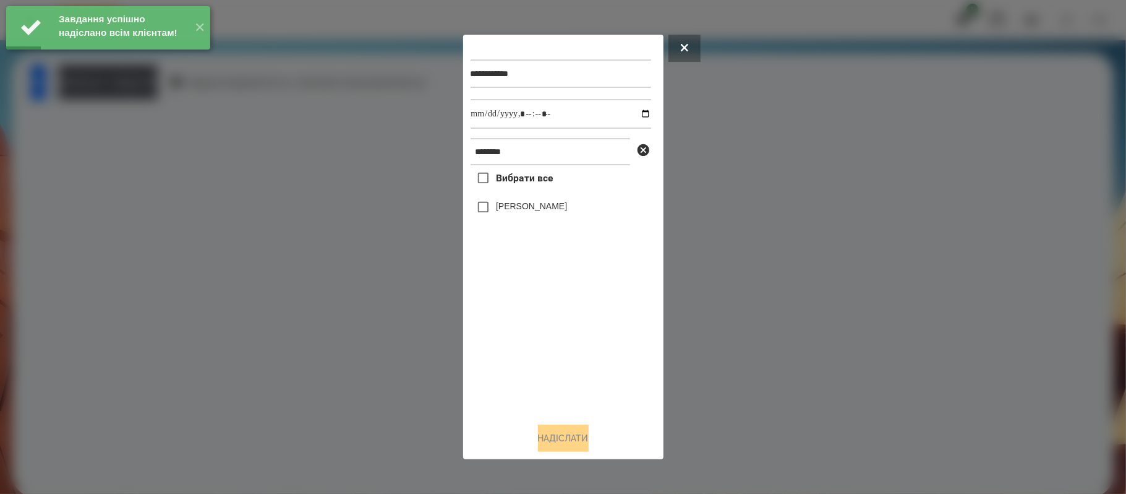
click at [536, 207] on label "[PERSON_NAME]" at bounding box center [531, 206] width 71 height 12
click at [638, 108] on input "datetime-local" at bounding box center [561, 114] width 181 height 30
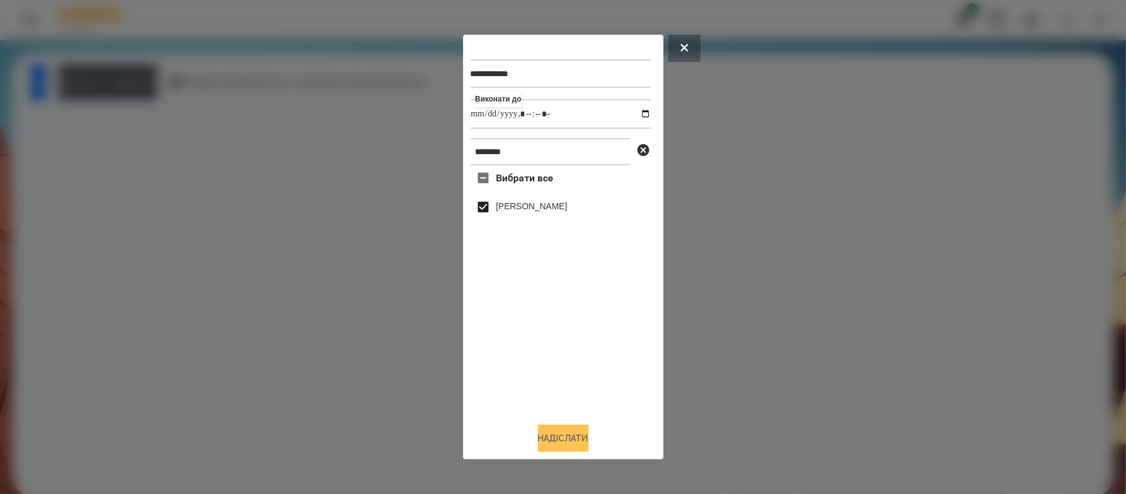
type input "**********"
click at [563, 434] on button "Надіслати" at bounding box center [563, 437] width 51 height 27
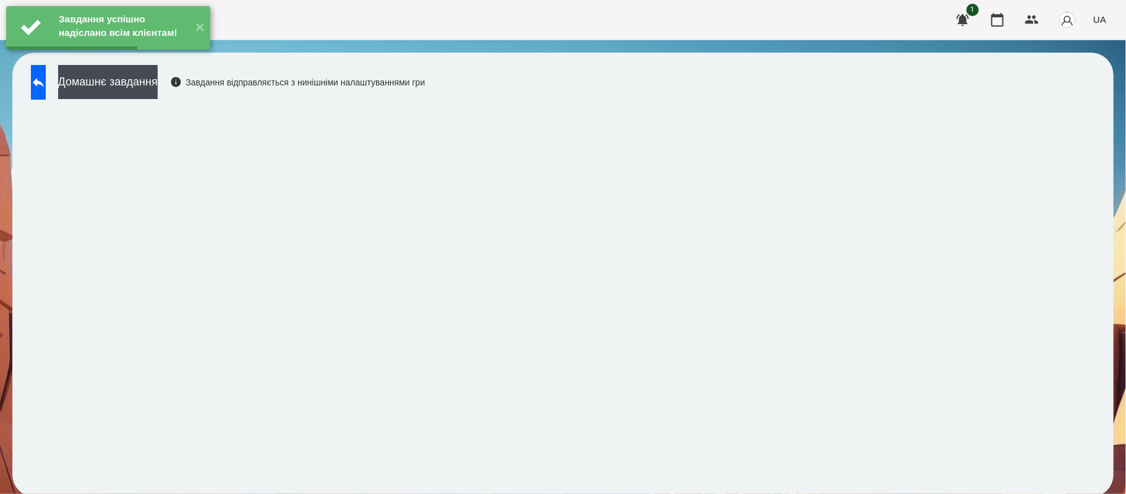
click at [213, 56] on div "Завдання успішно надіслано всім клієнтам! ✕" at bounding box center [108, 28] width 216 height 56
click at [158, 81] on button "Домашнє завдання" at bounding box center [108, 82] width 100 height 34
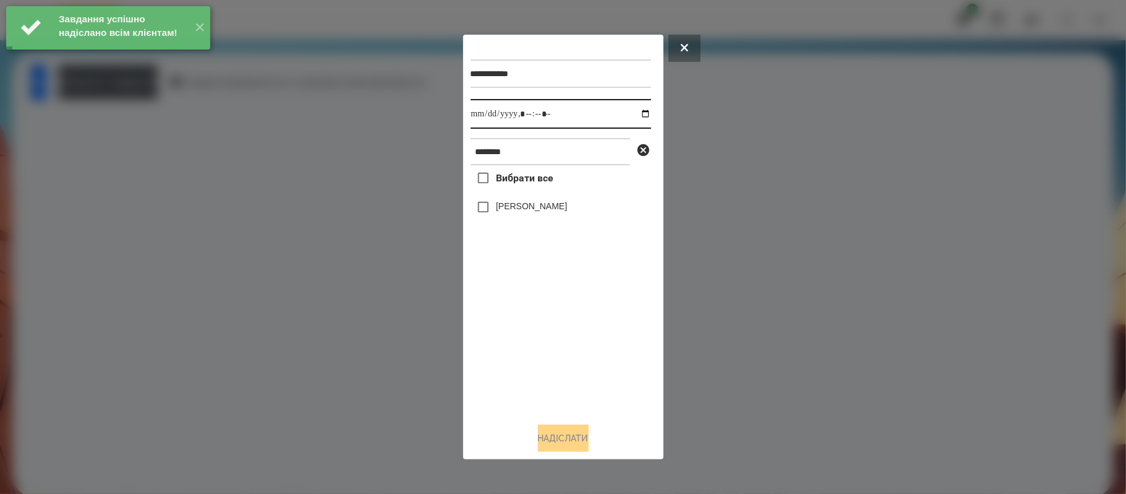
click at [635, 113] on input "datetime-local" at bounding box center [561, 114] width 181 height 30
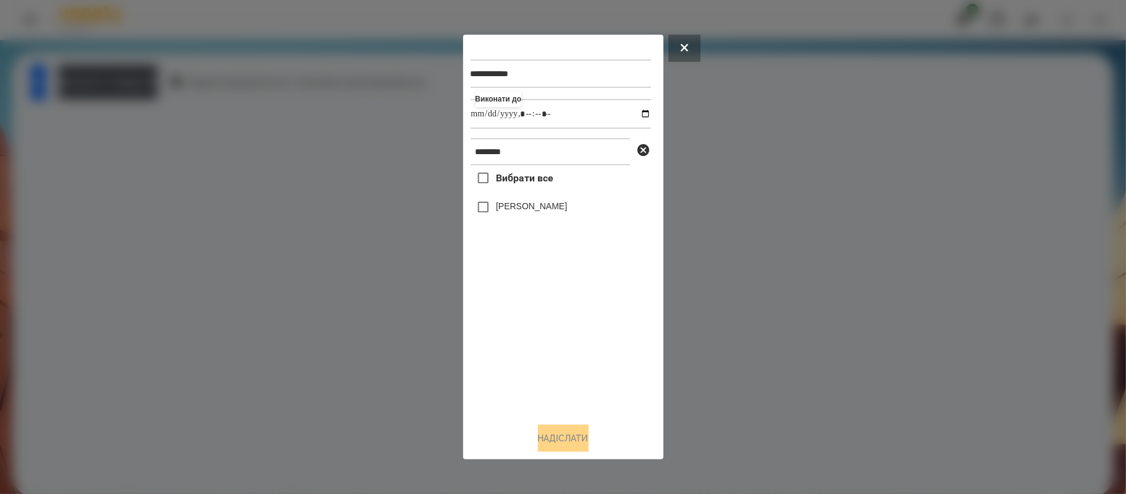
type input "**********"
click at [587, 377] on div "Вибрати все [PERSON_NAME]" at bounding box center [561, 288] width 181 height 247
click at [536, 212] on label "[PERSON_NAME]" at bounding box center [531, 206] width 71 height 12
click at [587, 447] on button "Надіслати" at bounding box center [563, 437] width 51 height 27
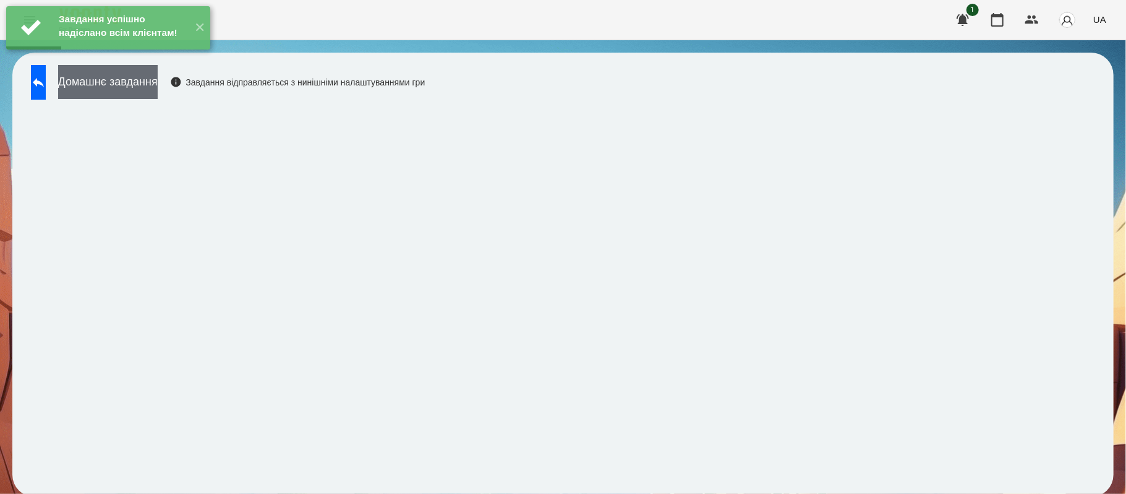
click at [158, 91] on button "Домашнє завдання" at bounding box center [108, 82] width 100 height 34
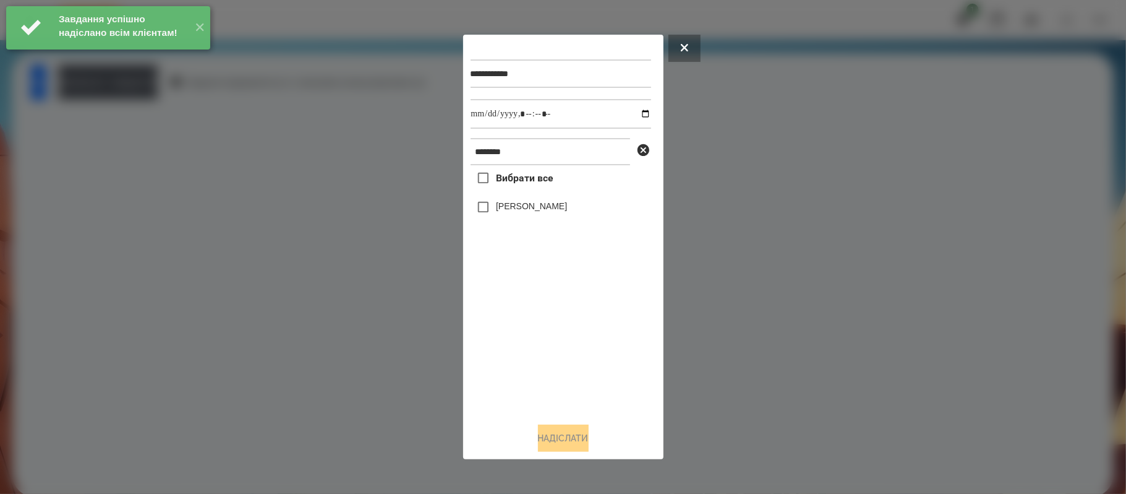
click at [539, 205] on div "[PERSON_NAME]" at bounding box center [561, 207] width 181 height 26
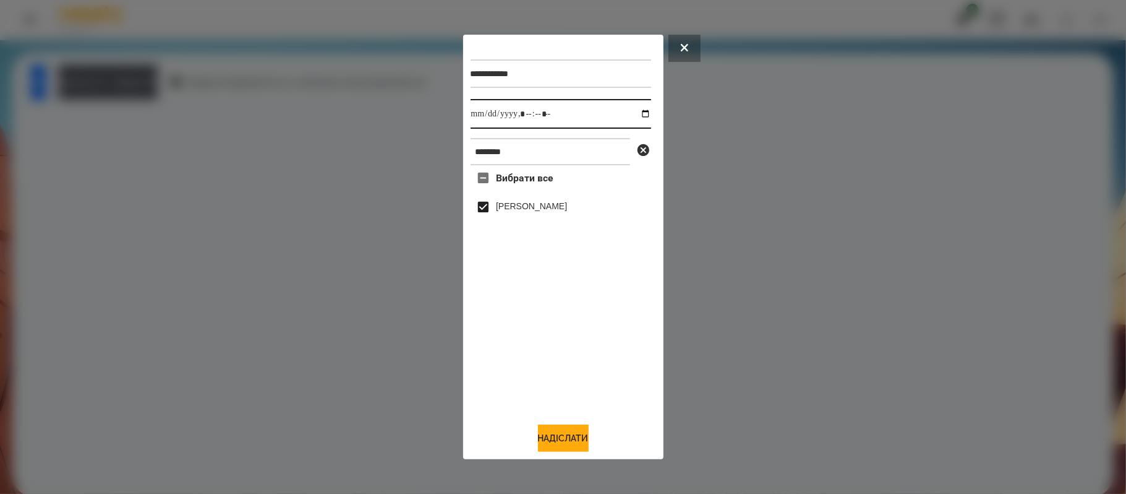
click at [635, 117] on input "datetime-local" at bounding box center [561, 114] width 181 height 30
type input "**********"
click at [567, 440] on button "Надіслати" at bounding box center [563, 437] width 51 height 27
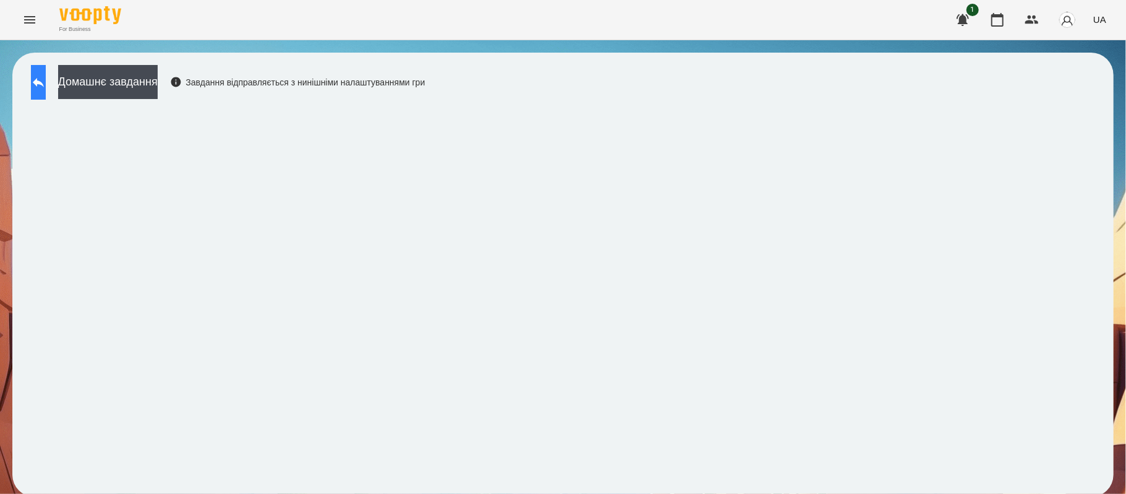
click at [41, 88] on button at bounding box center [38, 82] width 15 height 35
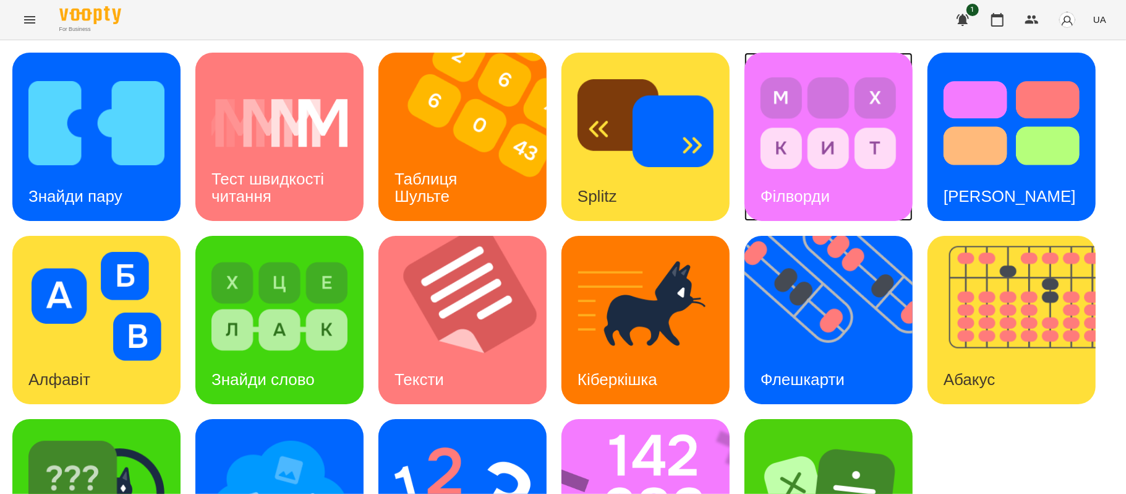
click at [800, 172] on div "Філворди" at bounding box center [795, 196] width 101 height 49
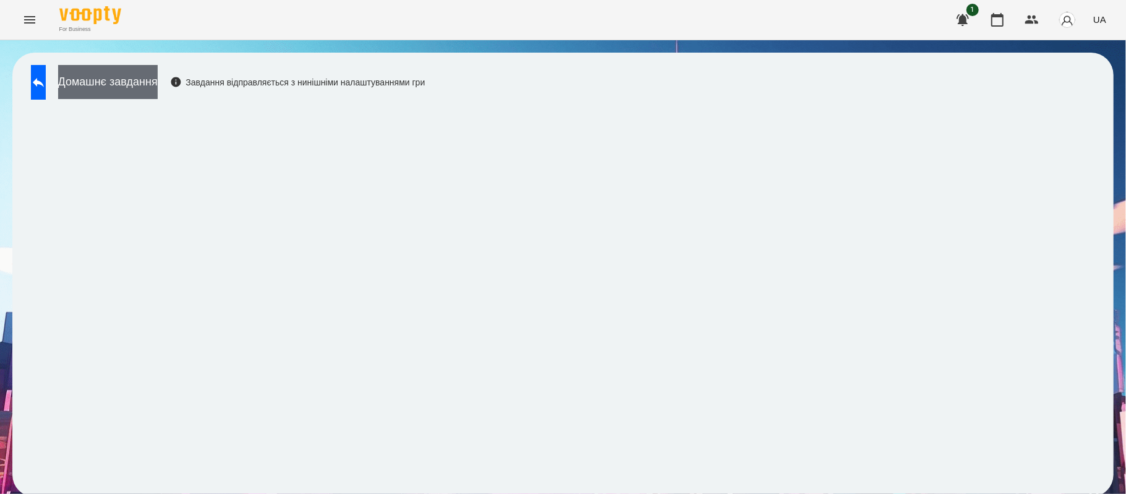
click at [143, 89] on button "Домашнє завдання" at bounding box center [108, 82] width 100 height 34
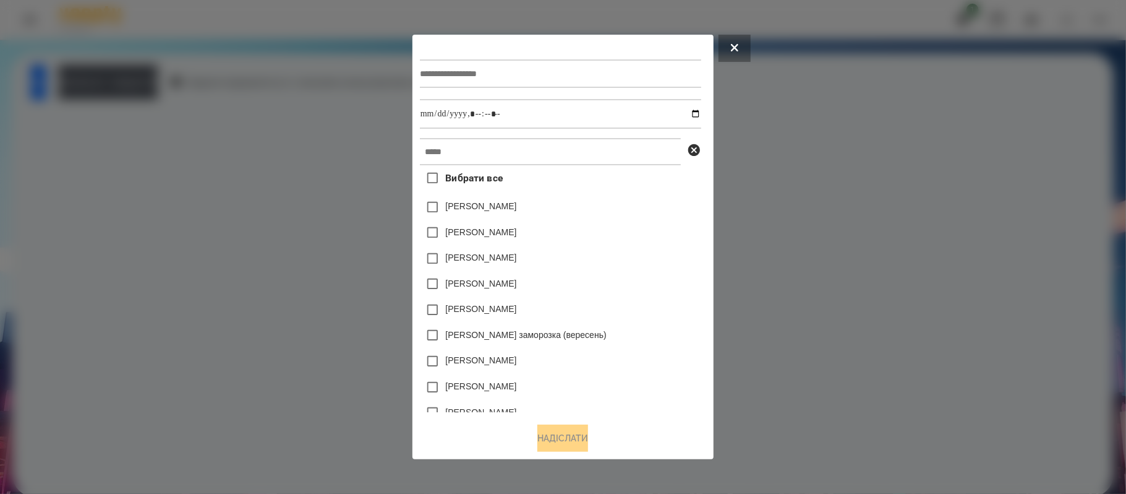
click at [317, 238] on div at bounding box center [563, 247] width 1126 height 494
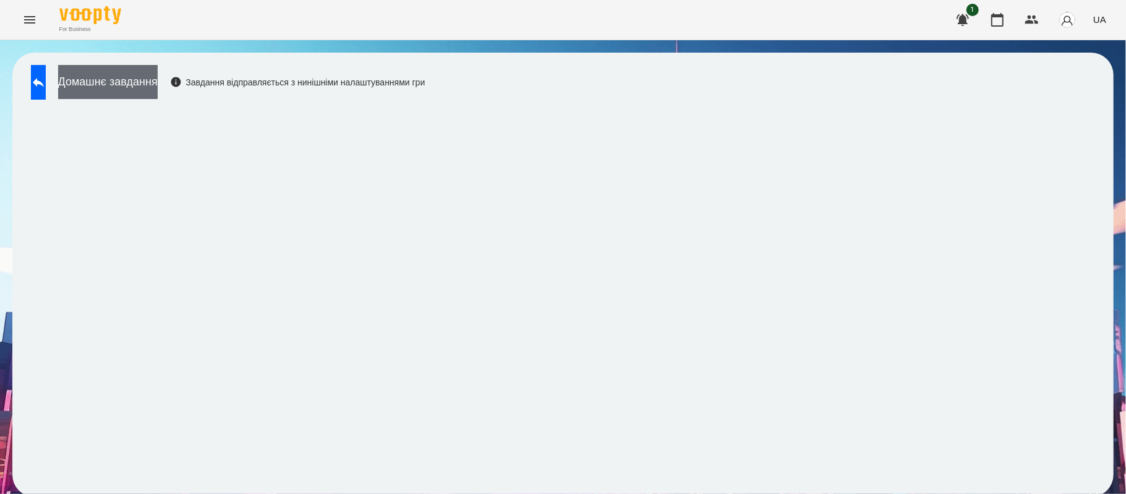
click at [119, 79] on button "Домашнє завдання" at bounding box center [108, 82] width 100 height 34
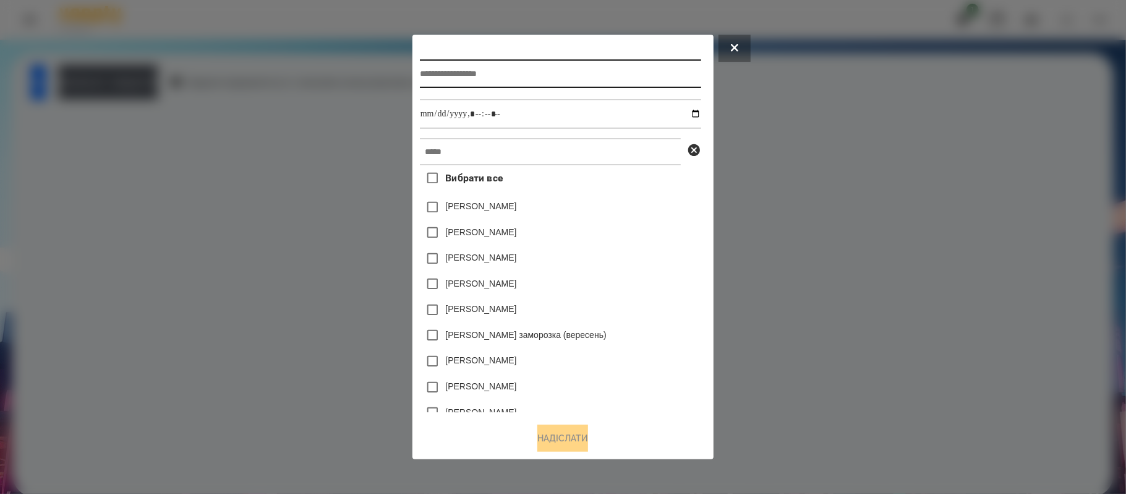
click at [487, 74] on input "text" at bounding box center [560, 73] width 281 height 28
type input "********"
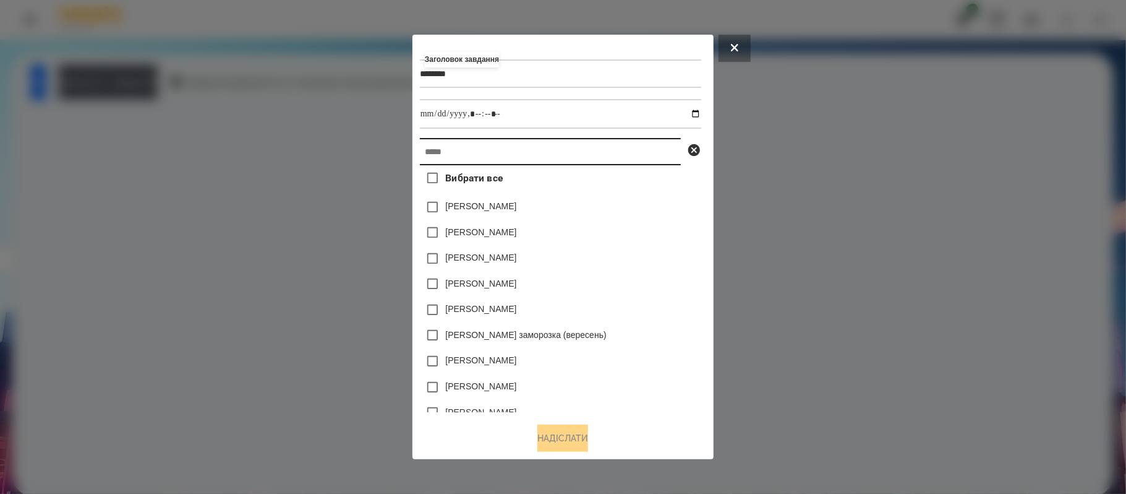
click at [487, 156] on input "text" at bounding box center [550, 151] width 261 height 27
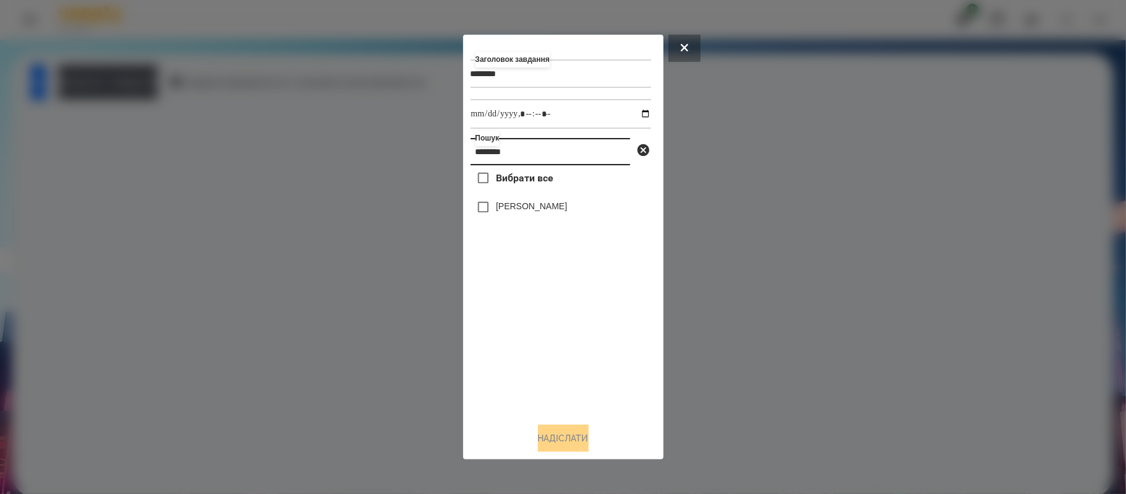
type input "********"
click at [567, 207] on div "[PERSON_NAME]" at bounding box center [561, 207] width 181 height 26
click at [511, 203] on label "[PERSON_NAME]" at bounding box center [531, 206] width 71 height 12
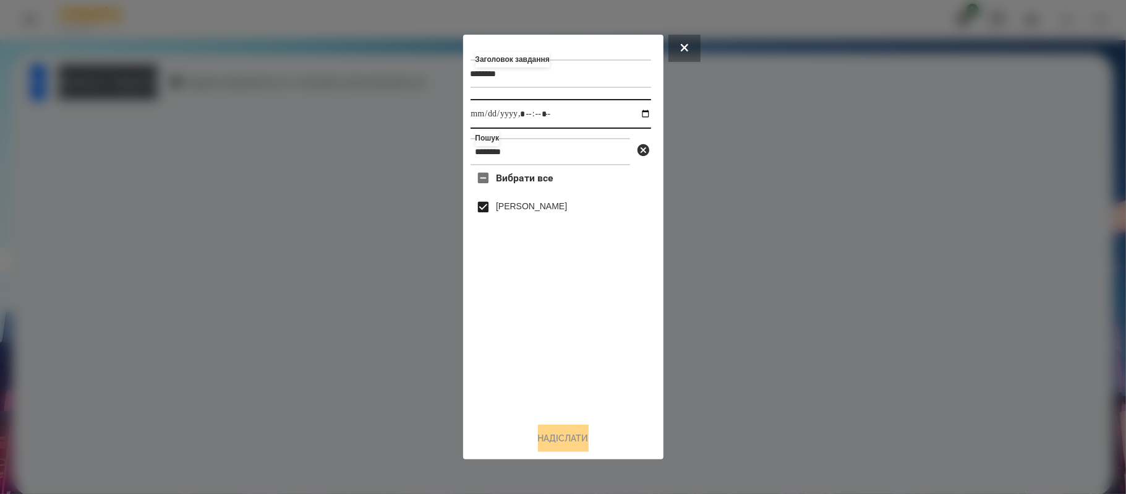
click at [633, 109] on input "datetime-local" at bounding box center [561, 114] width 181 height 30
type input "**********"
click at [578, 335] on div "Вибрати все [PERSON_NAME]" at bounding box center [561, 288] width 181 height 247
click at [574, 442] on button "Надіслати" at bounding box center [563, 437] width 51 height 27
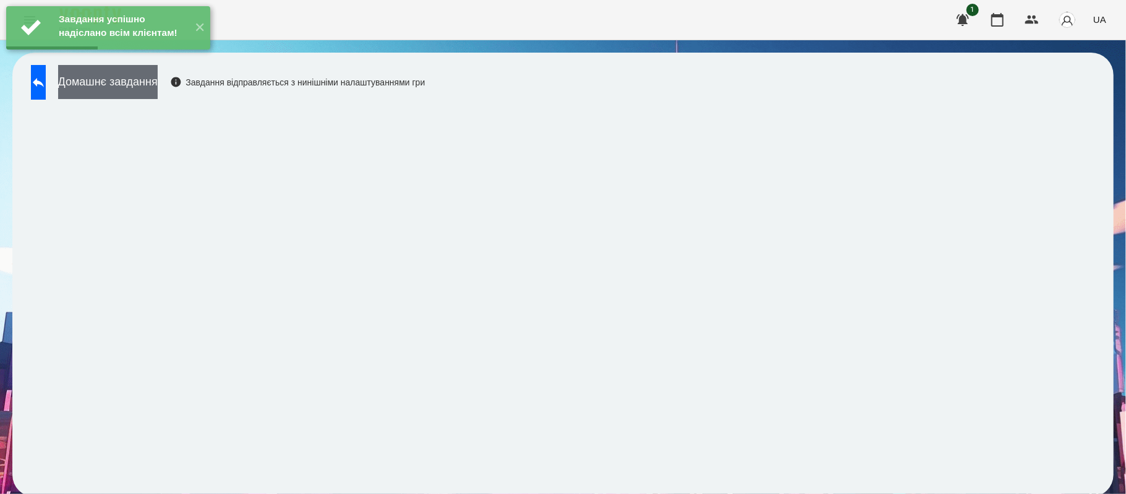
click at [158, 93] on button "Домашнє завдання" at bounding box center [108, 82] width 100 height 34
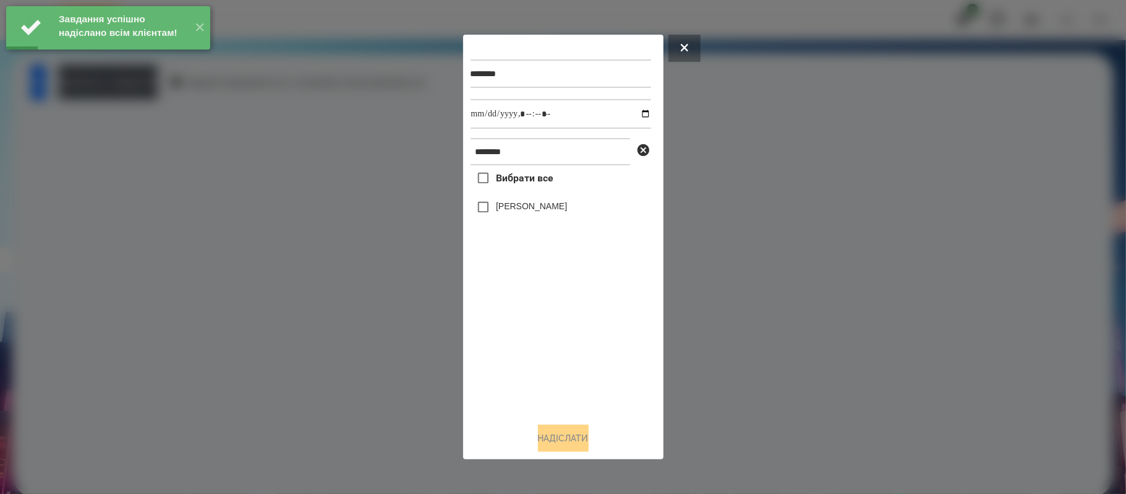
click at [509, 212] on label "[PERSON_NAME]" at bounding box center [531, 206] width 71 height 12
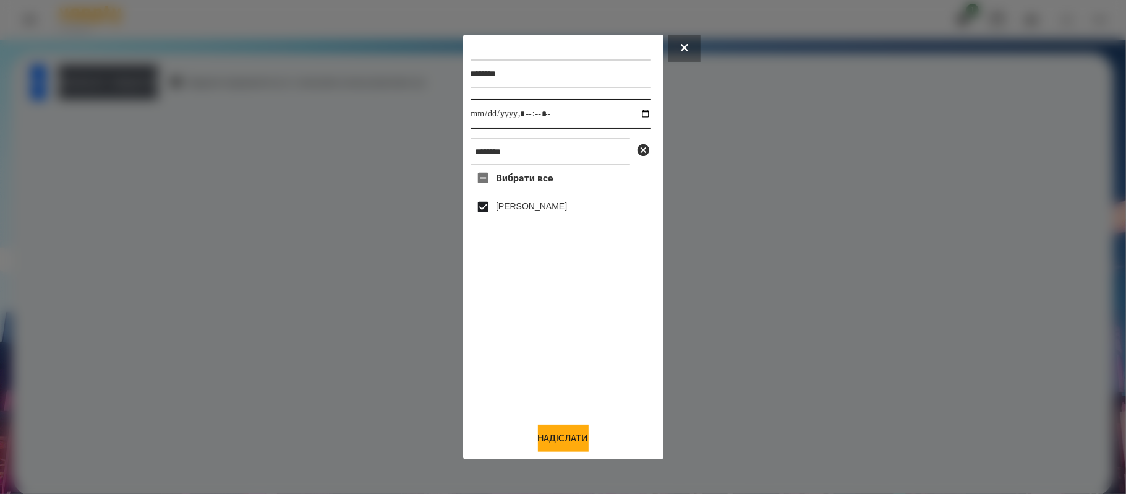
click at [638, 113] on input "datetime-local" at bounding box center [561, 114] width 181 height 30
type input "**********"
click at [583, 429] on button "Надіслати" at bounding box center [563, 437] width 51 height 27
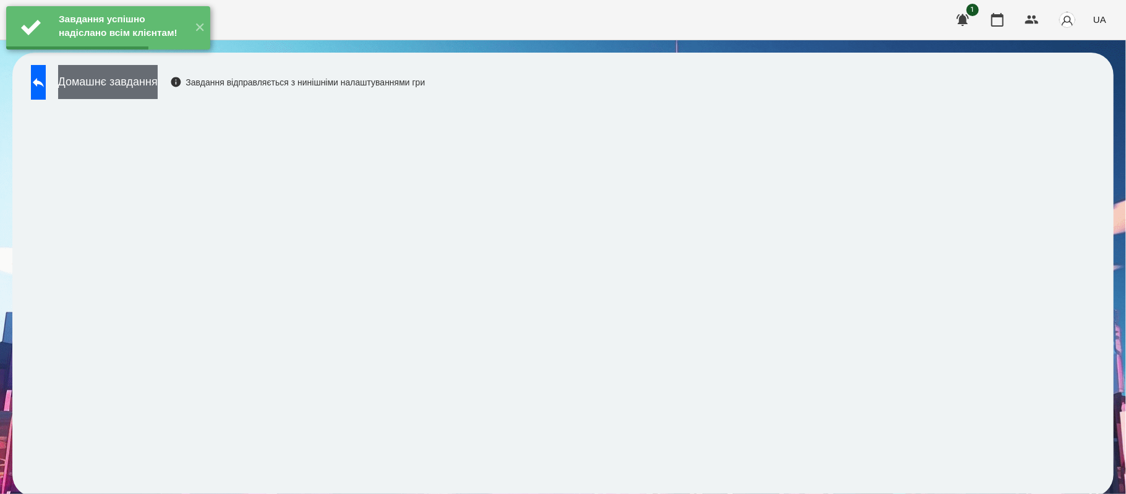
click at [158, 86] on button "Домашнє завдання" at bounding box center [108, 82] width 100 height 34
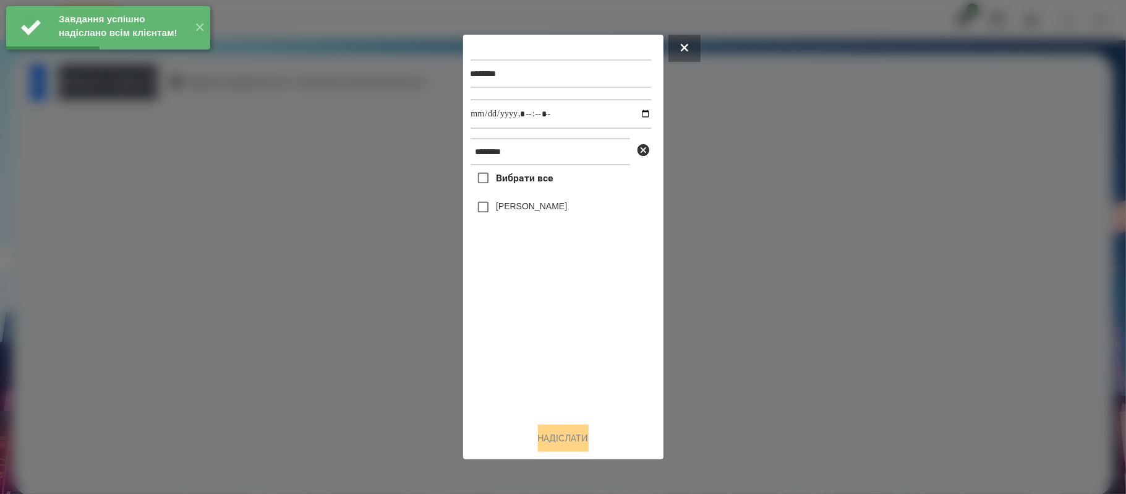
click at [517, 218] on div "[PERSON_NAME]" at bounding box center [561, 207] width 181 height 26
click at [517, 216] on div "[PERSON_NAME]" at bounding box center [561, 207] width 181 height 26
click at [523, 212] on label "[PERSON_NAME]" at bounding box center [531, 206] width 71 height 12
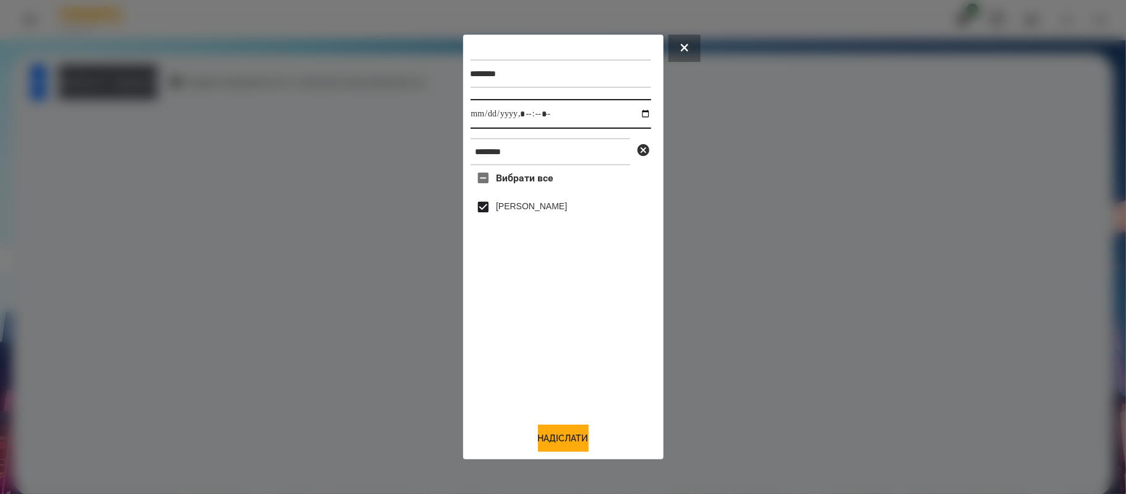
click at [635, 116] on input "datetime-local" at bounding box center [561, 114] width 181 height 30
type input "**********"
click at [573, 439] on button "Надіслати" at bounding box center [563, 437] width 51 height 27
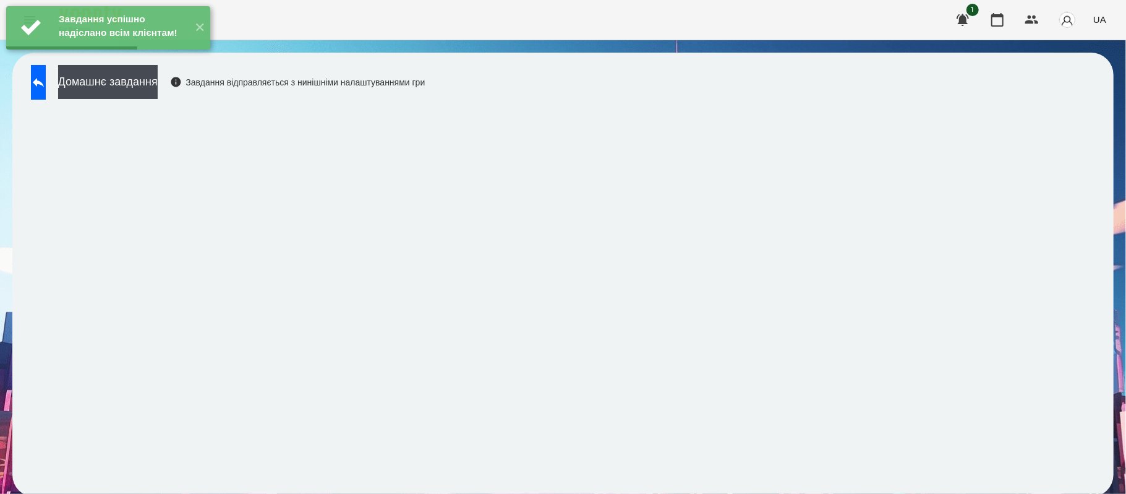
click at [163, 56] on div "Завдання успішно надіслано всім клієнтам! ✕" at bounding box center [108, 28] width 216 height 56
click at [158, 79] on button "Домашнє завдання" at bounding box center [108, 82] width 100 height 34
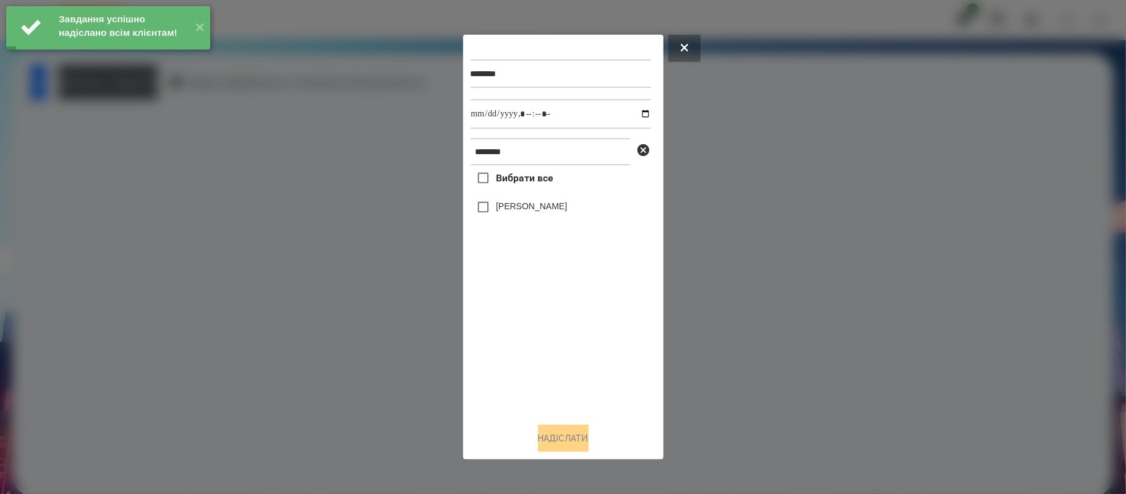
click at [528, 187] on label "Вибрати все" at bounding box center [512, 178] width 83 height 26
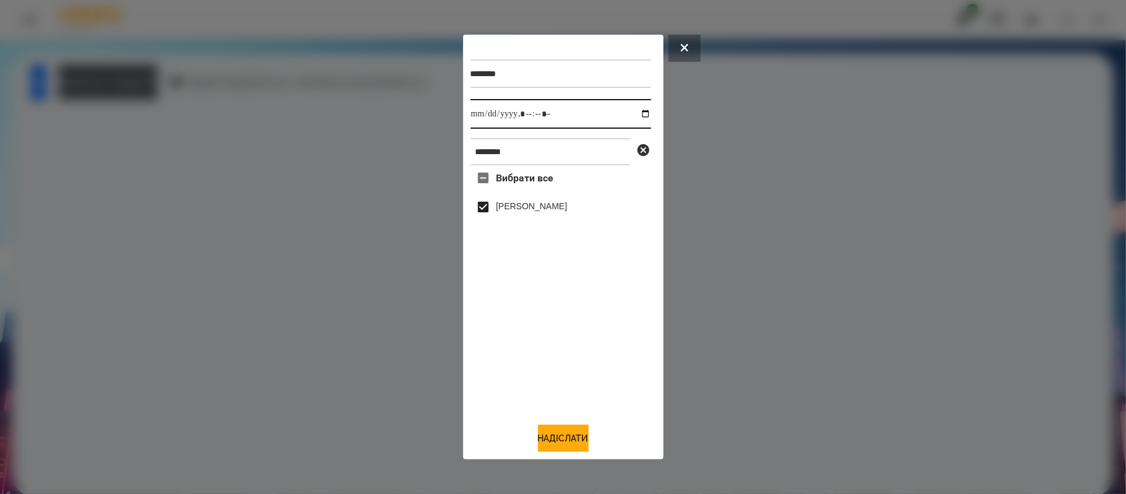
click at [636, 119] on input "datetime-local" at bounding box center [561, 114] width 181 height 30
type input "**********"
click at [570, 437] on button "Надіслати" at bounding box center [563, 437] width 51 height 27
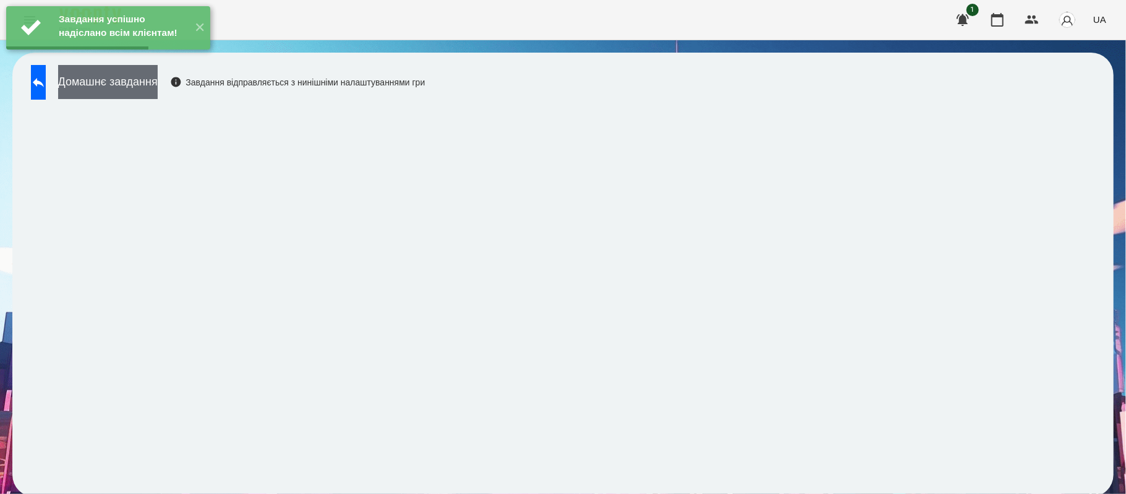
click at [158, 95] on button "Домашнє завдання" at bounding box center [108, 82] width 100 height 34
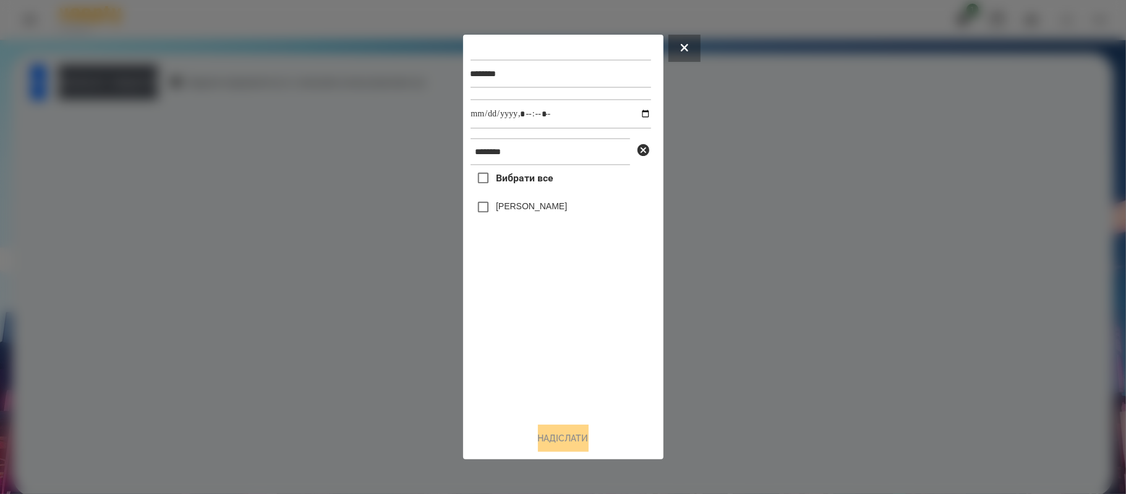
click at [508, 175] on span "Вибрати все" at bounding box center [525, 178] width 58 height 15
click at [639, 114] on input "datetime-local" at bounding box center [561, 114] width 181 height 30
type input "**********"
click at [589, 441] on button "Надіслати" at bounding box center [563, 437] width 51 height 27
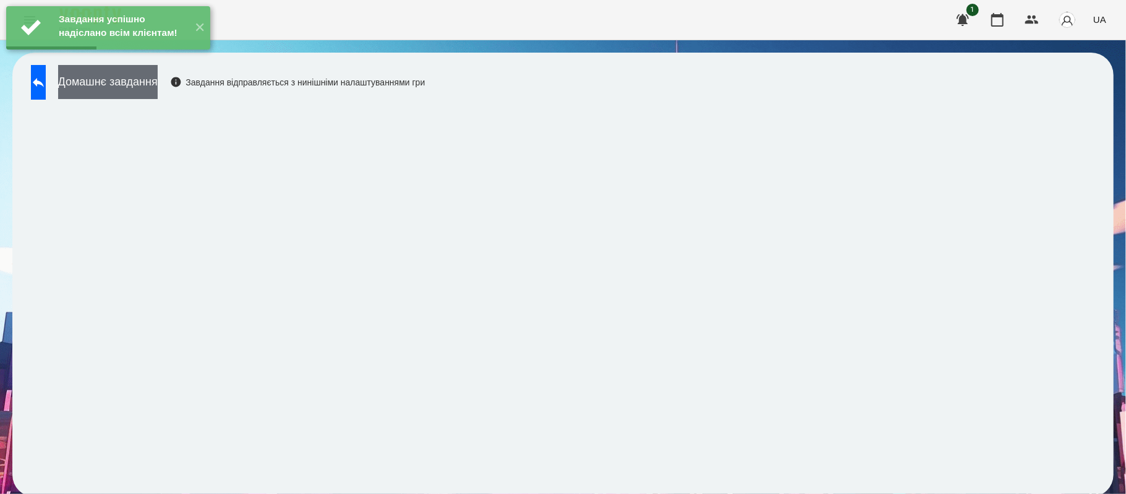
click at [158, 85] on button "Домашнє завдання" at bounding box center [108, 82] width 100 height 34
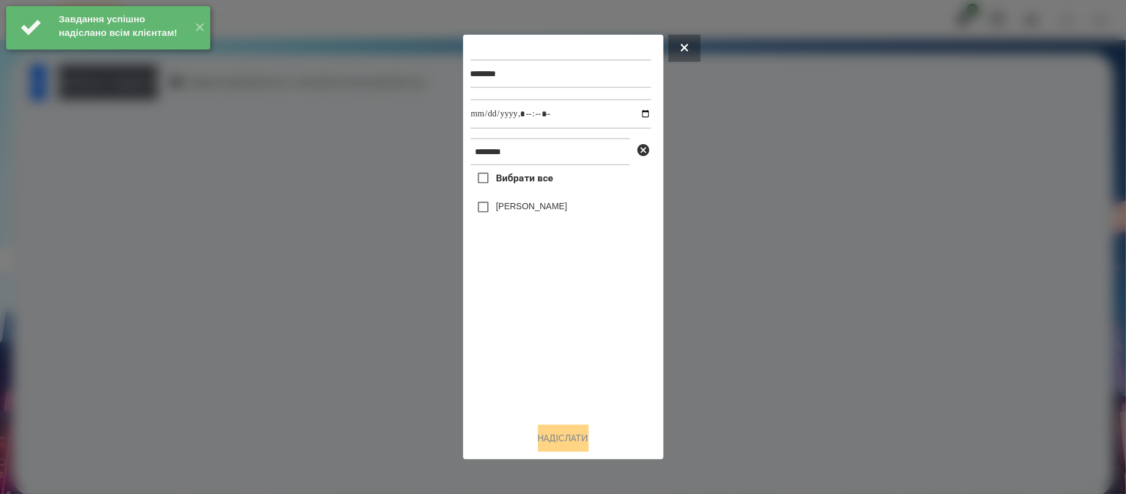
click at [526, 205] on label "[PERSON_NAME]" at bounding box center [531, 206] width 71 height 12
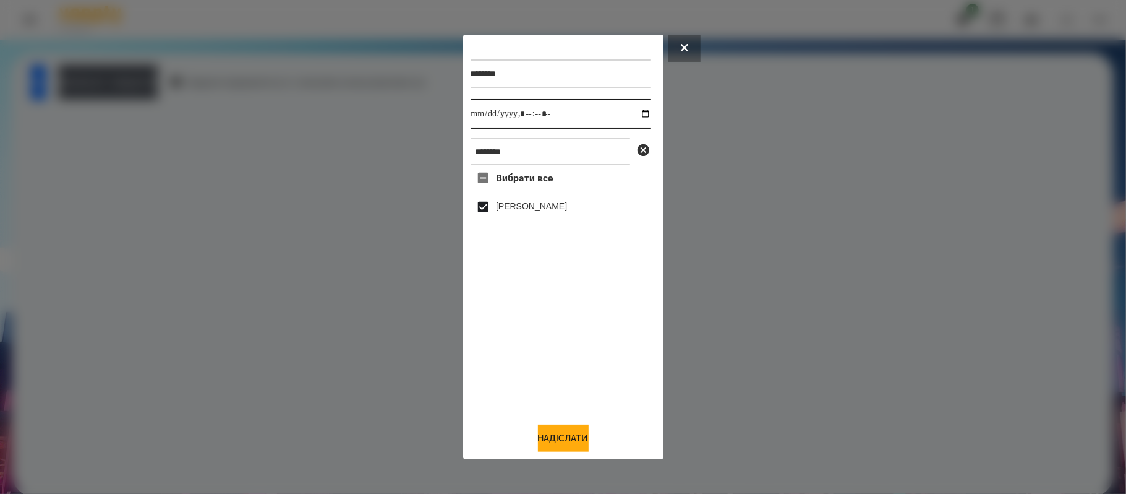
click at [637, 116] on input "datetime-local" at bounding box center [561, 114] width 181 height 30
type input "**********"
click at [570, 455] on div "******** Виконати до ******** Вибрати все [PERSON_NAME]" at bounding box center [563, 247] width 200 height 424
click at [562, 432] on button "Надіслати" at bounding box center [563, 437] width 51 height 27
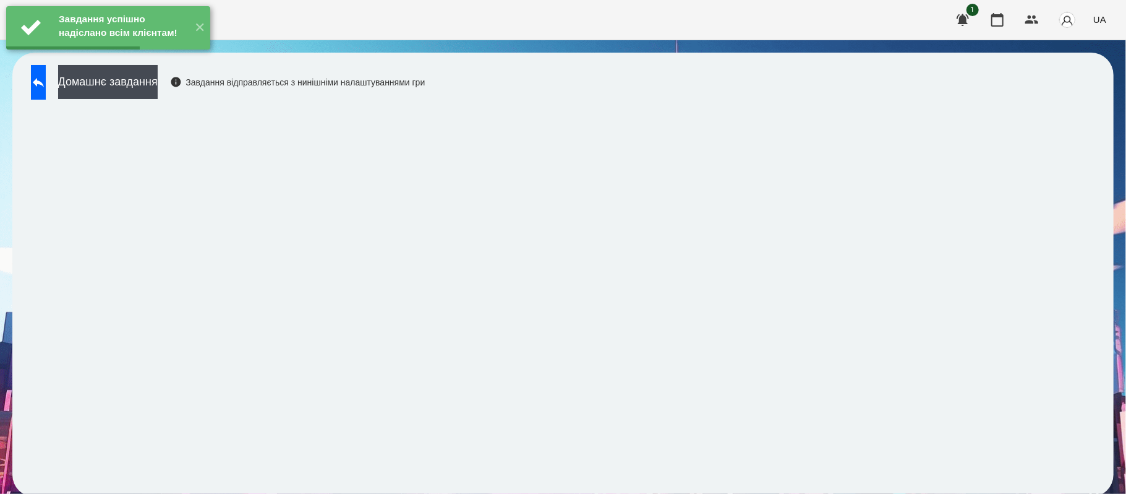
click at [158, 86] on button "Домашнє завдання" at bounding box center [108, 82] width 100 height 34
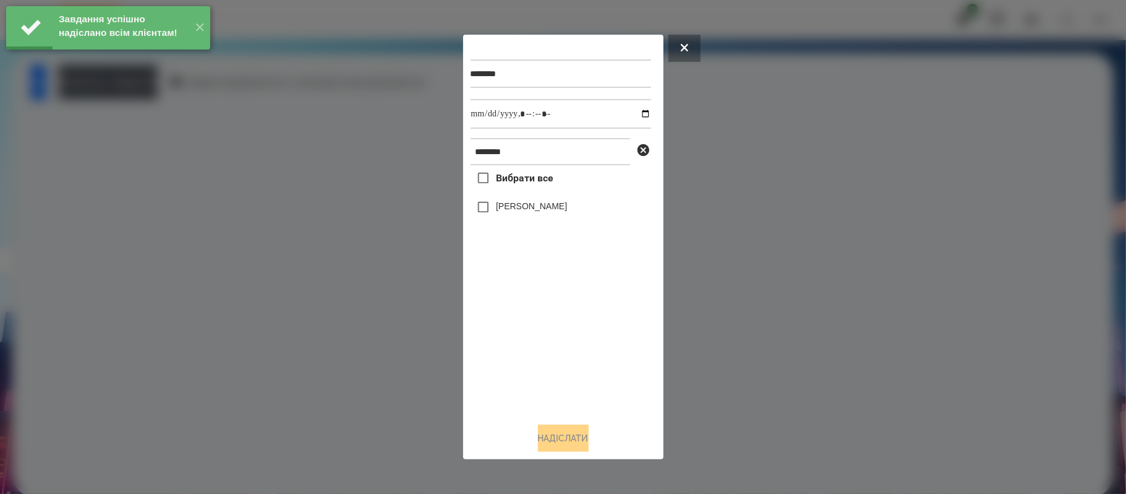
click at [501, 181] on span "Вибрати все" at bounding box center [525, 178] width 58 height 15
click at [634, 114] on input "datetime-local" at bounding box center [561, 114] width 181 height 30
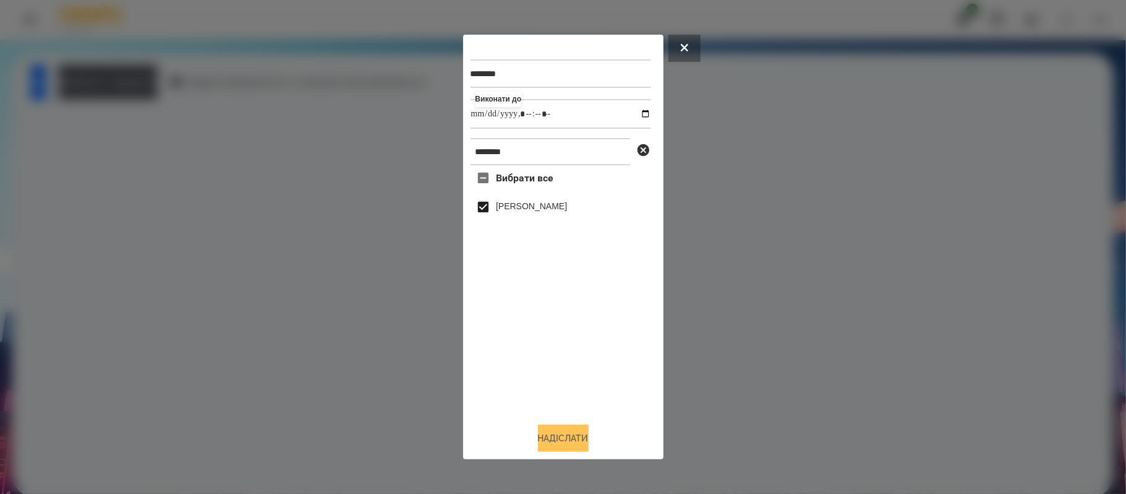
type input "**********"
click at [583, 434] on button "Надіслати" at bounding box center [563, 437] width 51 height 27
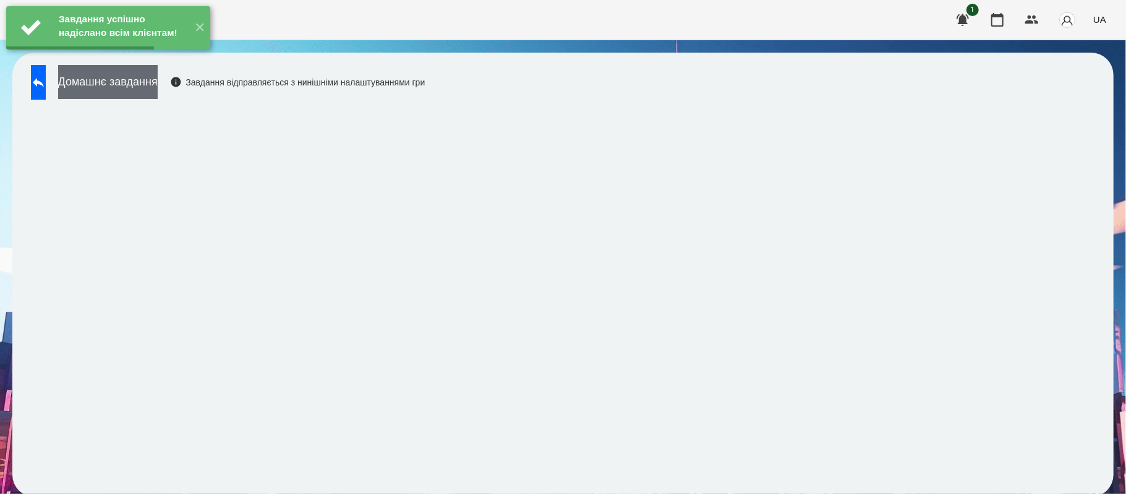
click at [158, 85] on button "Домашнє завдання" at bounding box center [108, 82] width 100 height 34
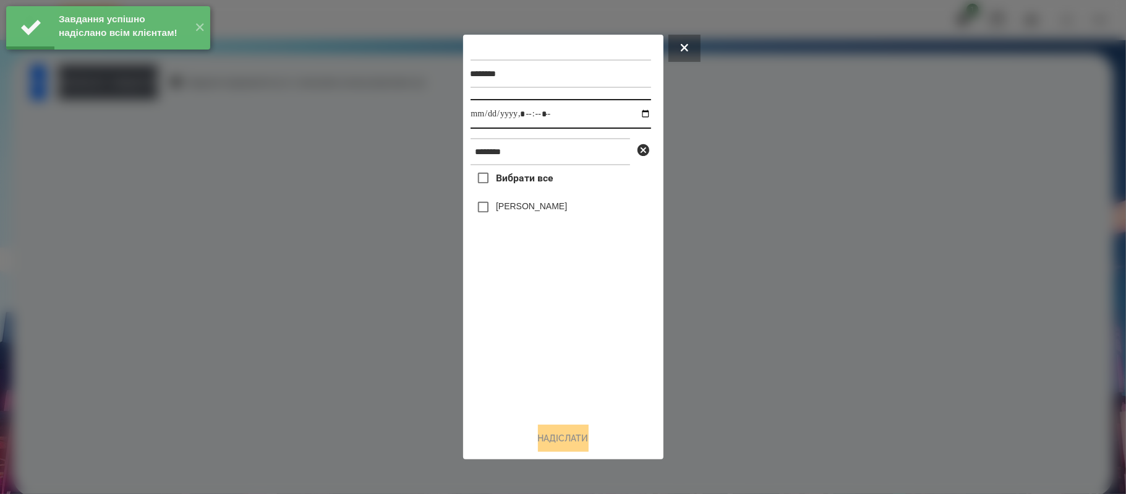
click at [635, 110] on input "datetime-local" at bounding box center [561, 114] width 181 height 30
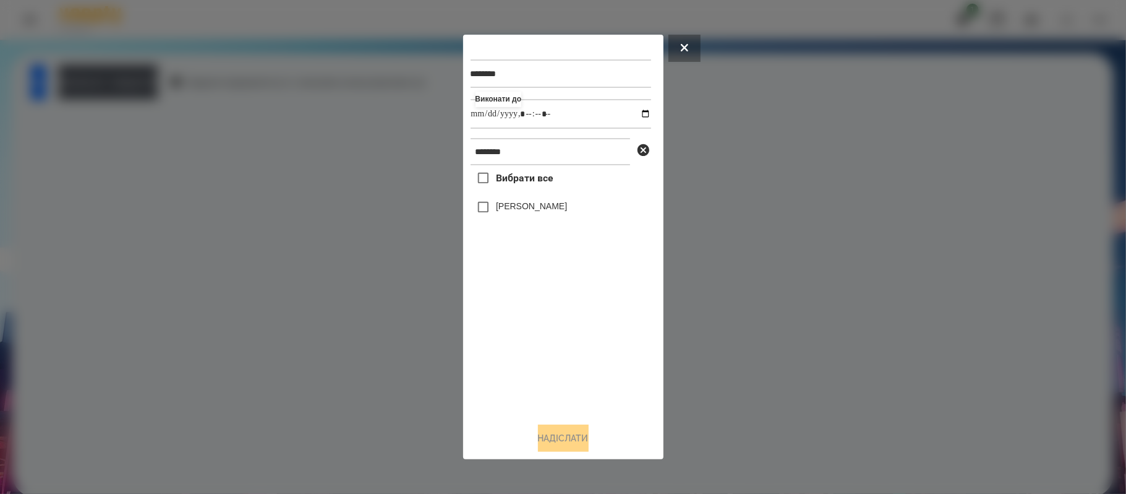
type input "**********"
click at [557, 313] on div "Вибрати все [PERSON_NAME]" at bounding box center [561, 288] width 181 height 247
click at [571, 458] on div "******** Виконати до ******** Вибрати все [PERSON_NAME]" at bounding box center [563, 247] width 200 height 424
click at [560, 439] on button "Надіслати" at bounding box center [563, 437] width 51 height 27
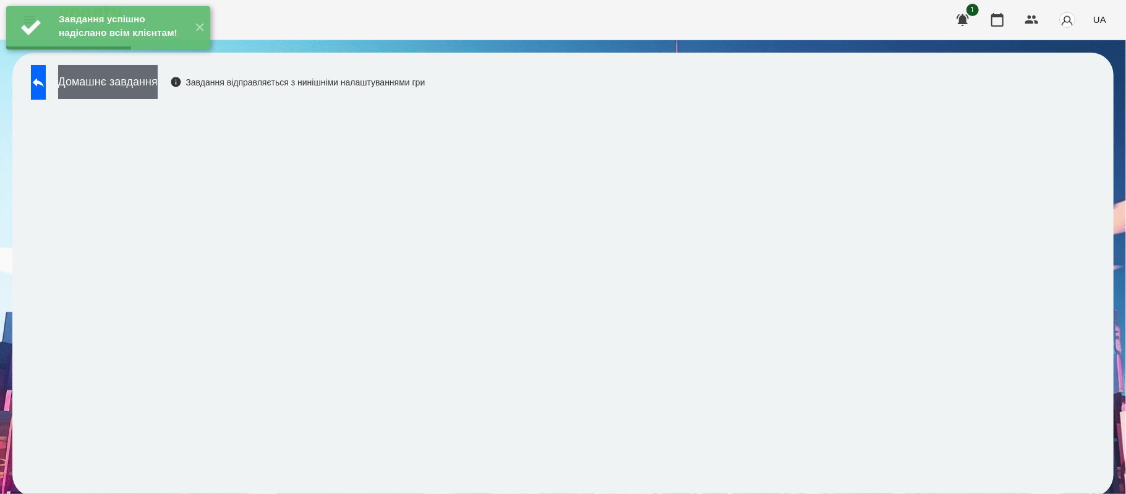
click at [158, 87] on button "Домашнє завдання" at bounding box center [108, 82] width 100 height 34
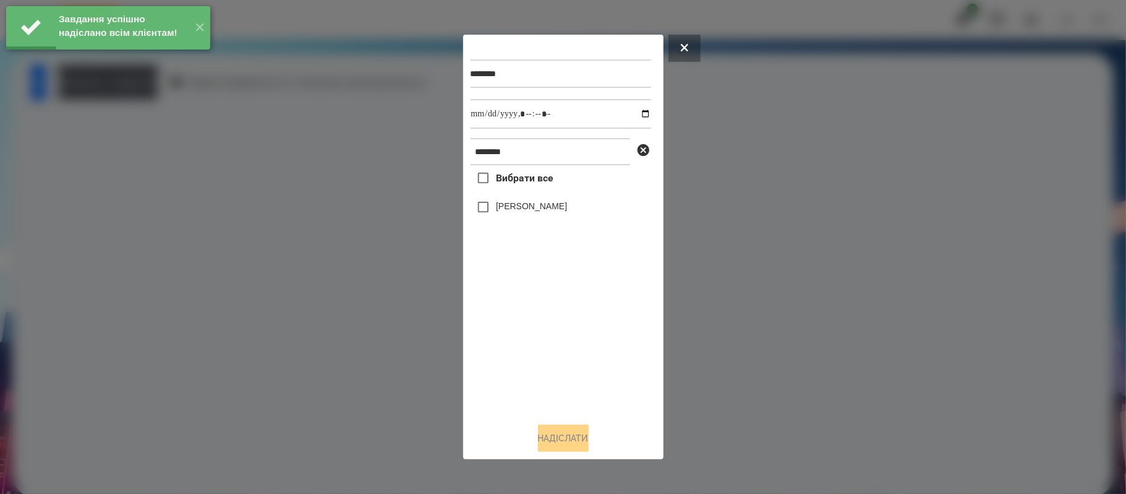
click at [551, 179] on span "Вибрати все" at bounding box center [525, 178] width 58 height 15
click at [641, 118] on input "datetime-local" at bounding box center [561, 114] width 181 height 30
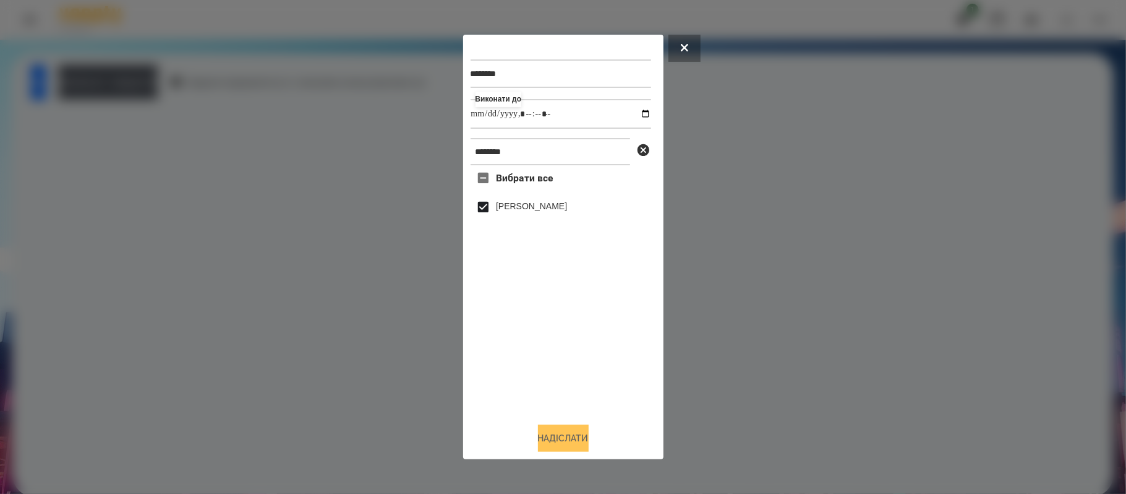
type input "**********"
click at [565, 431] on button "Надіслати" at bounding box center [563, 437] width 51 height 27
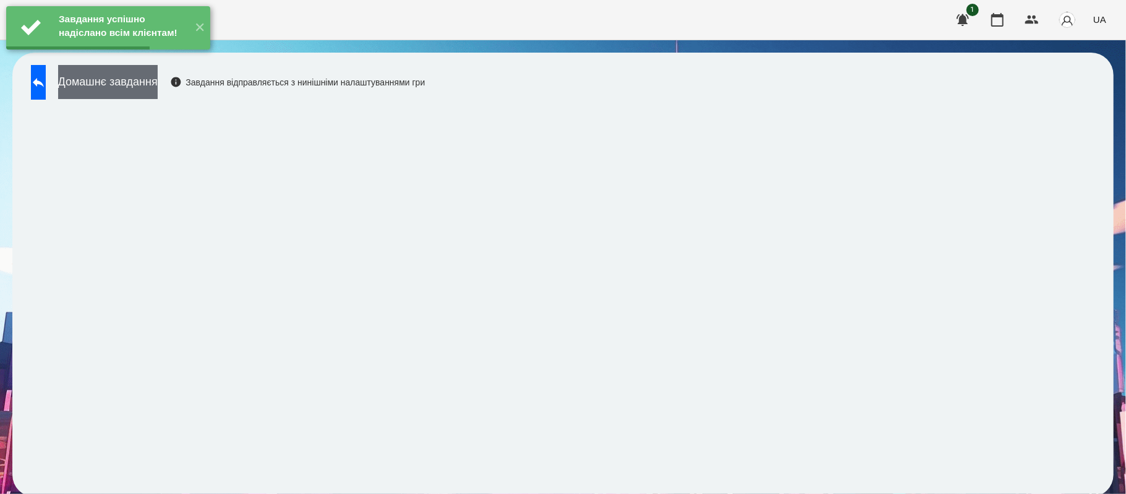
click at [158, 80] on button "Домашнє завдання" at bounding box center [108, 82] width 100 height 34
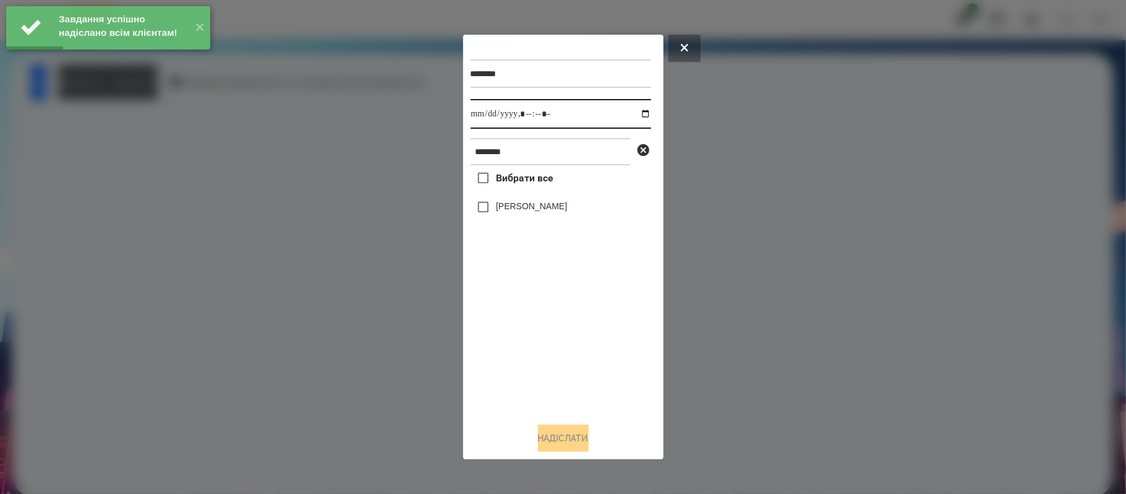
click at [636, 114] on input "datetime-local" at bounding box center [561, 114] width 181 height 30
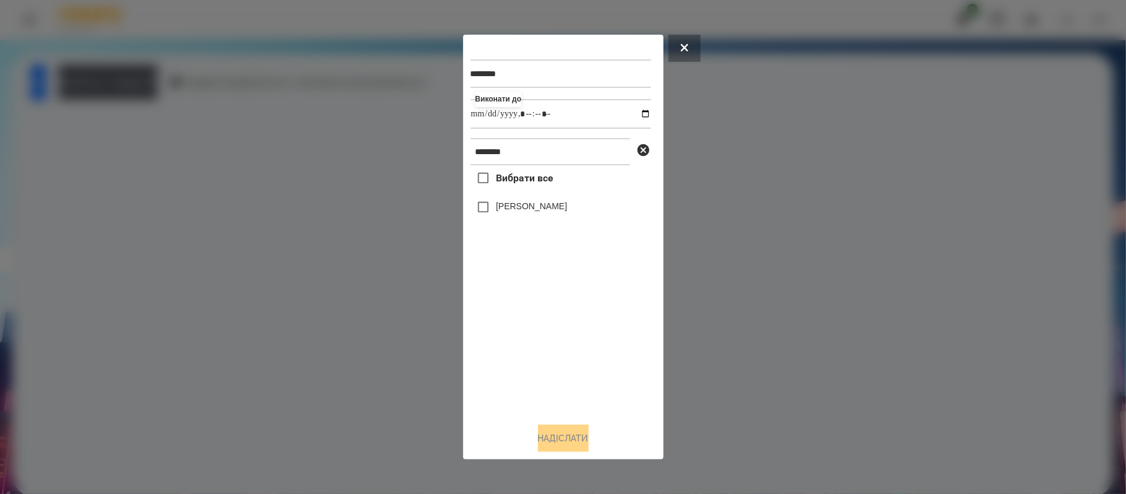
type input "**********"
click at [583, 328] on div "Вибрати все [PERSON_NAME]" at bounding box center [561, 288] width 181 height 247
click at [531, 208] on label "[PERSON_NAME]" at bounding box center [531, 206] width 71 height 12
click at [568, 436] on button "Надіслати" at bounding box center [563, 437] width 51 height 27
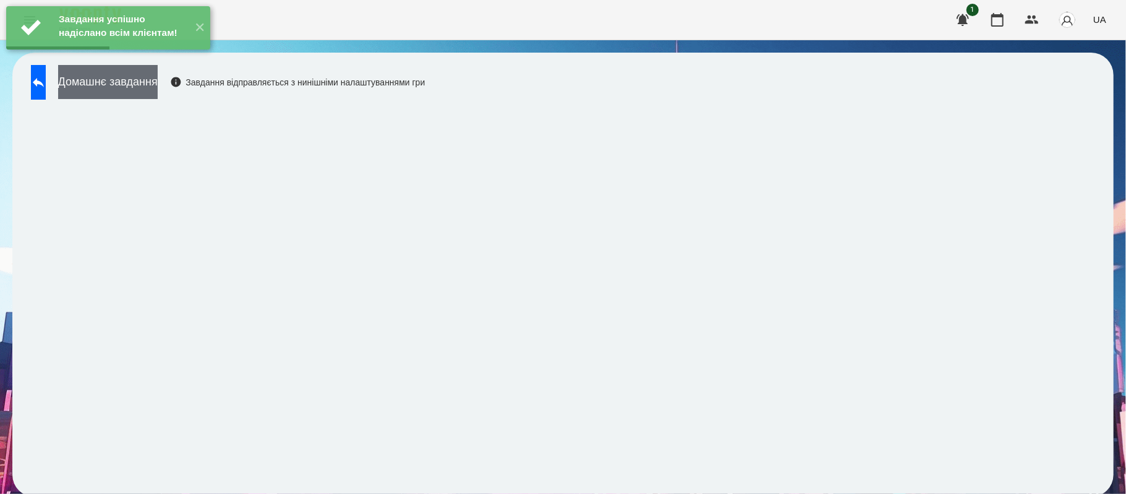
click at [158, 90] on button "Домашнє завдання" at bounding box center [108, 82] width 100 height 34
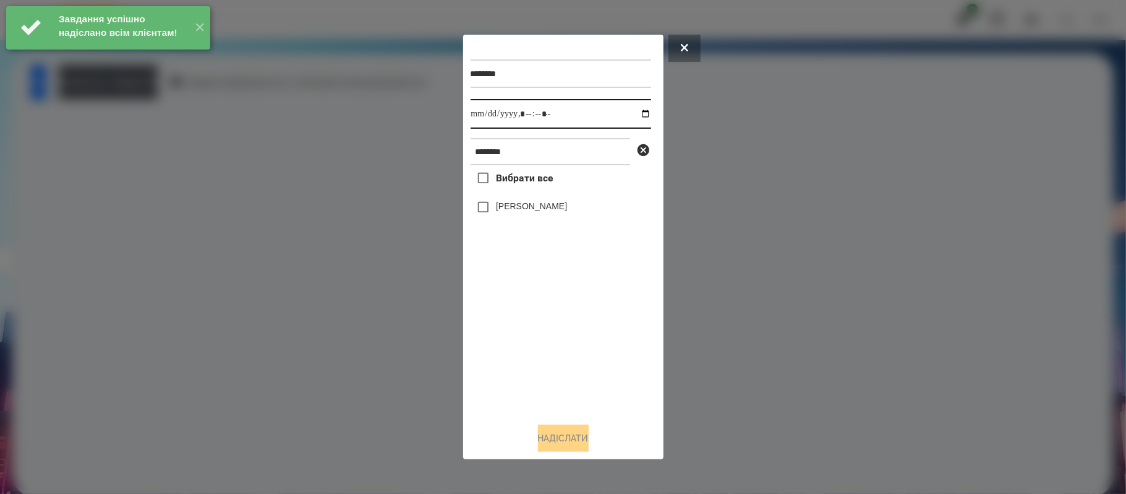
click at [642, 114] on input "datetime-local" at bounding box center [561, 114] width 181 height 30
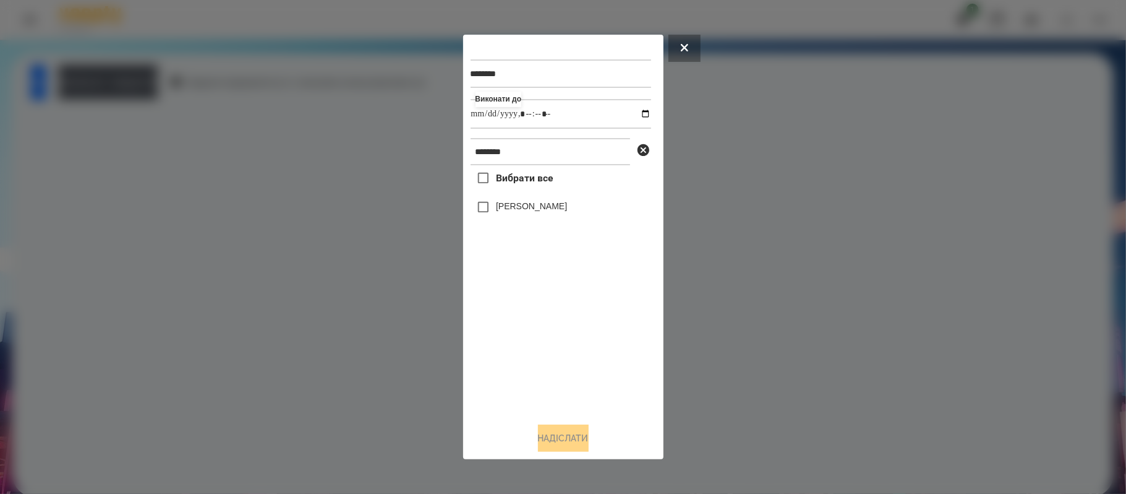
type input "**********"
click at [578, 364] on div "Вибрати все [PERSON_NAME]" at bounding box center [561, 288] width 181 height 247
click at [527, 179] on span "Вибрати все" at bounding box center [525, 178] width 58 height 15
click at [565, 435] on button "Надіслати" at bounding box center [563, 437] width 51 height 27
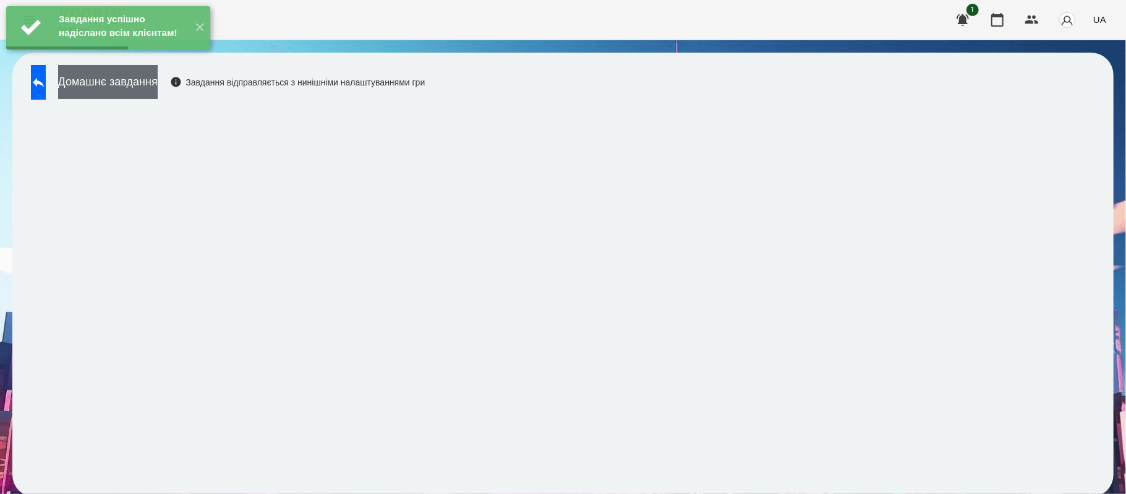
click at [158, 80] on button "Домашнє завдання" at bounding box center [108, 82] width 100 height 34
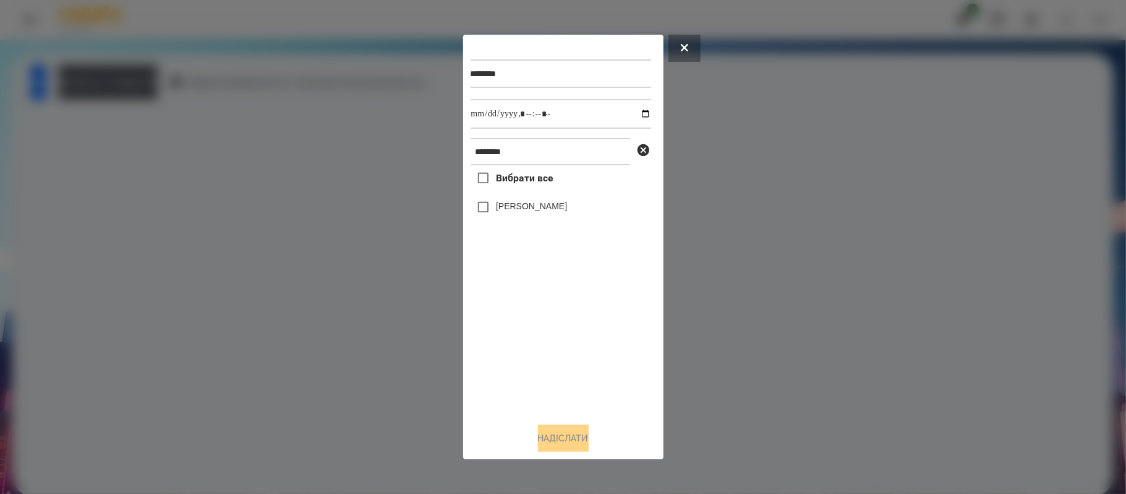
click at [526, 210] on label "[PERSON_NAME]" at bounding box center [531, 206] width 71 height 12
click at [642, 114] on input "datetime-local" at bounding box center [561, 114] width 181 height 30
type input "**********"
click at [565, 431] on button "Надіслати" at bounding box center [563, 437] width 51 height 27
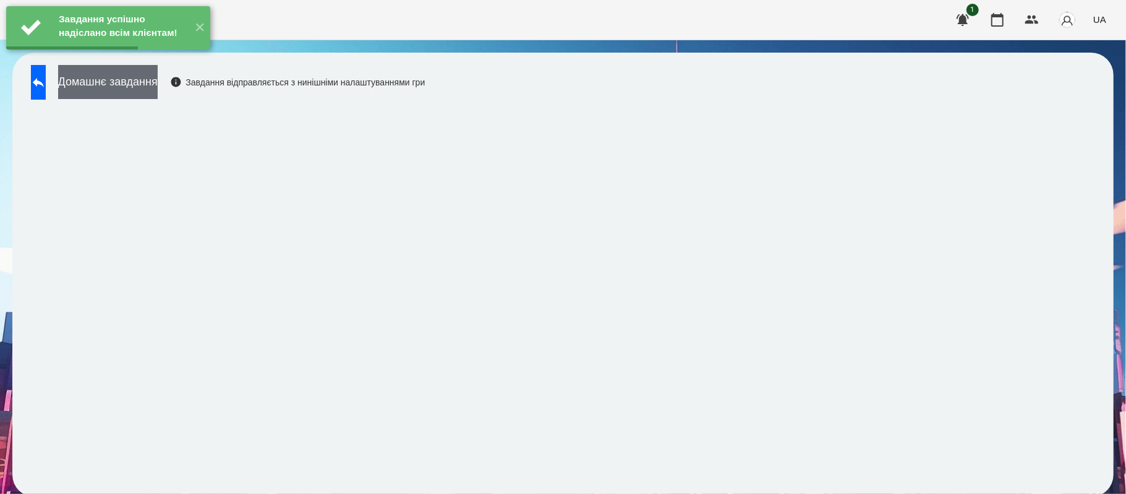
click at [158, 80] on button "Домашнє завдання" at bounding box center [108, 82] width 100 height 34
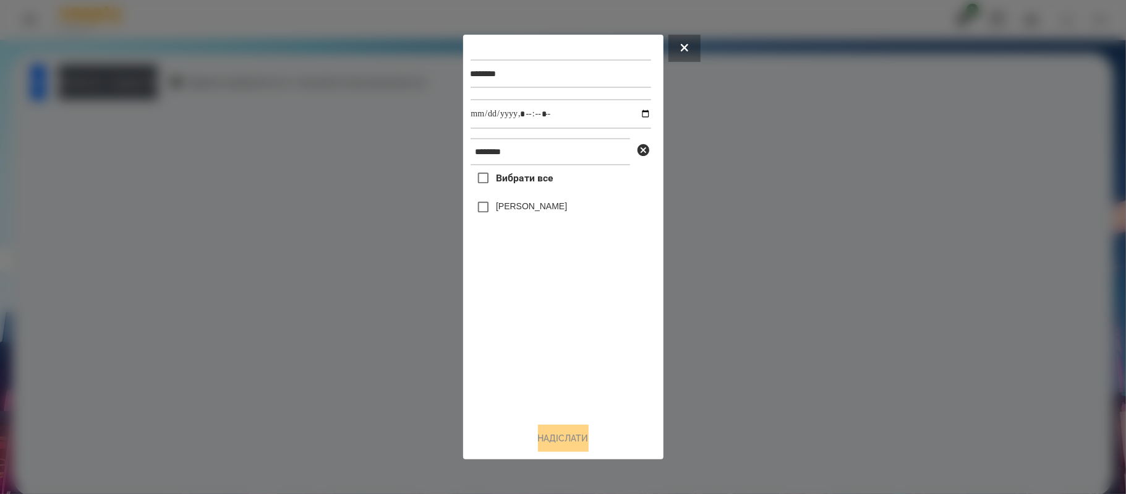
click at [500, 177] on span "Вибрати все" at bounding box center [525, 178] width 58 height 15
click at [628, 119] on input "datetime-local" at bounding box center [561, 114] width 181 height 30
click at [633, 118] on input "datetime-local" at bounding box center [561, 114] width 181 height 30
type input "**********"
click at [570, 439] on button "Надіслати" at bounding box center [563, 437] width 51 height 27
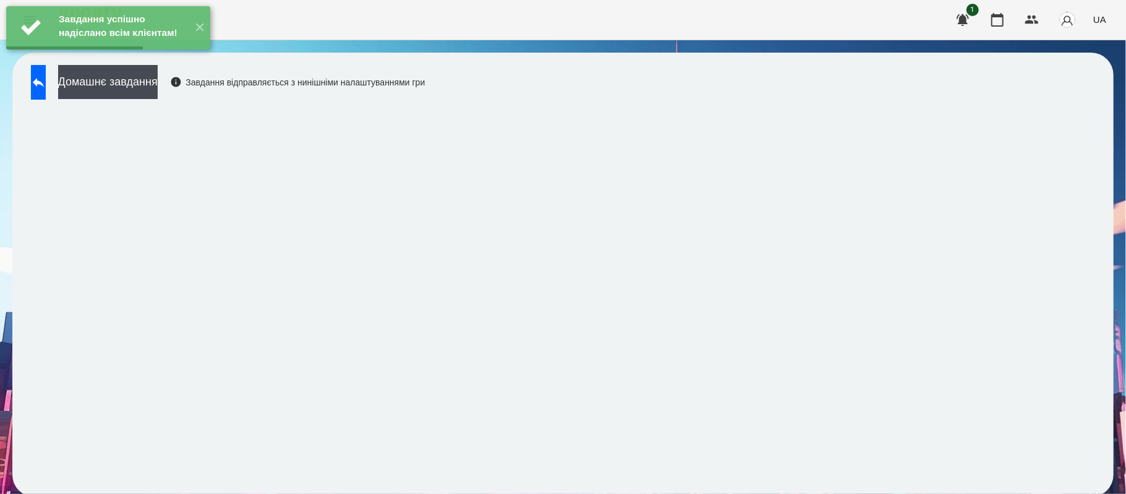
click at [191, 56] on div "Завдання успішно надіслано всім клієнтам! ✕" at bounding box center [108, 28] width 216 height 56
click at [158, 77] on button "Домашнє завдання" at bounding box center [108, 82] width 100 height 34
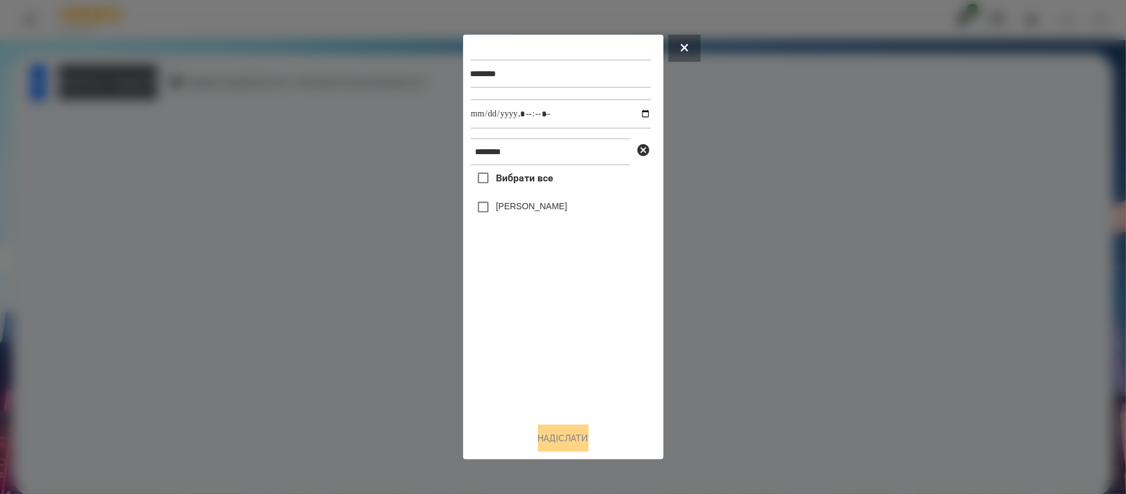
click at [536, 182] on span "Вибрати все" at bounding box center [525, 178] width 58 height 15
click at [640, 114] on input "datetime-local" at bounding box center [561, 114] width 181 height 30
type input "**********"
click at [577, 437] on button "Надіслати" at bounding box center [563, 437] width 51 height 27
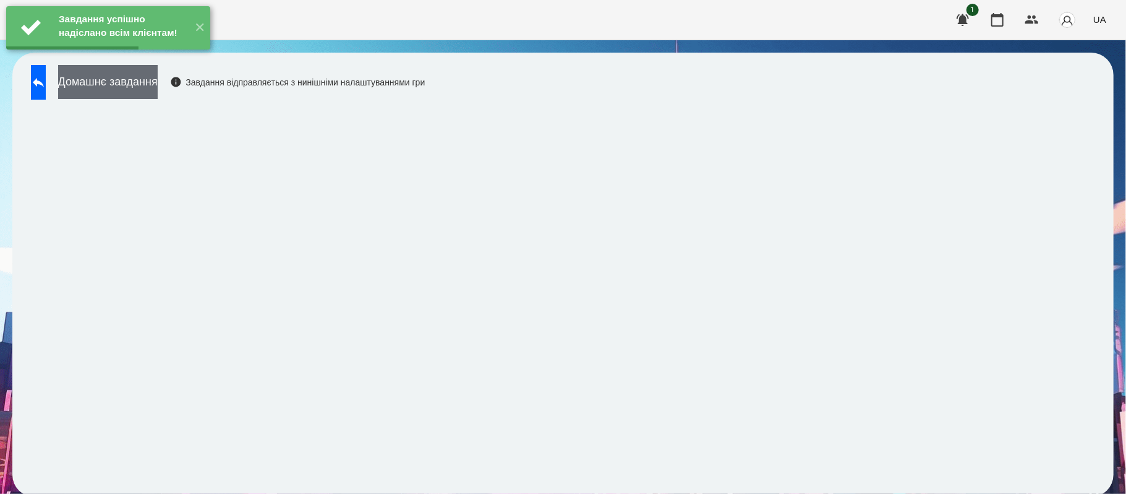
click at [158, 94] on button "Домашнє завдання" at bounding box center [108, 82] width 100 height 34
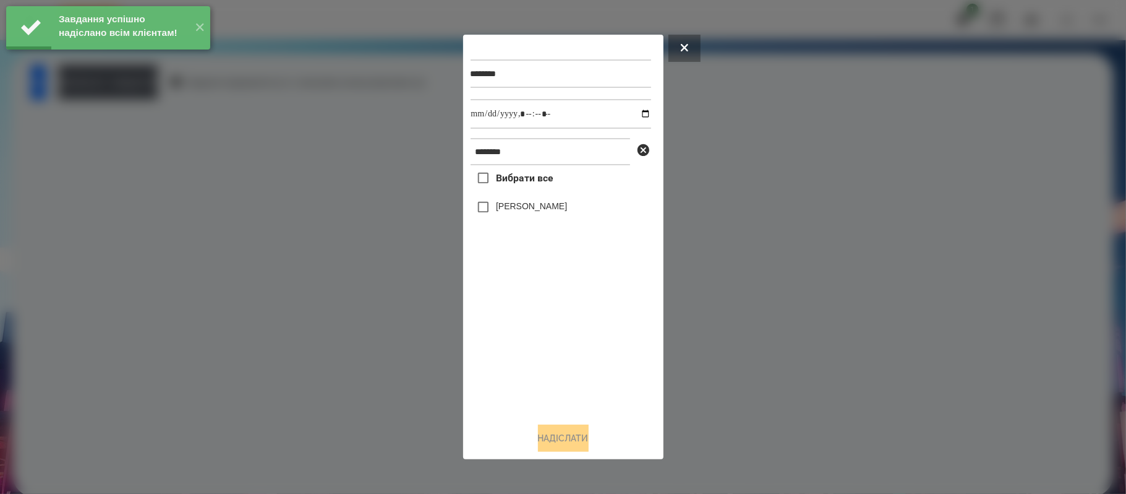
click at [529, 183] on span "Вибрати все" at bounding box center [525, 178] width 58 height 15
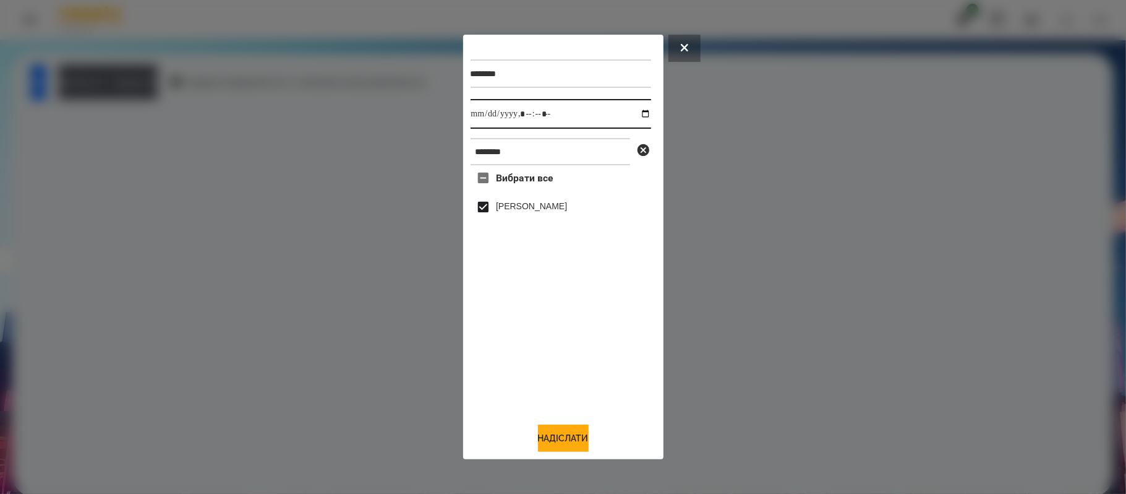
click at [638, 110] on input "datetime-local" at bounding box center [561, 114] width 181 height 30
type input "**********"
click at [575, 326] on div "Вибрати все [PERSON_NAME]" at bounding box center [561, 288] width 181 height 247
click at [581, 433] on button "Надіслати" at bounding box center [563, 437] width 51 height 27
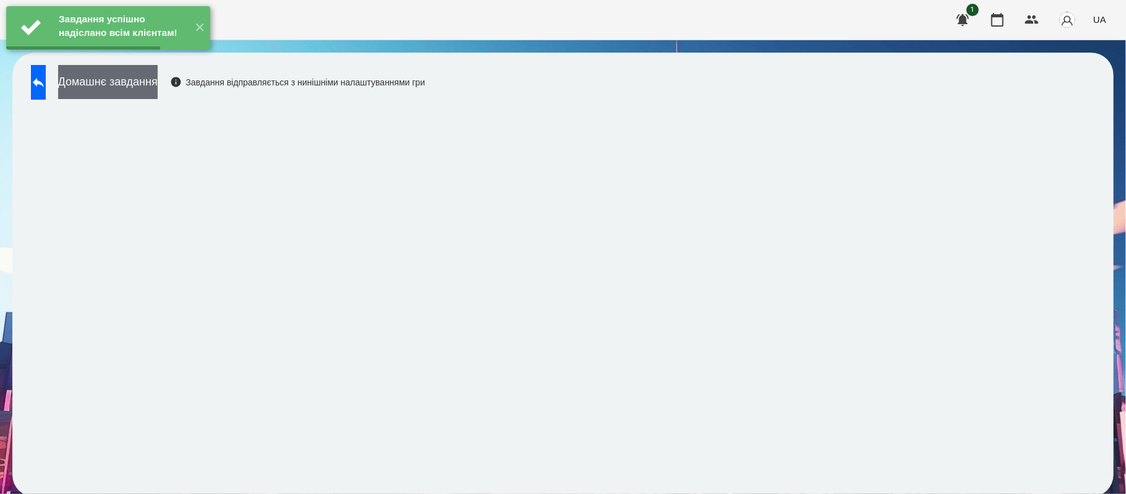
click at [158, 80] on button "Домашнє завдання" at bounding box center [108, 82] width 100 height 34
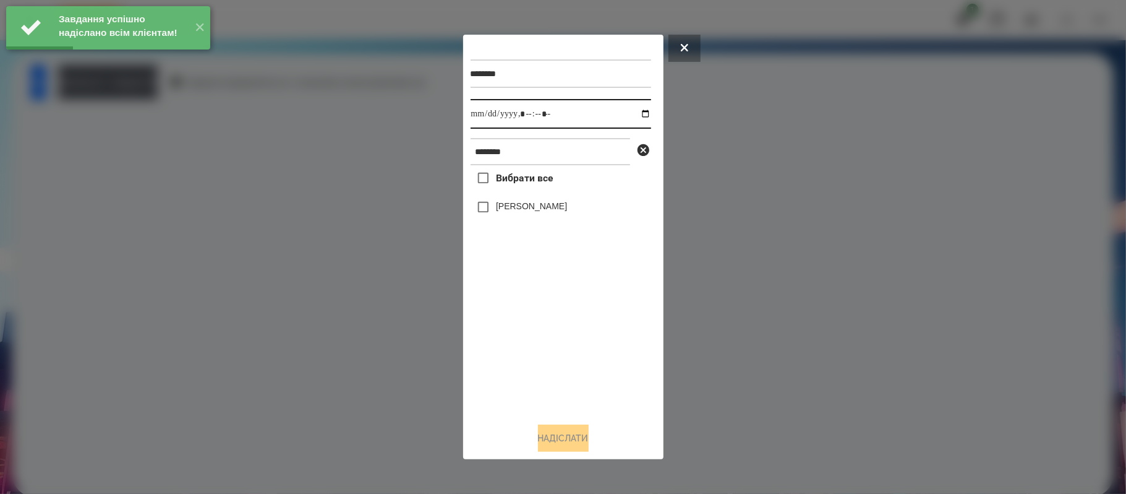
click at [641, 113] on input "datetime-local" at bounding box center [561, 114] width 181 height 30
type input "**********"
click at [564, 392] on div "Вибрати все [PERSON_NAME]" at bounding box center [561, 288] width 181 height 247
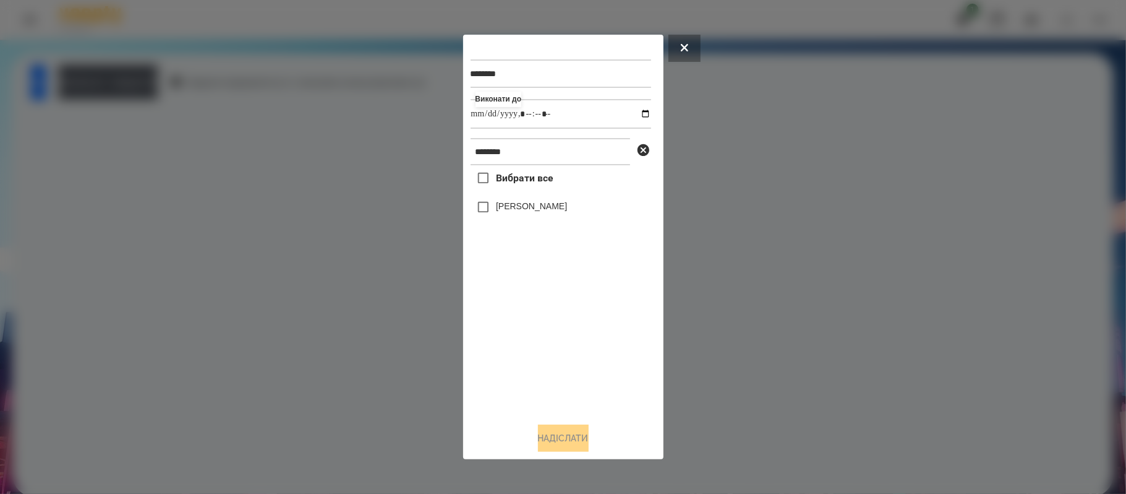
click at [526, 203] on label "[PERSON_NAME]" at bounding box center [531, 206] width 71 height 12
click at [559, 439] on button "Надіслати" at bounding box center [563, 437] width 51 height 27
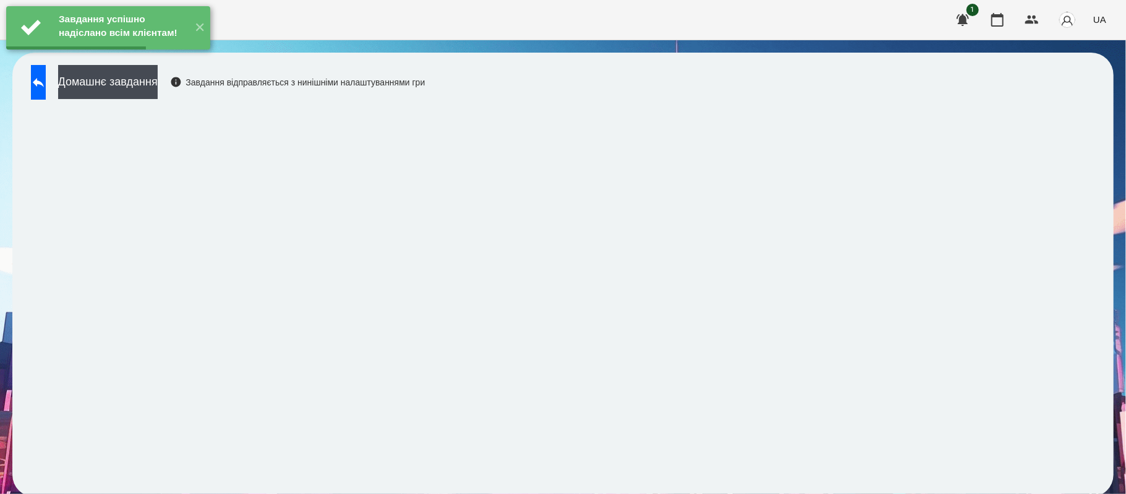
click at [133, 102] on div "Домашнє завдання Завдання відправляється з нинішніми налаштуваннями гри" at bounding box center [225, 85] width 400 height 41
click at [134, 87] on button "Домашнє завдання" at bounding box center [108, 82] width 100 height 34
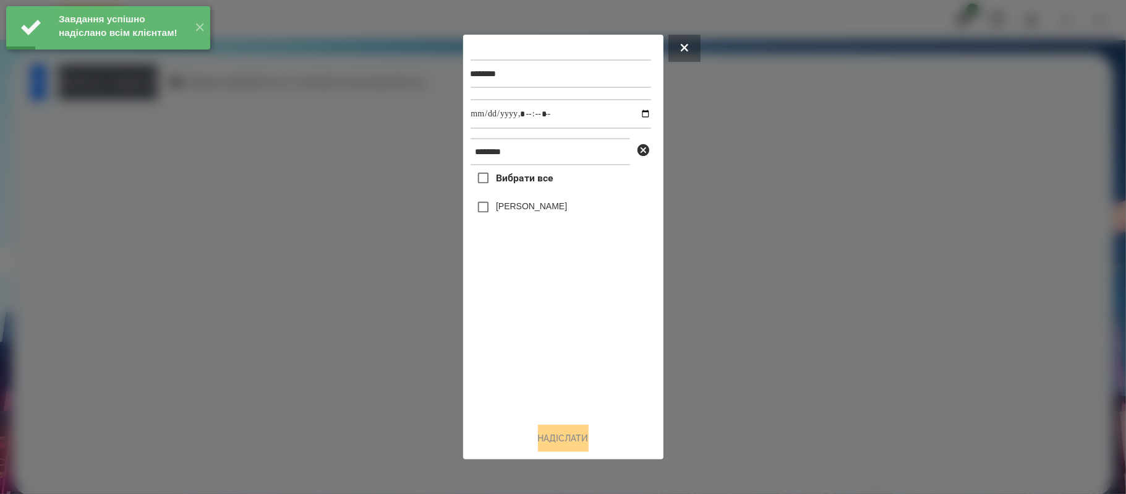
click at [532, 195] on div "[PERSON_NAME]" at bounding box center [561, 207] width 181 height 26
click at [527, 203] on label "[PERSON_NAME]" at bounding box center [531, 206] width 71 height 12
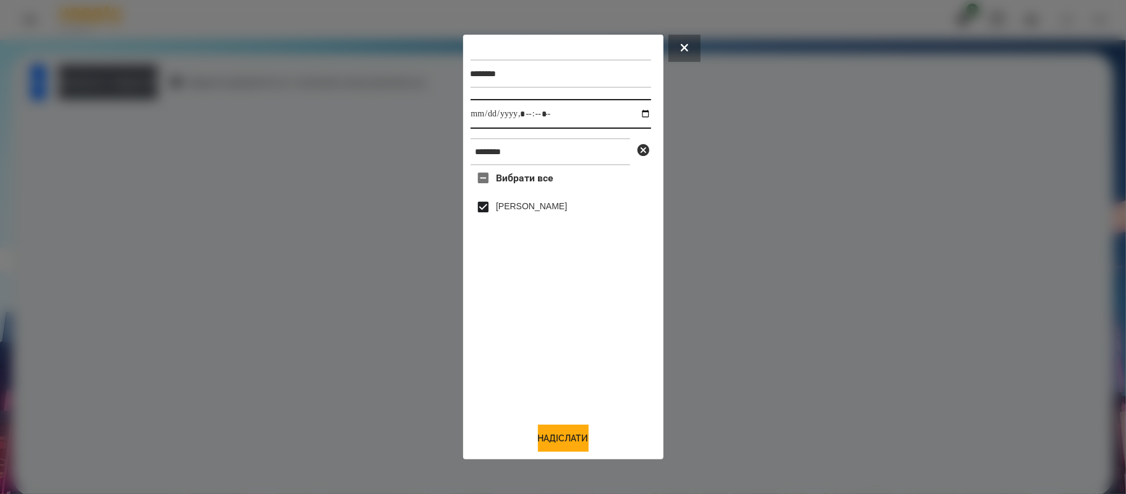
click at [642, 115] on input "datetime-local" at bounding box center [561, 114] width 181 height 30
type input "**********"
click at [578, 434] on button "Надіслати" at bounding box center [563, 437] width 51 height 27
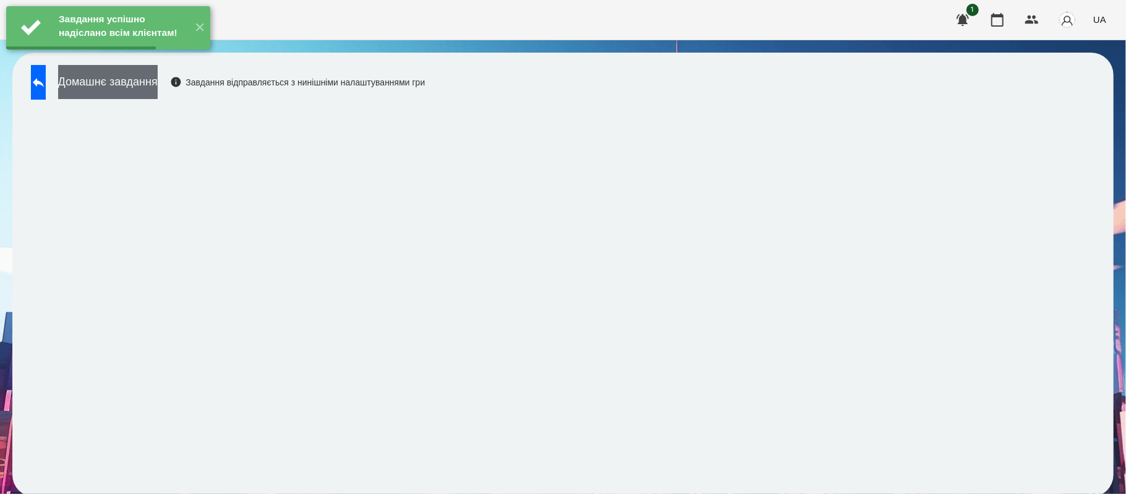
click at [158, 85] on button "Домашнє завдання" at bounding box center [108, 82] width 100 height 34
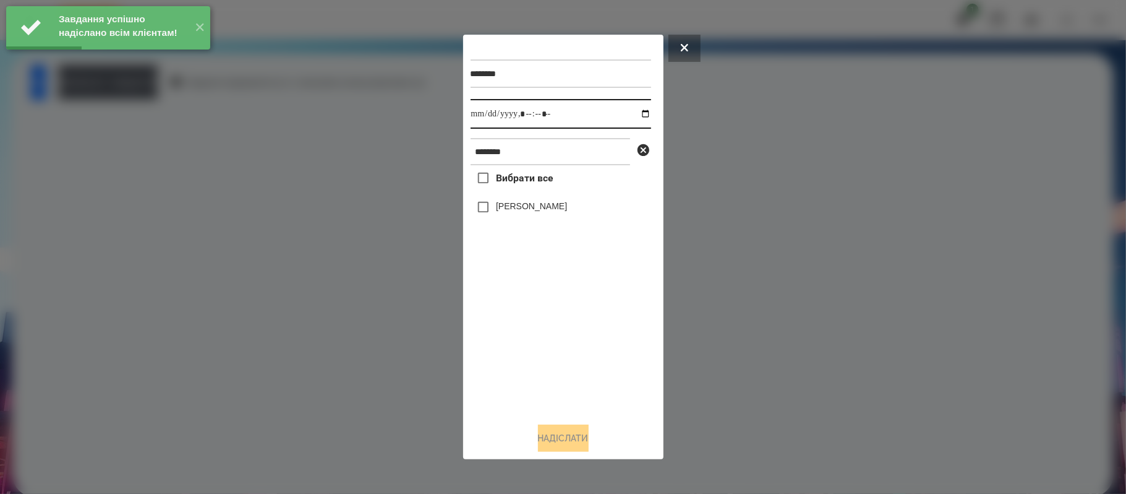
click at [648, 111] on input "datetime-local" at bounding box center [561, 114] width 181 height 30
click at [642, 111] on input "datetime-local" at bounding box center [561, 114] width 181 height 30
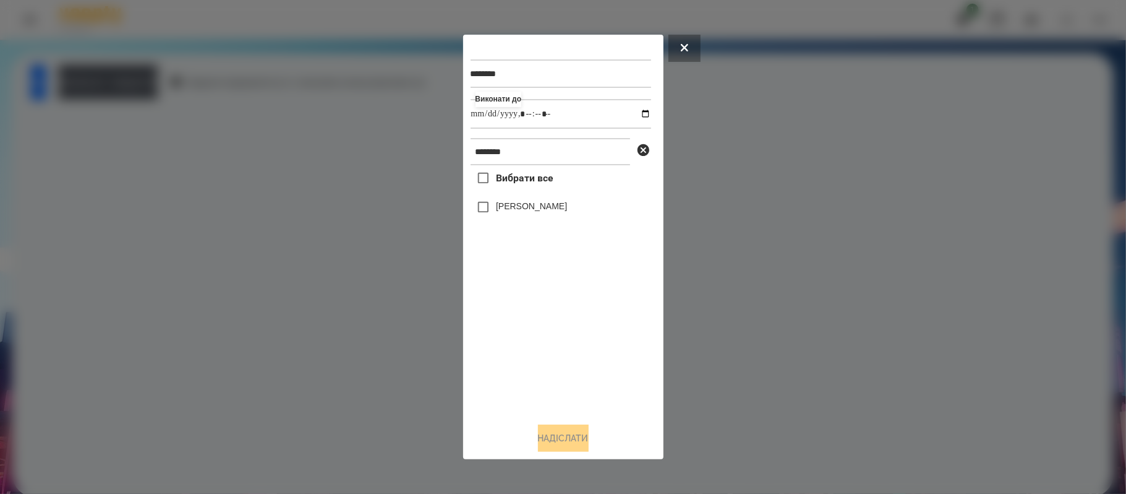
type input "**********"
click at [585, 397] on div "Вибрати все [PERSON_NAME]" at bounding box center [561, 288] width 181 height 247
click at [506, 180] on span "Вибрати все" at bounding box center [525, 178] width 58 height 15
click at [582, 442] on button "Надіслати" at bounding box center [563, 437] width 51 height 27
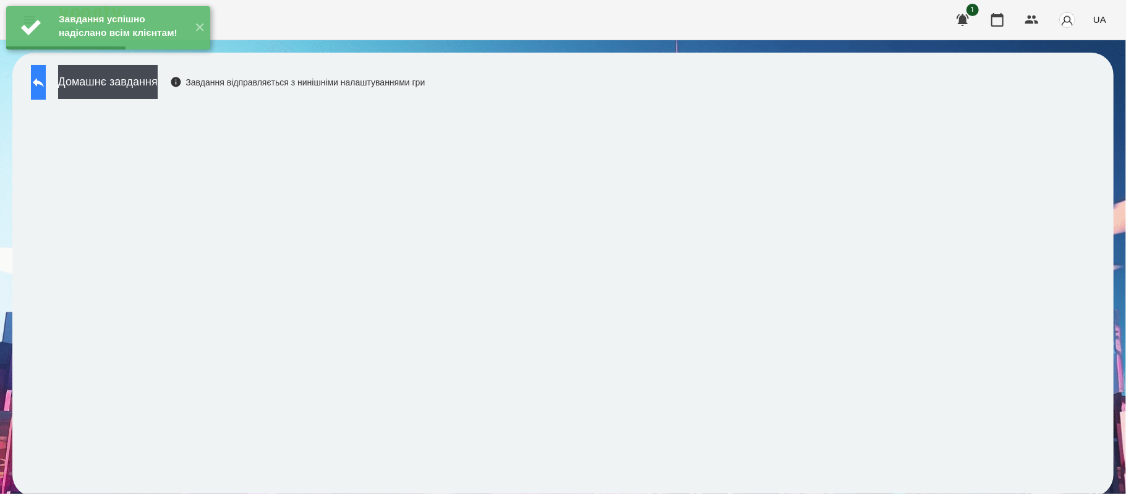
click at [46, 96] on button at bounding box center [38, 82] width 15 height 35
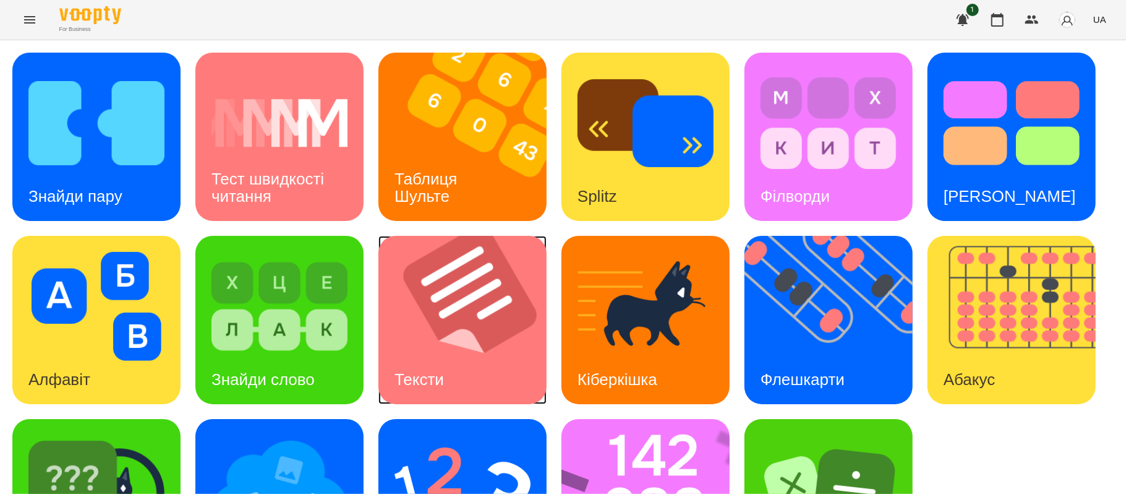
click at [490, 290] on img at bounding box center [471, 320] width 184 height 168
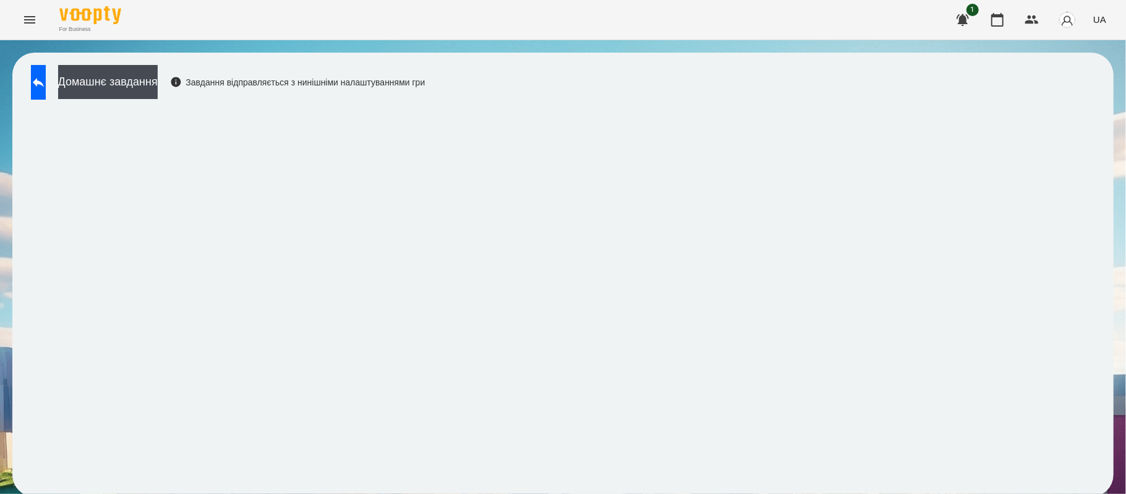
click at [1119, 246] on div "Домашнє завдання Завдання відправляється з нинішніми налаштуваннями гри" at bounding box center [563, 274] width 1126 height 469
click at [411, 482] on div "Домашнє завдання Завдання відправляється з нинішніми налаштуваннями гри" at bounding box center [563, 275] width 1102 height 444
click at [701, 484] on div "Домашнє завдання Завдання відправляється з нинішніми налаштуваннями гри" at bounding box center [563, 275] width 1102 height 444
click at [1102, 315] on div "Домашнє завдання Завдання відправляється з нинішніми налаштуваннями гри" at bounding box center [563, 275] width 1102 height 444
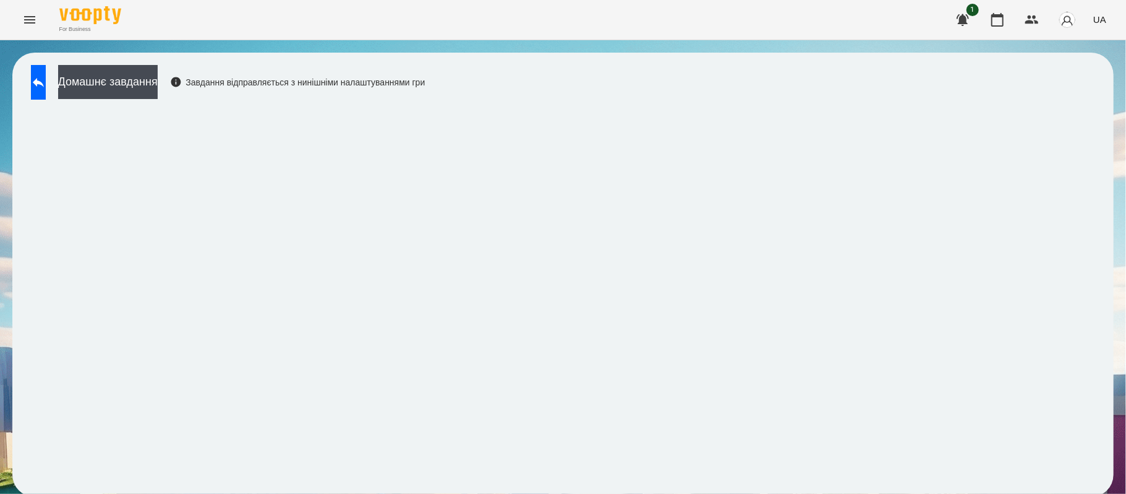
scroll to position [0, 0]
click at [1110, 372] on div "Домашнє завдання Завдання відправляється з нинішніми налаштуваннями гри" at bounding box center [563, 275] width 1102 height 444
click at [116, 88] on button "Домашнє завдання" at bounding box center [108, 82] width 100 height 34
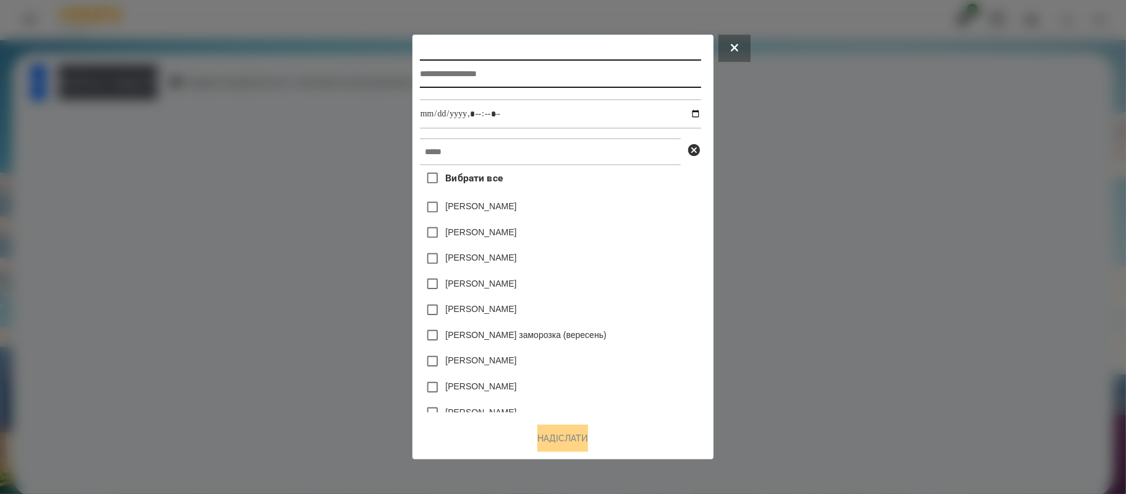
click at [453, 74] on input "text" at bounding box center [560, 73] width 281 height 28
type input "*"
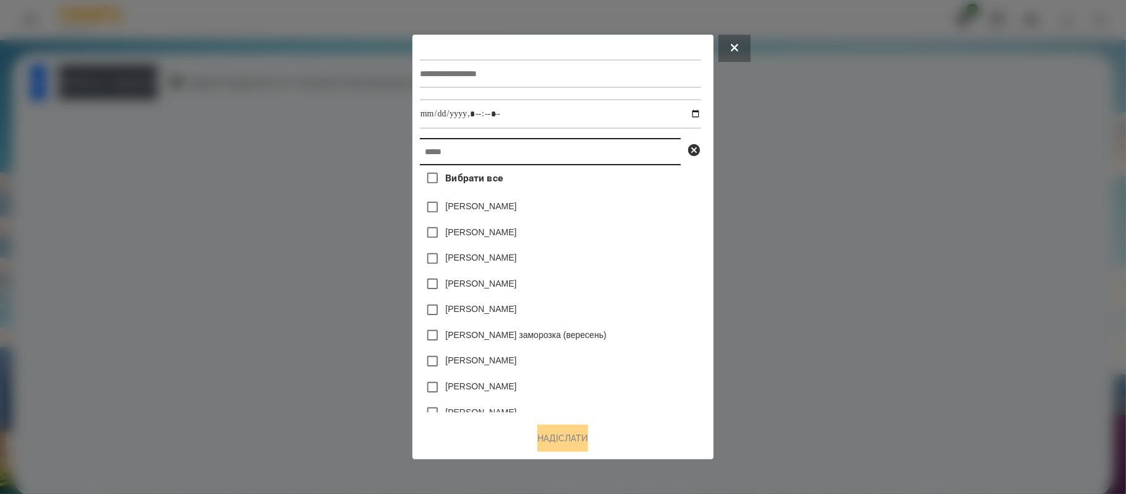
click at [460, 150] on input "text" at bounding box center [550, 151] width 261 height 27
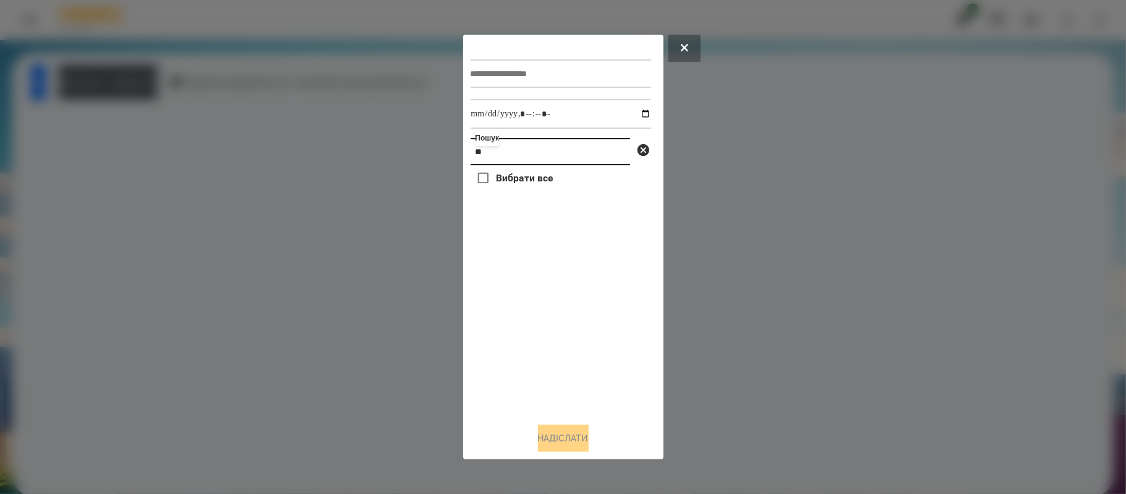
type input "*"
type input "**"
click at [649, 339] on div "Вибрати все [PERSON_NAME] Dushyn [PERSON_NAME] Us" at bounding box center [561, 288] width 181 height 247
click at [541, 241] on div "[PERSON_NAME]" at bounding box center [561, 233] width 181 height 26
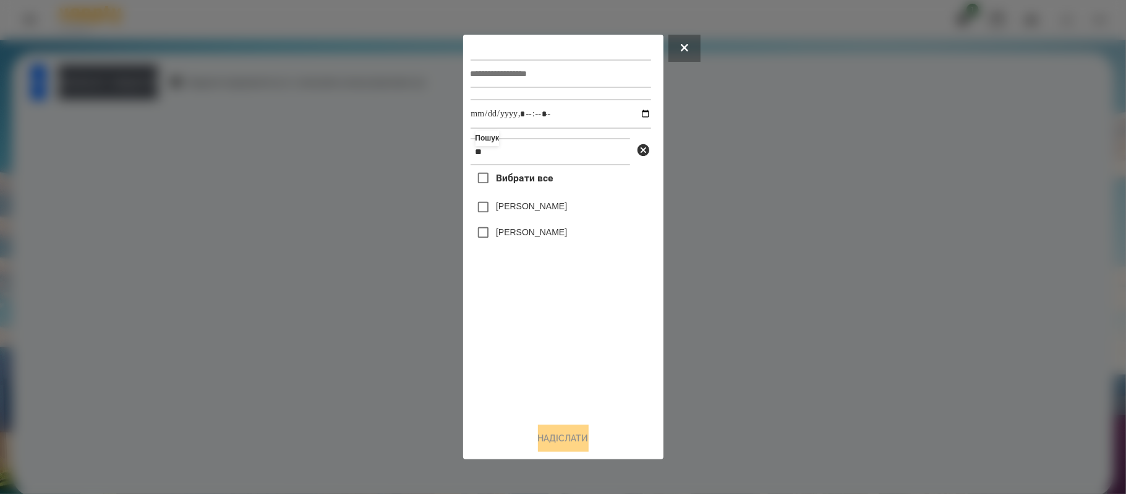
click at [539, 238] on div "[PERSON_NAME]" at bounding box center [561, 233] width 181 height 26
click at [521, 231] on label "[PERSON_NAME]" at bounding box center [531, 232] width 71 height 12
click at [606, 76] on input "text" at bounding box center [561, 73] width 181 height 28
type input "**********"
click at [628, 113] on input "datetime-local" at bounding box center [561, 114] width 181 height 30
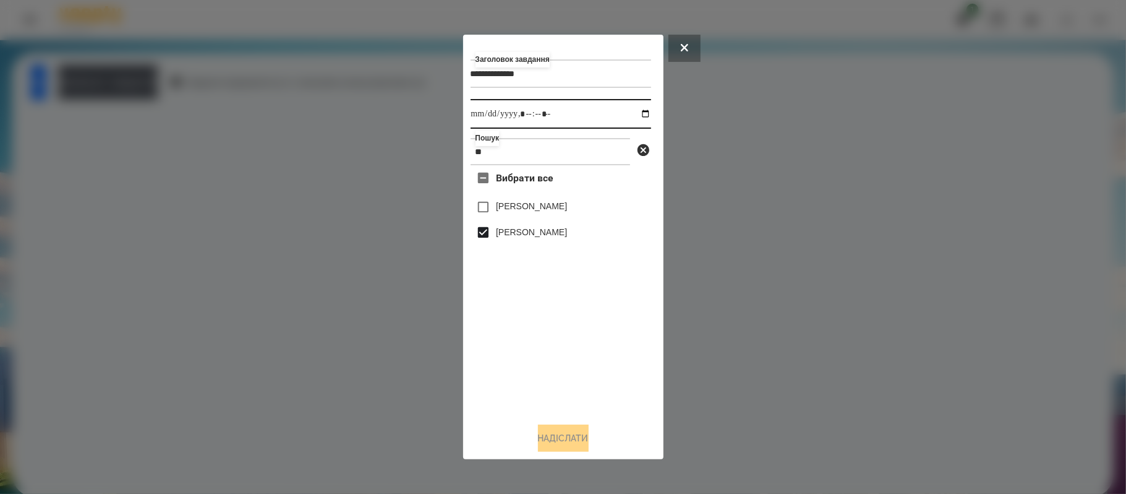
click at [634, 113] on input "datetime-local" at bounding box center [561, 114] width 181 height 30
type input "**********"
click at [645, 324] on div "Вибрати все [PERSON_NAME] Dushyn [PERSON_NAME] Us" at bounding box center [561, 288] width 181 height 247
click at [562, 437] on button "Надіслати" at bounding box center [563, 437] width 51 height 27
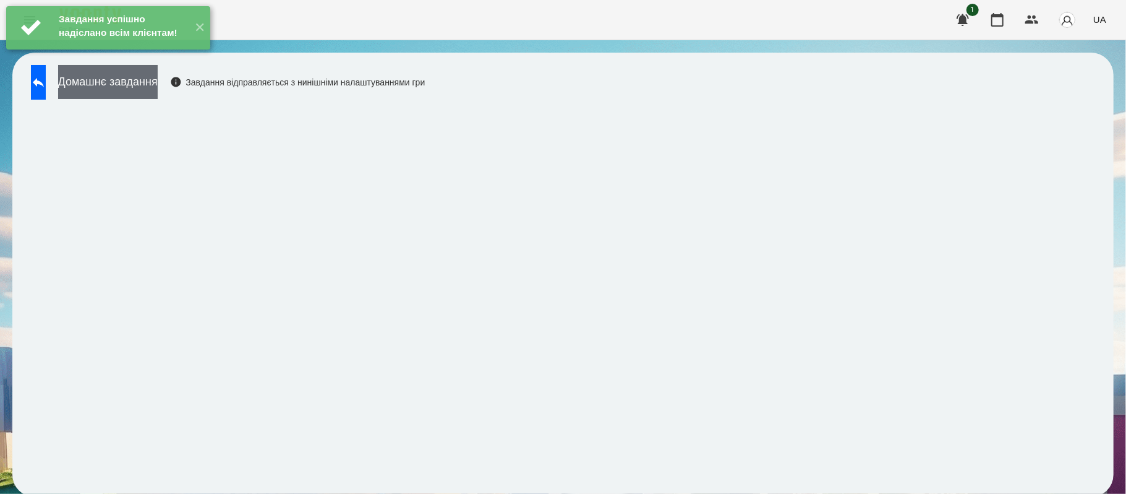
click at [158, 97] on button "Домашнє завдання" at bounding box center [108, 82] width 100 height 34
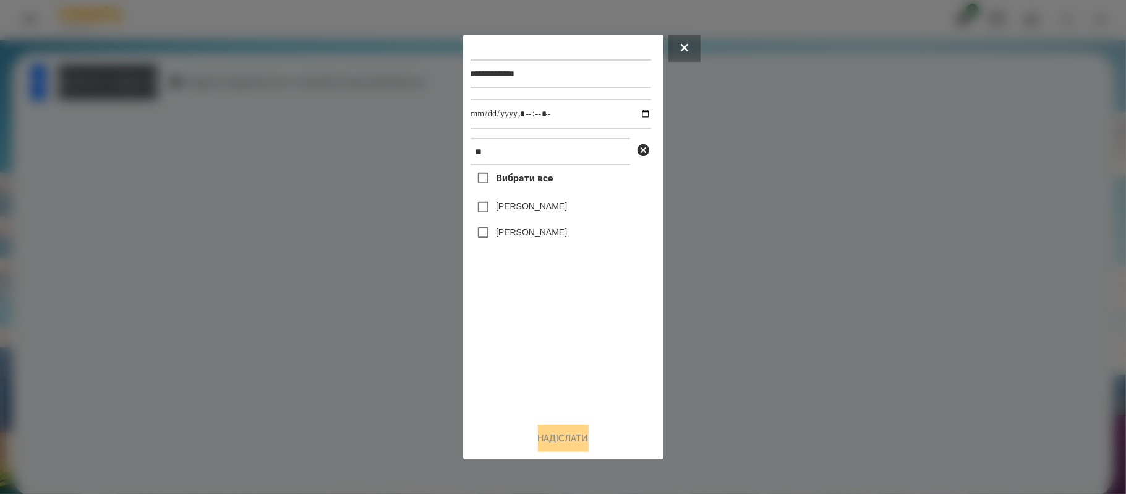
click at [526, 237] on label "[PERSON_NAME]" at bounding box center [531, 232] width 71 height 12
click at [637, 111] on input "datetime-local" at bounding box center [561, 114] width 181 height 30
type input "**********"
click at [568, 426] on button "Надіслати" at bounding box center [563, 437] width 51 height 27
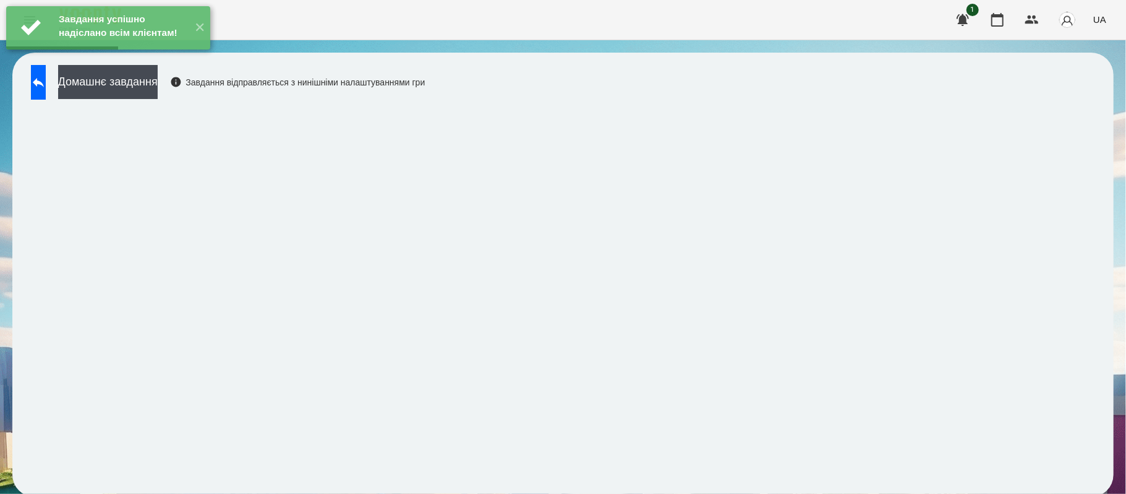
click at [1108, 421] on div "Домашнє завдання Завдання відправляється з нинішніми налаштуваннями гри" at bounding box center [563, 275] width 1102 height 444
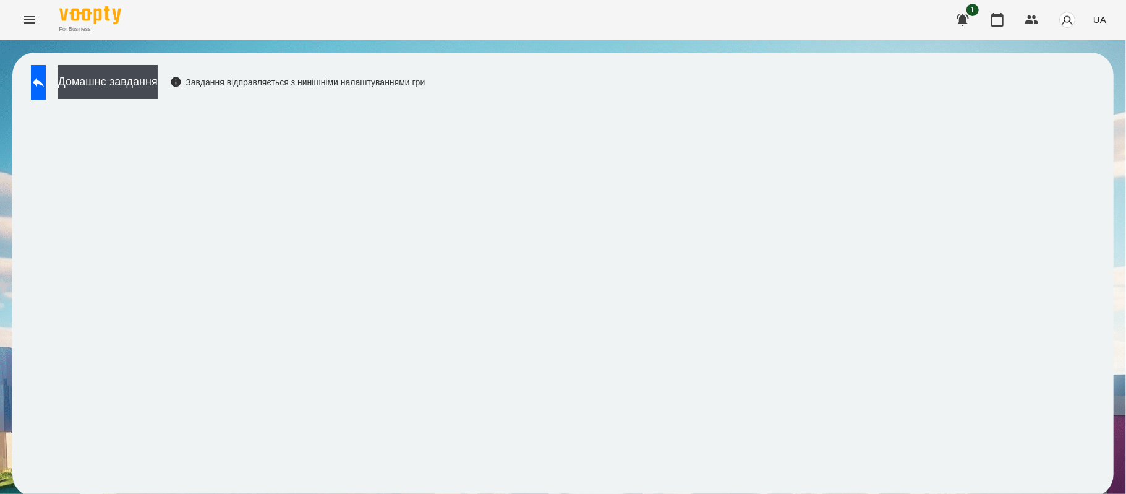
click at [1105, 458] on div "Домашнє завдання Завдання відправляється з нинішніми налаштуваннями гри" at bounding box center [563, 275] width 1102 height 444
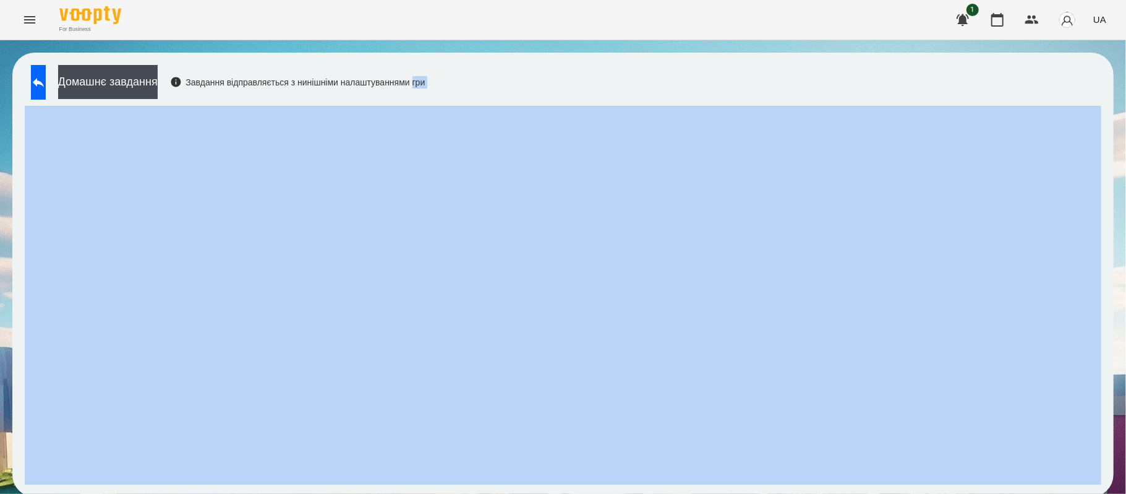
click at [1105, 458] on div "Домашнє завдання Завдання відправляється з нинішніми налаштуваннями гри" at bounding box center [563, 275] width 1102 height 444
click at [1109, 457] on div "Домашнє завдання Завдання відправляється з нинішніми налаштуваннями гри" at bounding box center [563, 275] width 1102 height 444
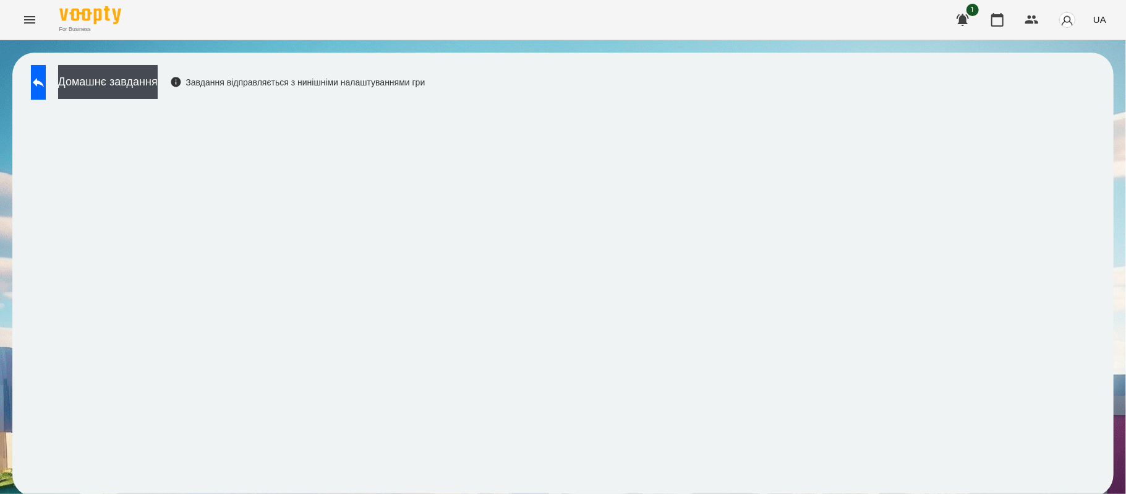
click at [1109, 367] on div "Домашнє завдання Завдання відправляється з нинішніми налаштуваннями гри" at bounding box center [563, 275] width 1102 height 444
drag, startPoint x: 1113, startPoint y: 406, endPoint x: 1118, endPoint y: 208, distance: 198.6
click at [1118, 208] on div "Домашнє завдання Завдання відправляється з нинішніми налаштуваннями гри" at bounding box center [563, 274] width 1126 height 469
click at [1114, 419] on div "Домашнє завдання Завдання відправляється з нинішніми налаштуваннями гри" at bounding box center [563, 274] width 1126 height 469
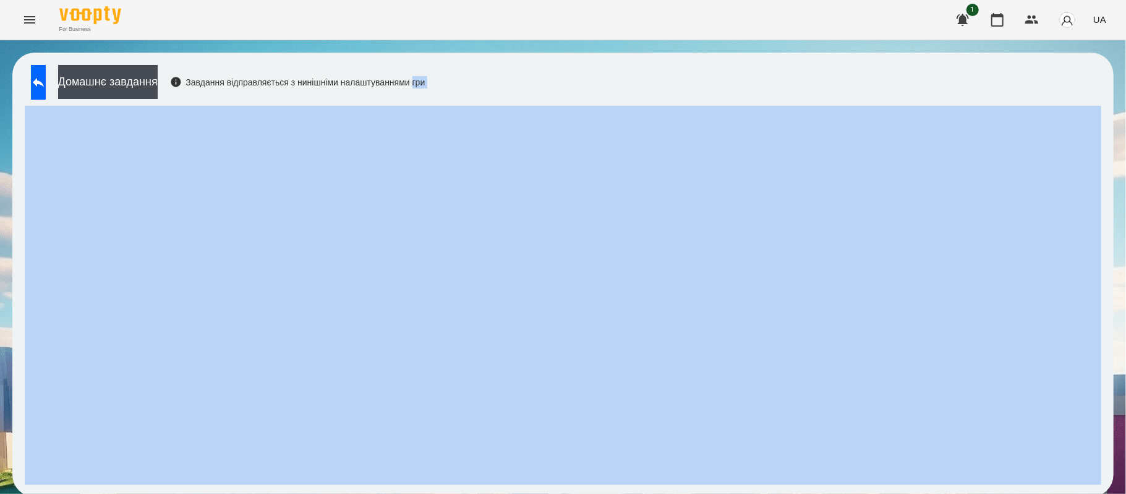
drag, startPoint x: 1114, startPoint y: 419, endPoint x: 1116, endPoint y: 397, distance: 23.0
click at [1116, 397] on div "Домашнє завдання Завдання відправляється з нинішніми налаштуваннями гри" at bounding box center [563, 274] width 1126 height 469
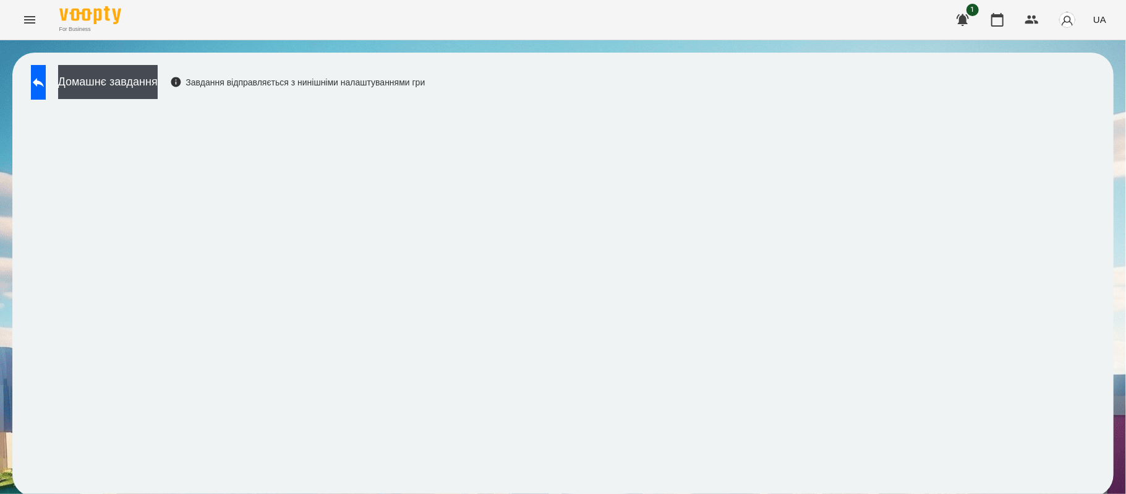
click at [1106, 401] on div "Домашнє завдання Завдання відправляється з нинішніми налаштуваннями гри" at bounding box center [563, 275] width 1102 height 444
click at [1106, 409] on div "Домашнє завдання Завдання відправляється з нинішніми налаштуваннями гри" at bounding box center [563, 275] width 1102 height 444
drag, startPoint x: 1112, startPoint y: 463, endPoint x: 1119, endPoint y: 400, distance: 63.5
click at [1119, 400] on div "Домашнє завдання Завдання відправляється з нинішніми налаштуваннями гри" at bounding box center [563, 274] width 1126 height 469
click at [1114, 398] on div "Домашнє завдання Завдання відправляється з нинішніми налаштуваннями гри" at bounding box center [563, 274] width 1126 height 469
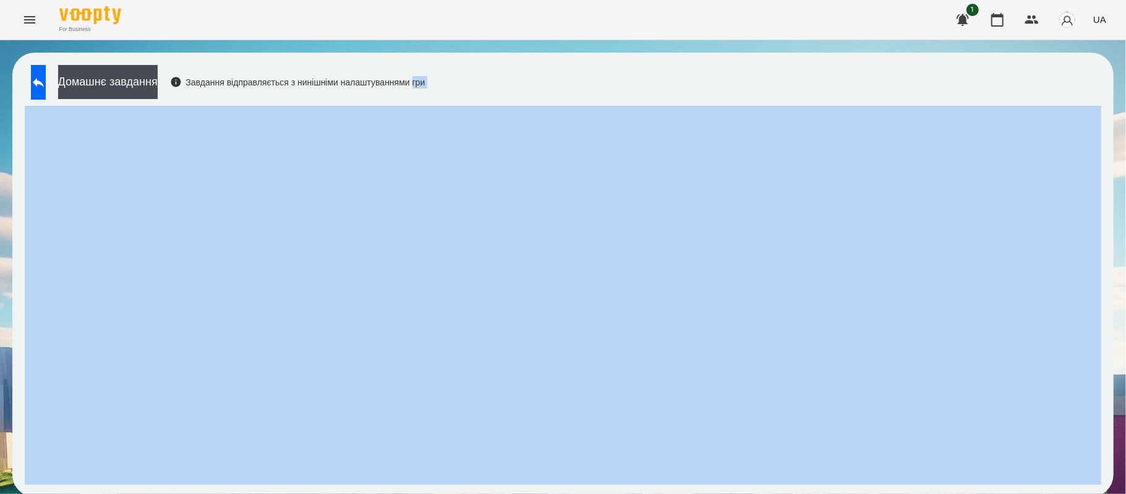
drag, startPoint x: 1114, startPoint y: 398, endPoint x: 1103, endPoint y: 376, distance: 24.3
click at [1103, 376] on div "Домашнє завдання Завдання відправляється з нинішніми налаштуваннями гри" at bounding box center [563, 274] width 1126 height 469
click at [1103, 376] on div "Домашнє завдання Завдання відправляється з нинішніми налаштуваннями гри" at bounding box center [563, 275] width 1102 height 444
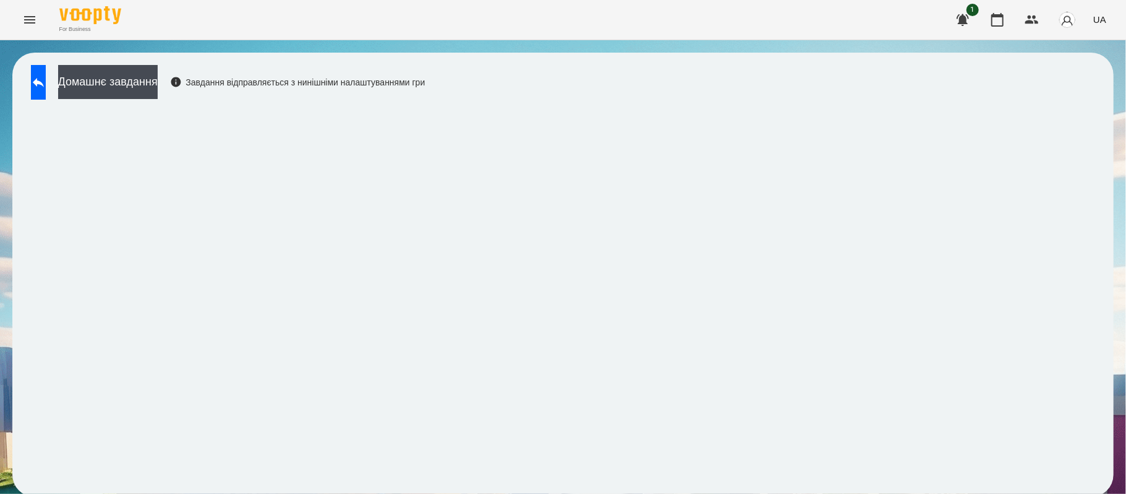
scroll to position [3, 0]
drag, startPoint x: 1102, startPoint y: 377, endPoint x: 1122, endPoint y: 400, distance: 31.1
click at [1122, 400] on div "Домашнє завдання Завдання відправляється з нинішніми налаштуваннями гри" at bounding box center [563, 274] width 1126 height 469
drag, startPoint x: 1114, startPoint y: 427, endPoint x: 1105, endPoint y: 391, distance: 37.1
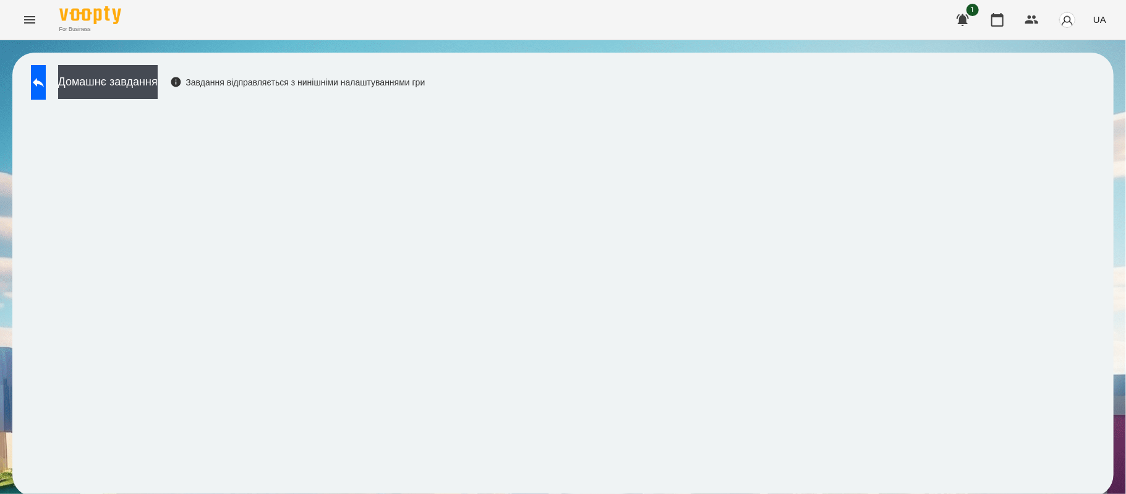
click at [1105, 391] on div "Домашнє завдання Завдання відправляється з нинішніми налаштуваннями гри" at bounding box center [563, 275] width 1102 height 444
click at [130, 82] on button "Домашнє завдання" at bounding box center [108, 82] width 100 height 34
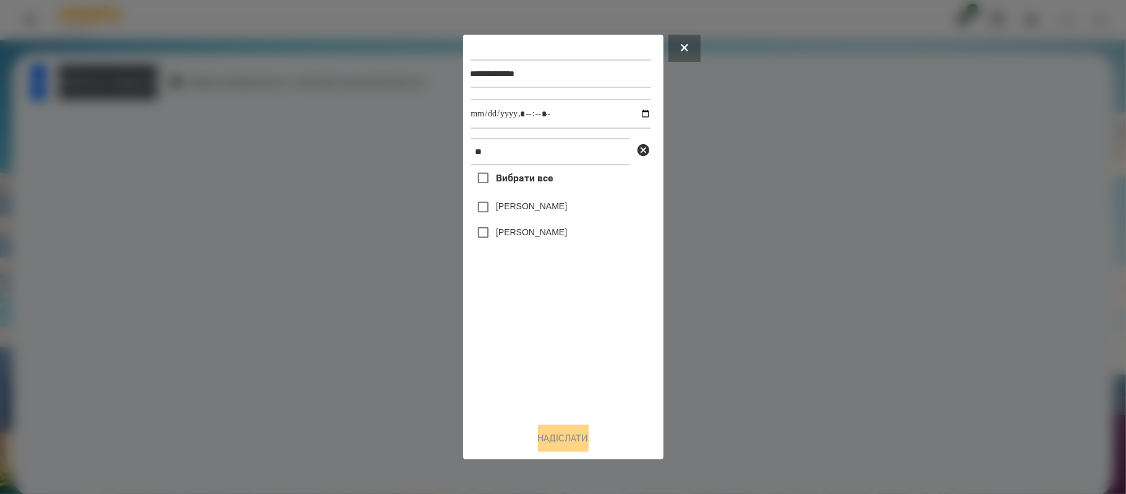
click at [508, 231] on label "[PERSON_NAME]" at bounding box center [531, 232] width 71 height 12
click at [555, 434] on button "Надіслати" at bounding box center [563, 437] width 51 height 27
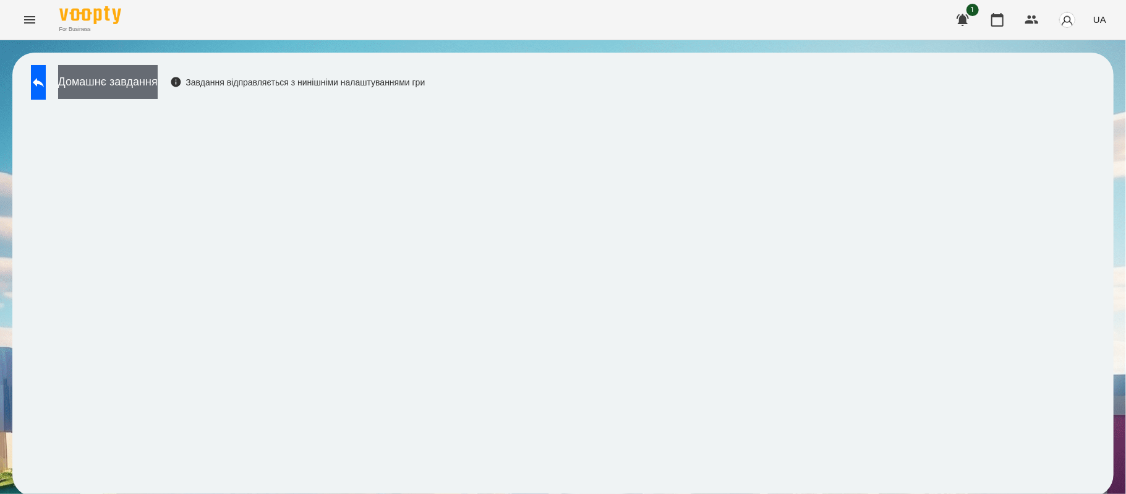
click at [158, 72] on button "Домашнє завдання" at bounding box center [108, 82] width 100 height 34
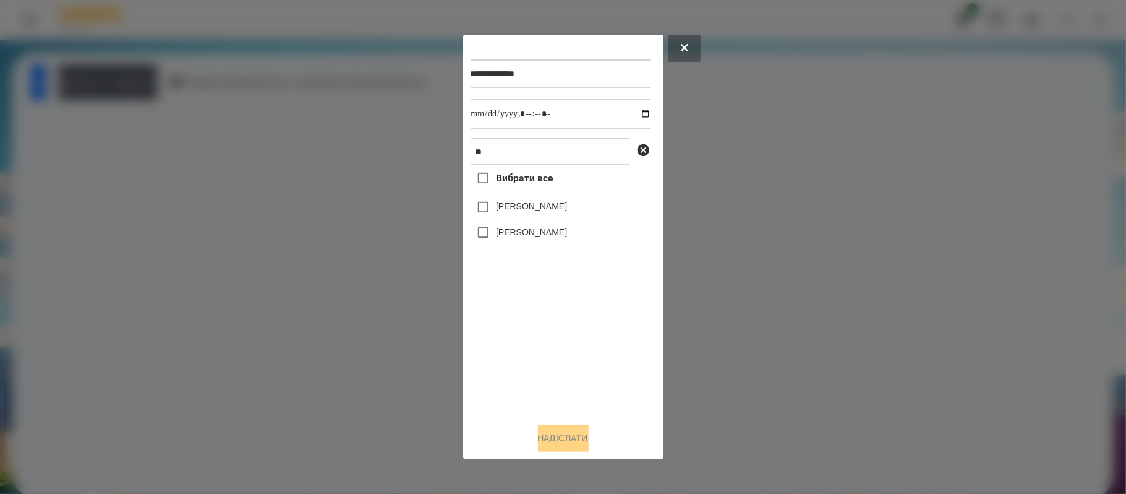
click at [518, 237] on label "[PERSON_NAME]" at bounding box center [531, 232] width 71 height 12
click at [638, 113] on input "datetime-local" at bounding box center [561, 114] width 181 height 30
type input "**********"
click at [555, 441] on button "Надіслати" at bounding box center [563, 437] width 51 height 27
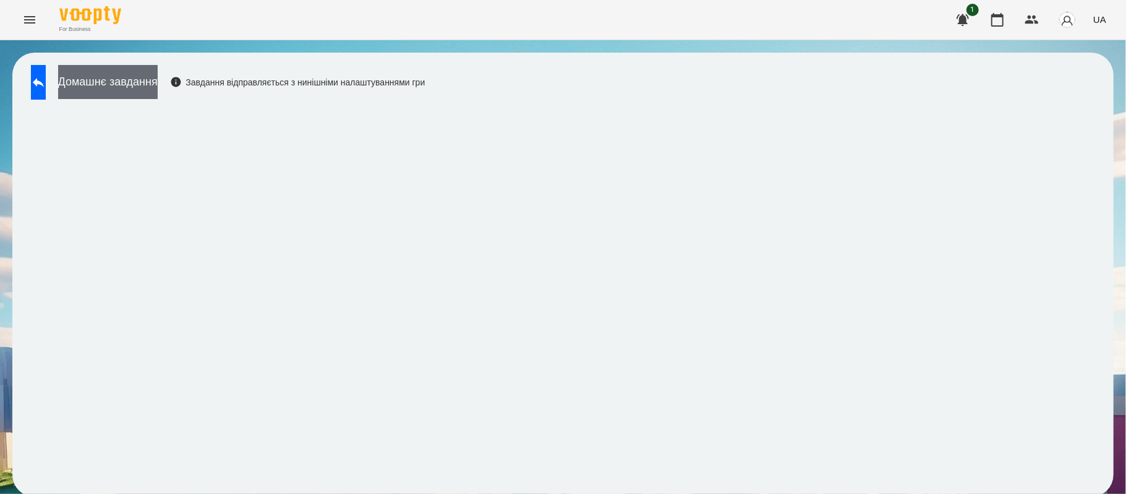
click at [158, 77] on button "Домашнє завдання" at bounding box center [108, 82] width 100 height 34
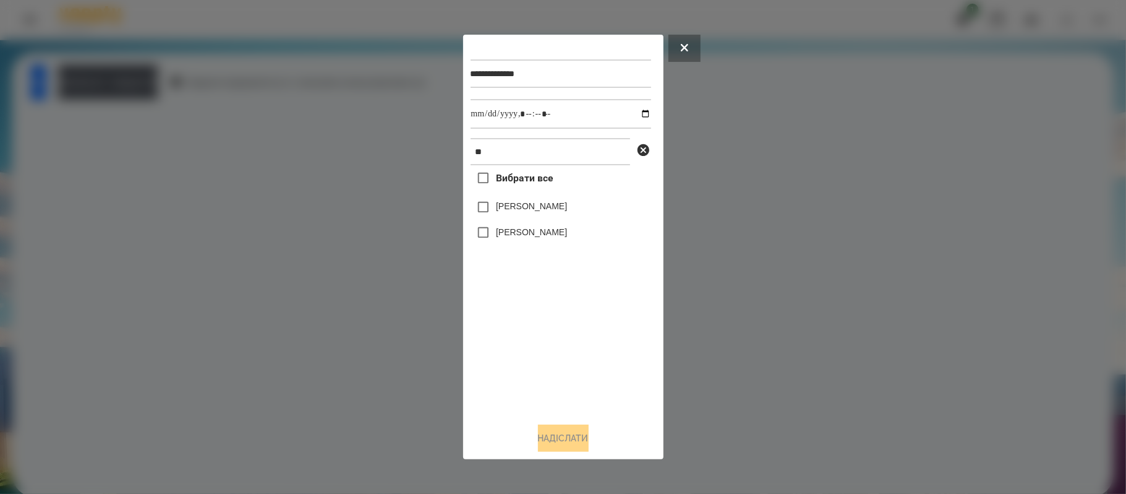
click at [504, 229] on label "[PERSON_NAME]" at bounding box center [531, 232] width 71 height 12
click at [570, 439] on button "Надіслати" at bounding box center [563, 437] width 51 height 27
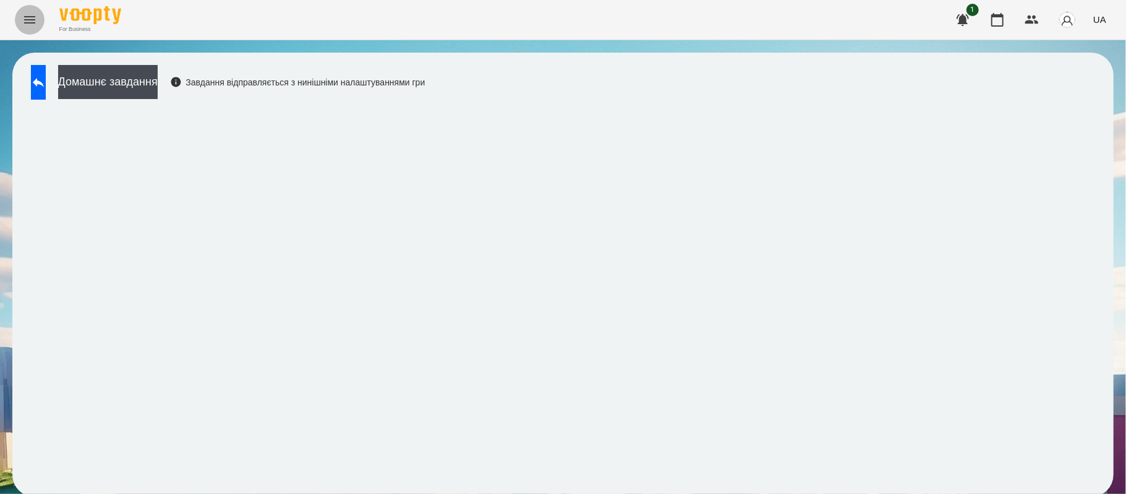
click at [25, 26] on icon "Menu" at bounding box center [29, 19] width 15 height 15
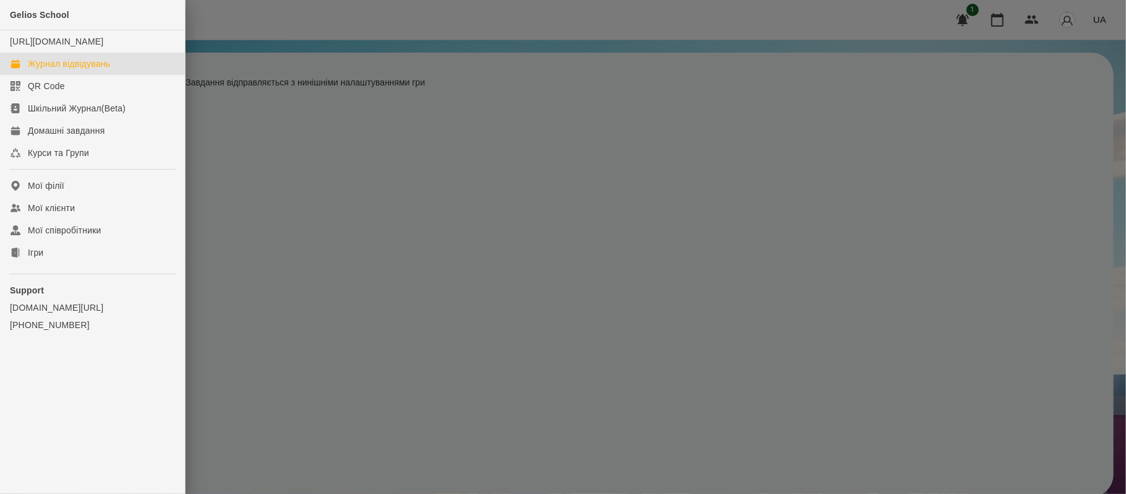
click at [81, 70] on div "Журнал відвідувань" at bounding box center [69, 64] width 82 height 12
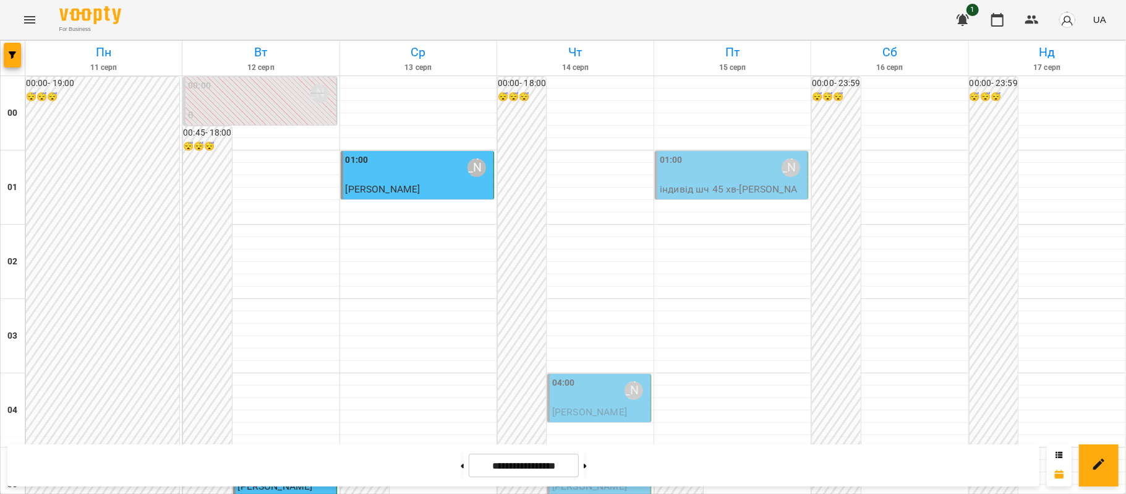
scroll to position [146, 0]
click at [603, 376] on div "04:00 [PERSON_NAME]" at bounding box center [600, 390] width 96 height 28
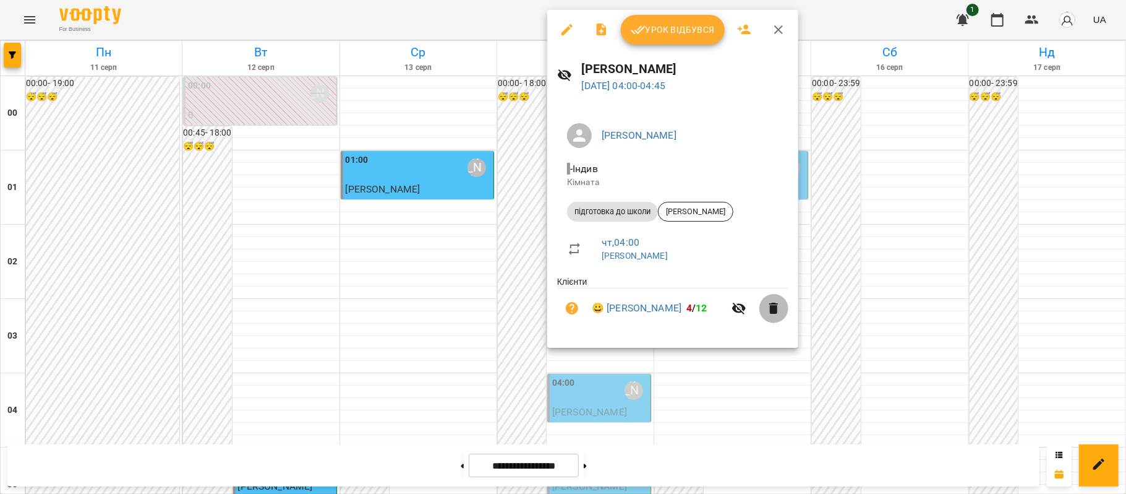
click at [776, 315] on icon "button" at bounding box center [773, 308] width 15 height 15
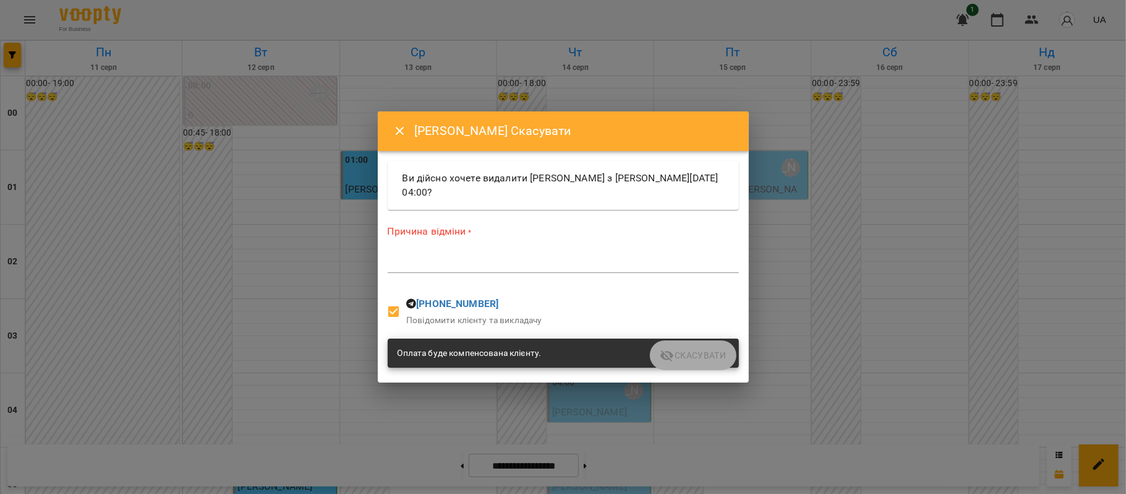
click at [495, 254] on div "*" at bounding box center [563, 263] width 351 height 20
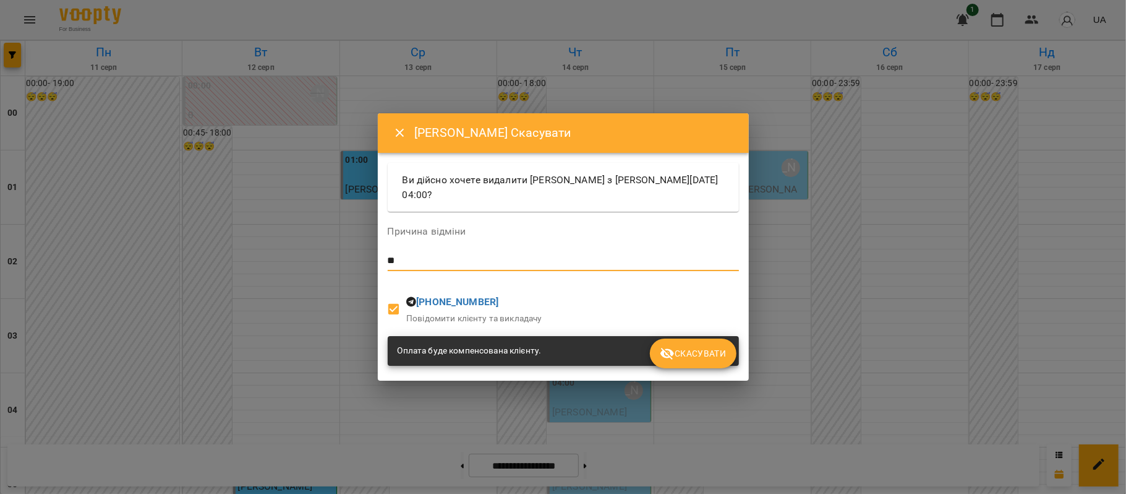
type textarea "*"
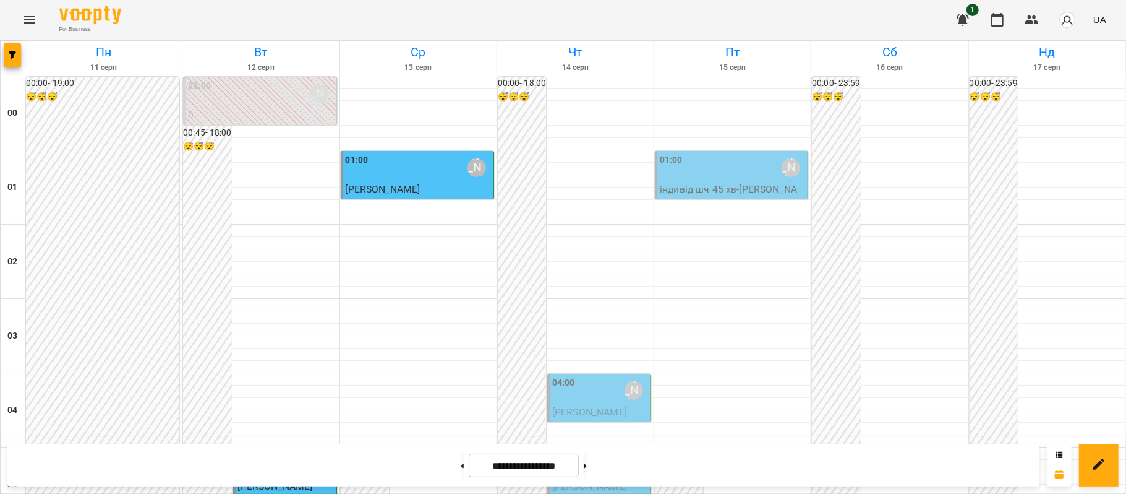
scroll to position [1419, 0]
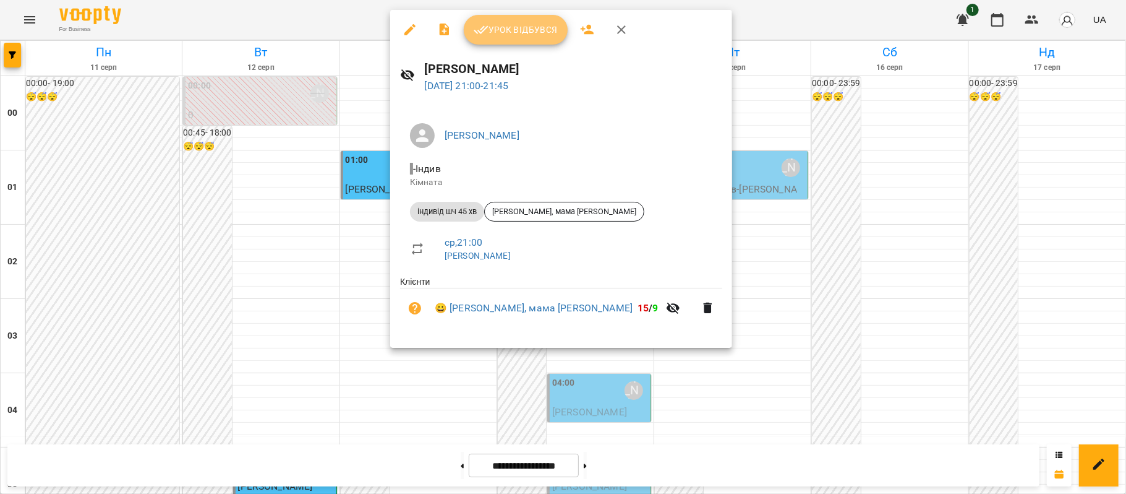
click at [500, 38] on button "Урок відбувся" at bounding box center [516, 30] width 104 height 30
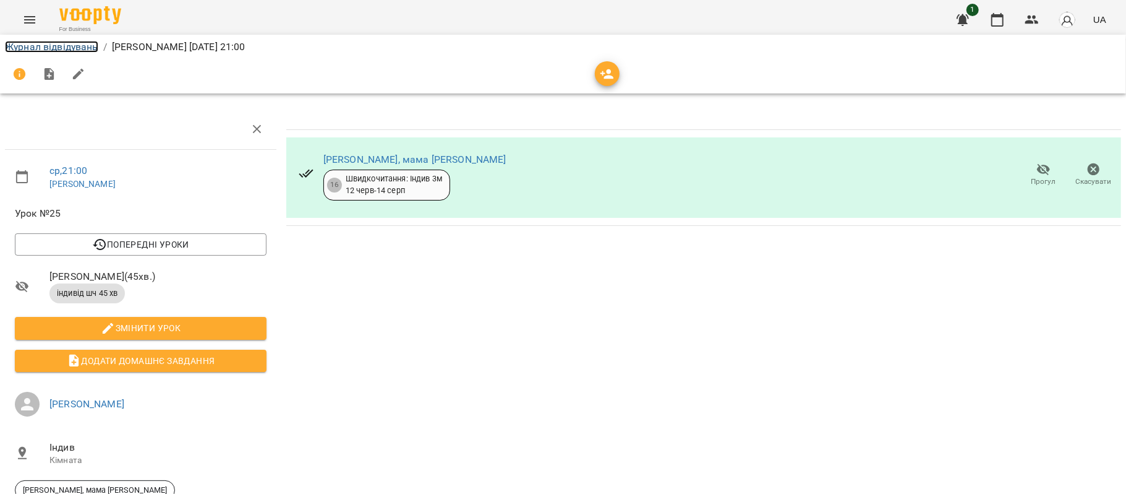
click at [46, 47] on link "Журнал відвідувань" at bounding box center [51, 47] width 93 height 12
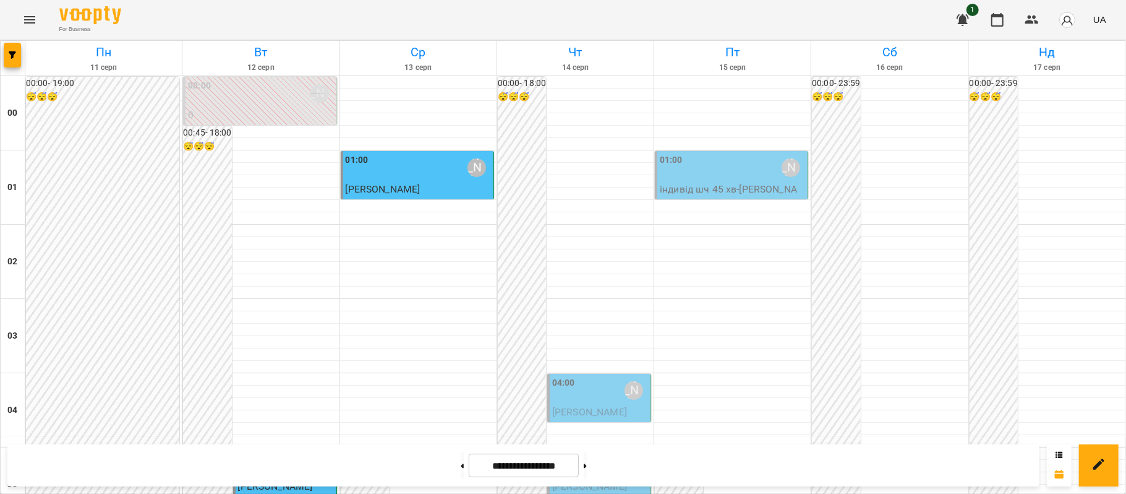
scroll to position [1419, 0]
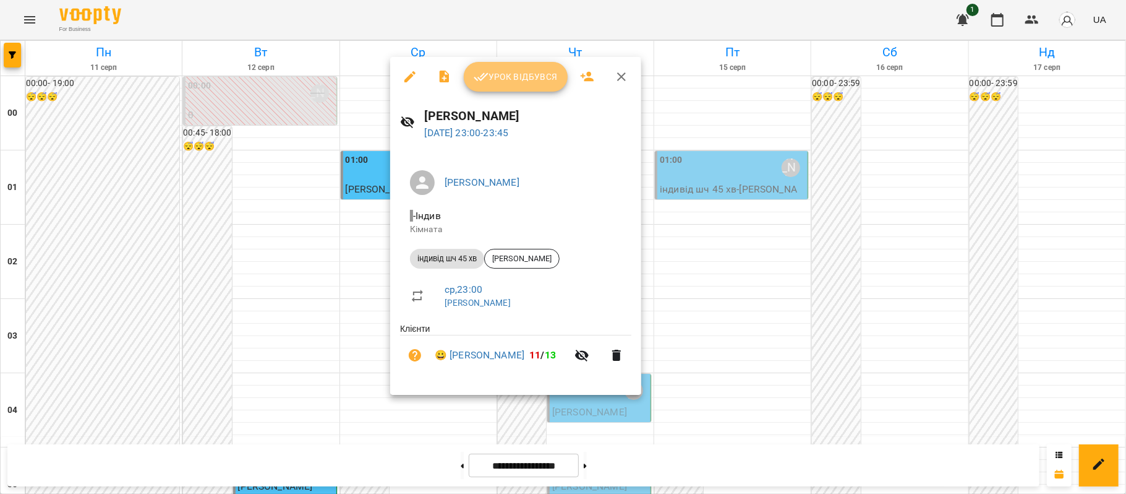
click at [515, 72] on span "Урок відбувся" at bounding box center [516, 76] width 84 height 15
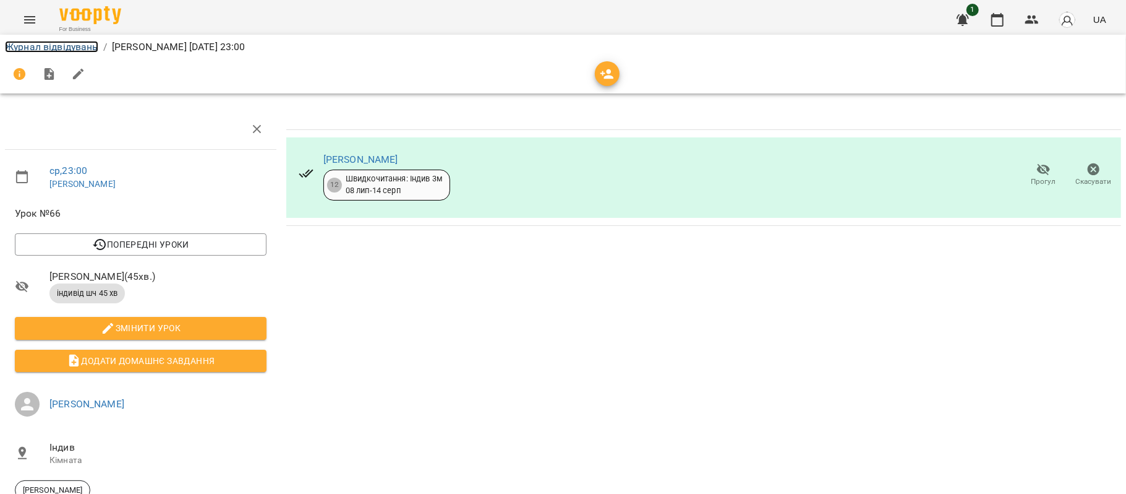
click at [54, 46] on link "Журнал відвідувань" at bounding box center [51, 47] width 93 height 12
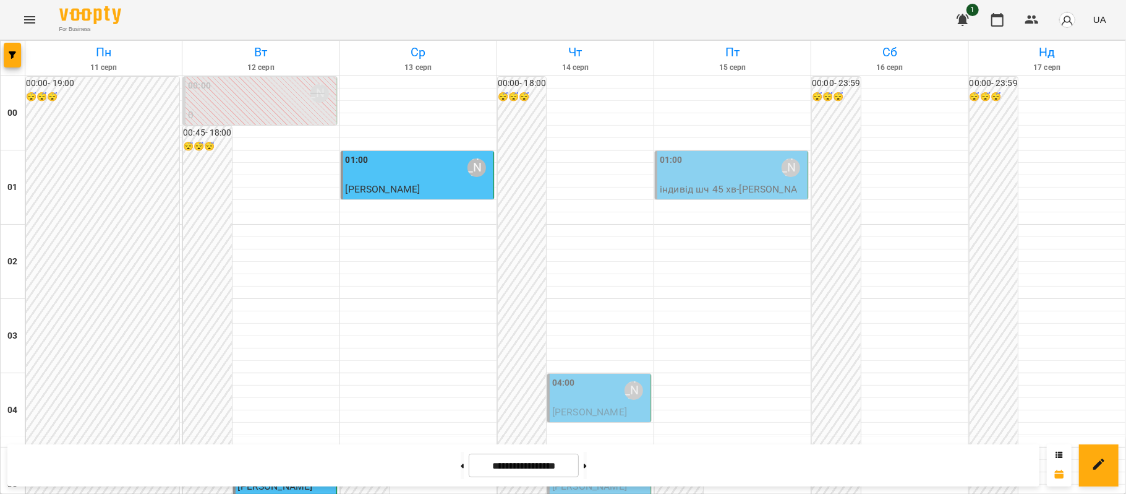
scroll to position [1419, 0]
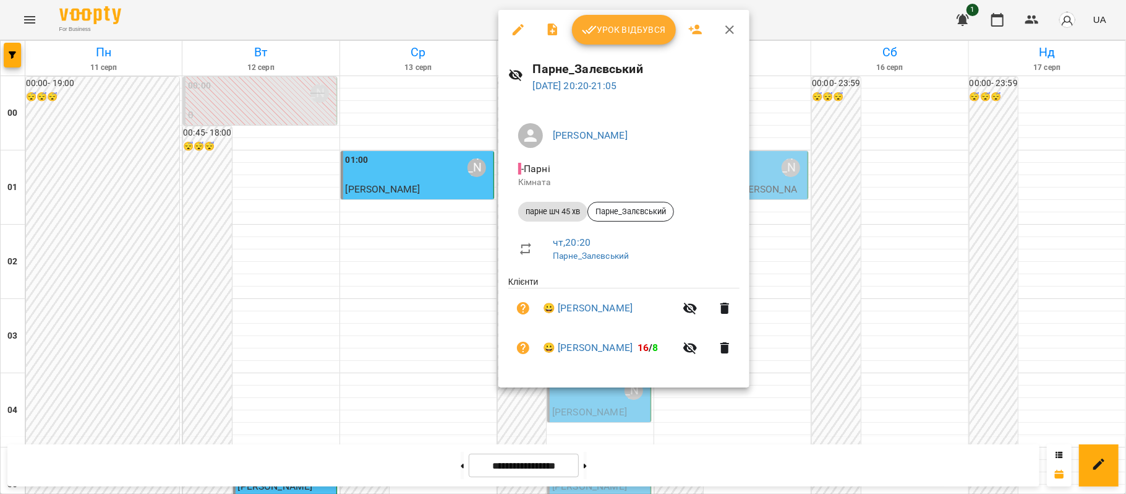
click at [289, 335] on div at bounding box center [563, 247] width 1126 height 494
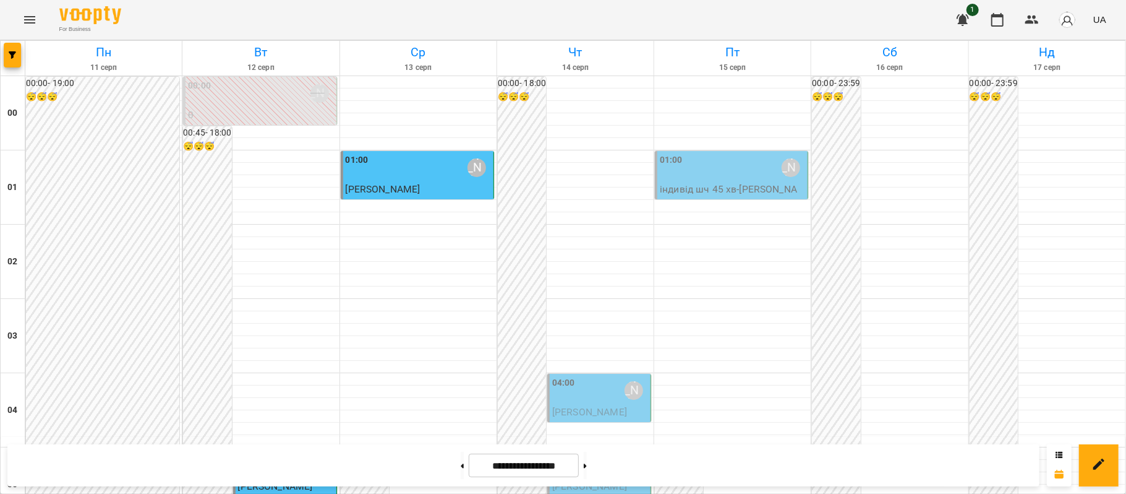
scroll to position [1360, 0]
drag, startPoint x: 512, startPoint y: 122, endPoint x: 571, endPoint y: 135, distance: 60.2
